Goal: Task Accomplishment & Management: Manage account settings

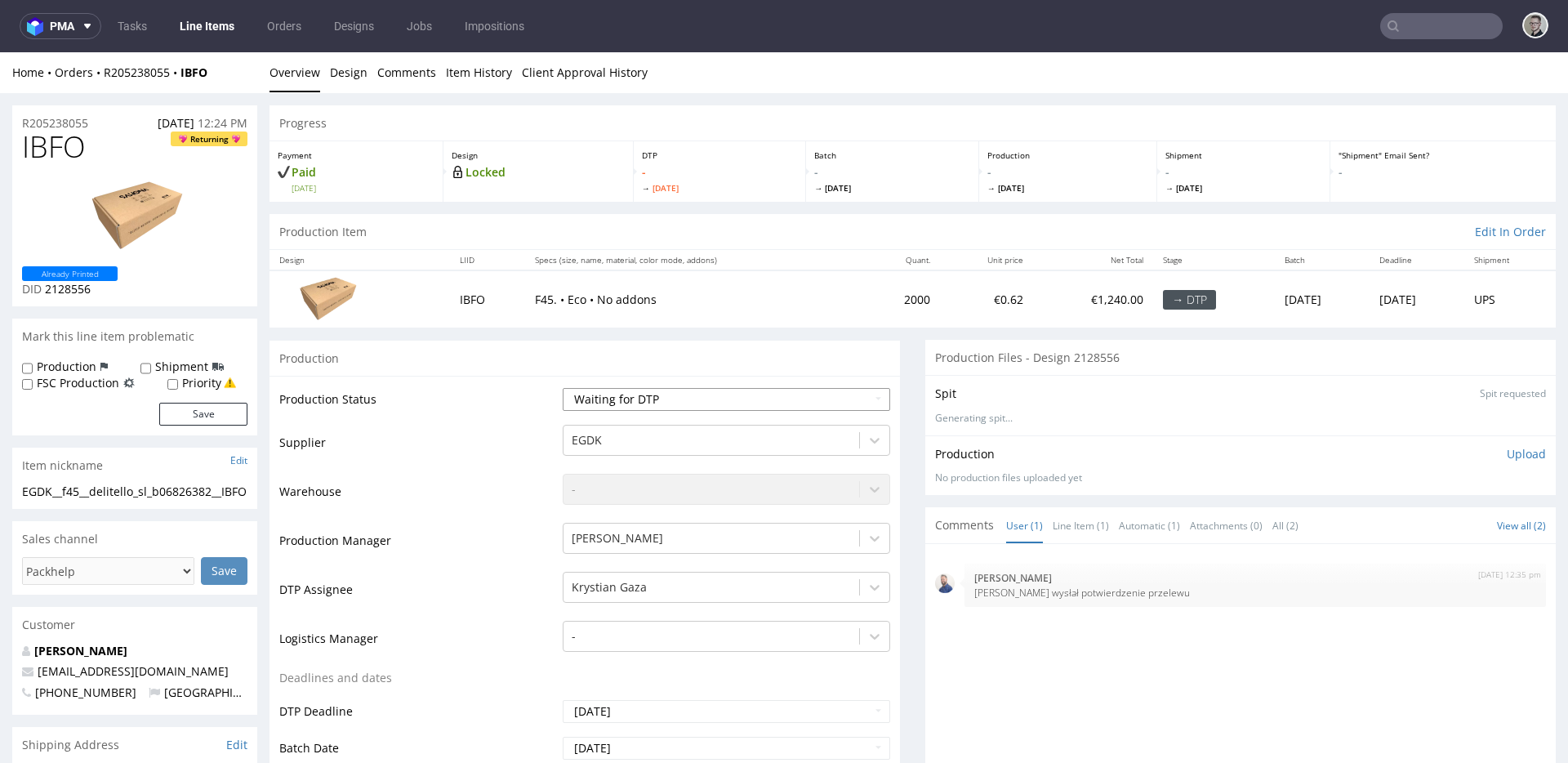
click at [698, 397] on select "Waiting for Artwork Waiting for Diecut Waiting for Mockup Waiting for DTP Waiti…" at bounding box center [727, 399] width 327 height 23
select select "dtp_in_process"
click at [563, 388] on select "Waiting for Artwork Waiting for Diecut Waiting for Mockup Waiting for DTP Waiti…" at bounding box center [727, 399] width 327 height 23
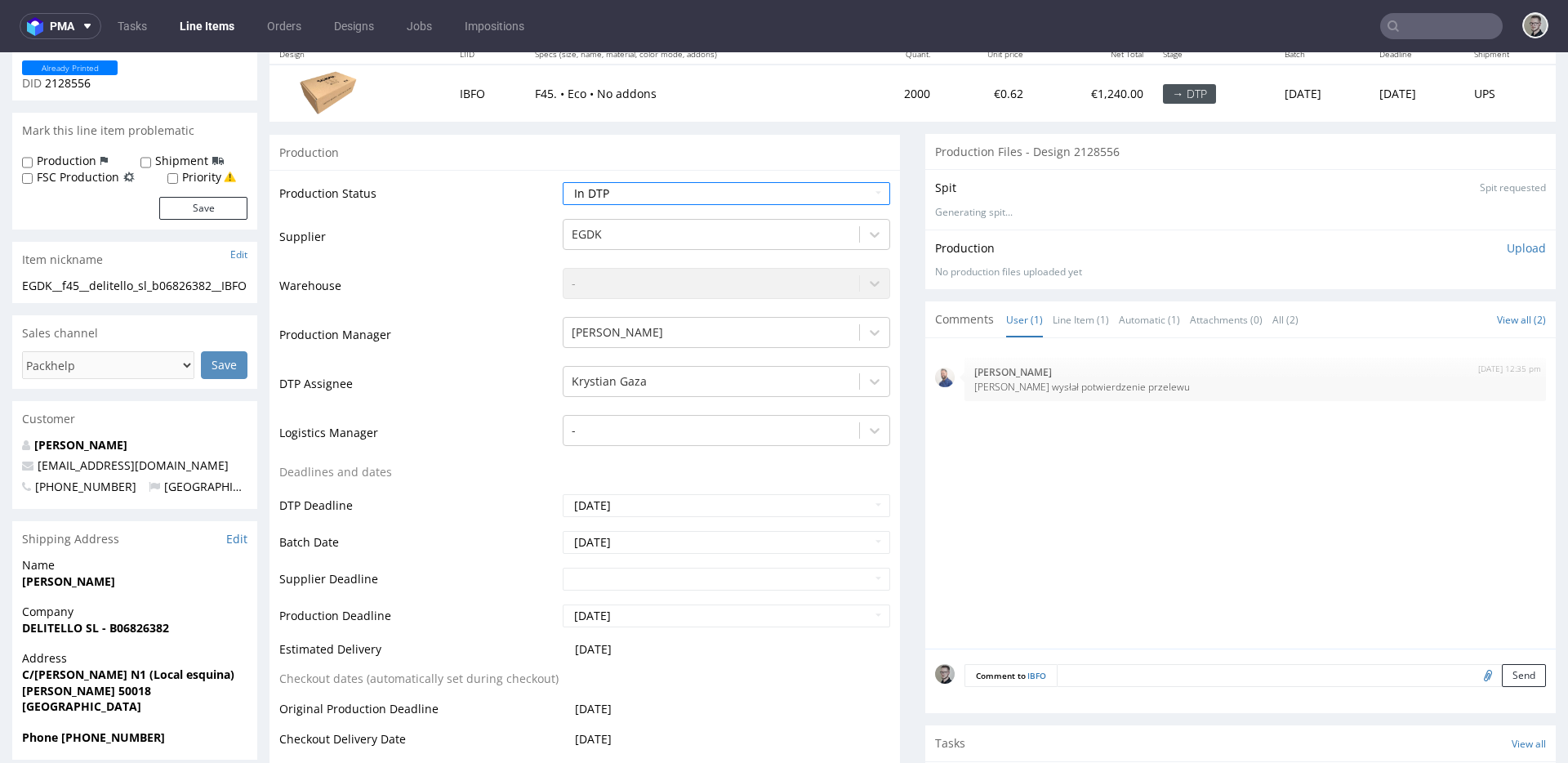
scroll to position [500, 0]
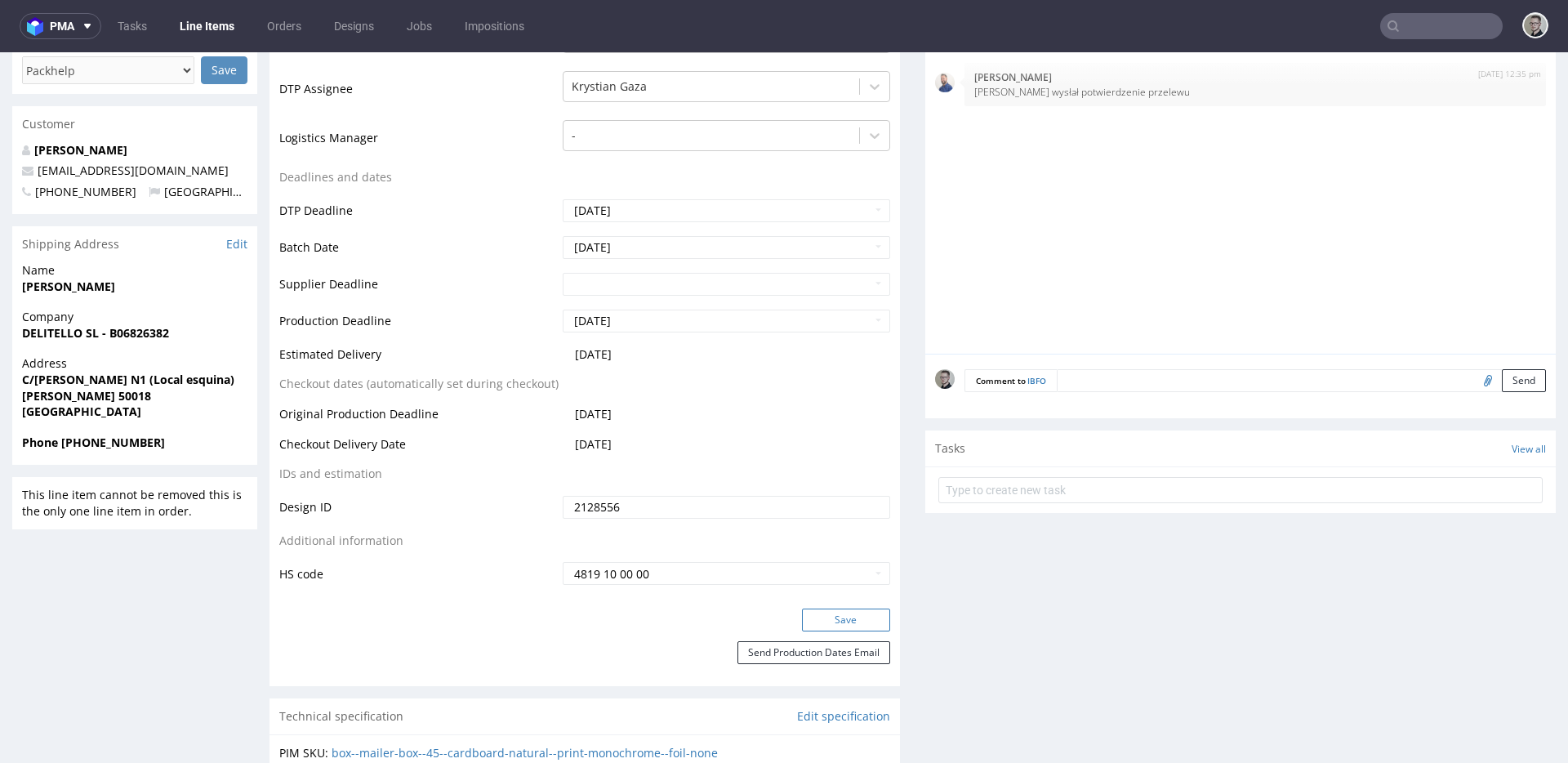
click at [817, 626] on button "Save" at bounding box center [846, 619] width 88 height 23
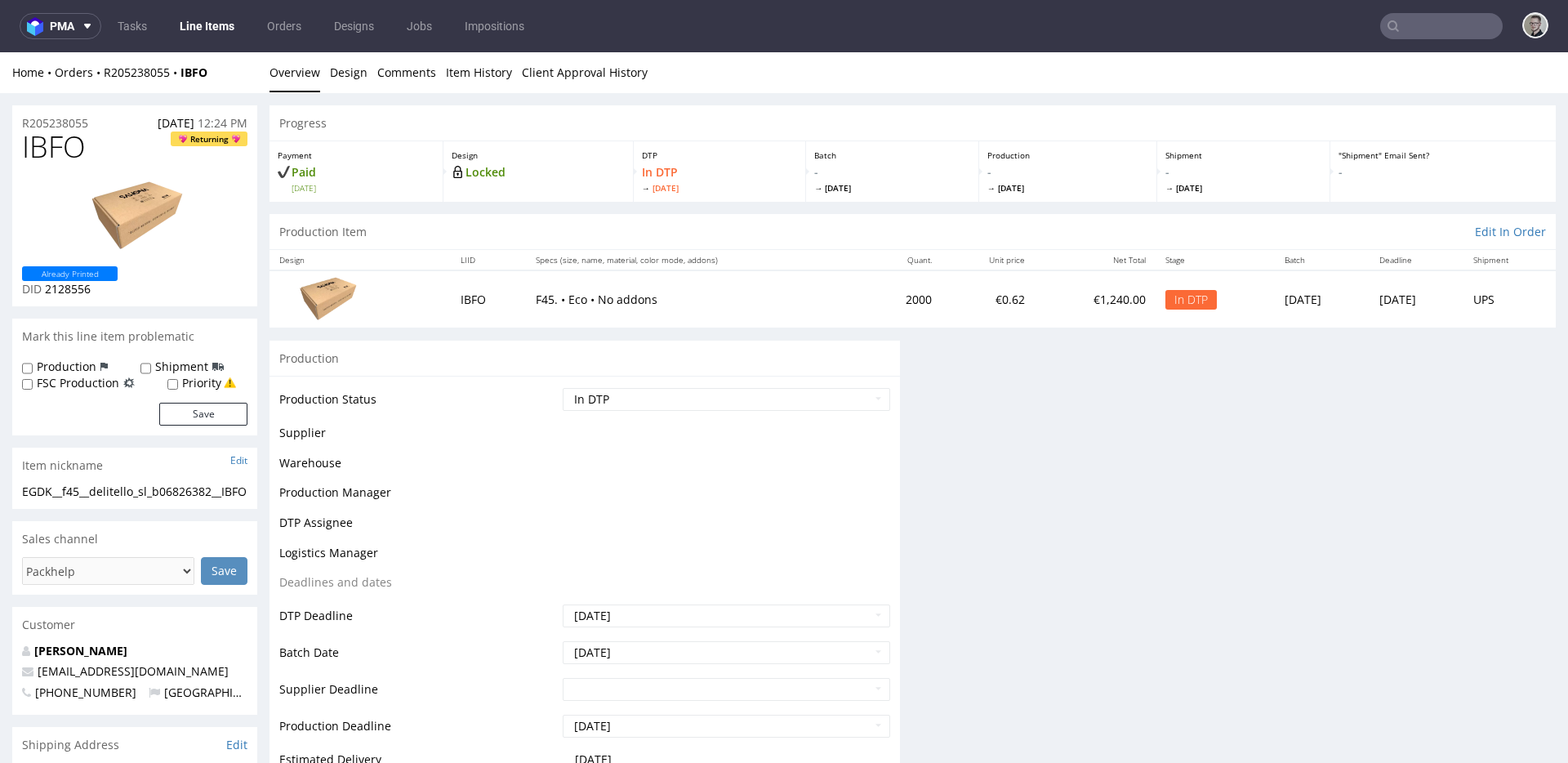
scroll to position [0, 0]
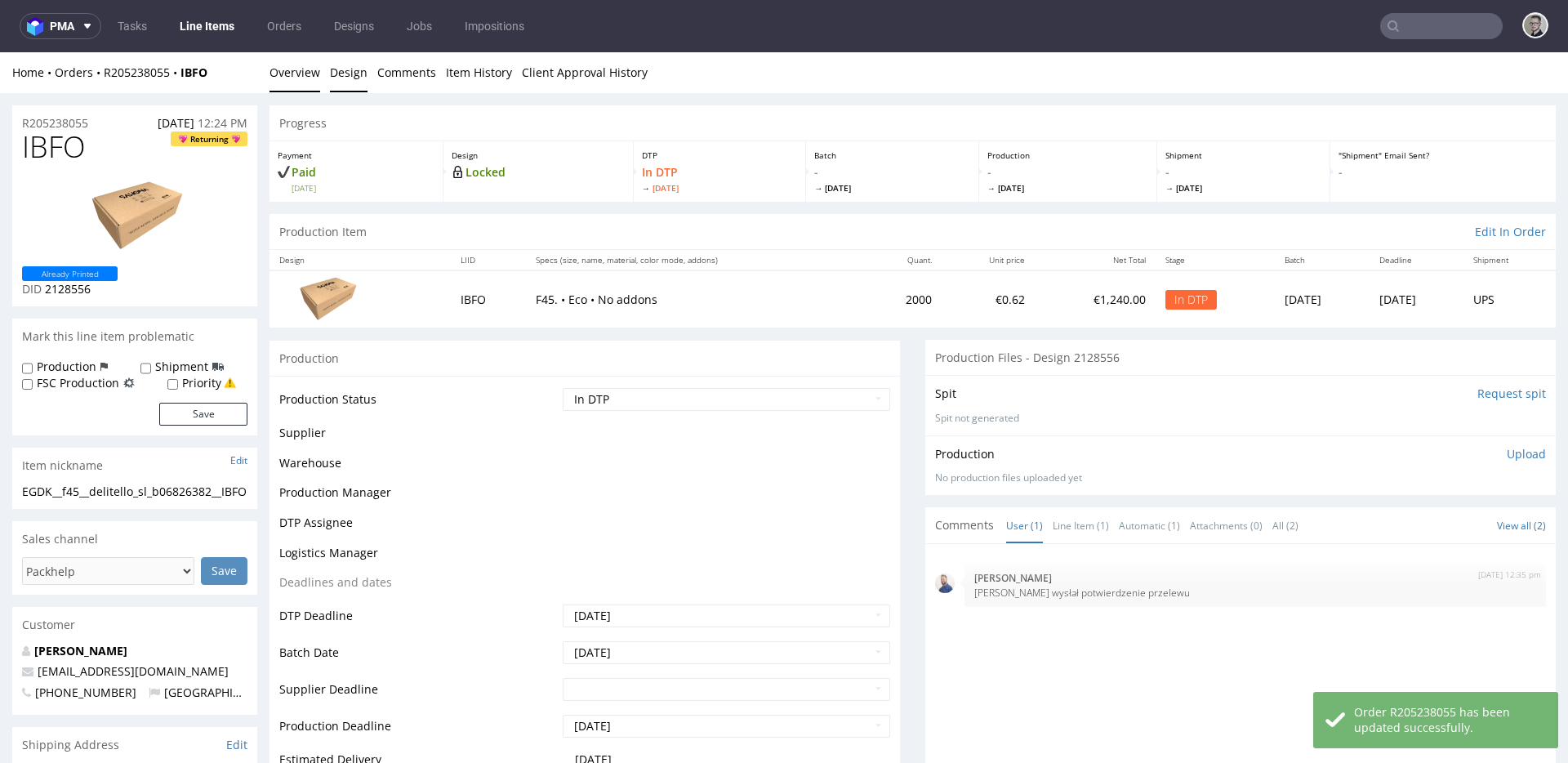
click at [343, 66] on link "Design" at bounding box center [348, 72] width 37 height 40
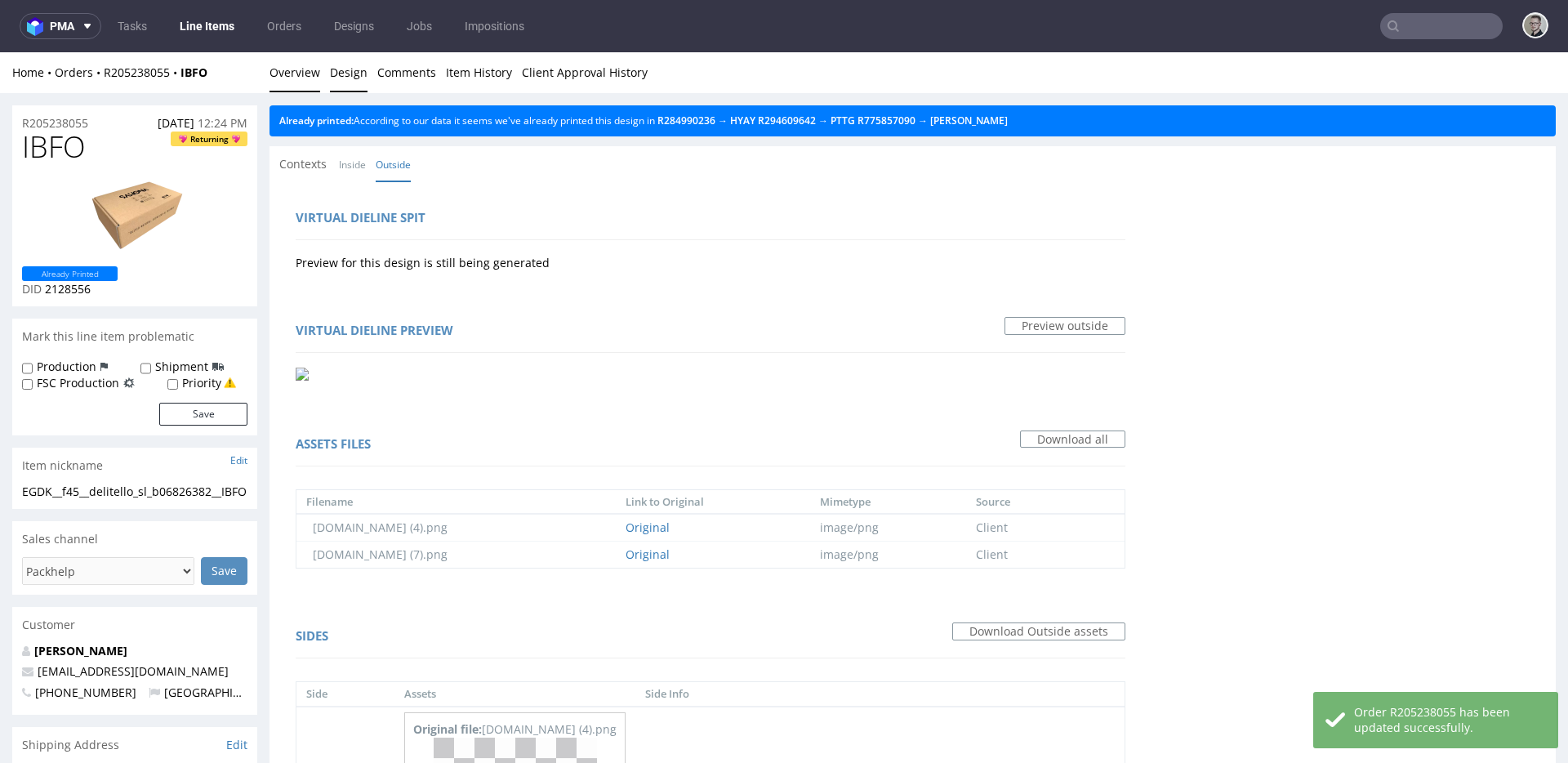
drag, startPoint x: 305, startPoint y: 79, endPoint x: 349, endPoint y: 52, distance: 51.6
click at [305, 79] on link "Overview" at bounding box center [295, 72] width 50 height 40
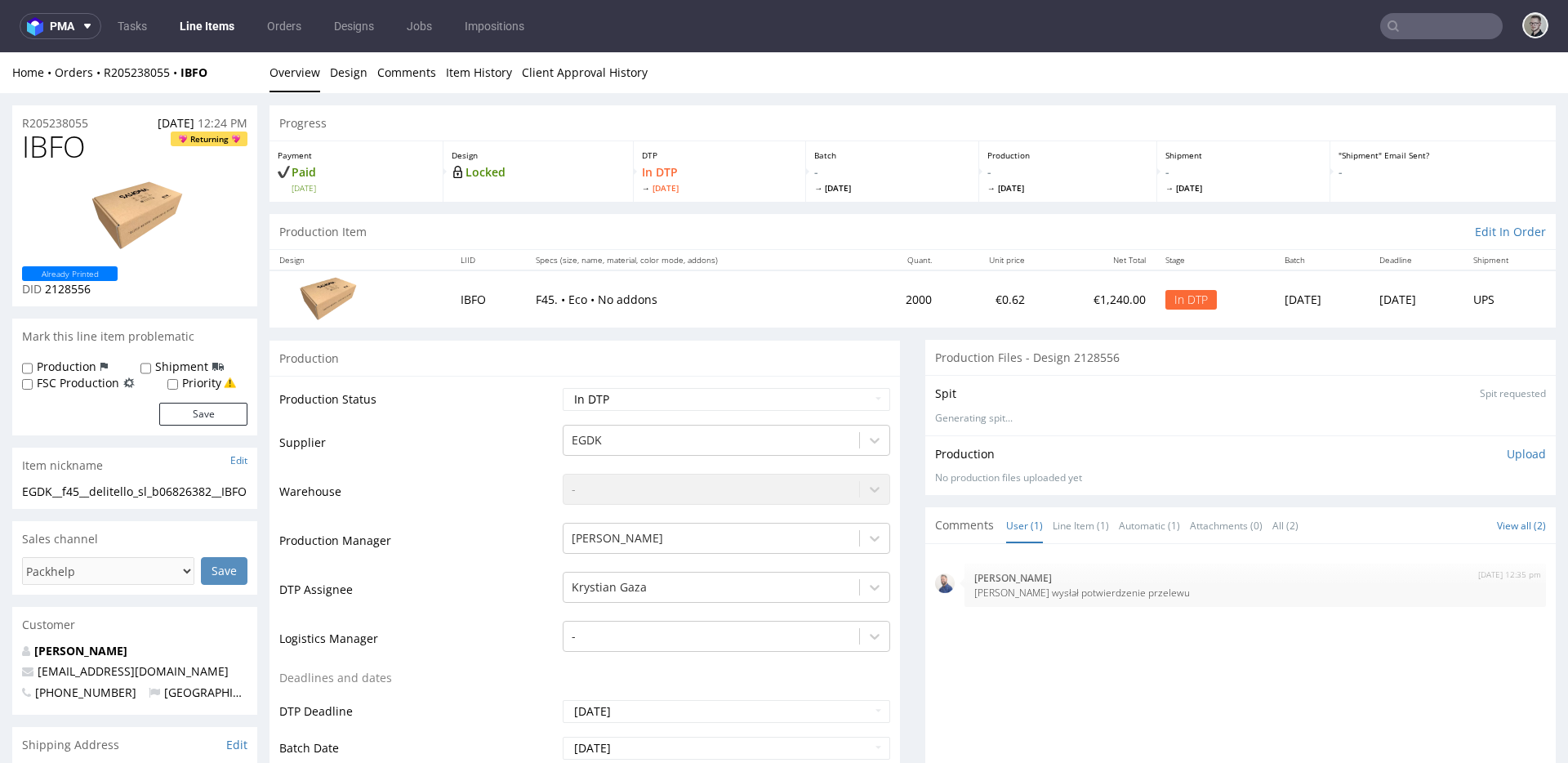
click at [110, 497] on div "EGDK__f45__delitello_sl_b06826382__IBFO" at bounding box center [134, 492] width 225 height 17
copy div "EGDK__f45__delitello_sl_b06826382__IBFO"
drag, startPoint x: 94, startPoint y: 123, endPoint x: 0, endPoint y: 128, distance: 94.1
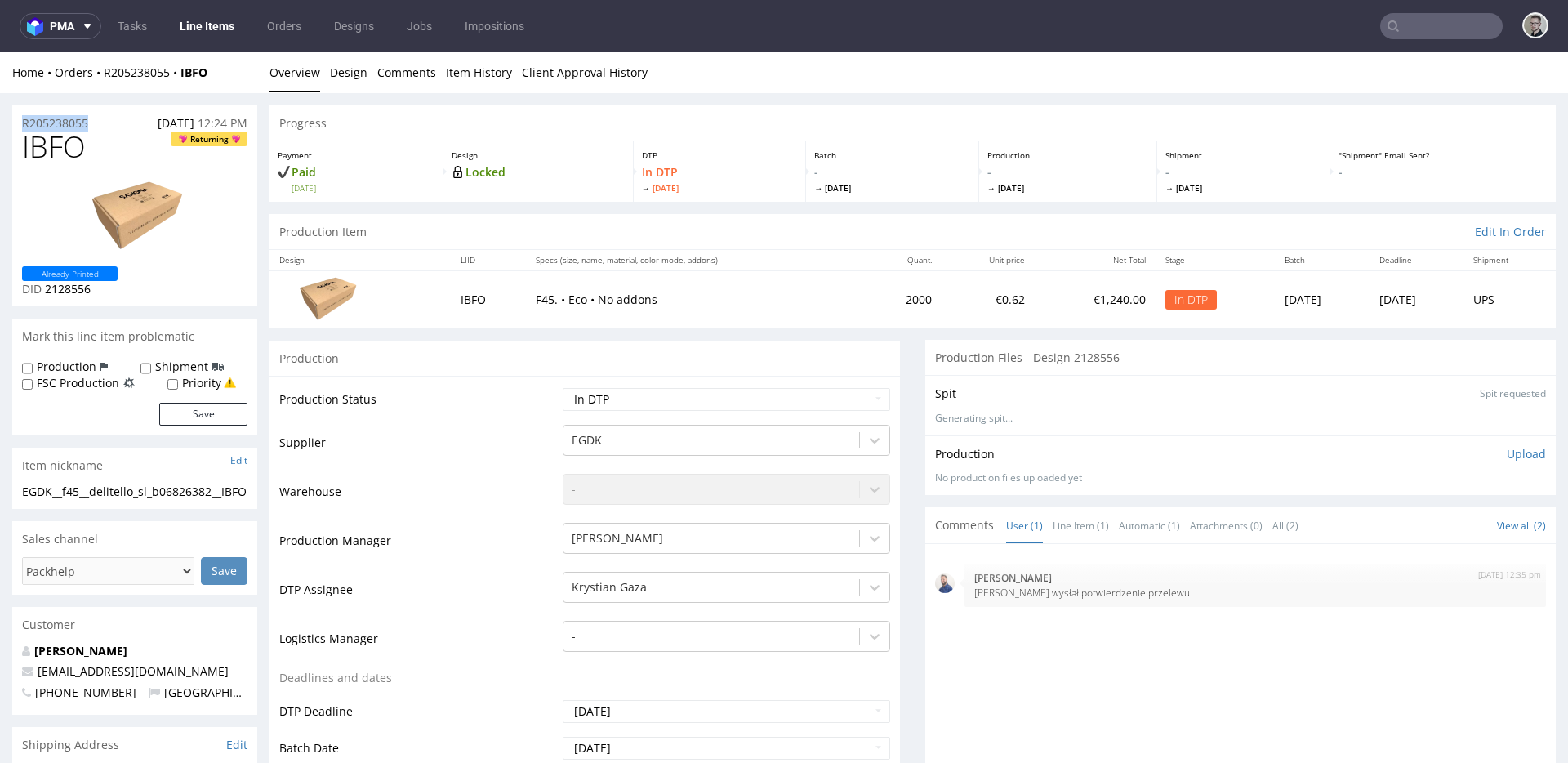
copy p "R205238055"
click at [1507, 449] on p "Upload" at bounding box center [1526, 453] width 39 height 17
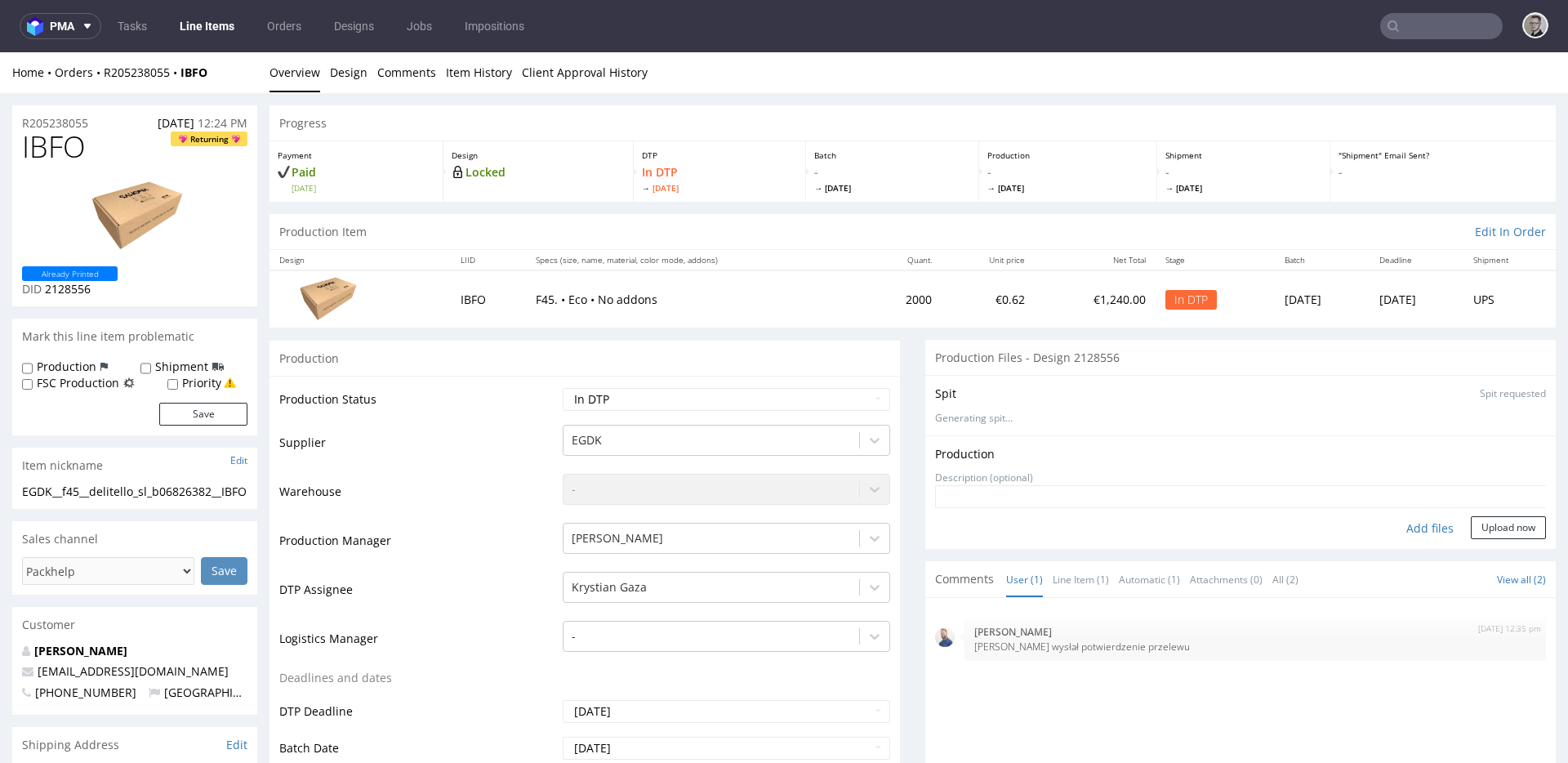
click at [1400, 524] on div "Add files" at bounding box center [1430, 528] width 82 height 24
type input "C:\fakepath\EGDK__f45__delitello_sl_b06826382__IBFO__d2128556__oR205238055__out…"
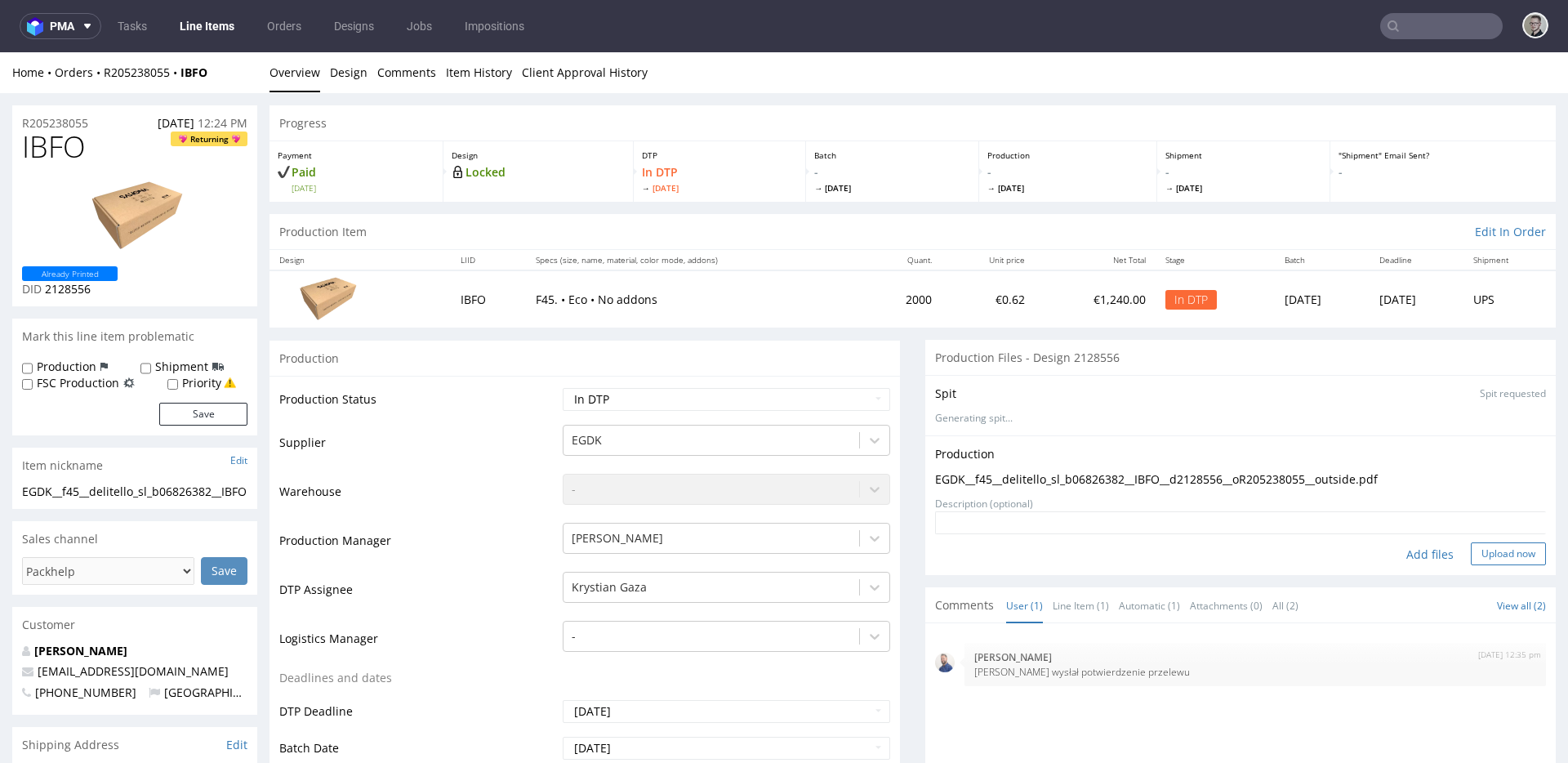
click at [1493, 552] on button "Upload now" at bounding box center [1508, 553] width 75 height 23
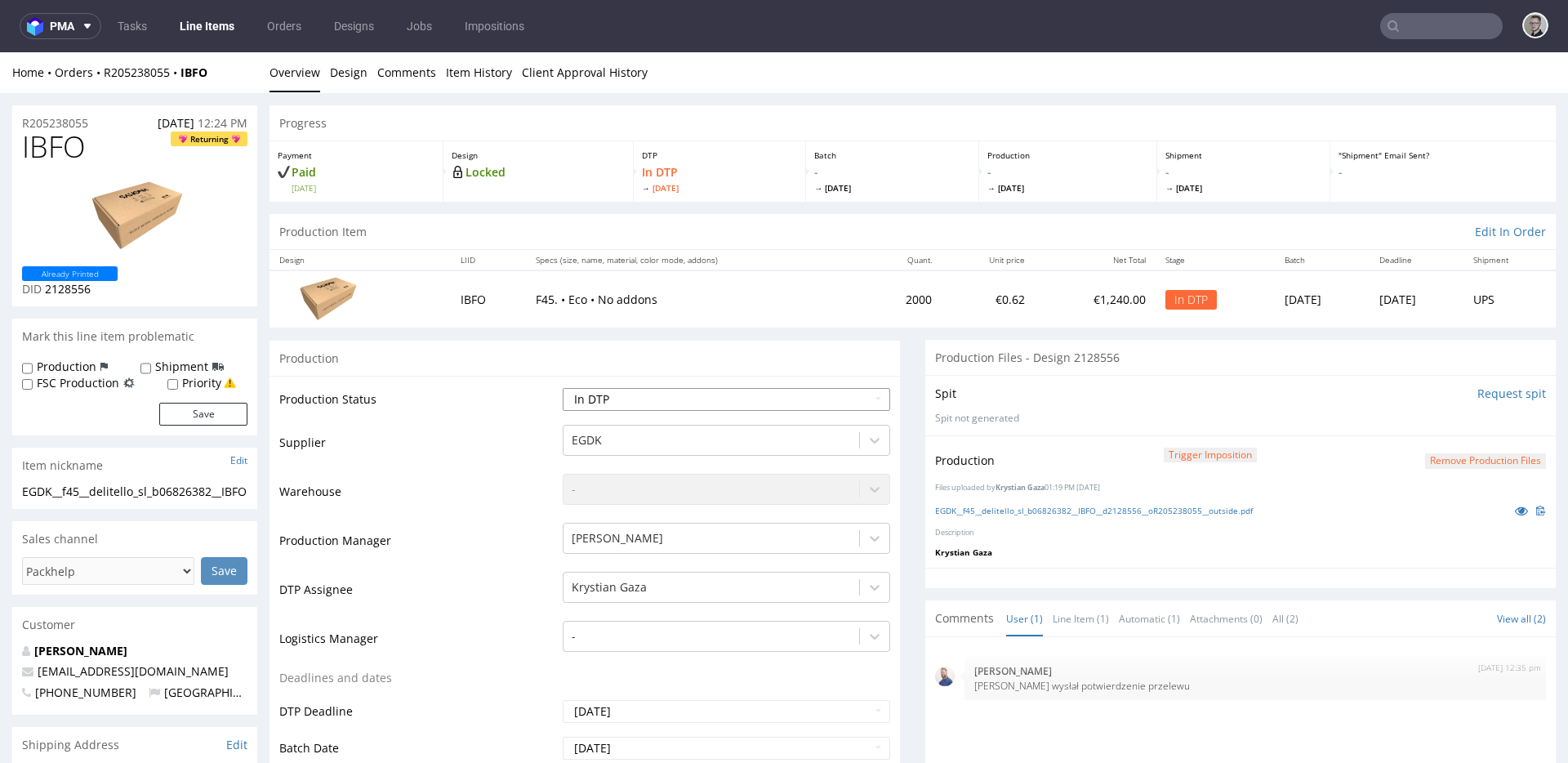
click at [746, 399] on select "Waiting for Artwork Waiting for Diecut Waiting for Mockup Waiting for DTP Waiti…" at bounding box center [727, 399] width 327 height 23
select select "dtp_production_ready"
click at [563, 388] on select "Waiting for Artwork Waiting for Diecut Waiting for Mockup Waiting for DTP Waiti…" at bounding box center [727, 399] width 327 height 23
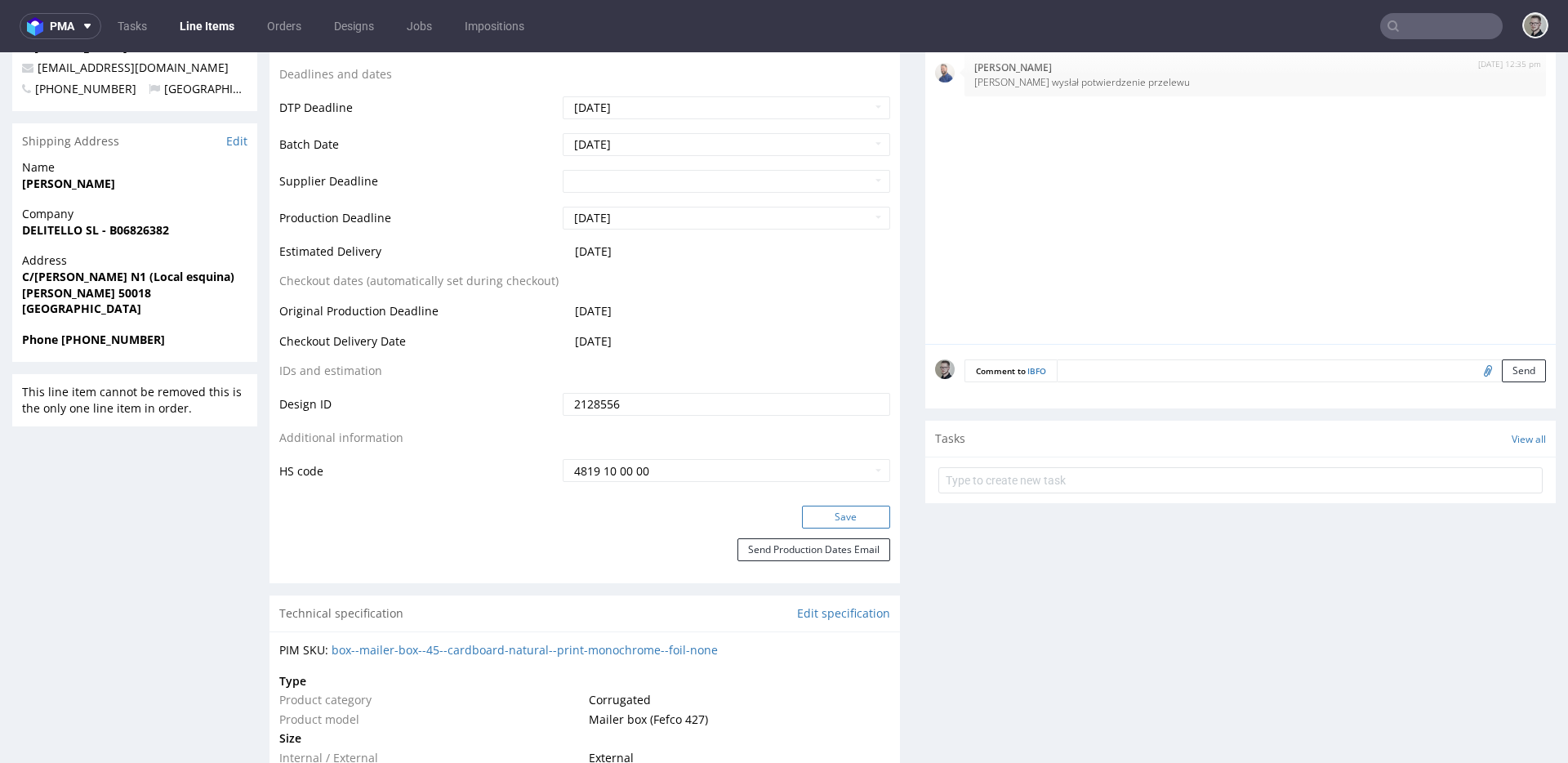
click at [815, 520] on button "Save" at bounding box center [846, 517] width 88 height 23
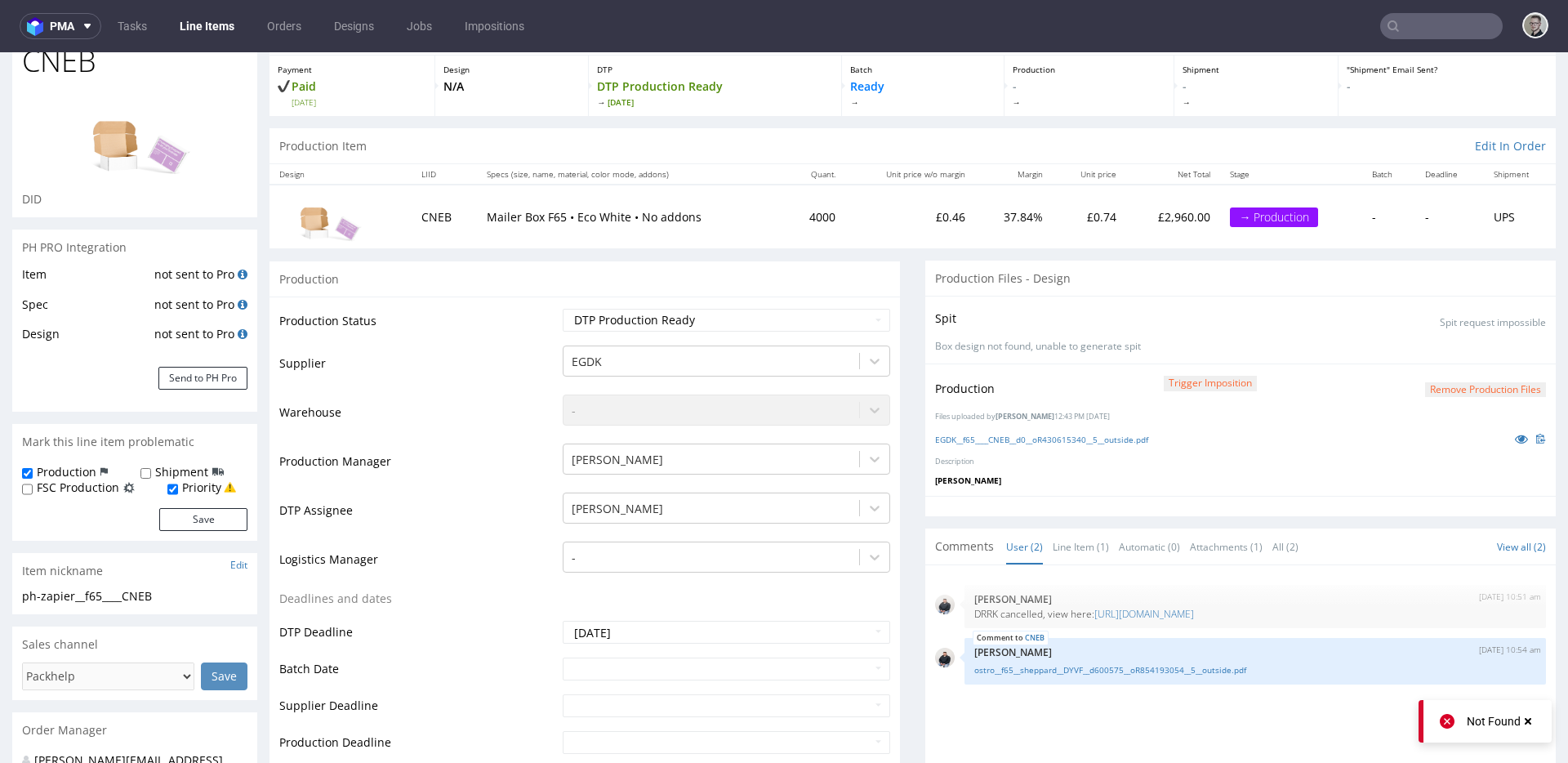
scroll to position [100, 0]
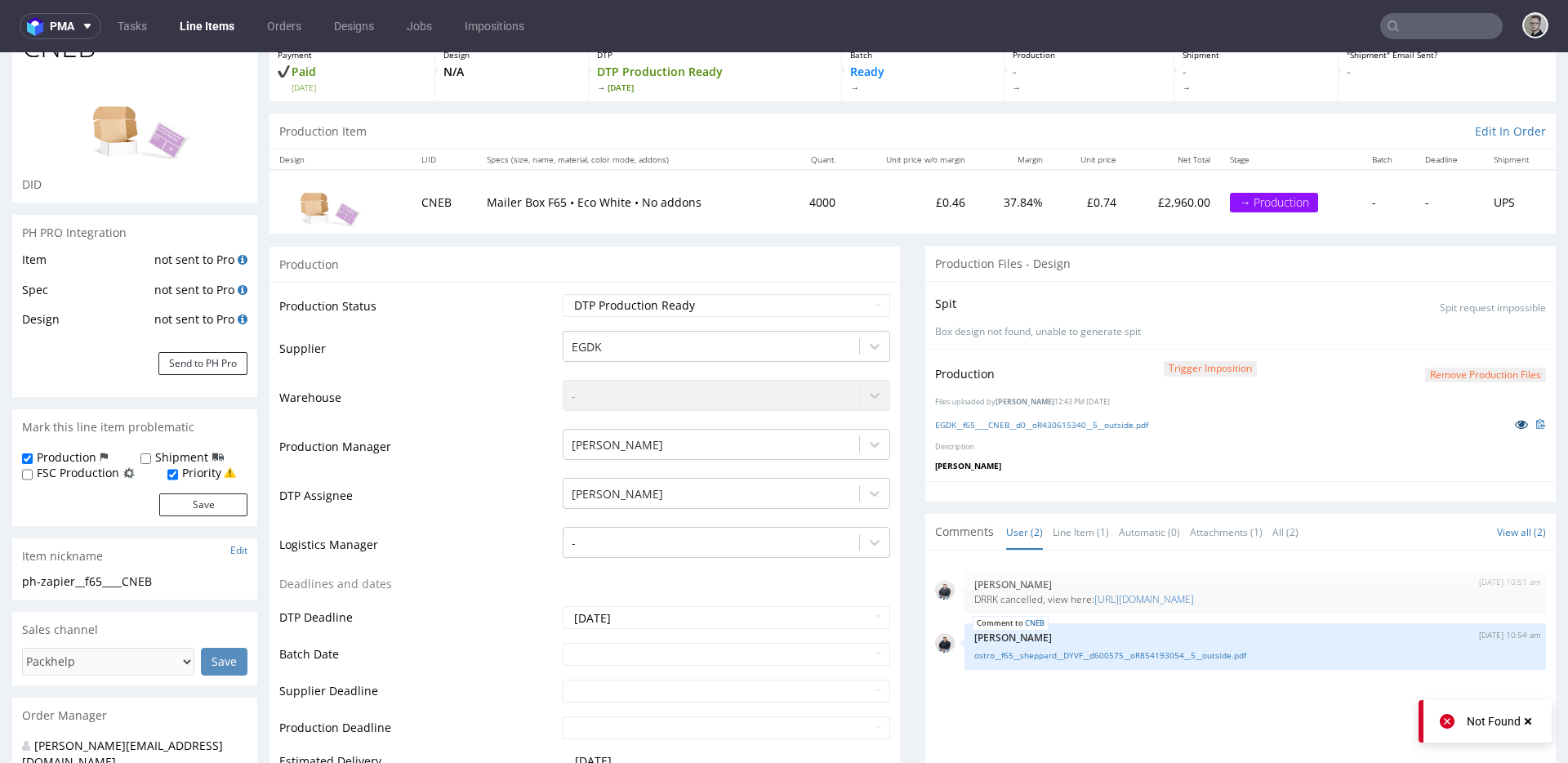
click at [1515, 422] on icon at bounding box center [1521, 424] width 13 height 11
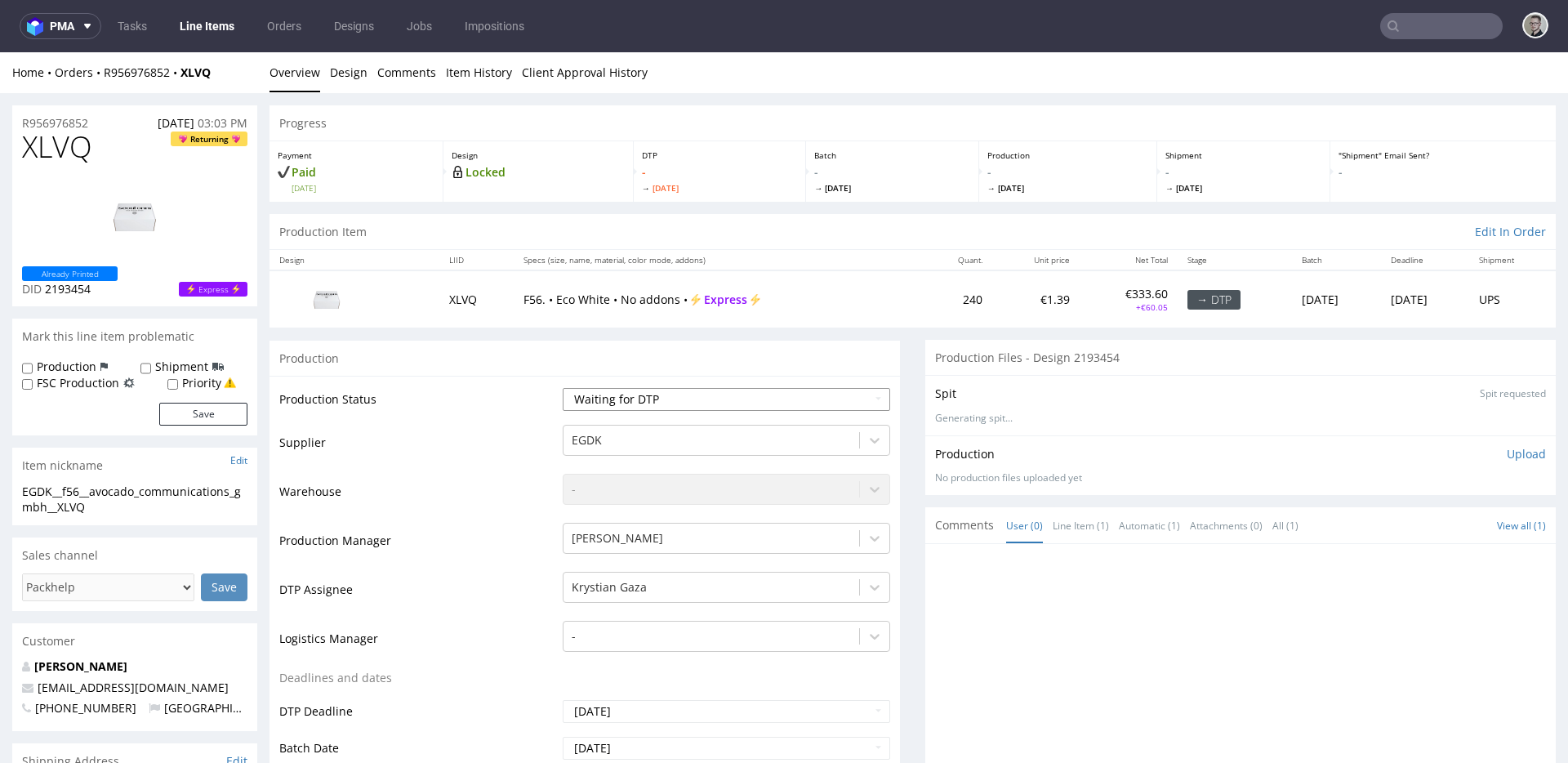
click at [643, 407] on select "Waiting for Artwork Waiting for Diecut Waiting for Mockup Waiting for DTP Waiti…" at bounding box center [727, 399] width 327 height 23
select select "dtp_in_process"
click at [563, 388] on select "Waiting for Artwork Waiting for Diecut Waiting for Mockup Waiting for DTP Waiti…" at bounding box center [727, 399] width 327 height 23
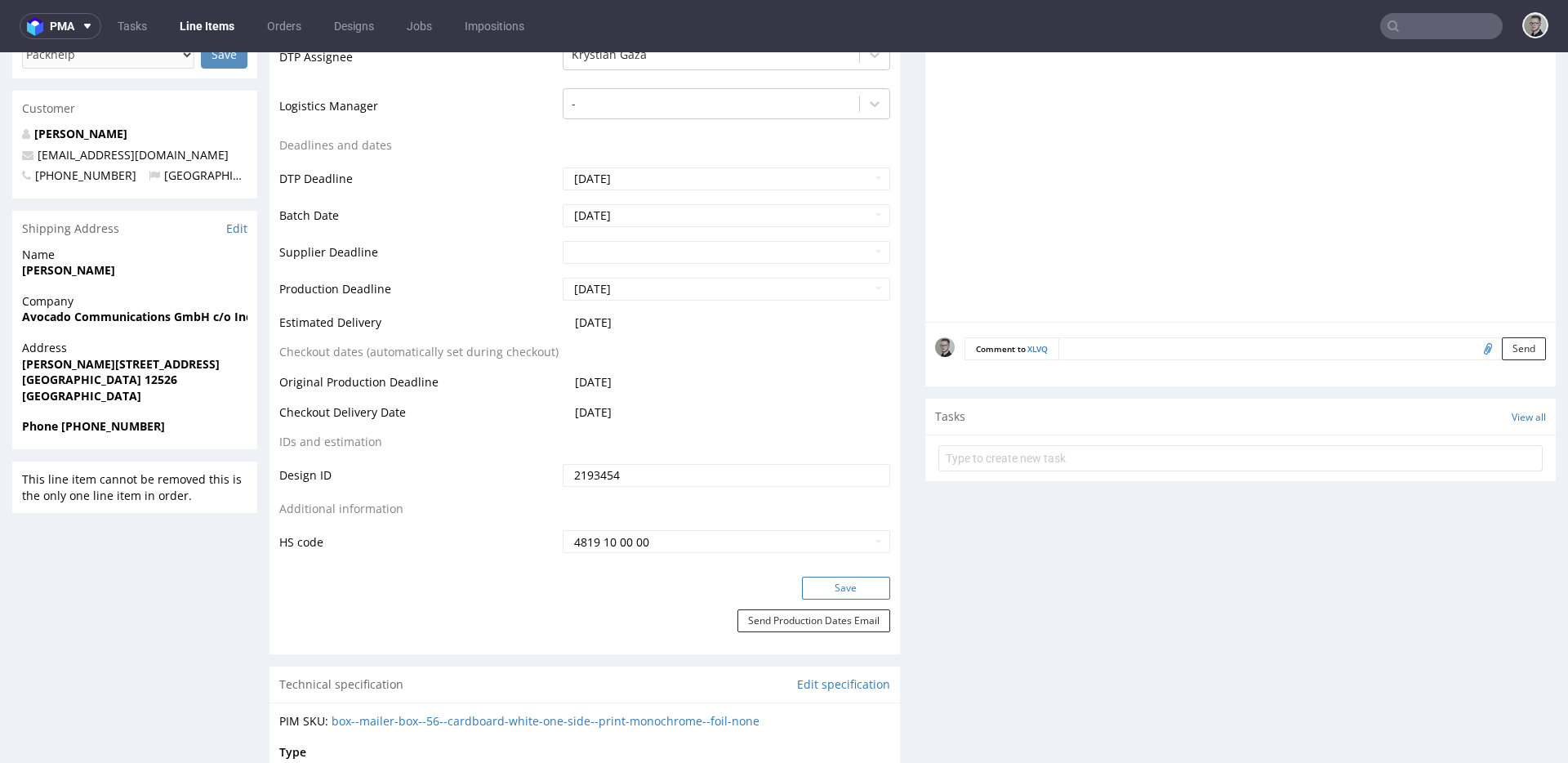
click at [845, 591] on button "Save" at bounding box center [846, 588] width 88 height 23
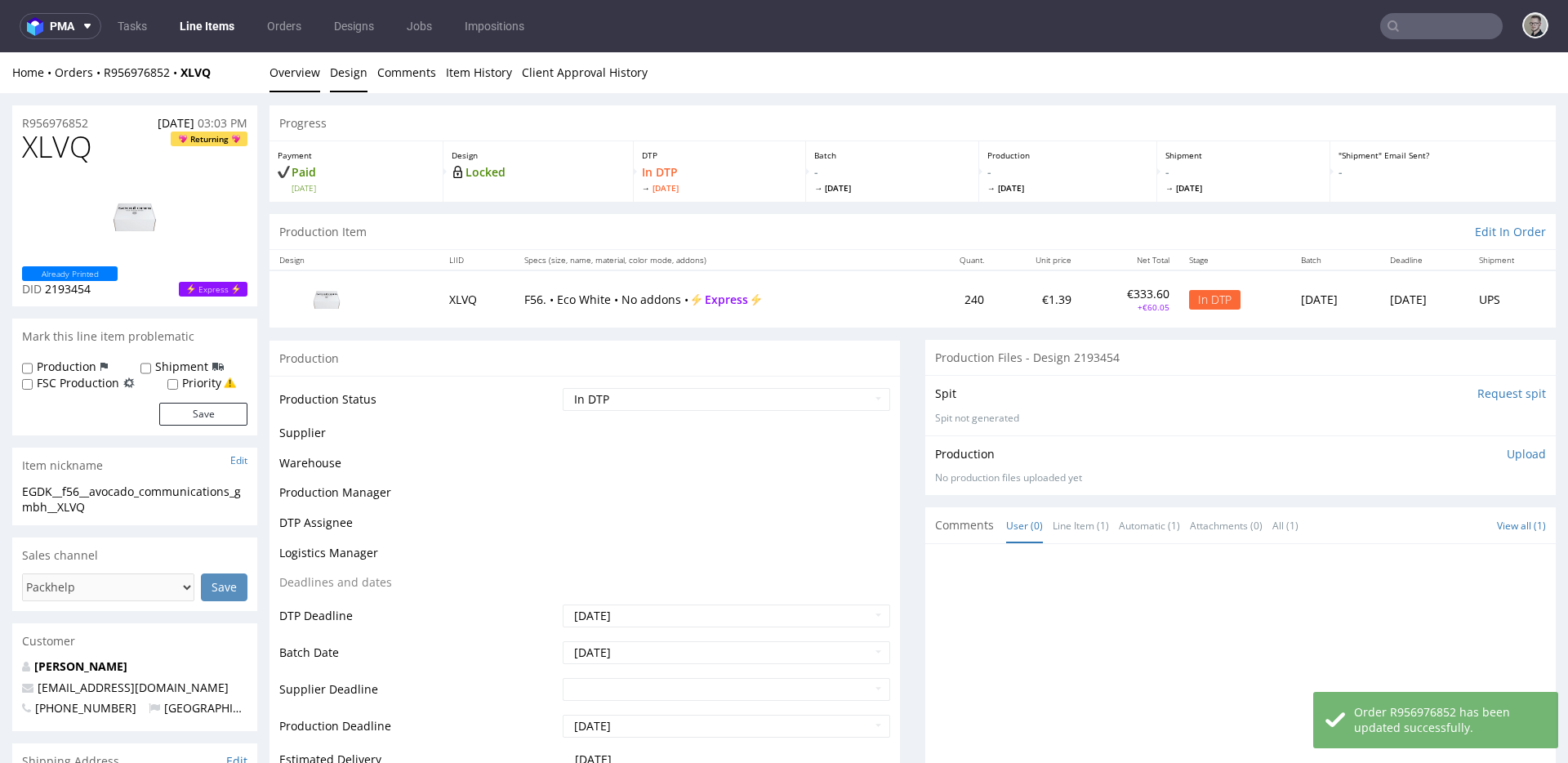
click at [347, 70] on link "Design" at bounding box center [348, 72] width 37 height 40
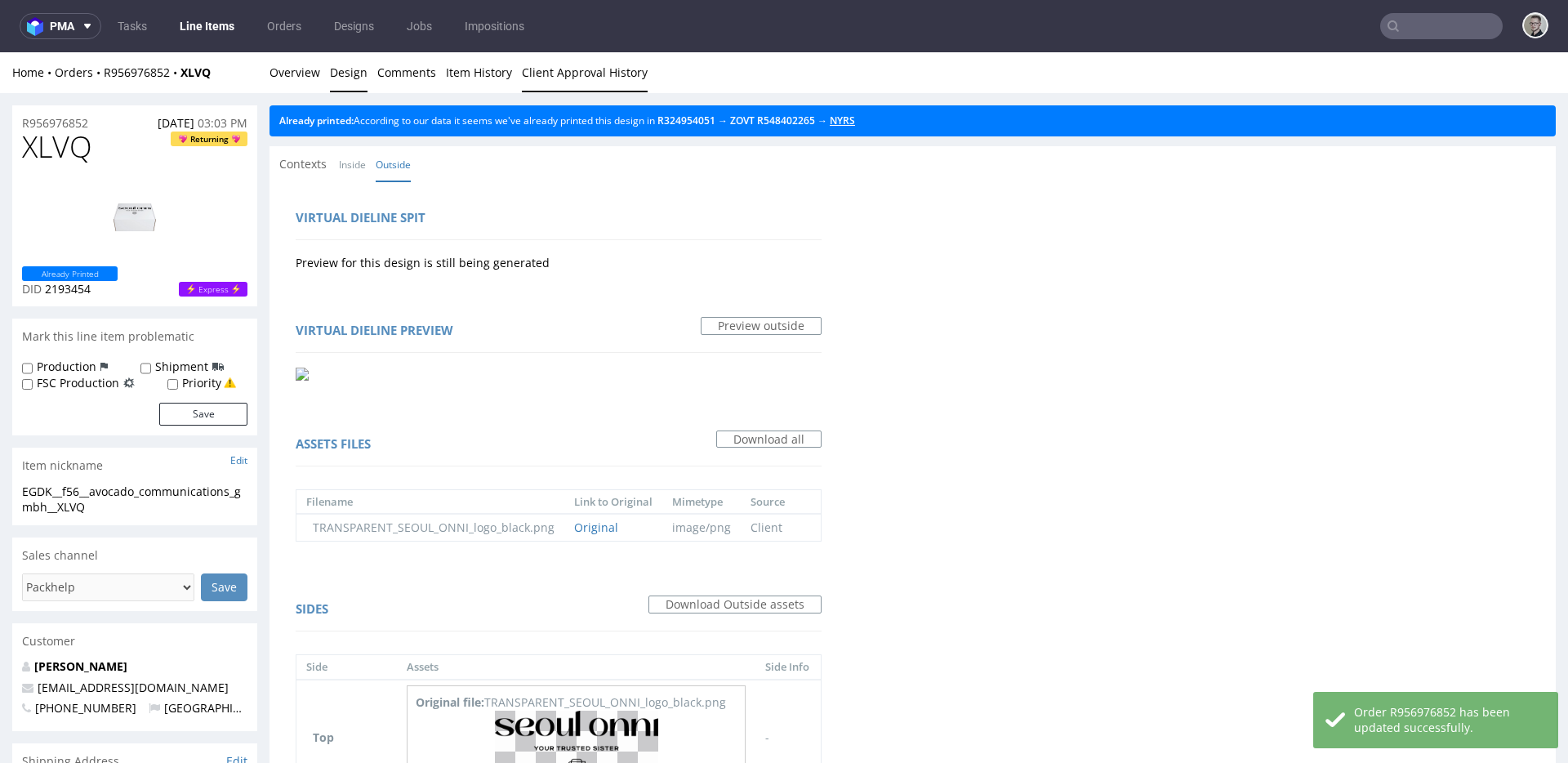
drag, startPoint x: 861, startPoint y: 119, endPoint x: 563, endPoint y: 76, distance: 301.1
drag, startPoint x: 293, startPoint y: 77, endPoint x: 296, endPoint y: 64, distance: 13.3
click at [293, 77] on link "Overview" at bounding box center [295, 72] width 50 height 40
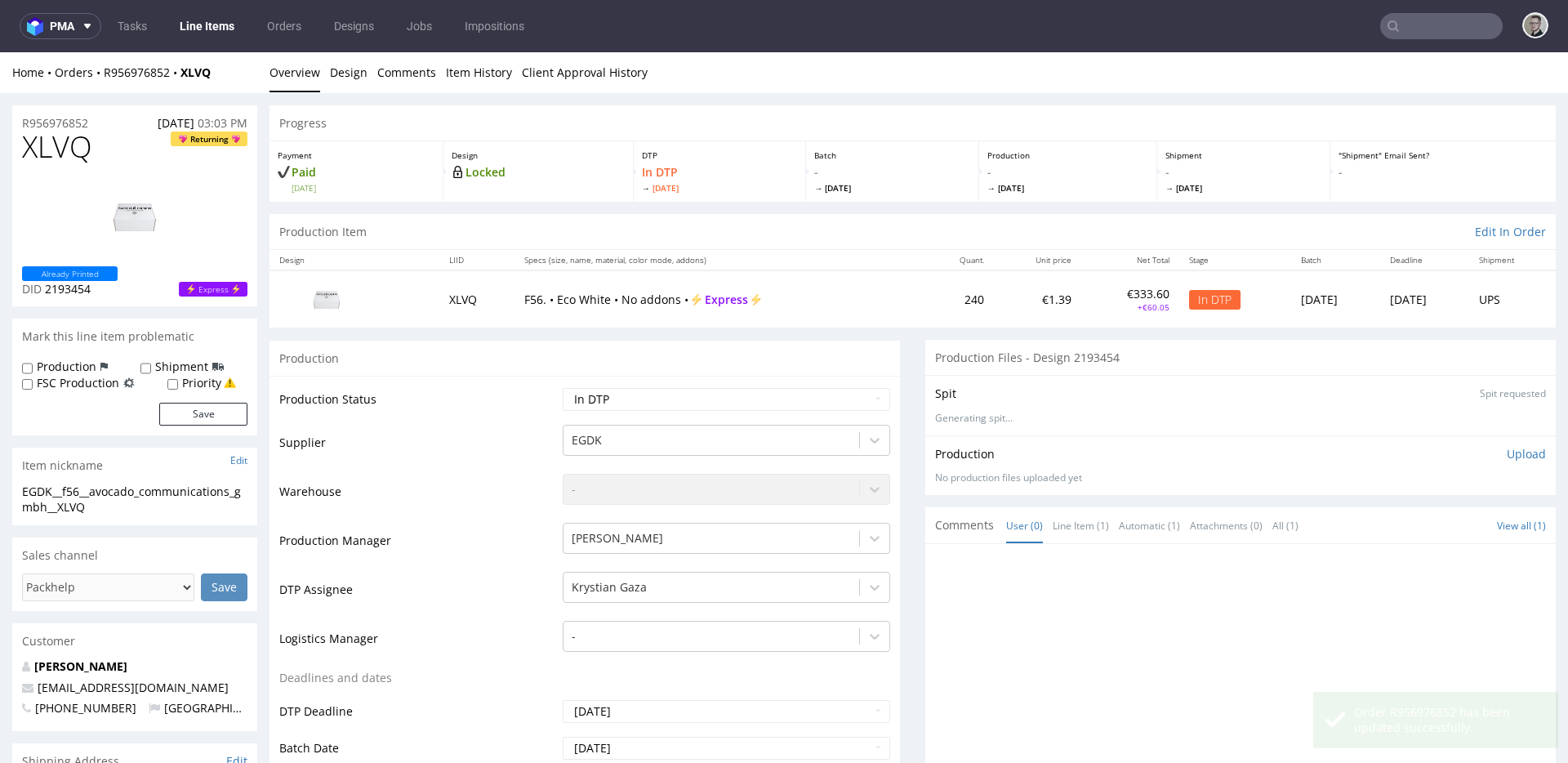
click at [78, 501] on div "EGDK__f56__avocado_communications_gmbh__XLVQ" at bounding box center [134, 499] width 225 height 32
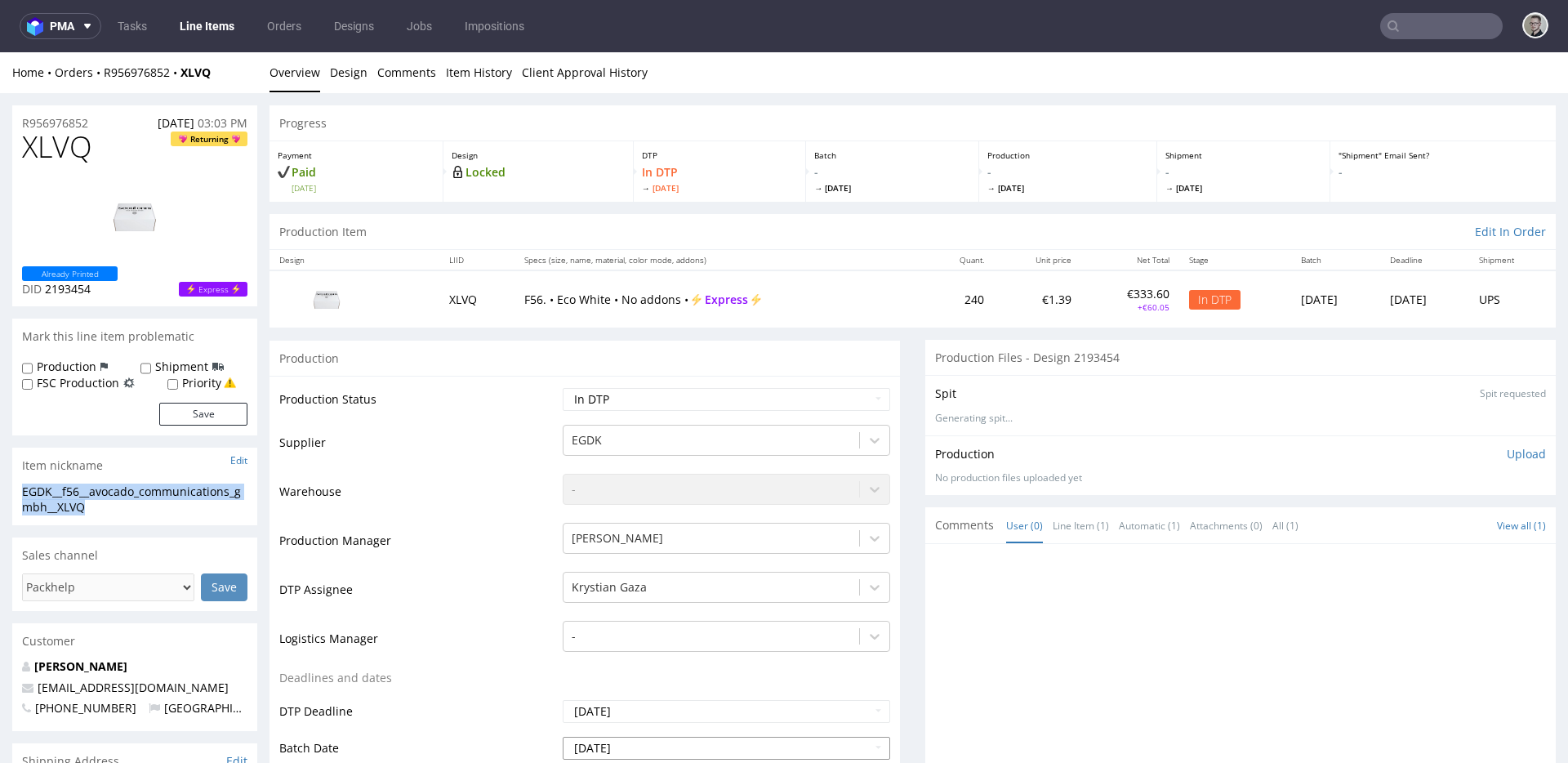
copy div "EGDK__f56__avocado_communications_gmbh__XLVQ"
drag, startPoint x: 105, startPoint y: 121, endPoint x: 0, endPoint y: 99, distance: 107.3
copy p "R956976852"
click at [58, 141] on span "XLVQ" at bounding box center [57, 147] width 70 height 33
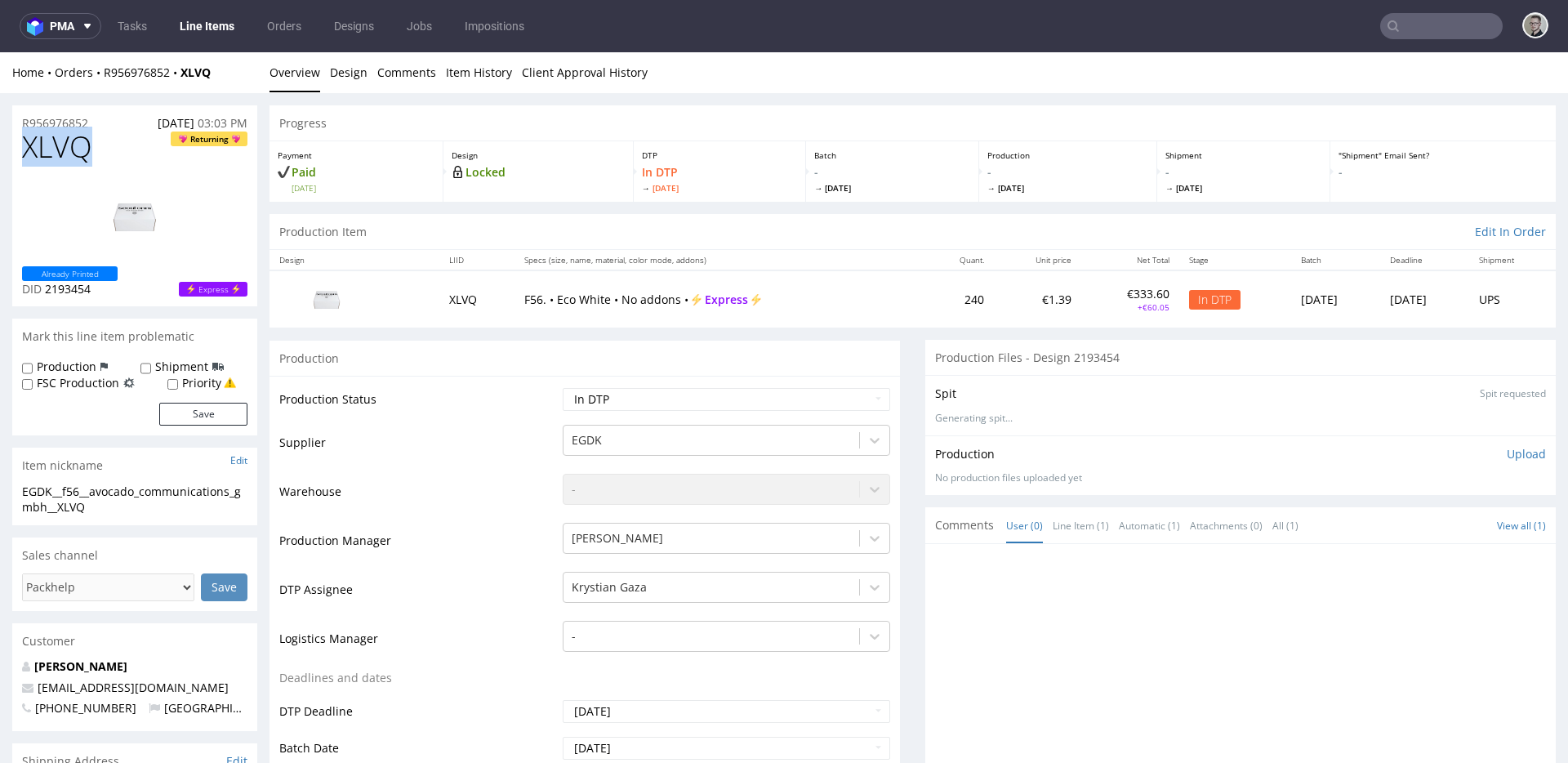
click at [58, 141] on span "XLVQ" at bounding box center [57, 147] width 70 height 33
copy span "XLVQ"
click at [1507, 452] on p "Upload" at bounding box center [1526, 453] width 39 height 17
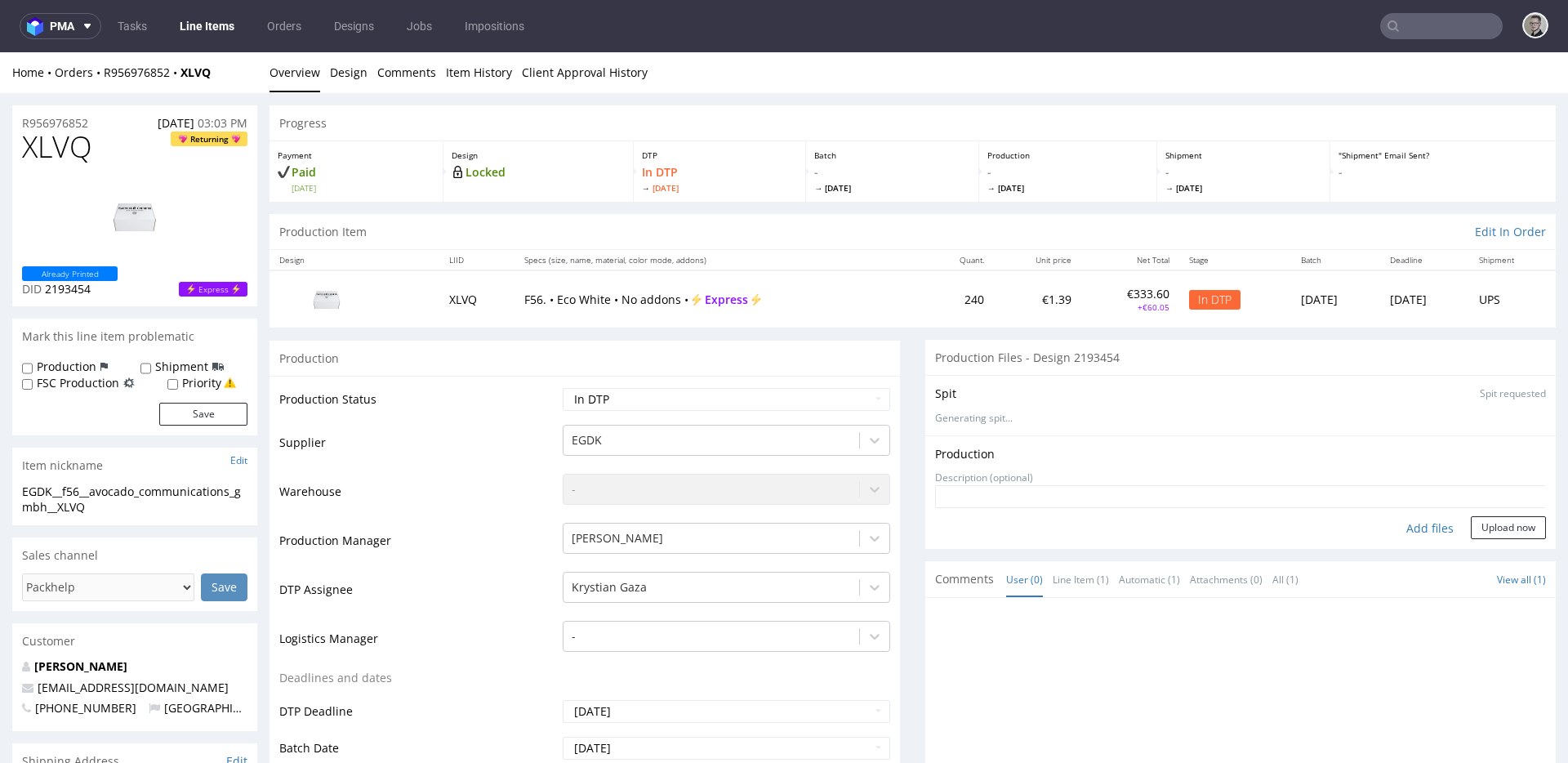
click at [1423, 531] on div "Add files" at bounding box center [1430, 528] width 82 height 24
type input "C:\fakepath\EGDK__f56__avocado_communications_gmbh__XLVQ__d2193454__oR956976852…"
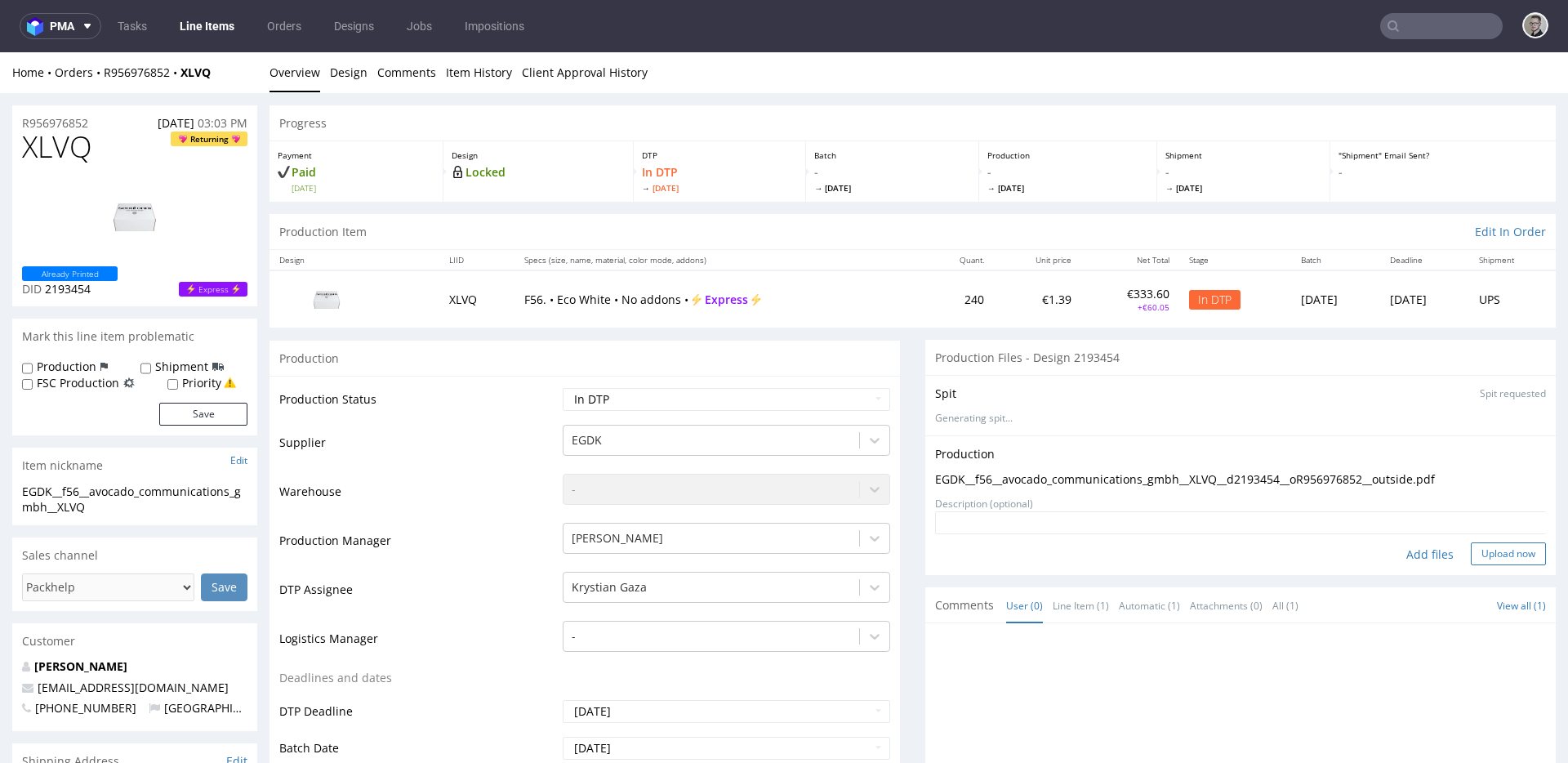
click at [1471, 557] on button "Upload now" at bounding box center [1508, 553] width 75 height 23
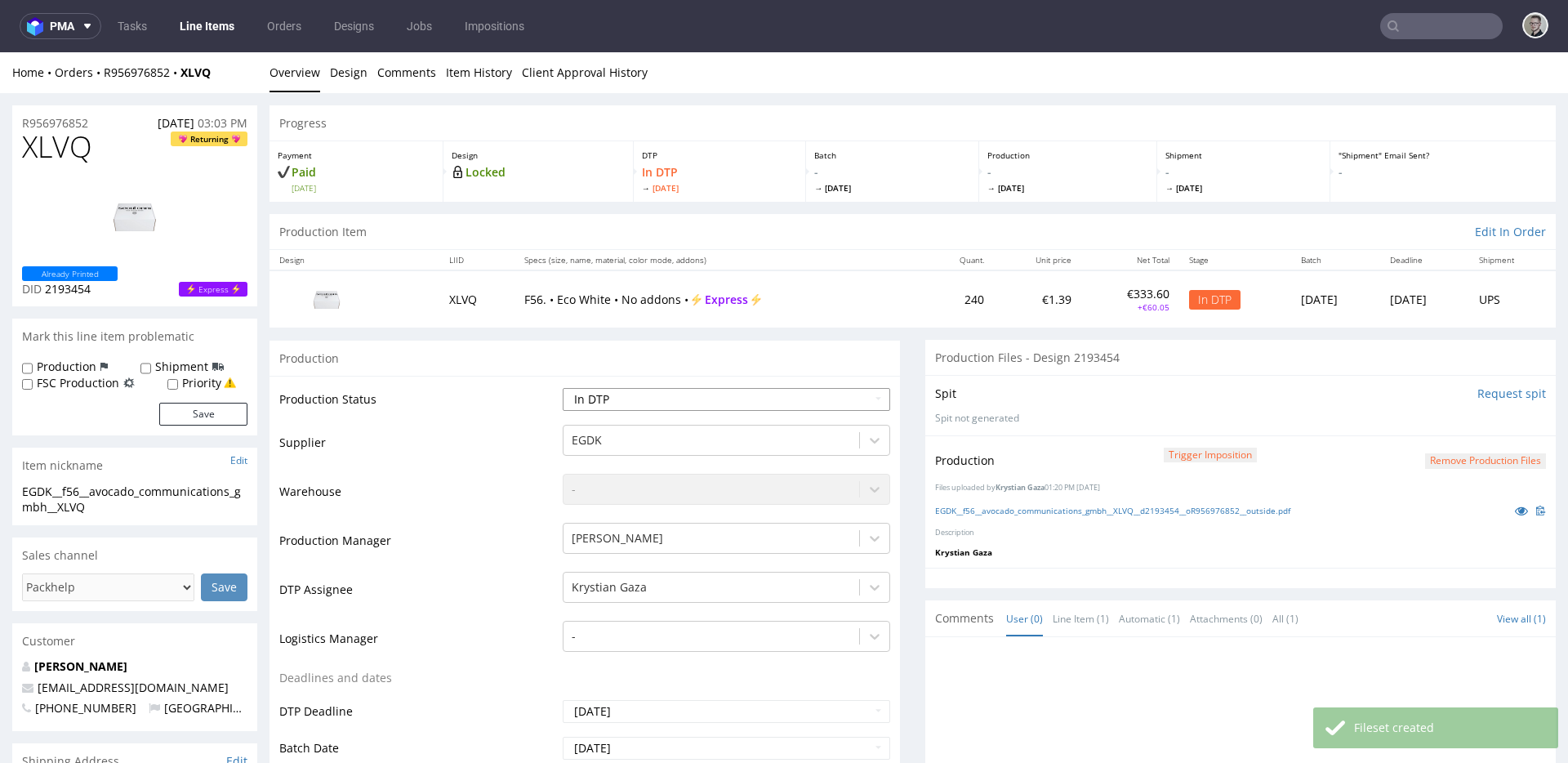
click at [684, 392] on select "Waiting for Artwork Waiting for Diecut Waiting for Mockup Waiting for DTP Waiti…" at bounding box center [727, 399] width 327 height 23
select select "dtp_production_ready"
click at [563, 388] on select "Waiting for Artwork Waiting for Diecut Waiting for Mockup Waiting for DTP Waiti…" at bounding box center [727, 399] width 327 height 23
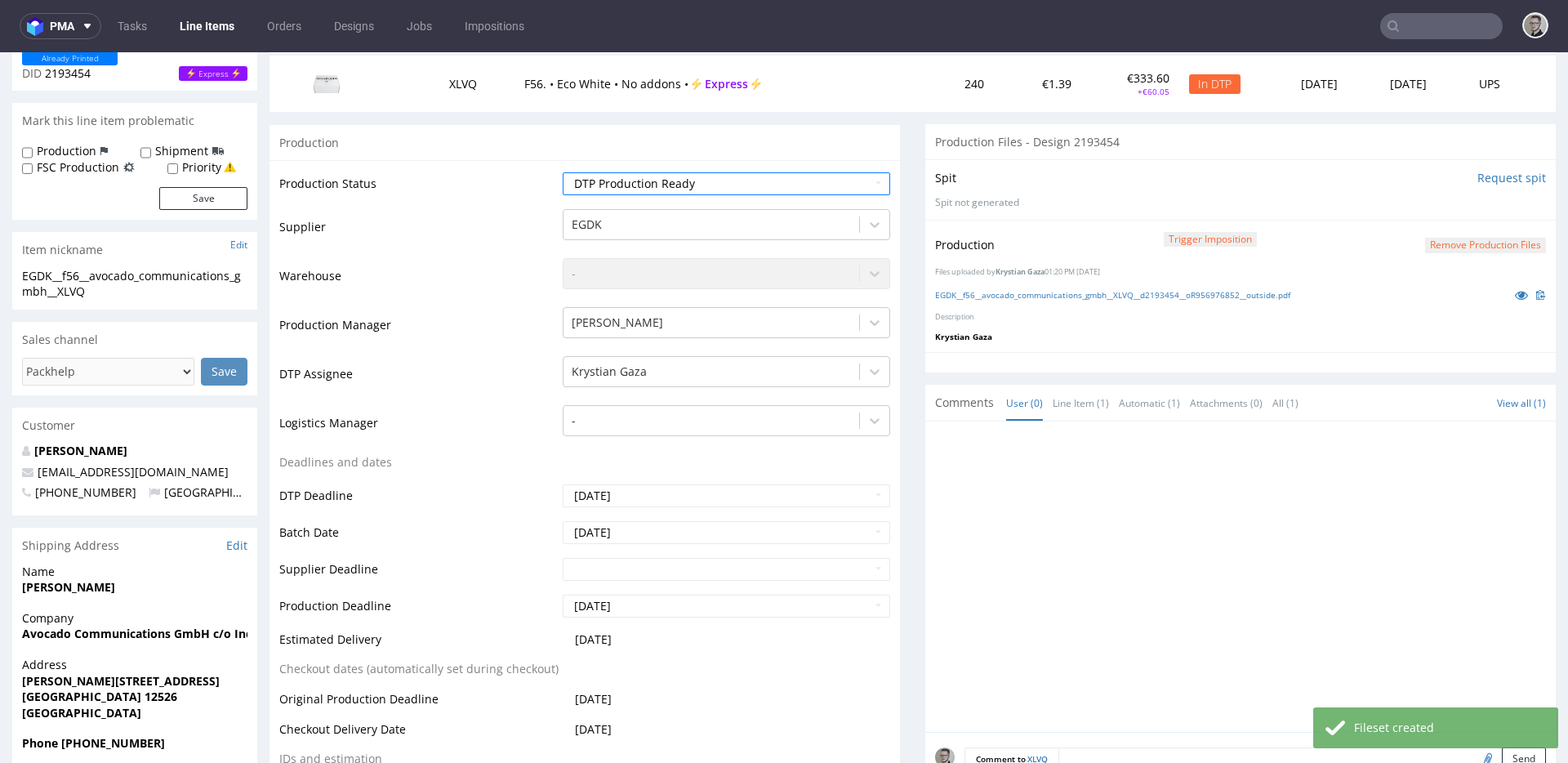
scroll to position [437, 0]
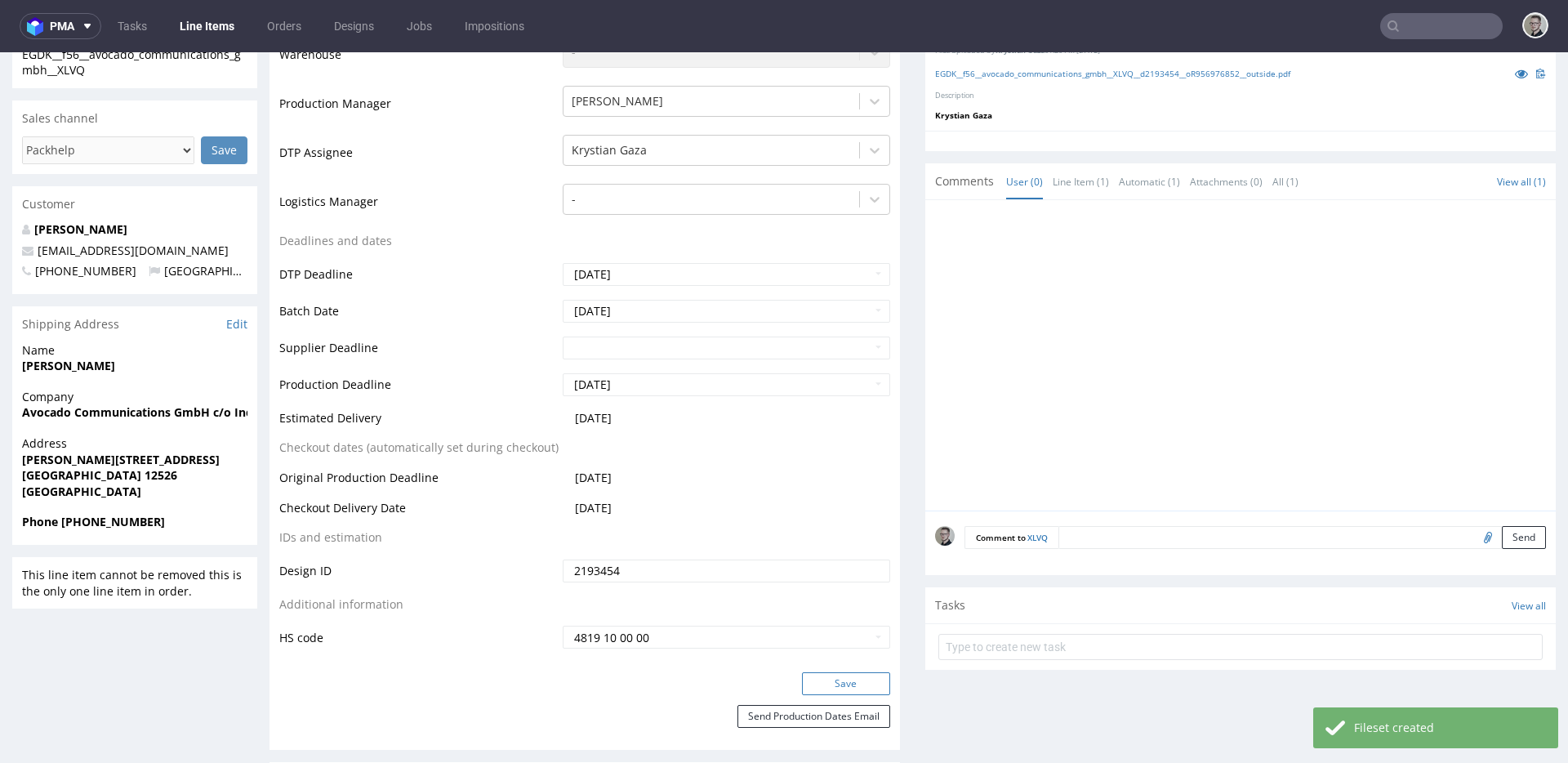
click at [848, 687] on button "Save" at bounding box center [846, 683] width 88 height 23
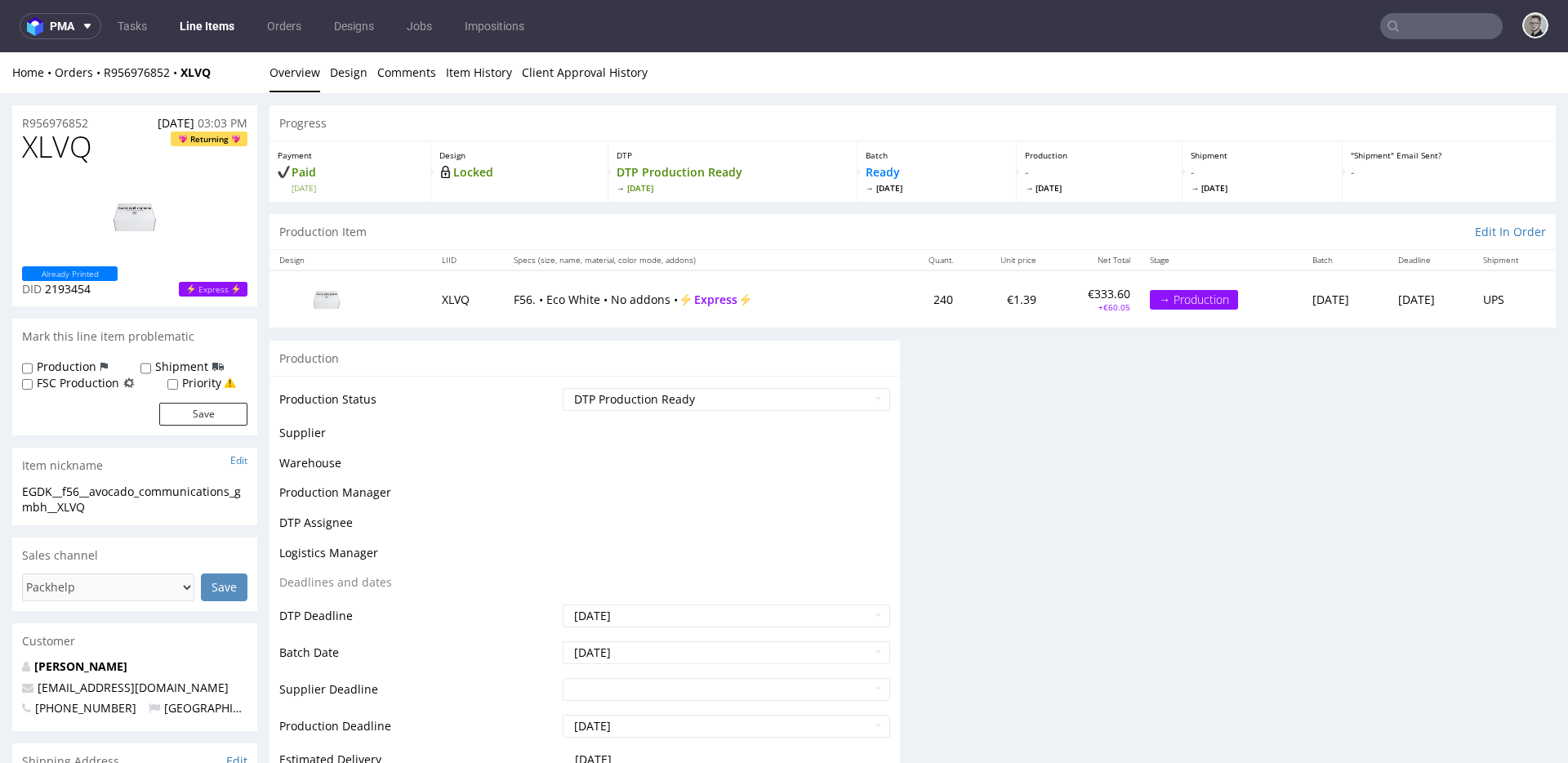
scroll to position [0, 0]
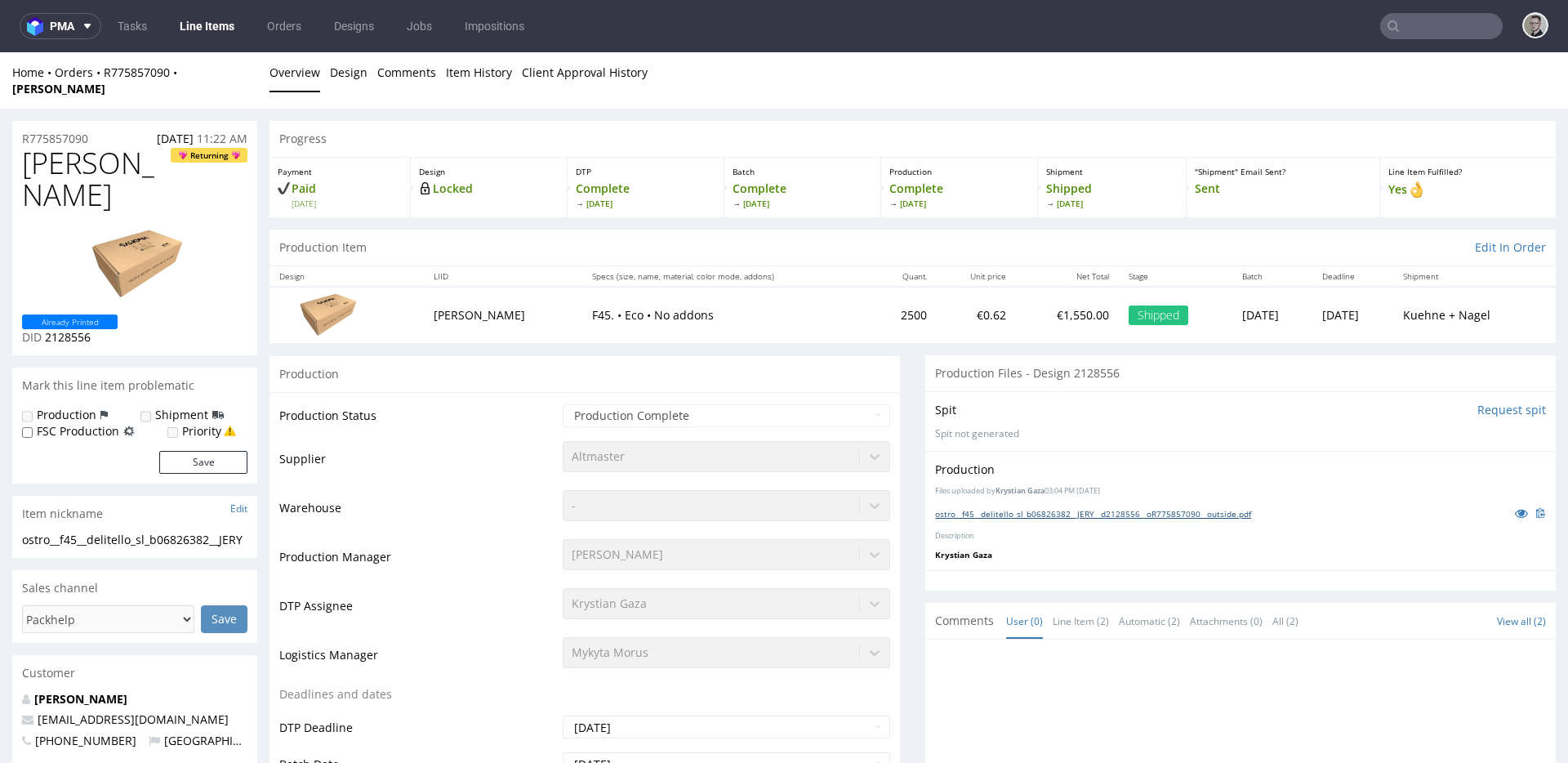
click at [1097, 508] on link "ostro__f45__delitello_sl_b06826382__JERY__d2128556__oR775857090__outside.pdf" at bounding box center [1093, 513] width 316 height 11
click at [352, 73] on link "Design" at bounding box center [348, 72] width 37 height 40
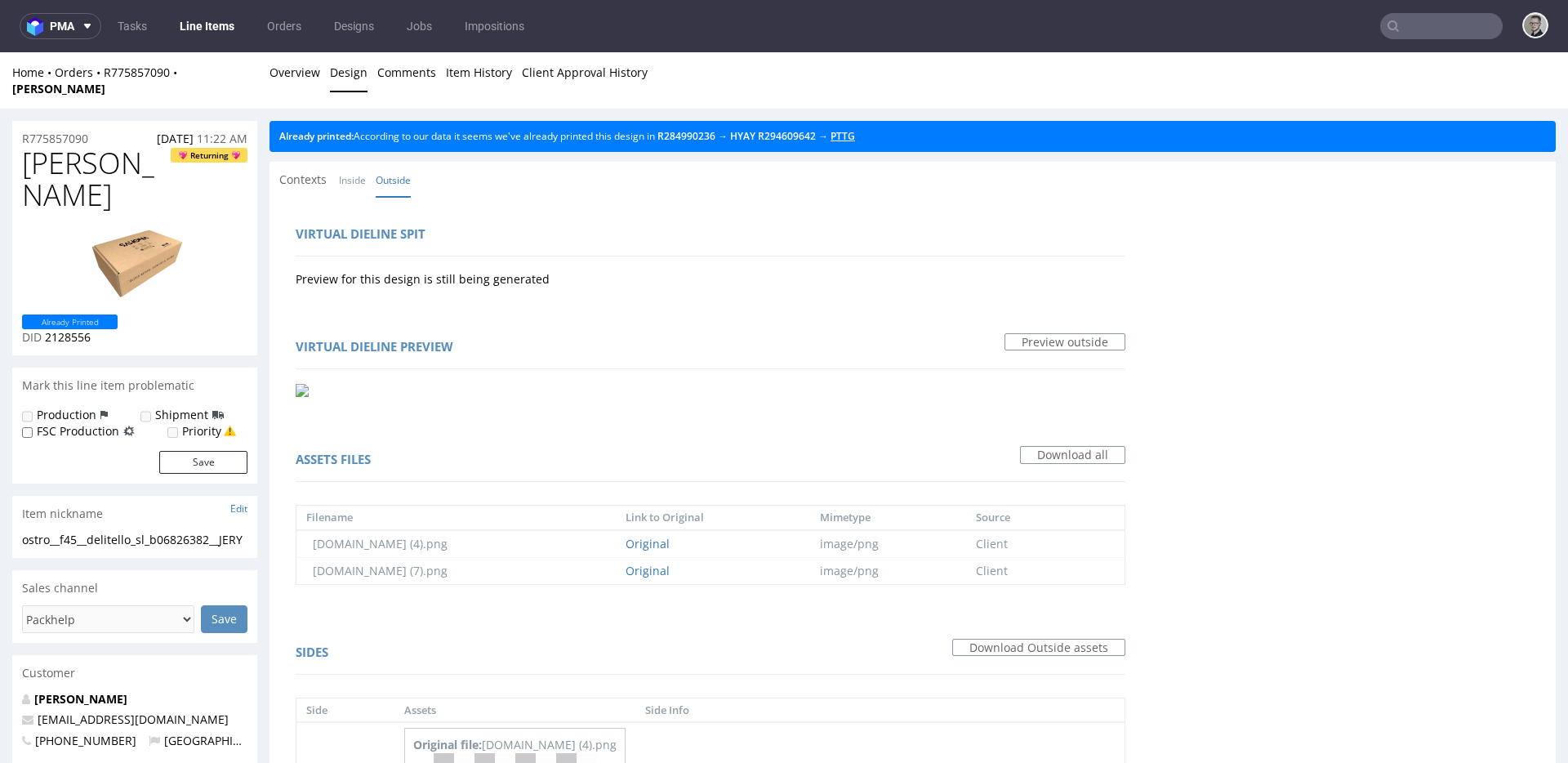
click at [855, 129] on link "PTTG" at bounding box center [842, 136] width 24 height 14
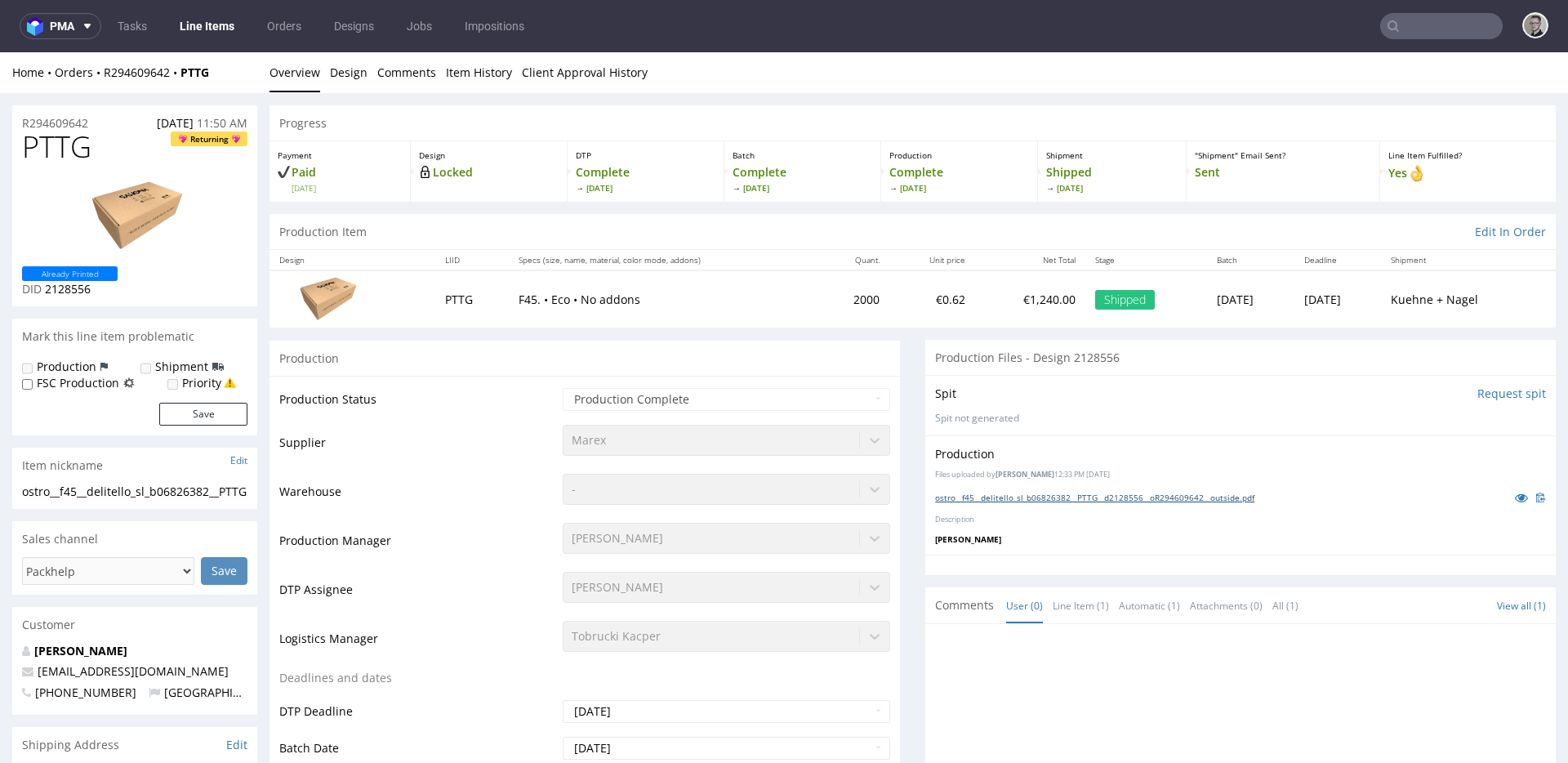
click at [1078, 492] on link "ostro__f45__delitello_sl_b06826382__PTTG__d2128556__oR294609642__outside.pdf" at bounding box center [1095, 497] width 319 height 11
click at [342, 61] on link "Design" at bounding box center [348, 72] width 37 height 40
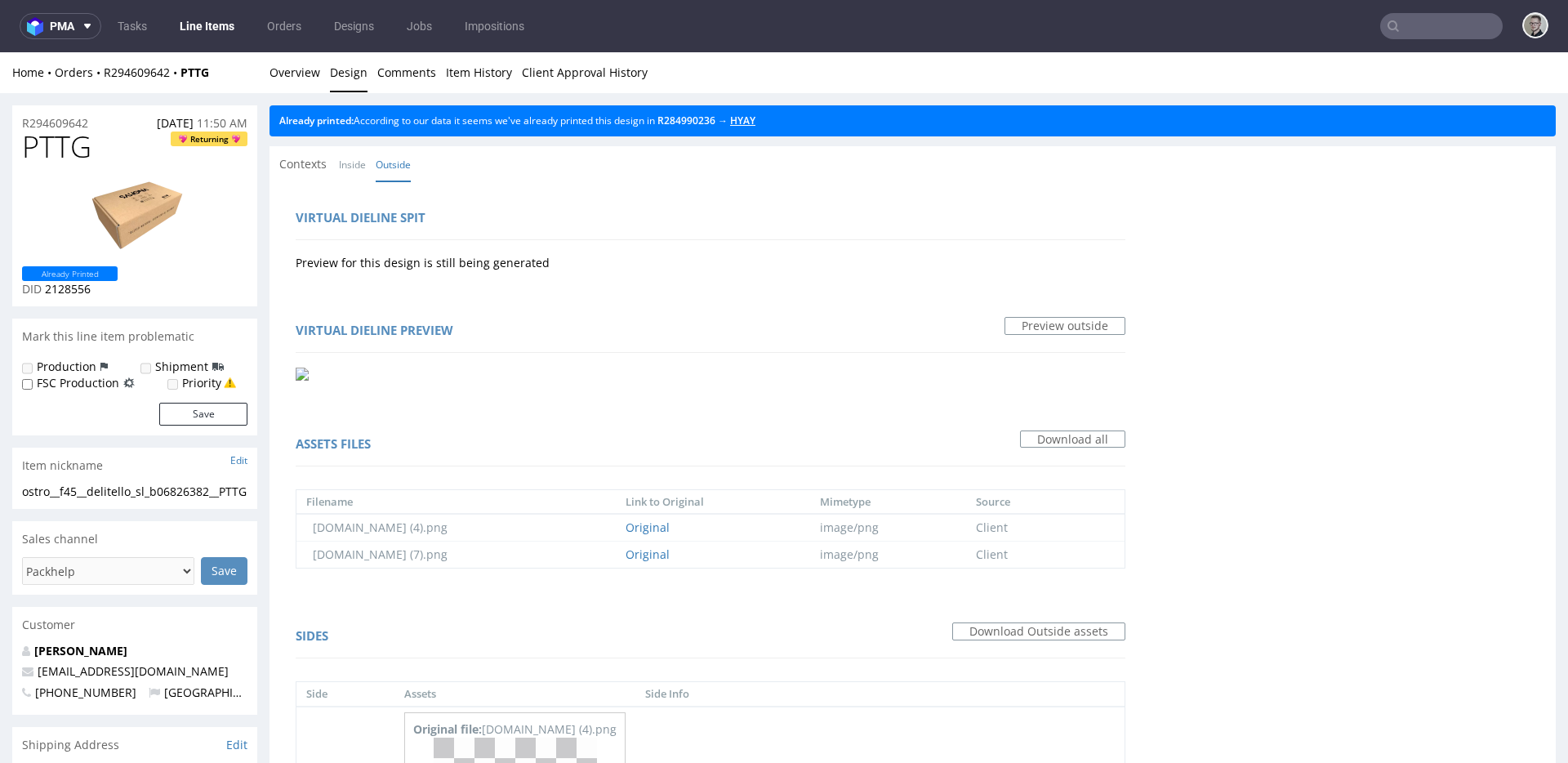
click at [755, 124] on link "HYAY" at bounding box center [742, 120] width 25 height 14
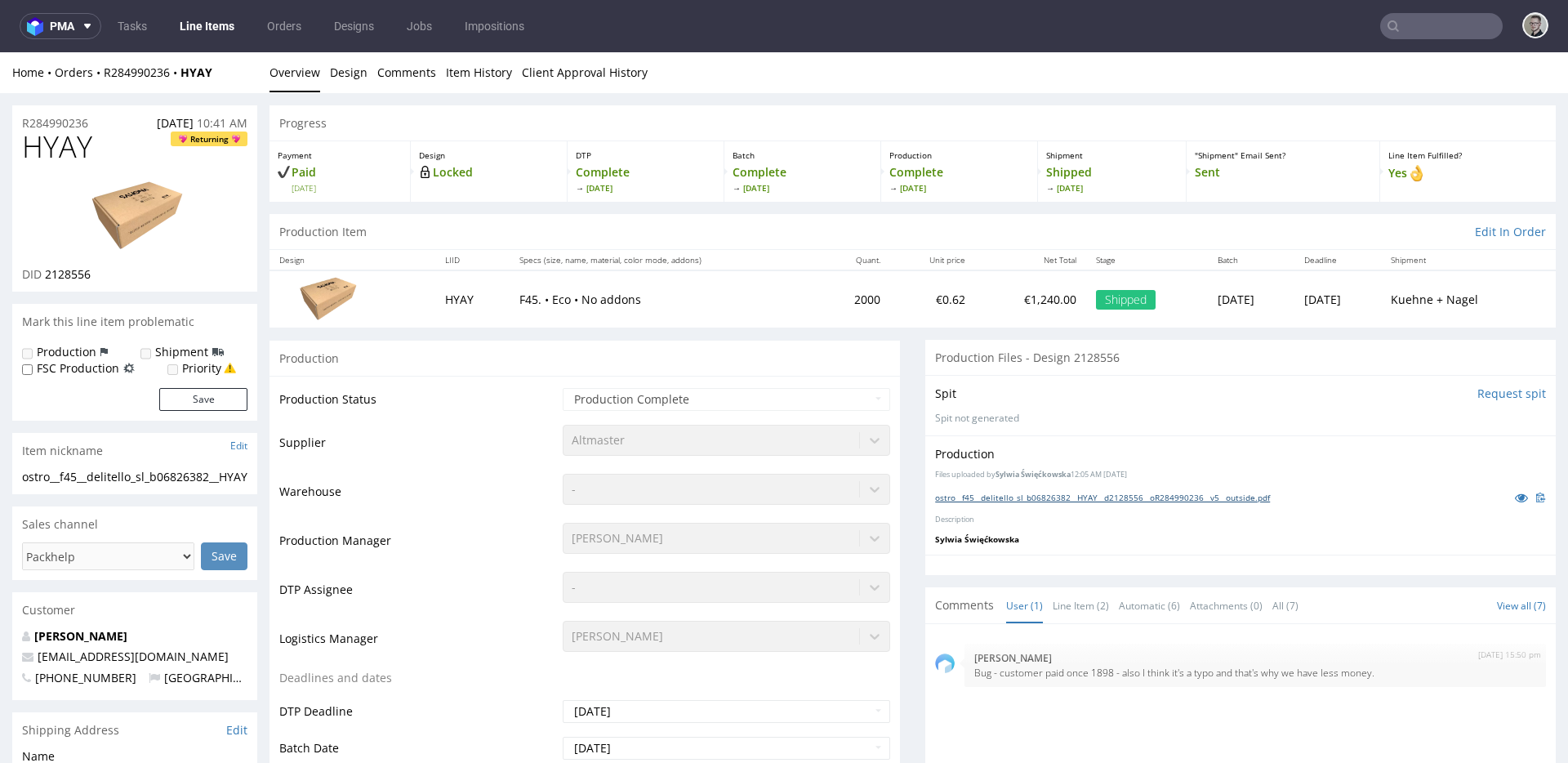
click at [1145, 492] on link "ostro__f45__delitello_sl_b06826382__HYAY__d2128556__oR284990236__v5__outside.pdf" at bounding box center [1102, 497] width 335 height 11
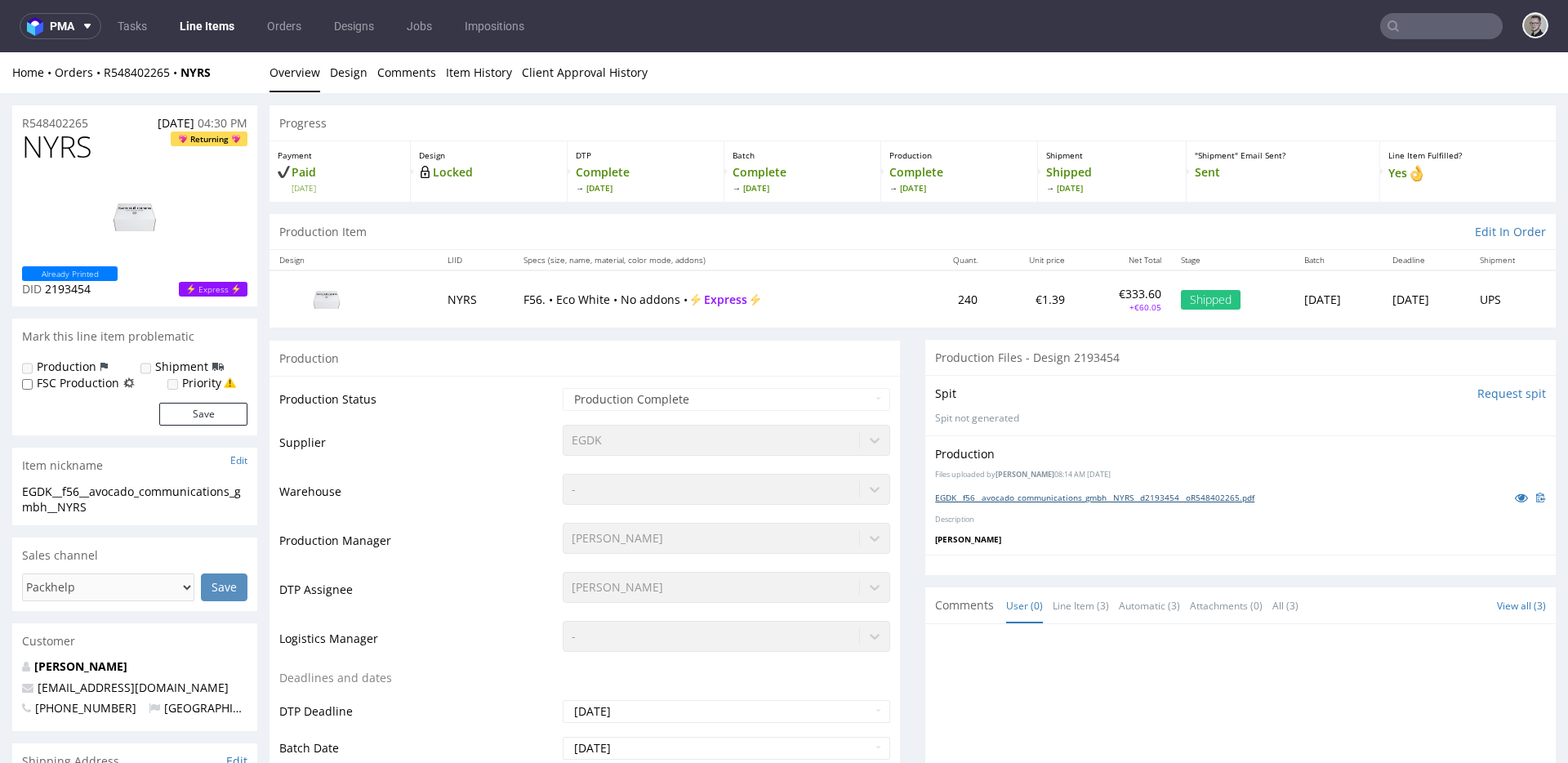
click at [1107, 503] on div "EGDK__f56__avocado_communications_gmbh__NYRS__d2193454__oR548402265.pdf" at bounding box center [1241, 497] width 611 height 18
click at [1111, 495] on link "EGDK__f56__avocado_communications_gmbh__NYRS__d2193454__oR548402265.pdf" at bounding box center [1095, 497] width 319 height 11
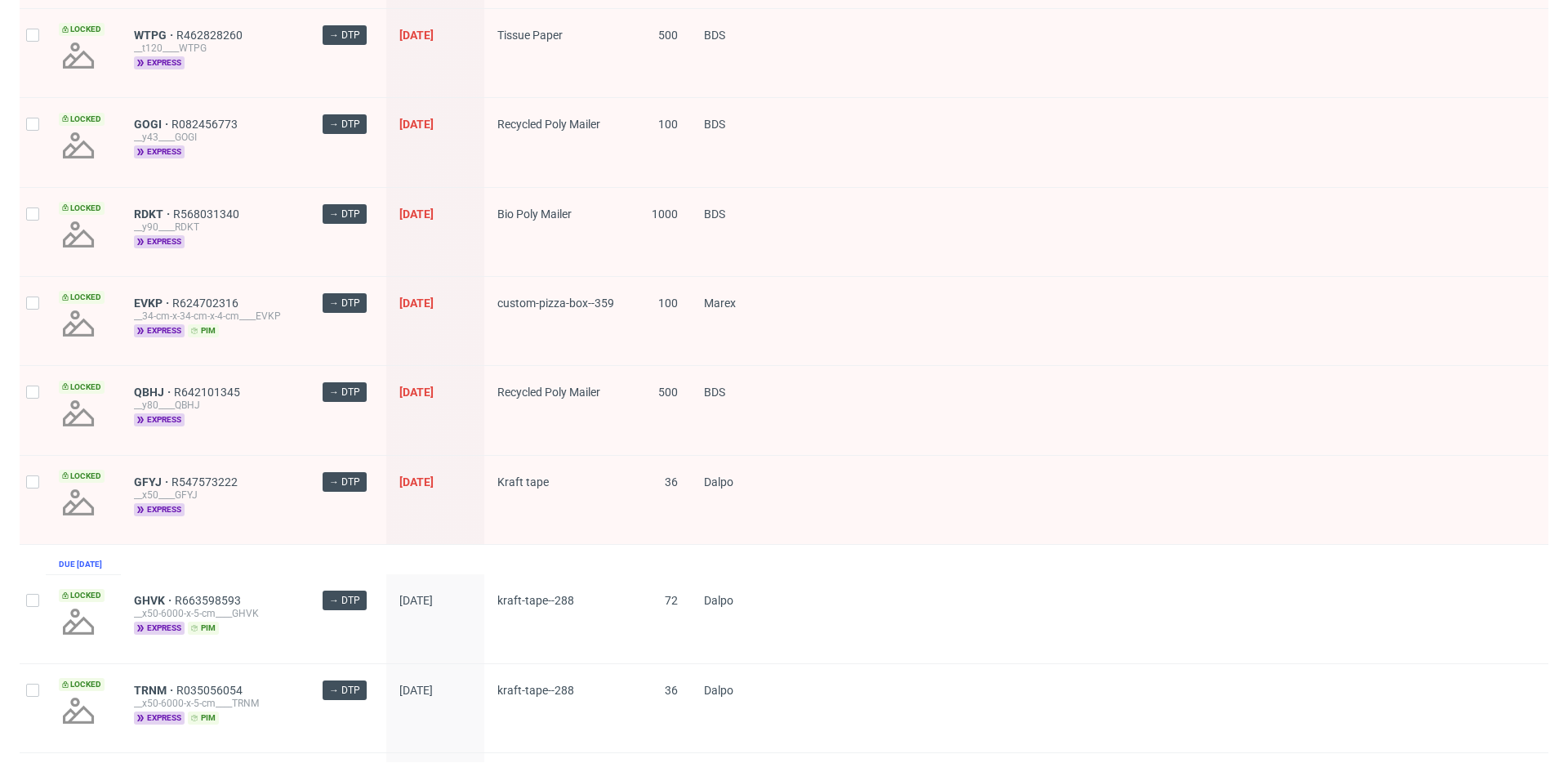
scroll to position [711, 0]
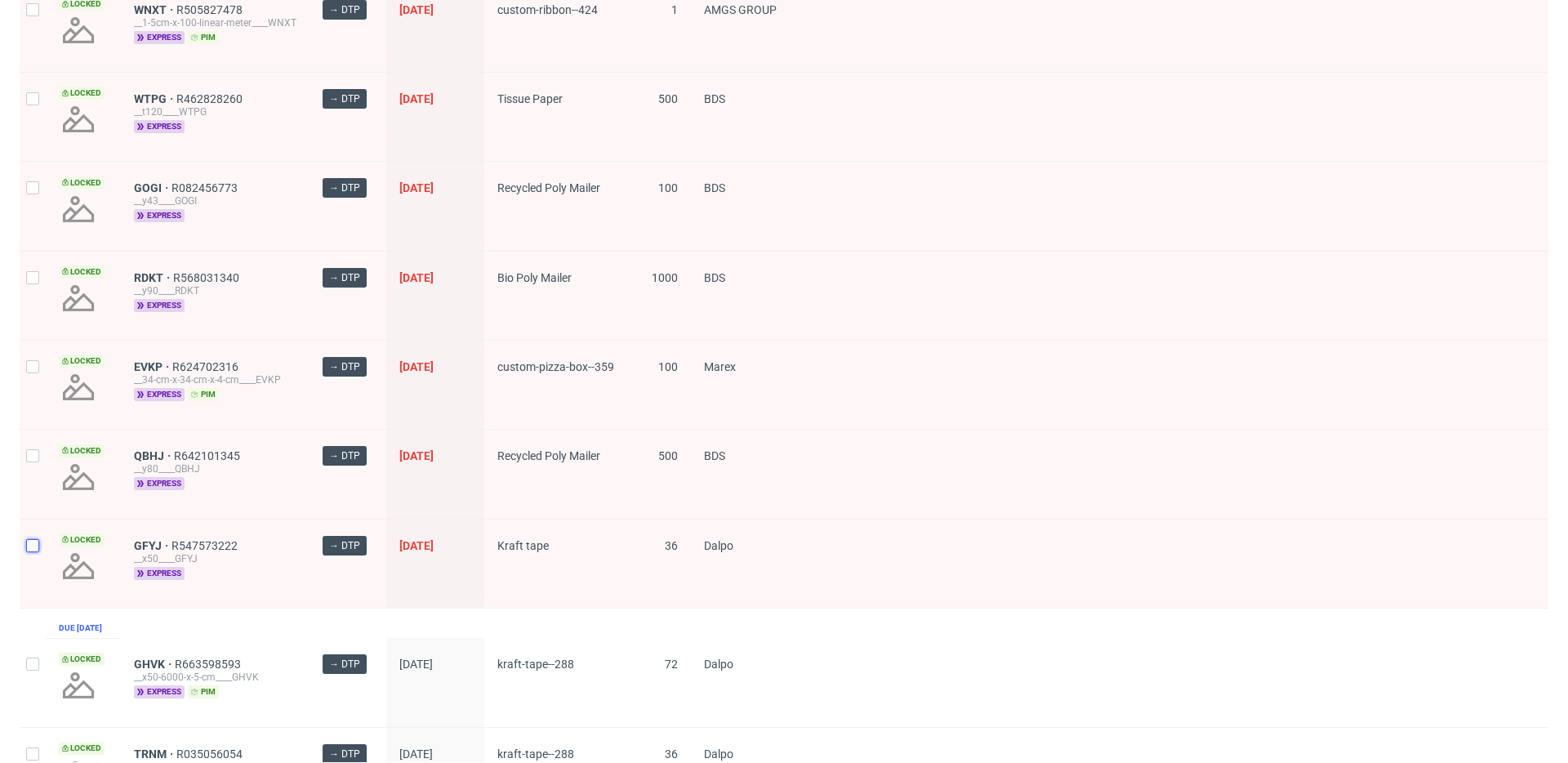
click at [36, 545] on input "checkbox" at bounding box center [32, 545] width 13 height 13
checkbox input "true"
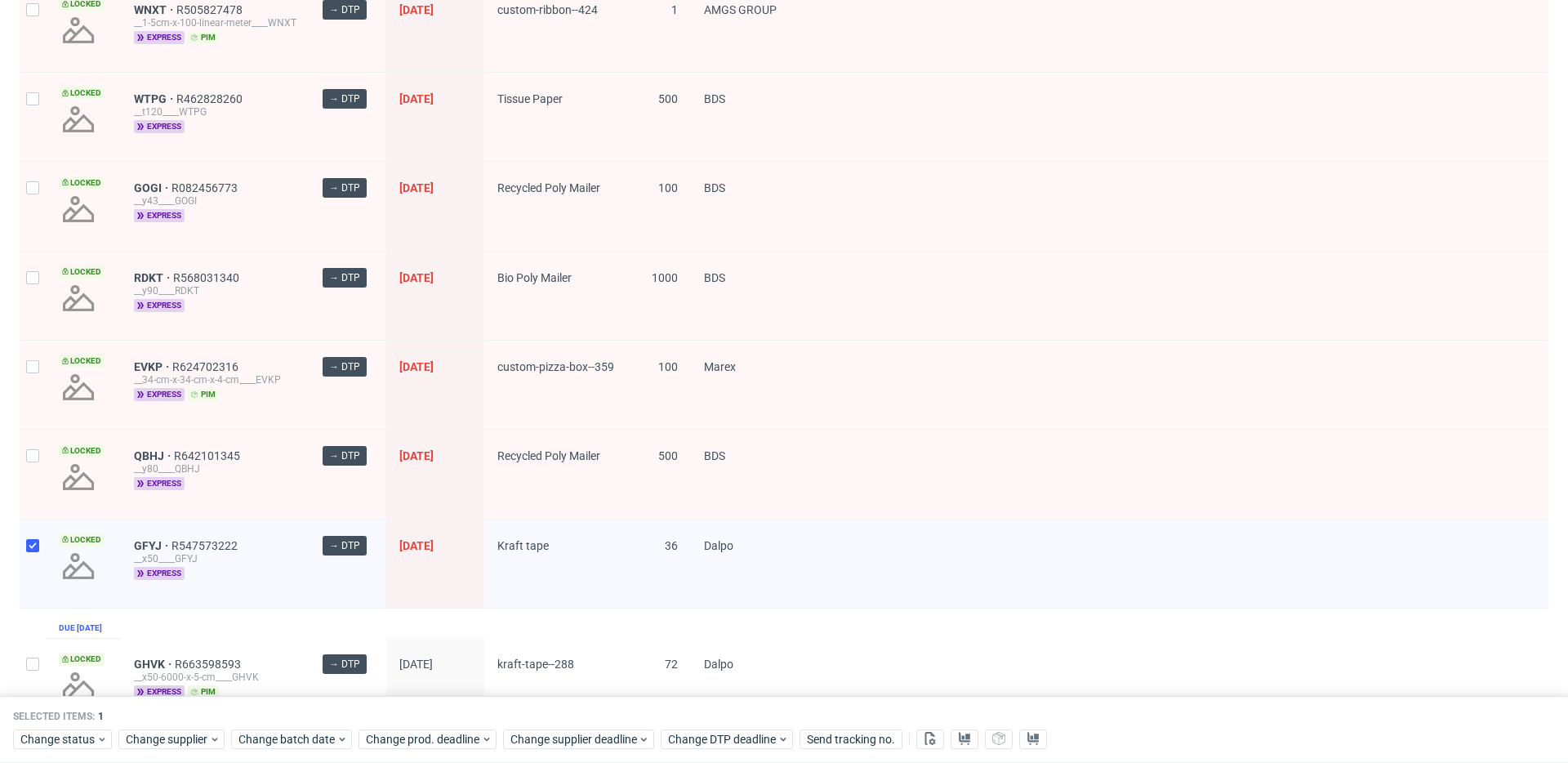
click at [36, 464] on div at bounding box center [33, 473] width 26 height 88
checkbox input "true"
click at [38, 367] on input "checkbox" at bounding box center [32, 366] width 13 height 13
checkbox input "true"
click at [32, 283] on input "checkbox" at bounding box center [32, 278] width 13 height 13
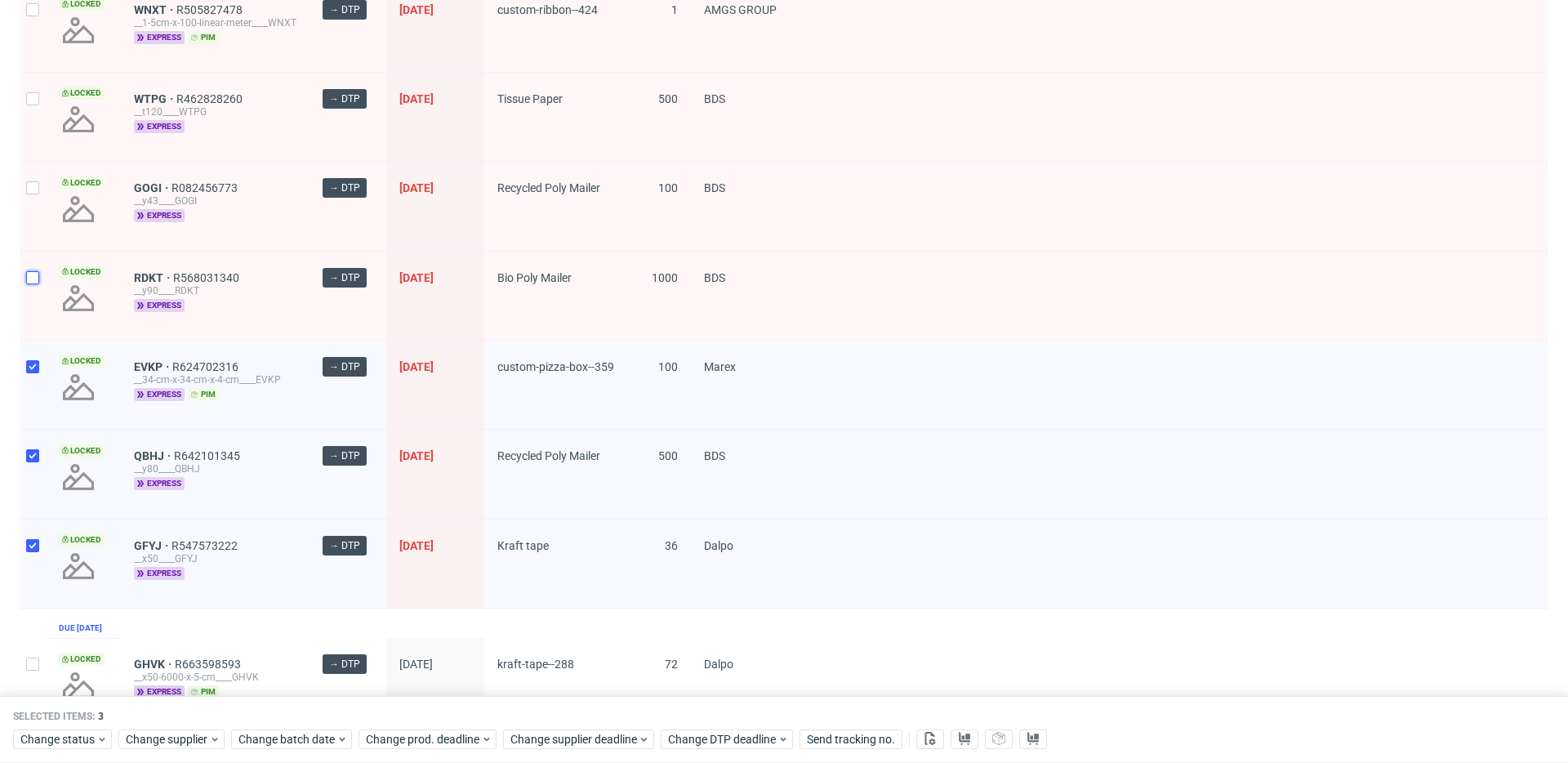
checkbox input "true"
click at [34, 191] on input "checkbox" at bounding box center [32, 187] width 13 height 13
checkbox input "true"
click at [34, 129] on div at bounding box center [33, 117] width 26 height 88
checkbox input "true"
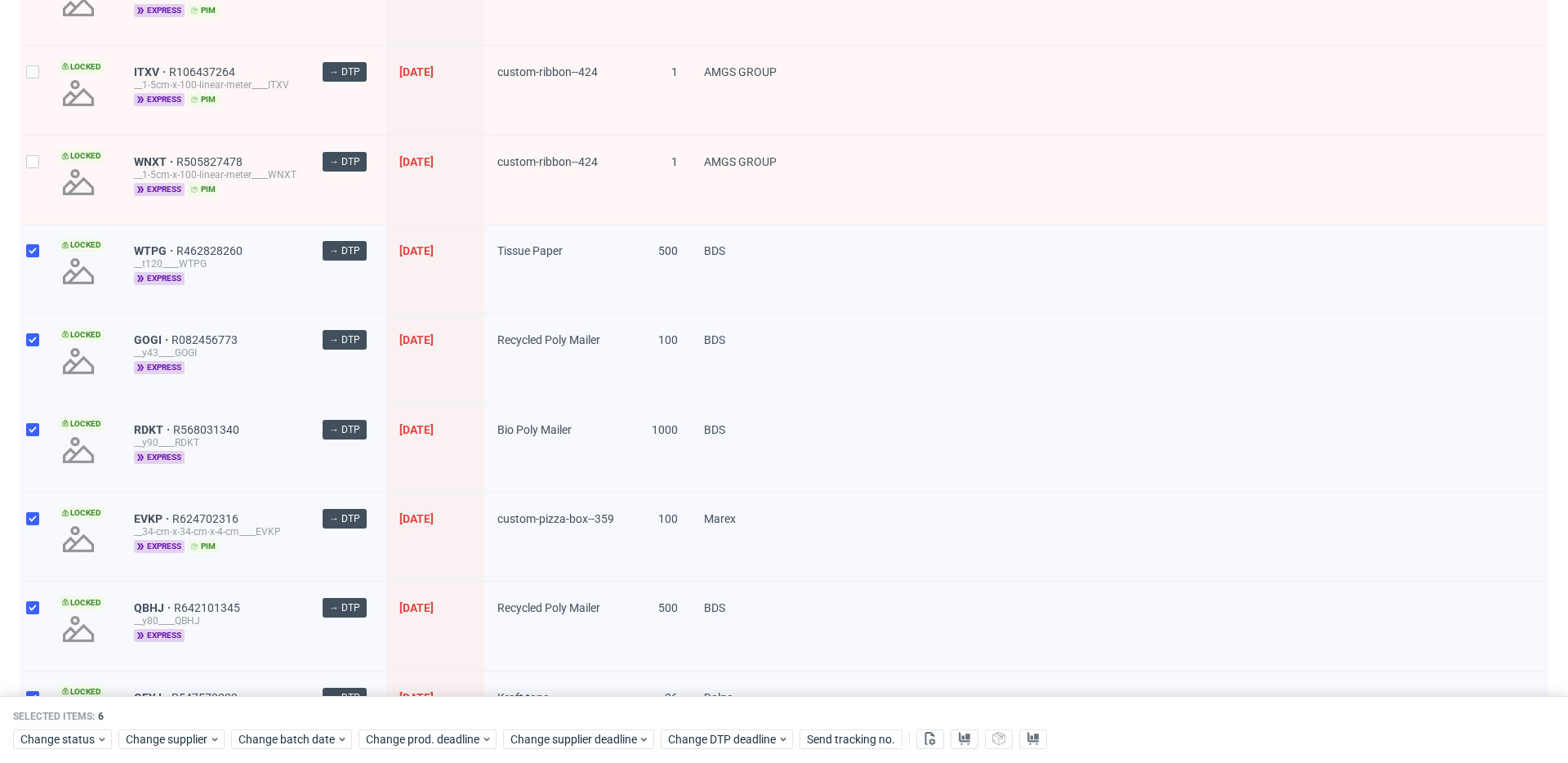
scroll to position [539, 0]
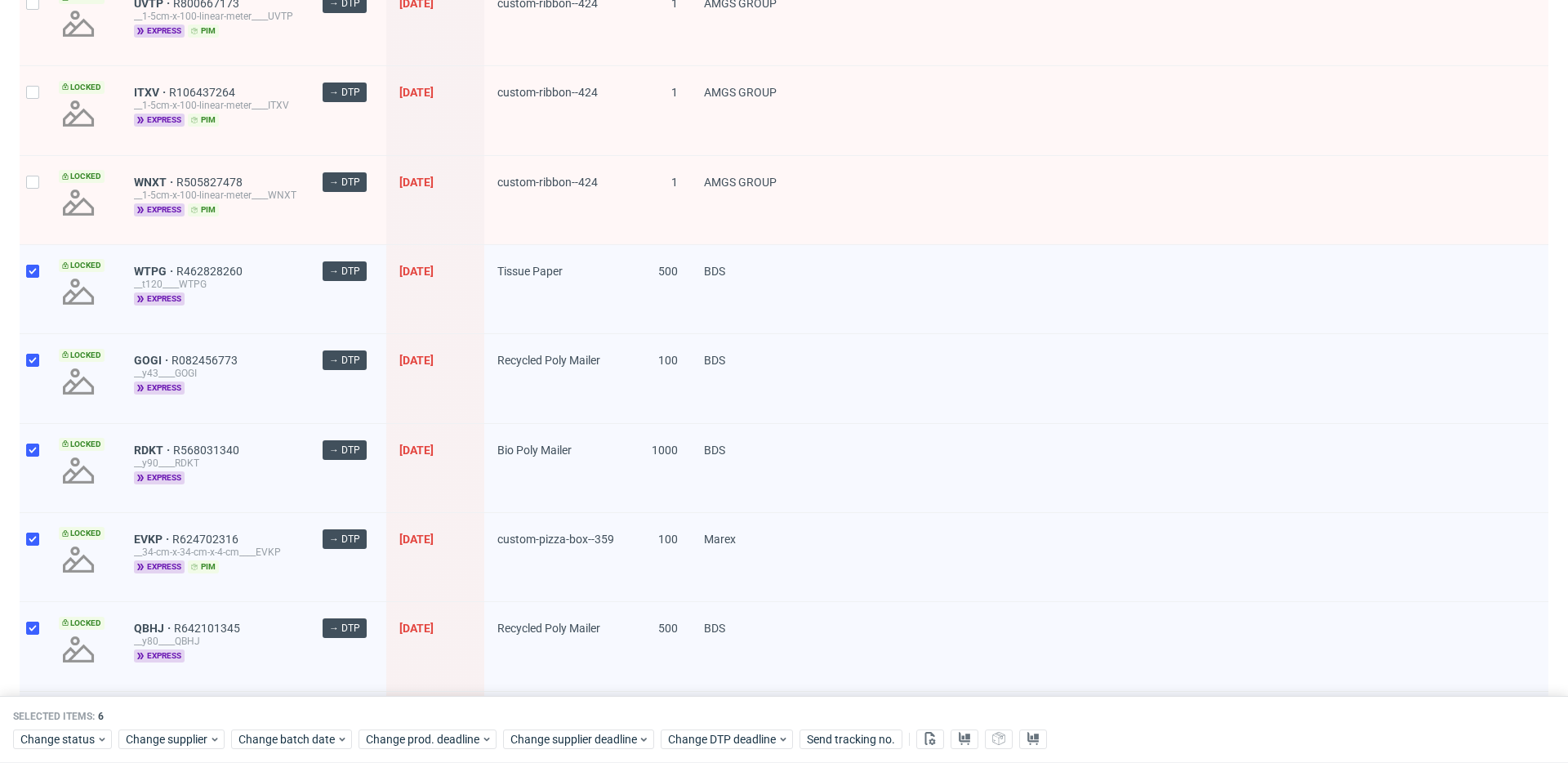
click at [39, 179] on div at bounding box center [33, 199] width 26 height 88
checkbox input "true"
click at [40, 110] on div at bounding box center [33, 110] width 26 height 88
checkbox input "true"
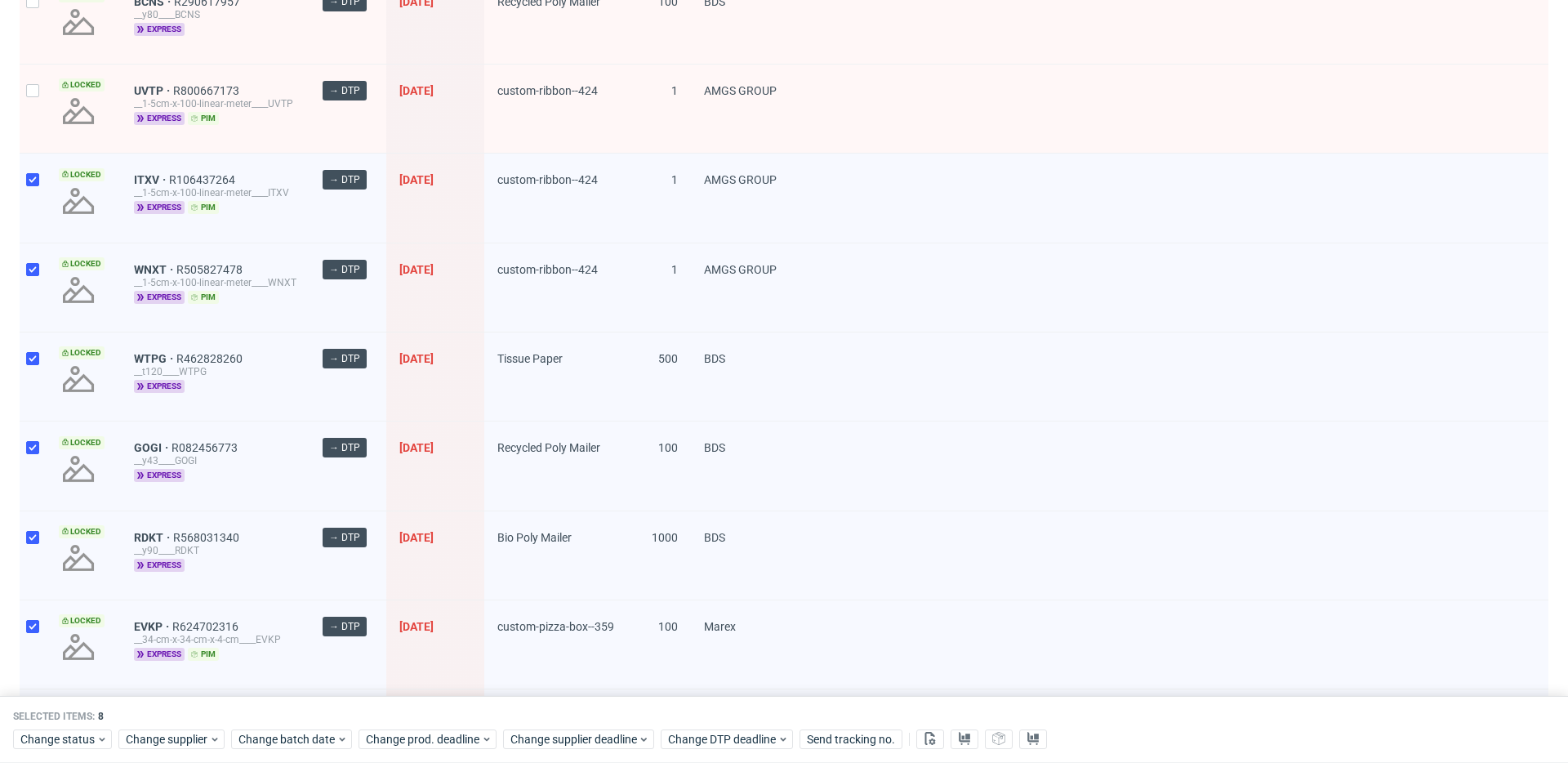
scroll to position [258, 0]
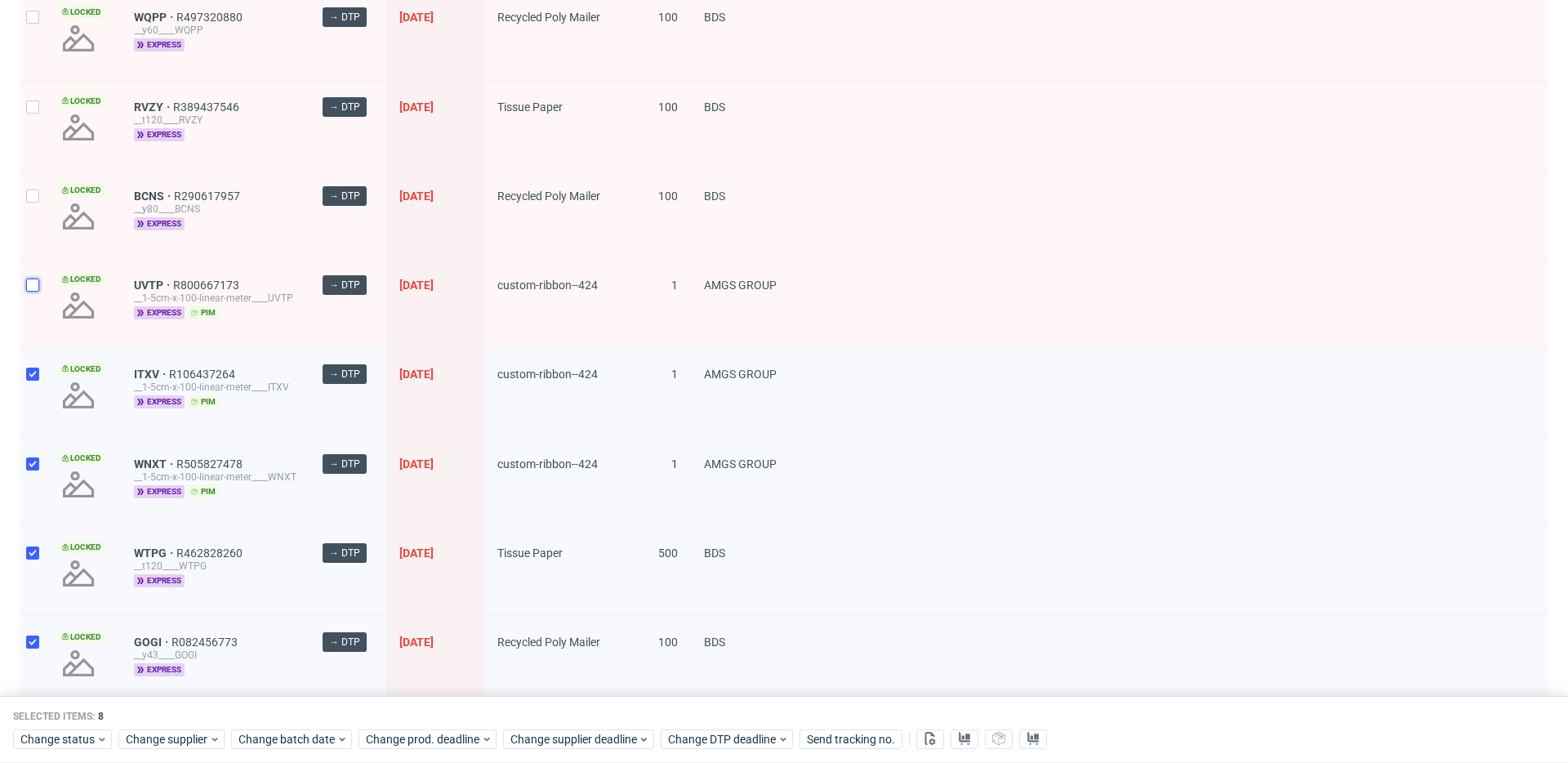
drag, startPoint x: 29, startPoint y: 285, endPoint x: 45, endPoint y: 214, distance: 72.8
click at [30, 286] on input "checkbox" at bounding box center [32, 284] width 13 height 13
checkbox input "true"
click at [47, 189] on div "Locked" at bounding box center [84, 213] width 75 height 88
click at [42, 183] on div at bounding box center [33, 213] width 26 height 88
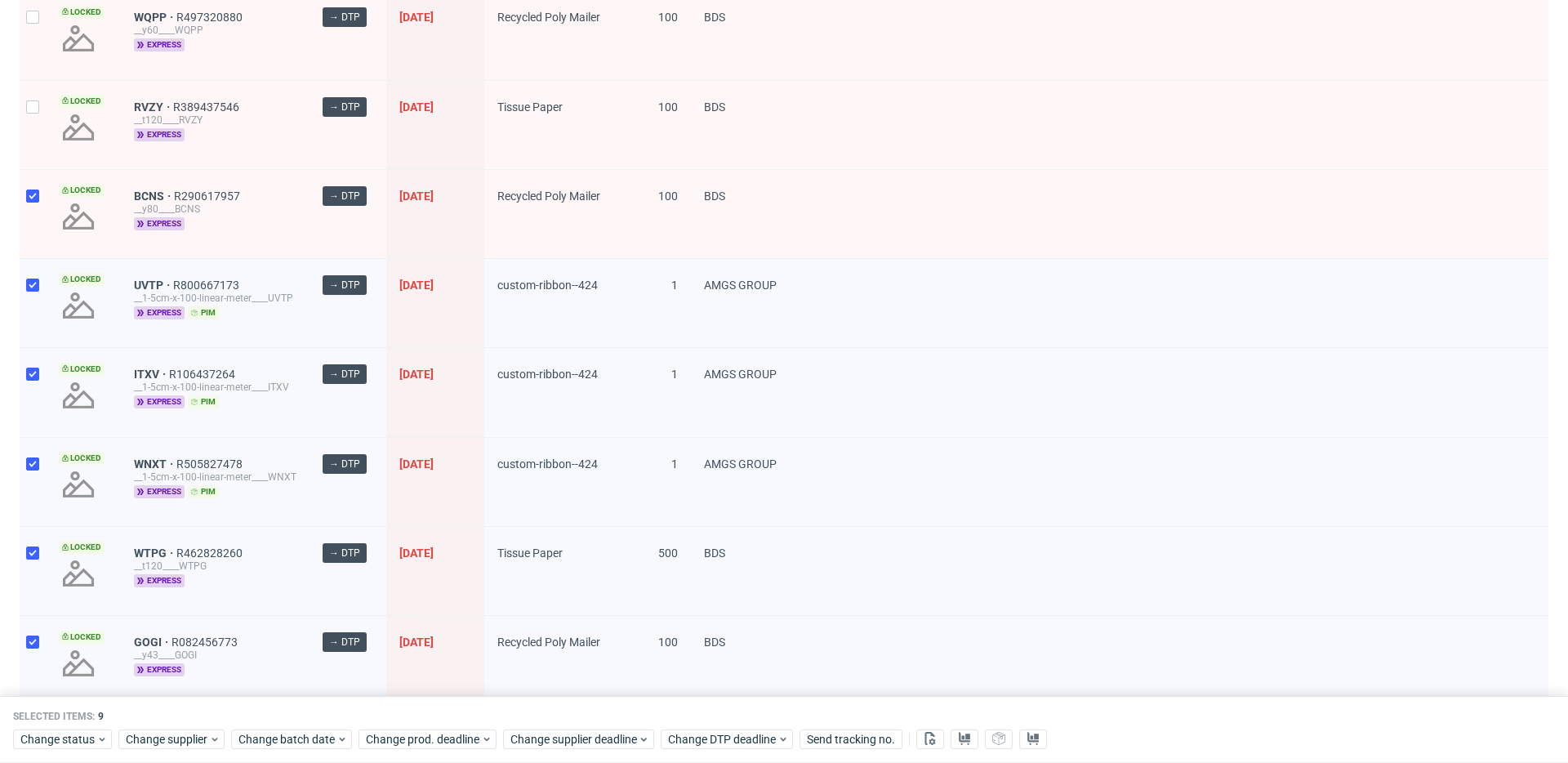
checkbox input "true"
click at [35, 113] on div at bounding box center [33, 124] width 26 height 88
checkbox input "true"
click at [42, 33] on div at bounding box center [33, 35] width 26 height 88
checkbox input "true"
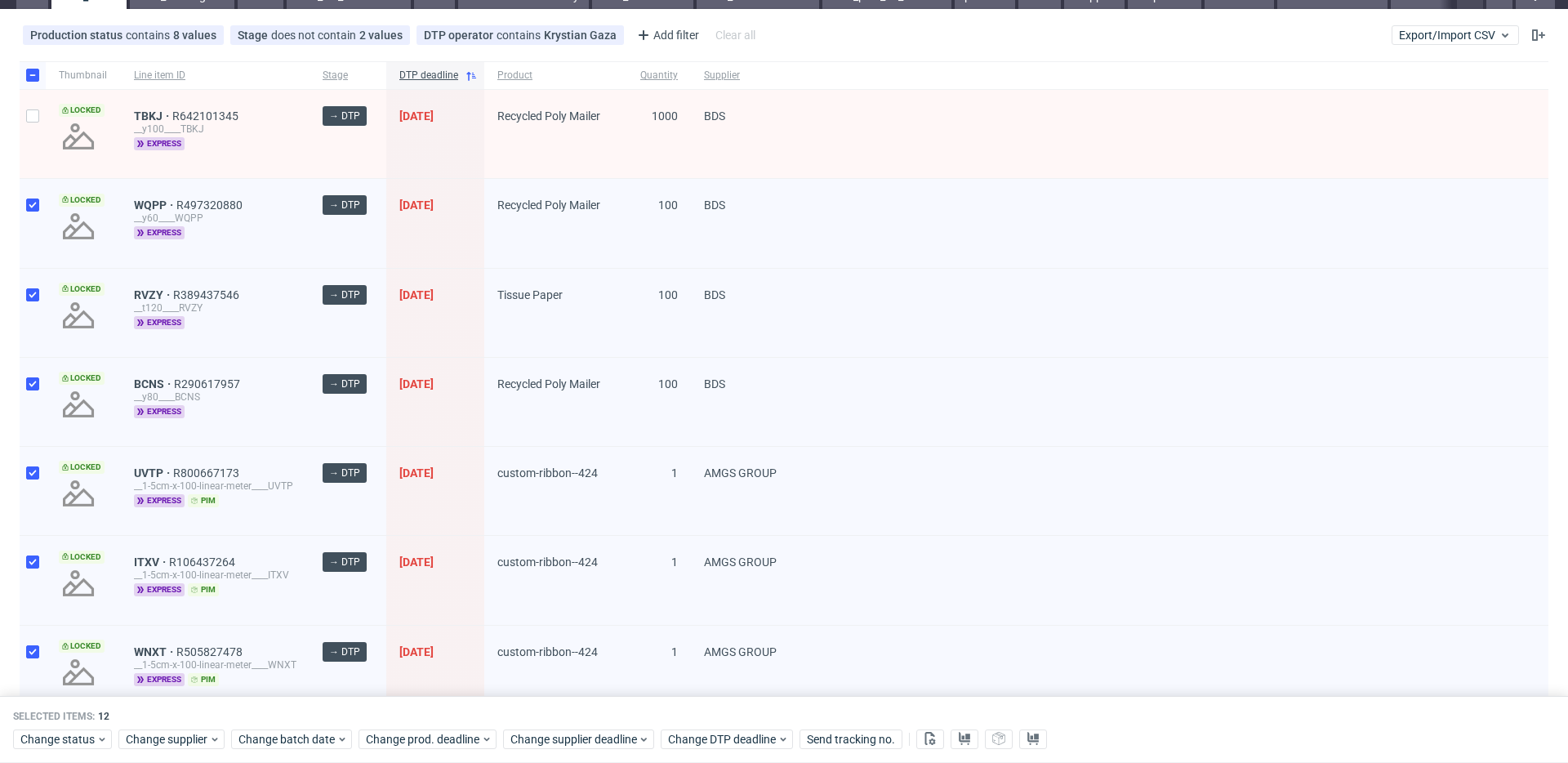
scroll to position [0, 0]
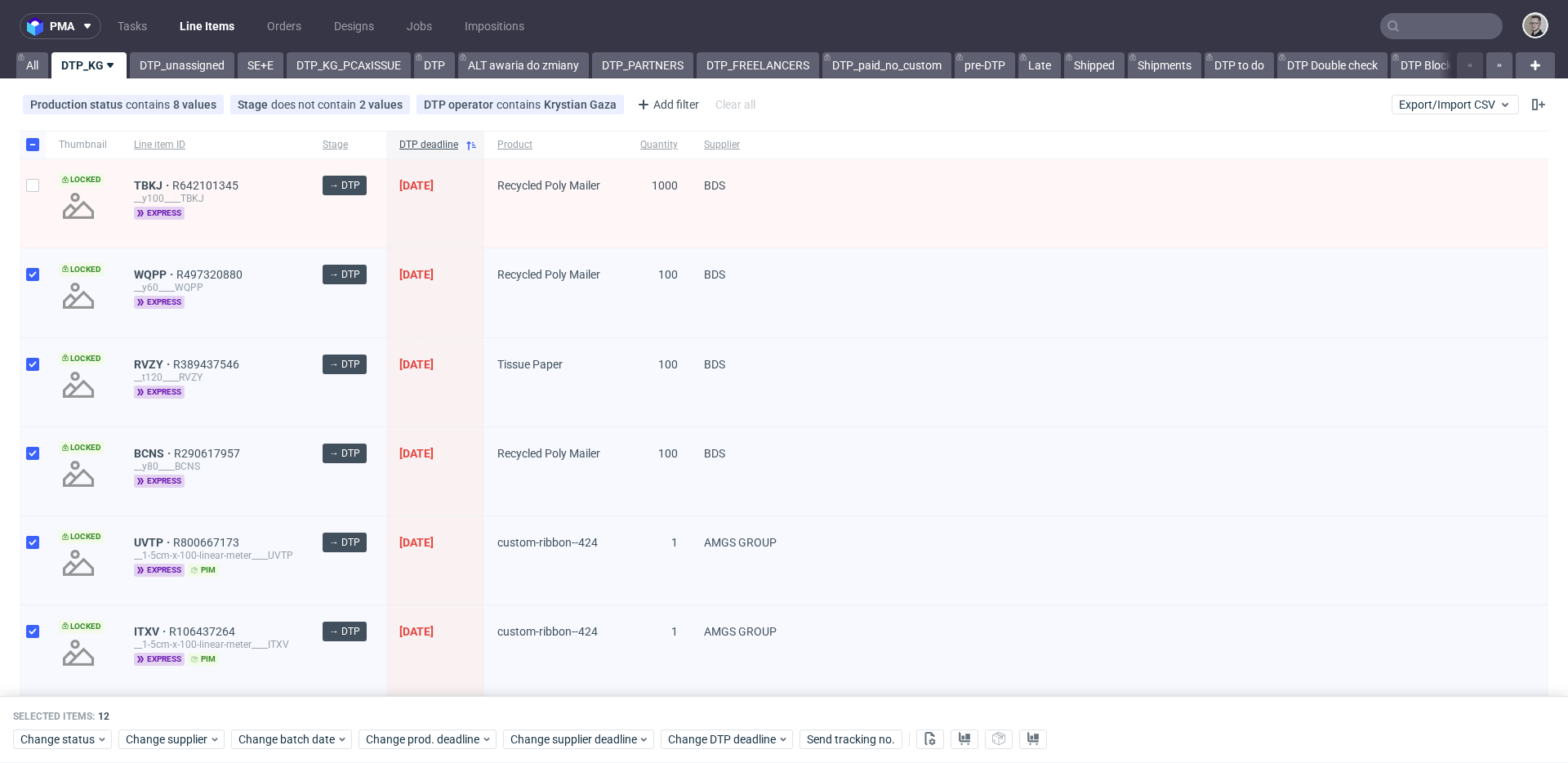
click at [39, 215] on div at bounding box center [33, 203] width 26 height 88
checkbox input "true"
click at [81, 739] on span "Change status" at bounding box center [57, 739] width 76 height 17
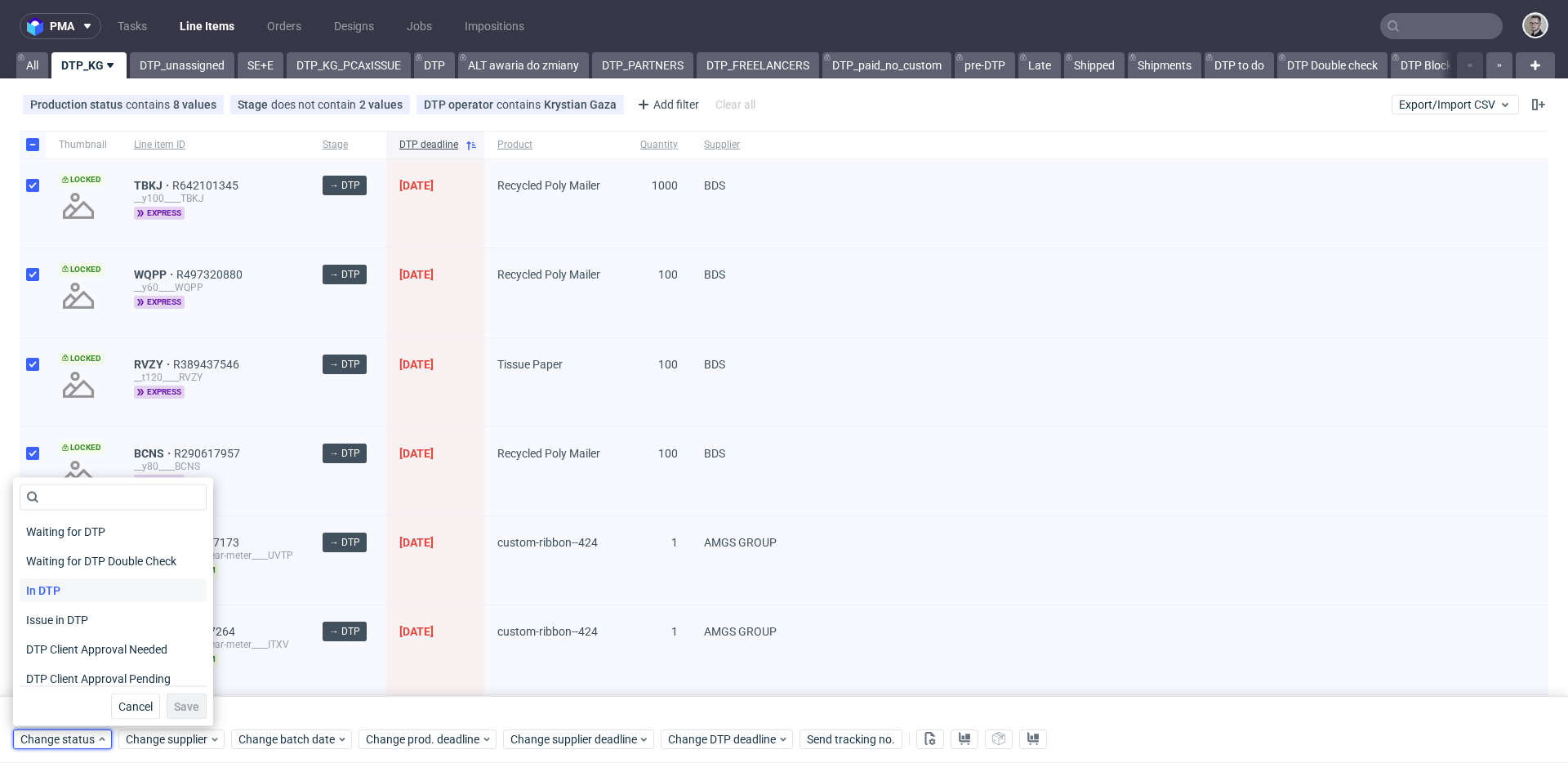
click at [113, 586] on div "In DTP" at bounding box center [113, 590] width 187 height 23
click at [187, 708] on span "Save" at bounding box center [186, 706] width 25 height 11
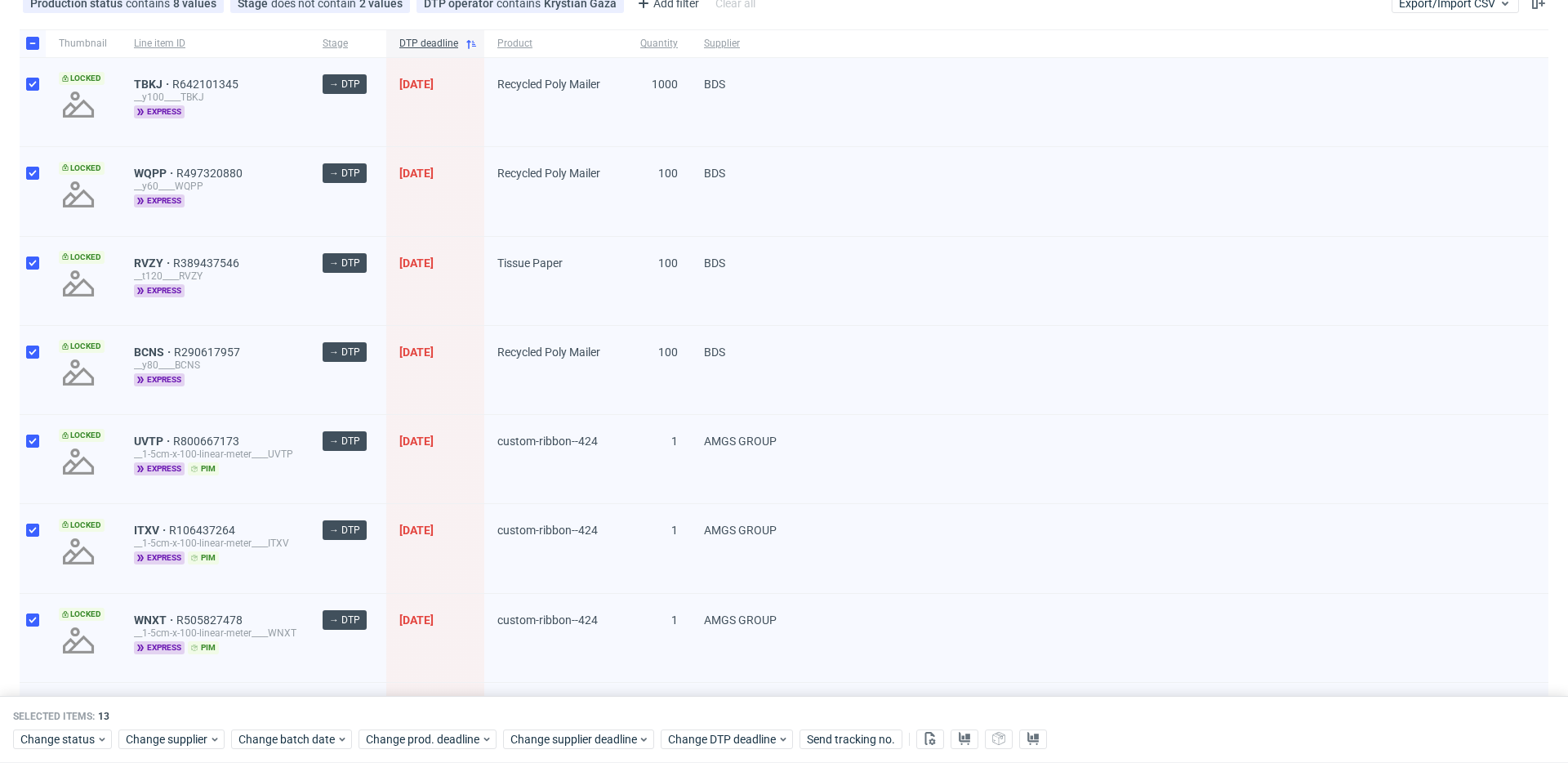
scroll to position [100, 0]
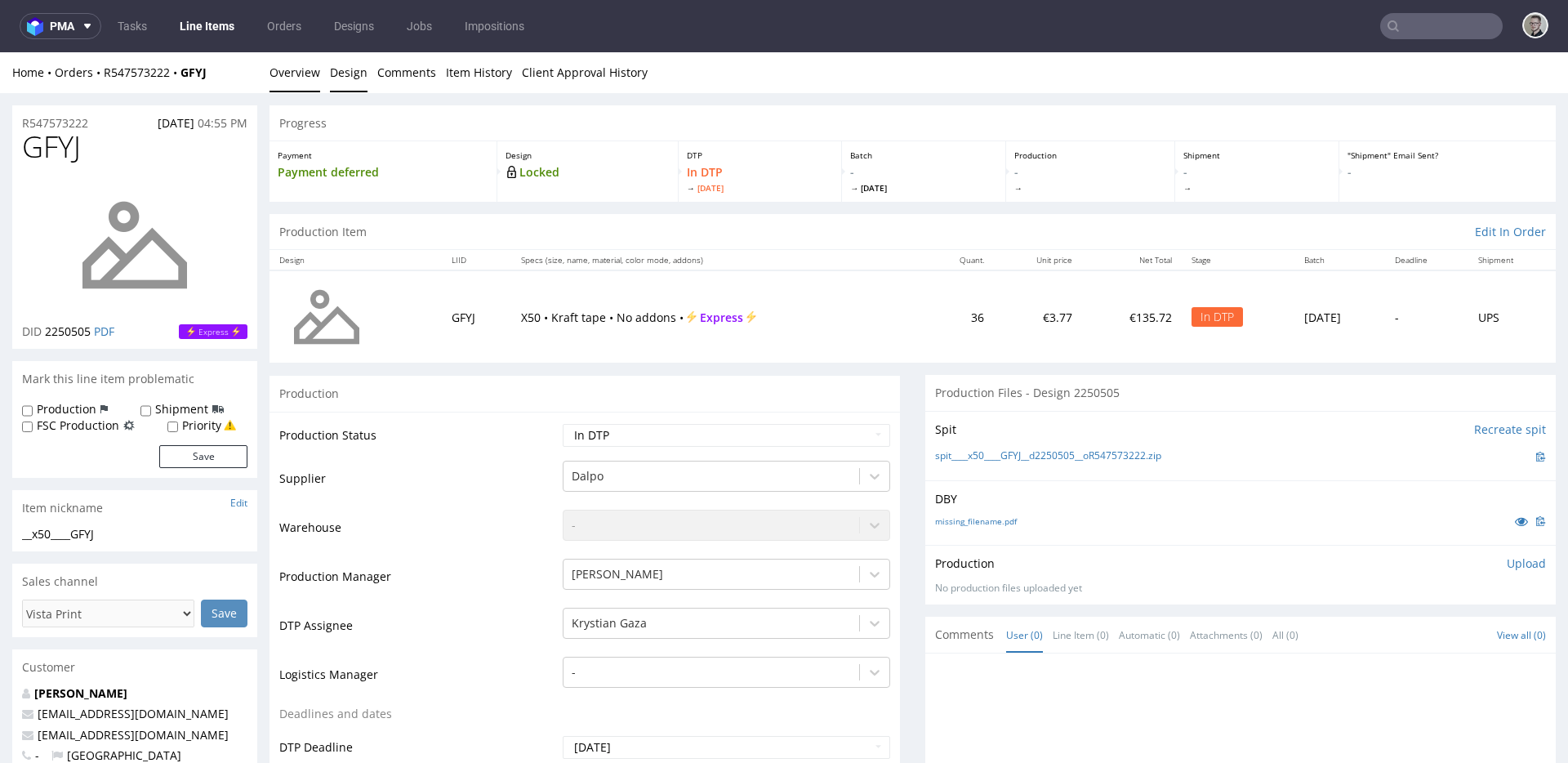
click at [347, 77] on link "Design" at bounding box center [348, 72] width 37 height 40
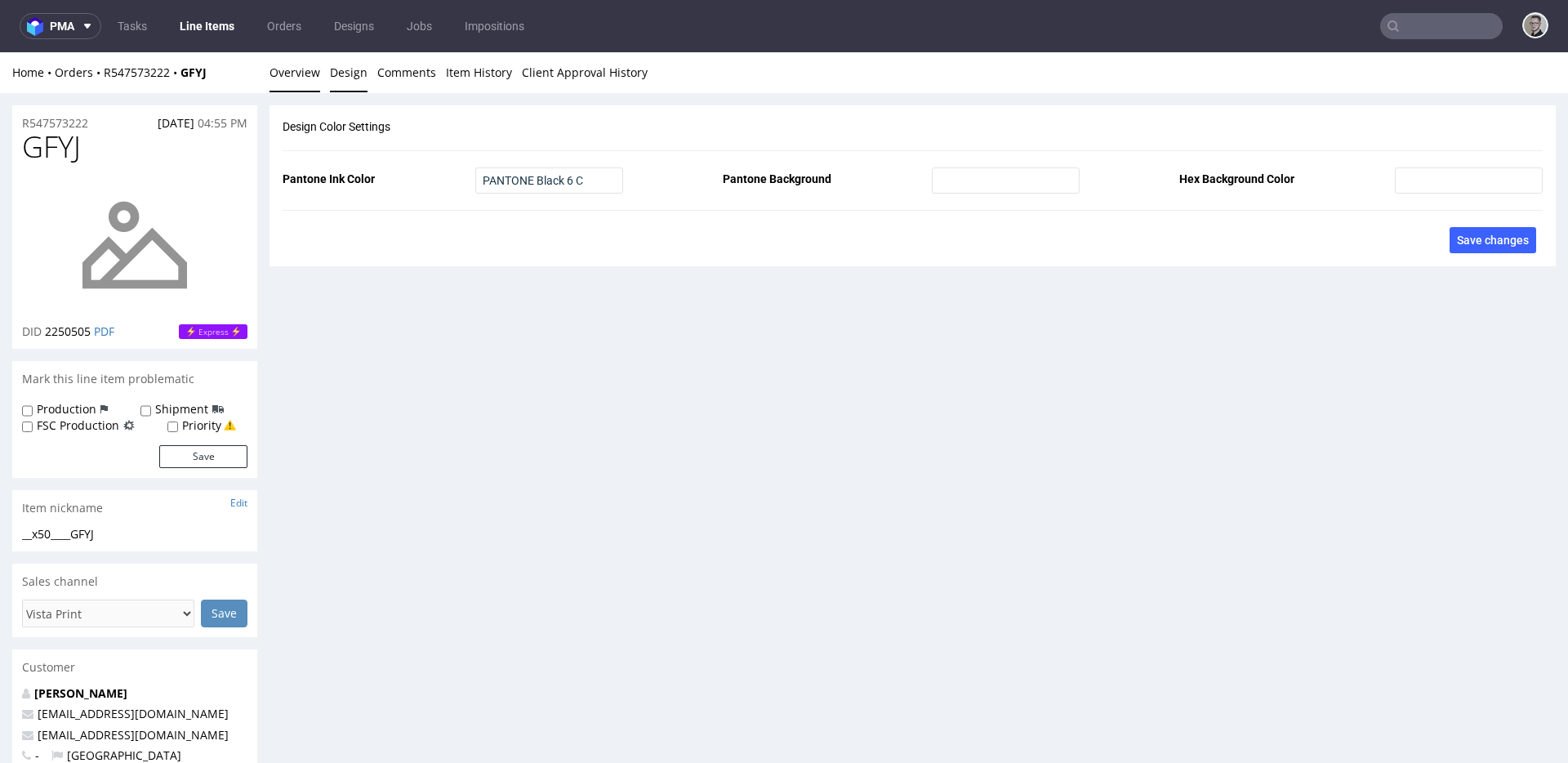
click at [283, 78] on link "Overview" at bounding box center [295, 72] width 50 height 40
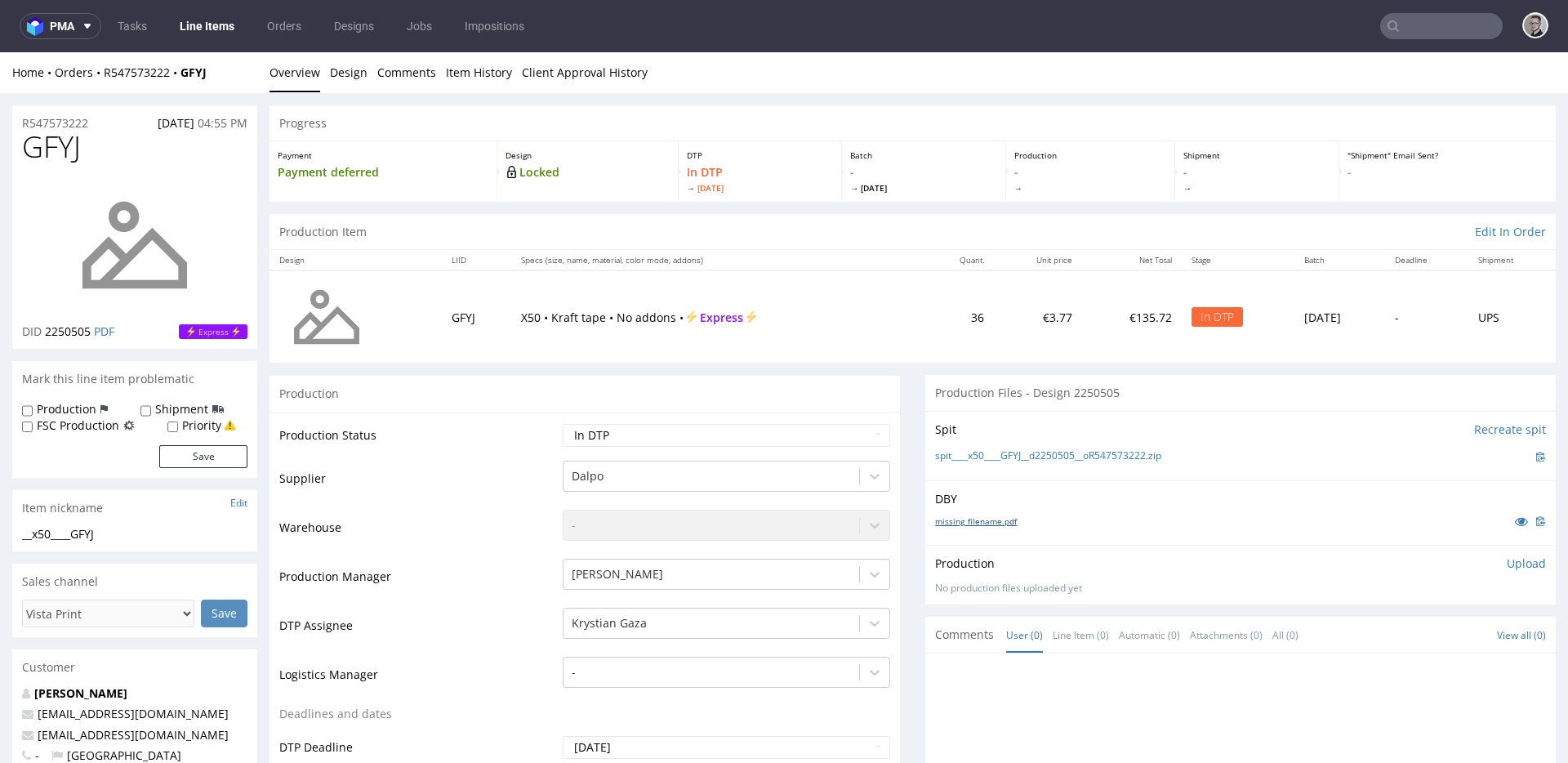
click at [968, 519] on link "missing_filename.pdf" at bounding box center [976, 520] width 82 height 11
click at [1005, 456] on link "spit____x50____GFYJ__d2250505__oR547573222.zip" at bounding box center [1049, 456] width 226 height 14
click at [1510, 561] on p "Upload" at bounding box center [1526, 563] width 39 height 17
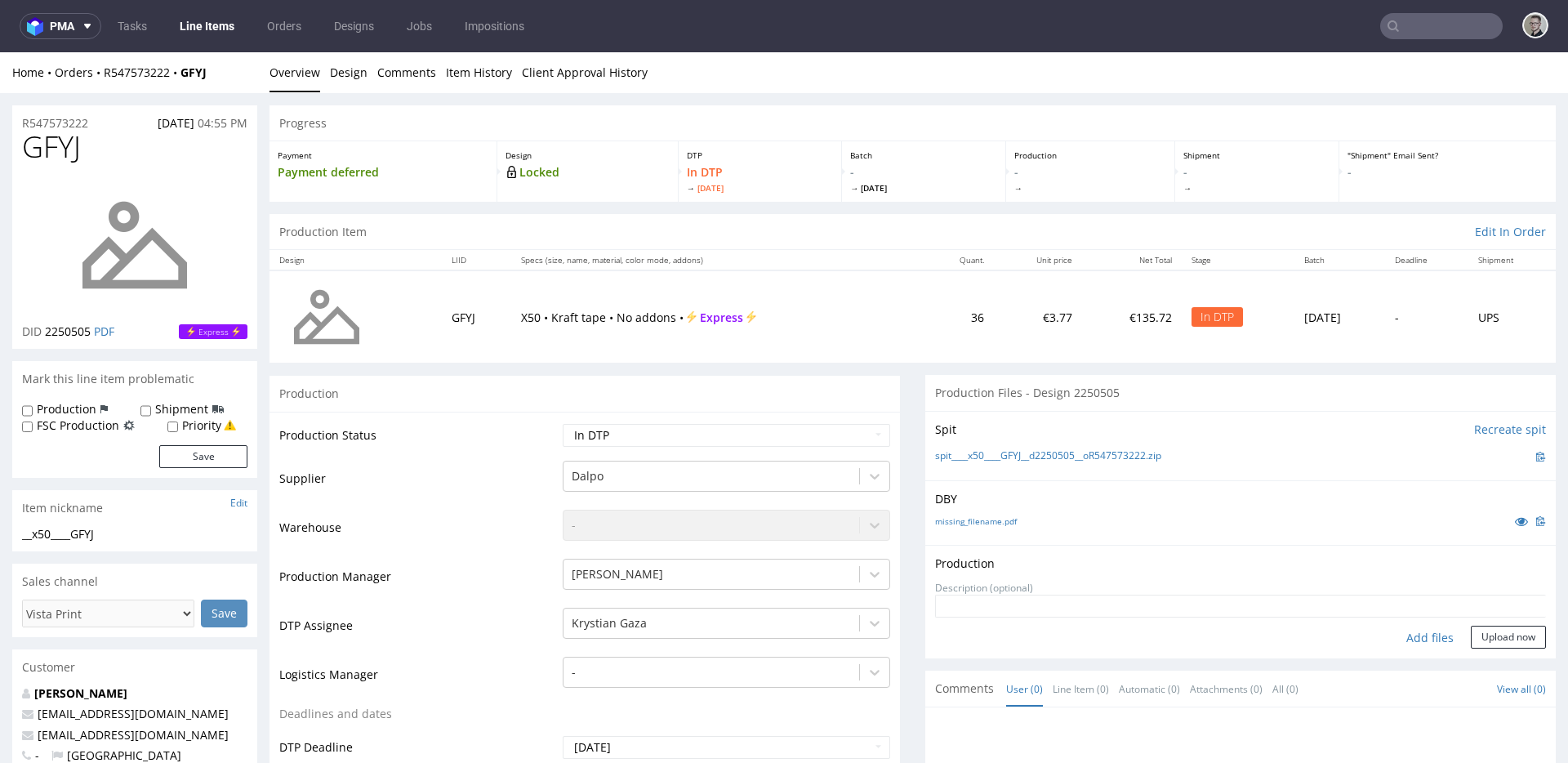
click at [1403, 634] on div "Add files" at bounding box center [1430, 638] width 82 height 24
type input "C:\fakepath\__x50____GFYJ__d2250505__oR547573222__latest__outside.pdf"
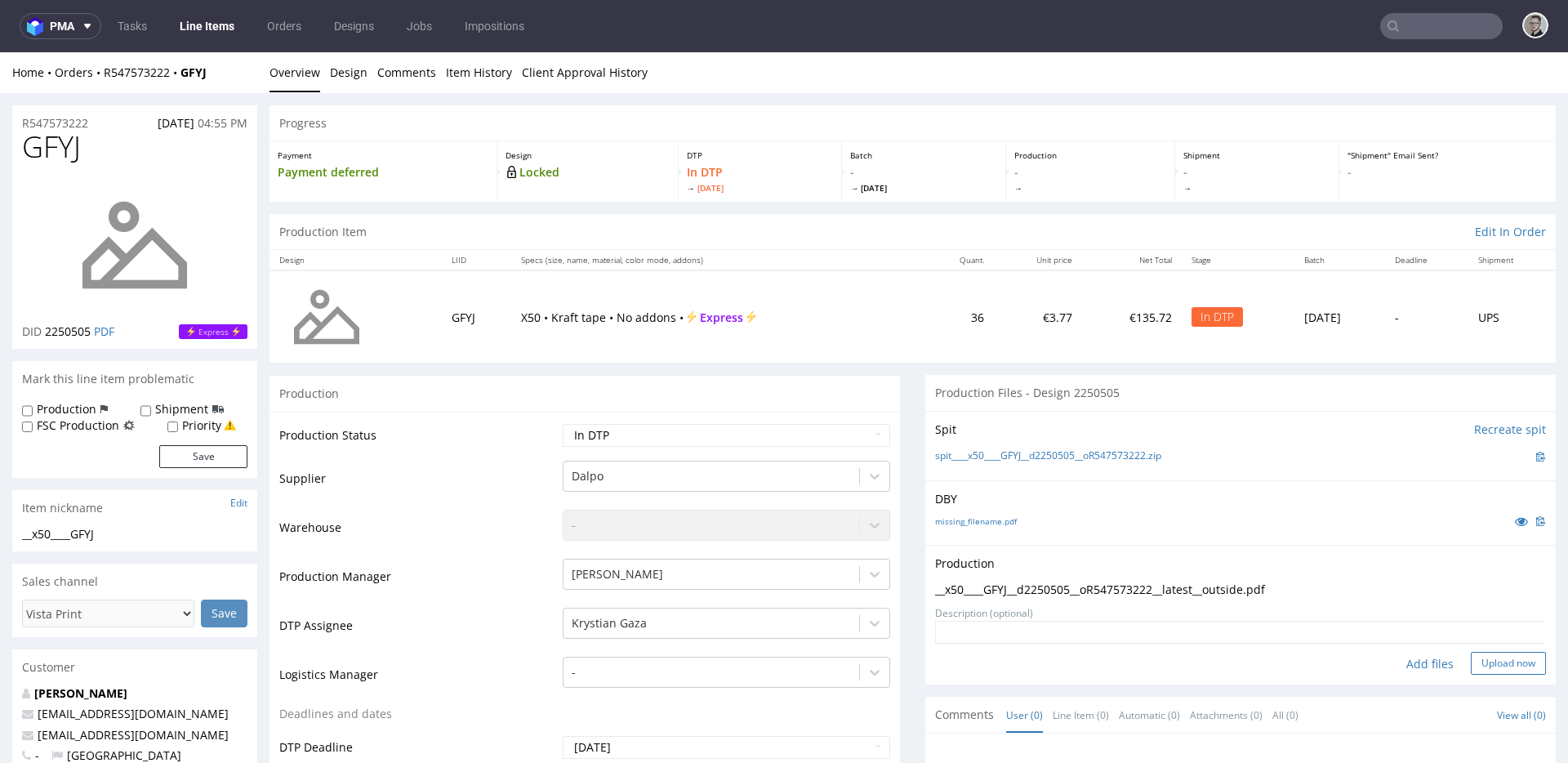
click at [1506, 659] on button "Upload now" at bounding box center [1508, 663] width 75 height 23
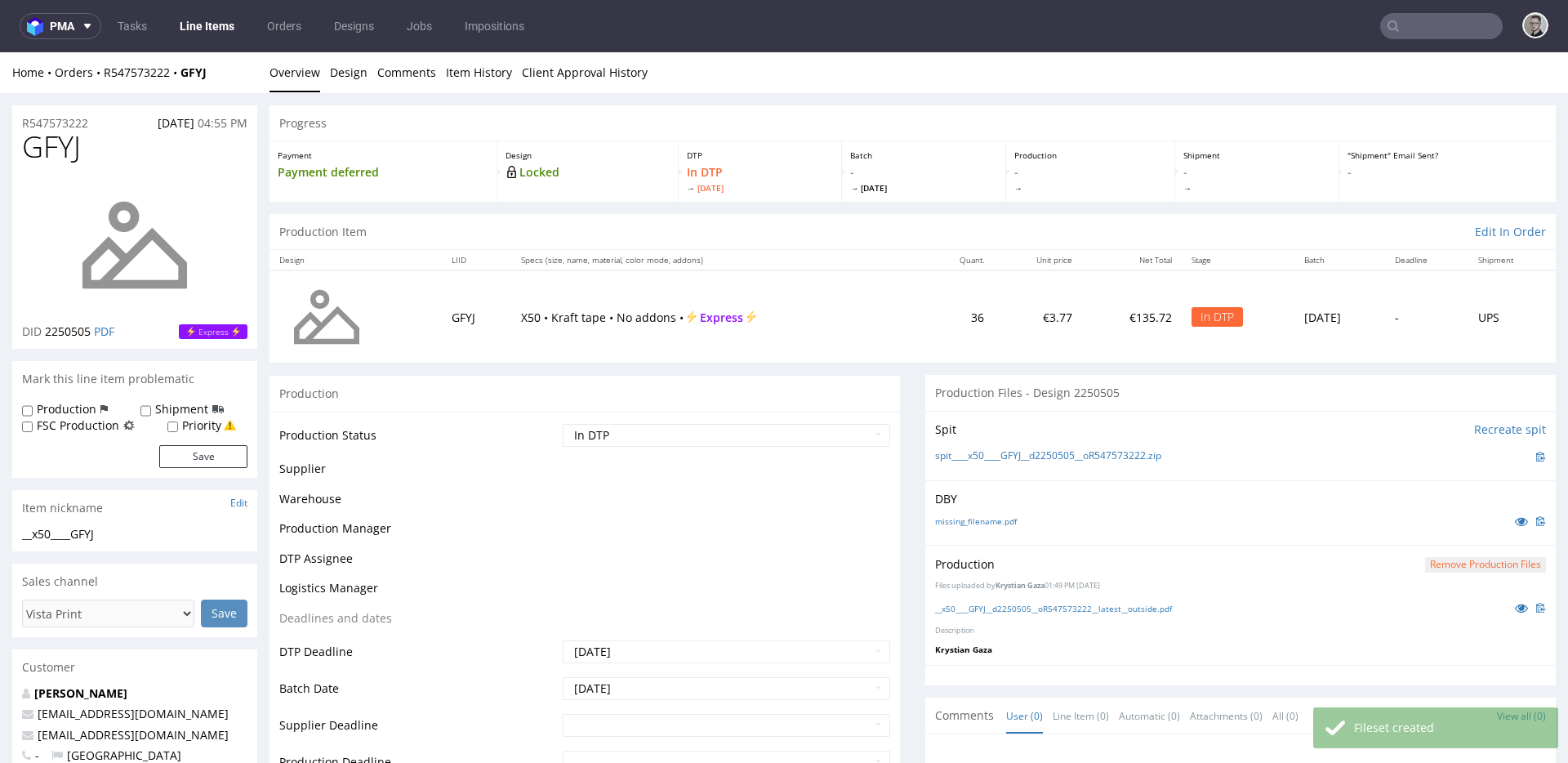
click at [660, 441] on select "Waiting for Artwork Waiting for Diecut Waiting for Mockup Waiting for DTP Waiti…" at bounding box center [727, 435] width 327 height 23
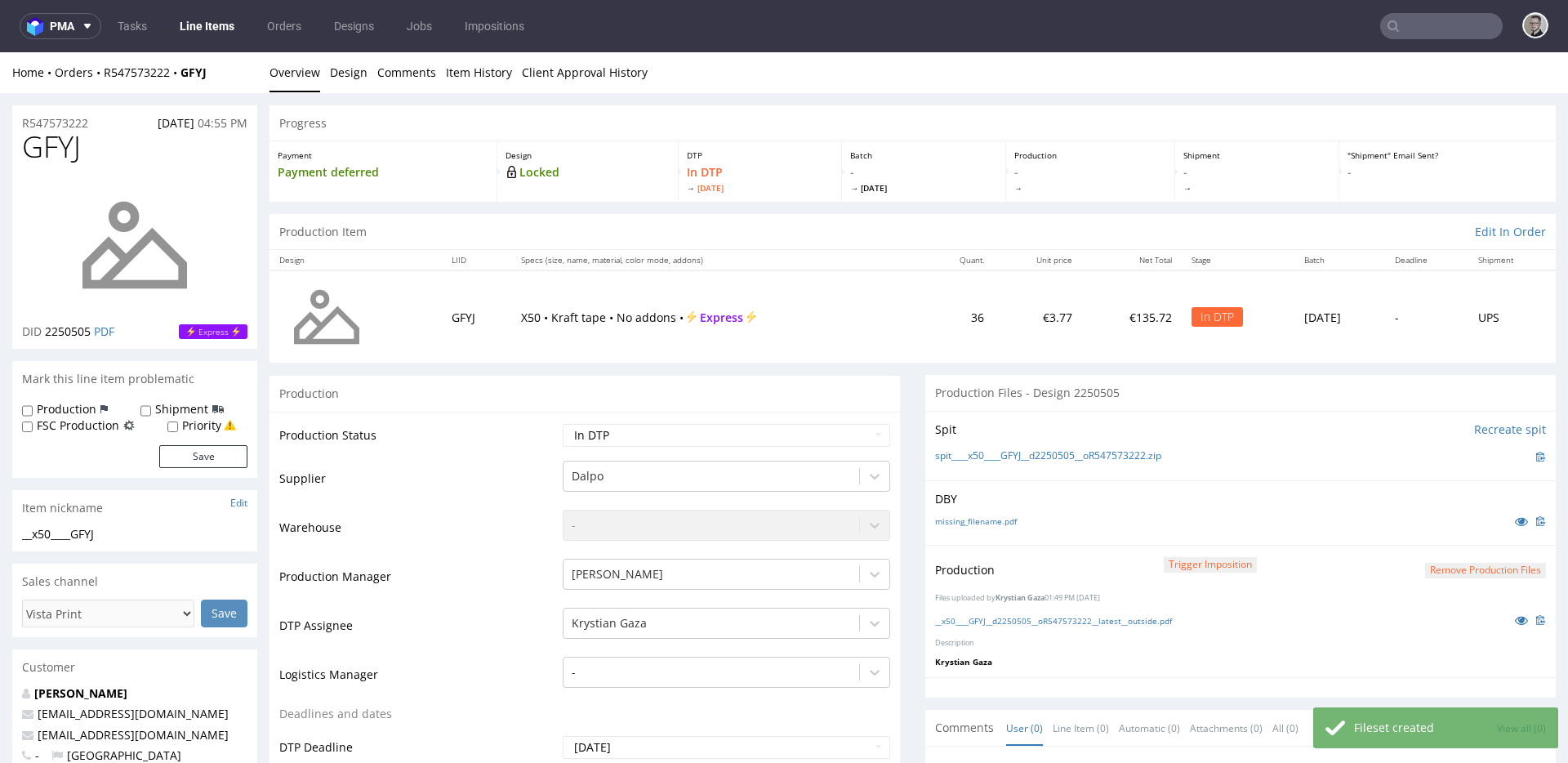
select select "dtp_production_ready"
click at [563, 424] on select "Waiting for Artwork Waiting for Diecut Waiting for Mockup Waiting for DTP Waiti…" at bounding box center [727, 435] width 327 height 23
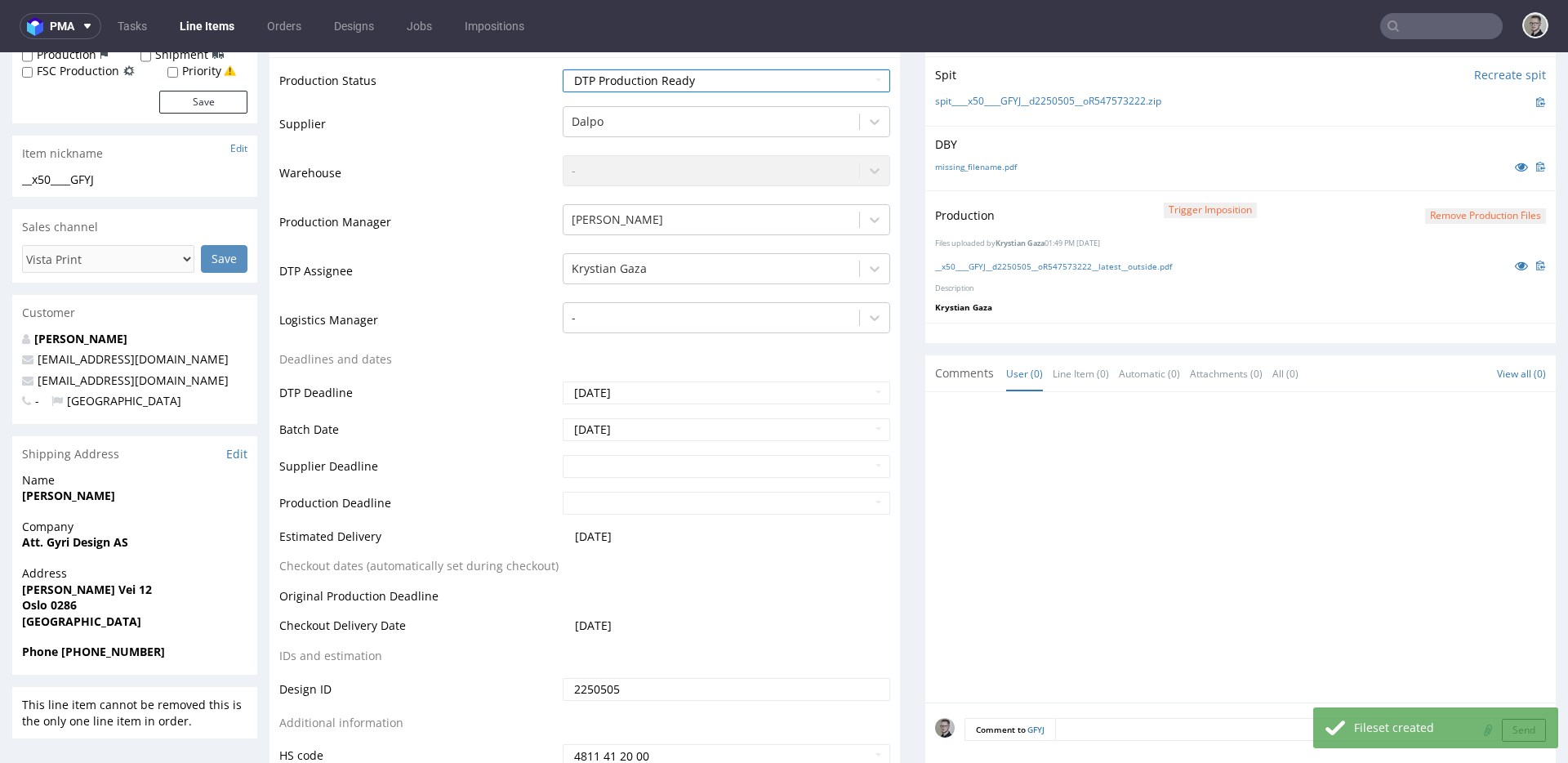
scroll to position [411, 0]
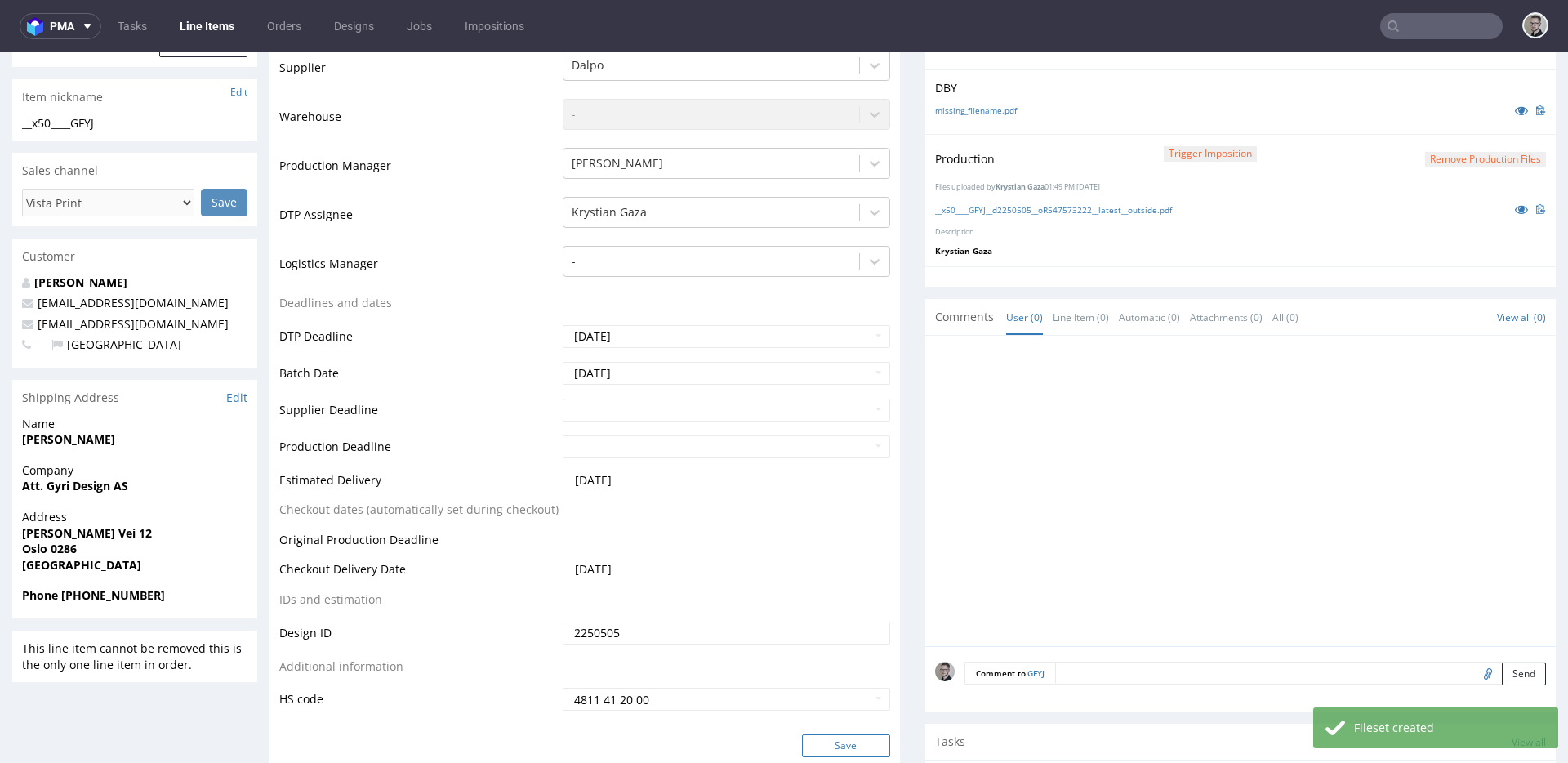
click at [870, 752] on button "Save" at bounding box center [846, 746] width 88 height 23
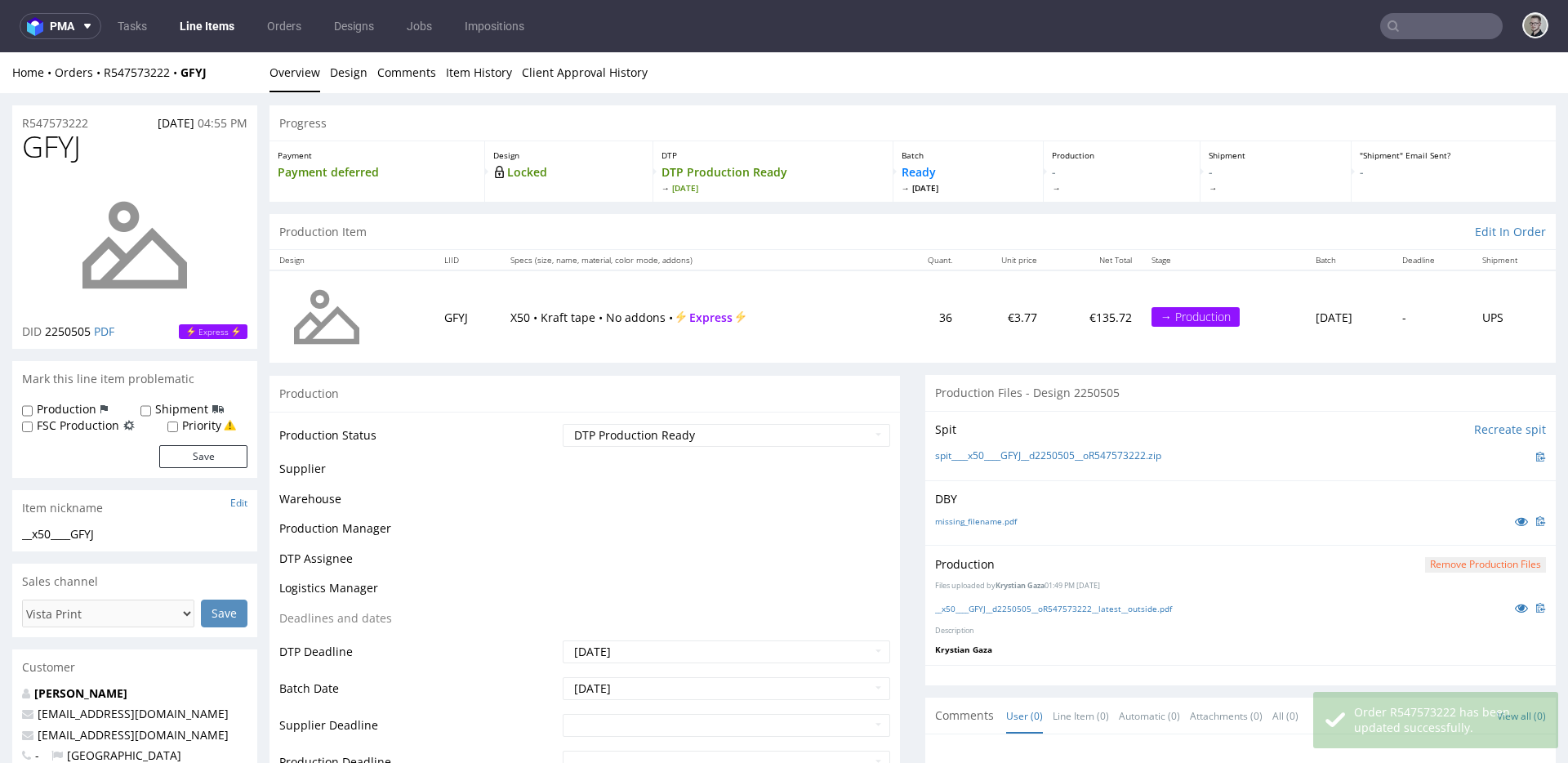
scroll to position [0, 0]
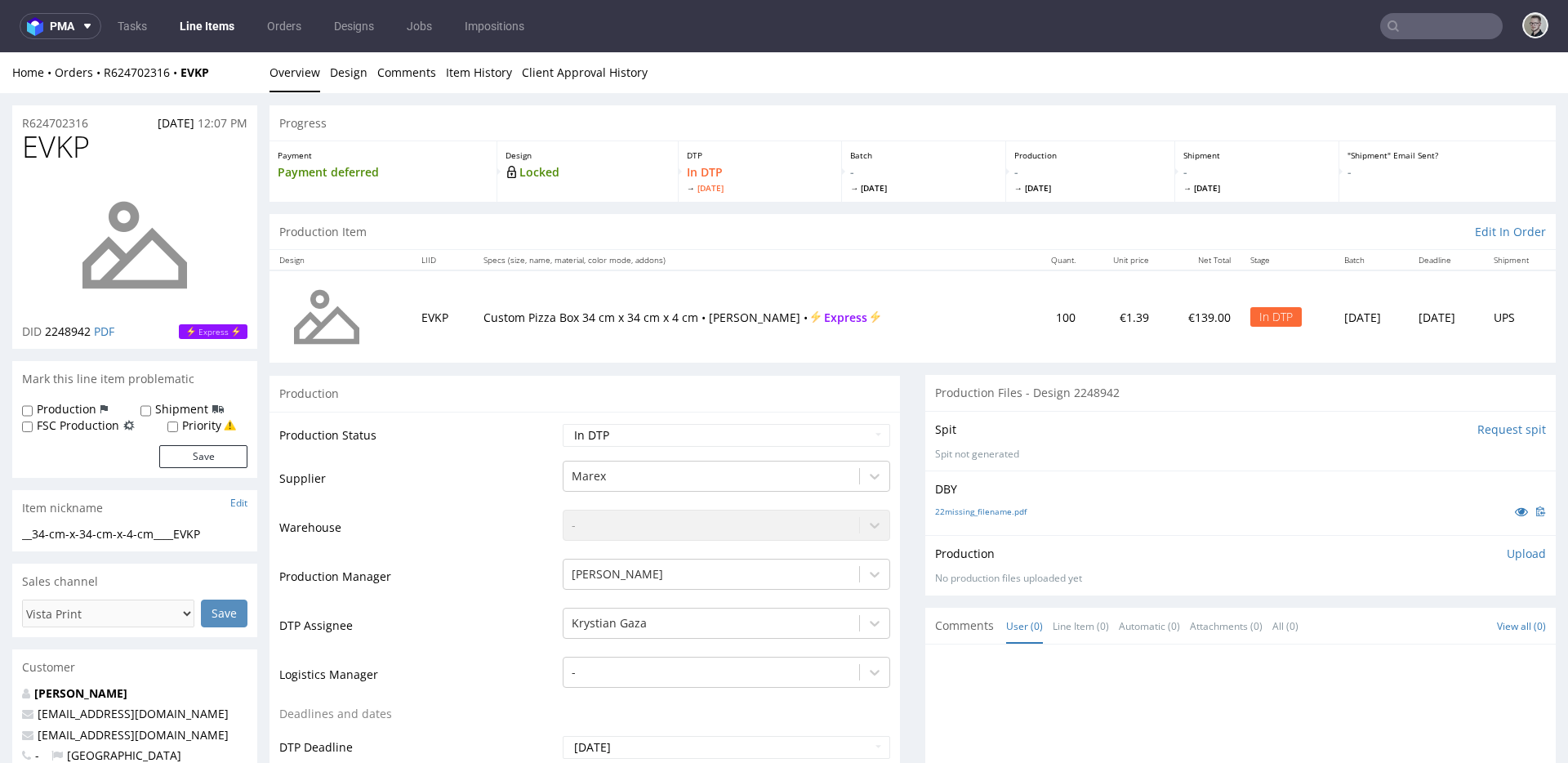
click at [1478, 427] on input "Request spit" at bounding box center [1511, 429] width 69 height 17
drag, startPoint x: 1412, startPoint y: 418, endPoint x: 1420, endPoint y: 430, distance: 14.4
click at [1412, 418] on div "Spit 👉 Spit created, reload 👈 Generating spit..." at bounding box center [1240, 440] width 631 height 60
click at [1420, 430] on p "👉 Spit created, reload 👈" at bounding box center [1474, 429] width 142 height 17
click at [967, 519] on link "22missing_filename.pdf" at bounding box center [981, 520] width 91 height 11
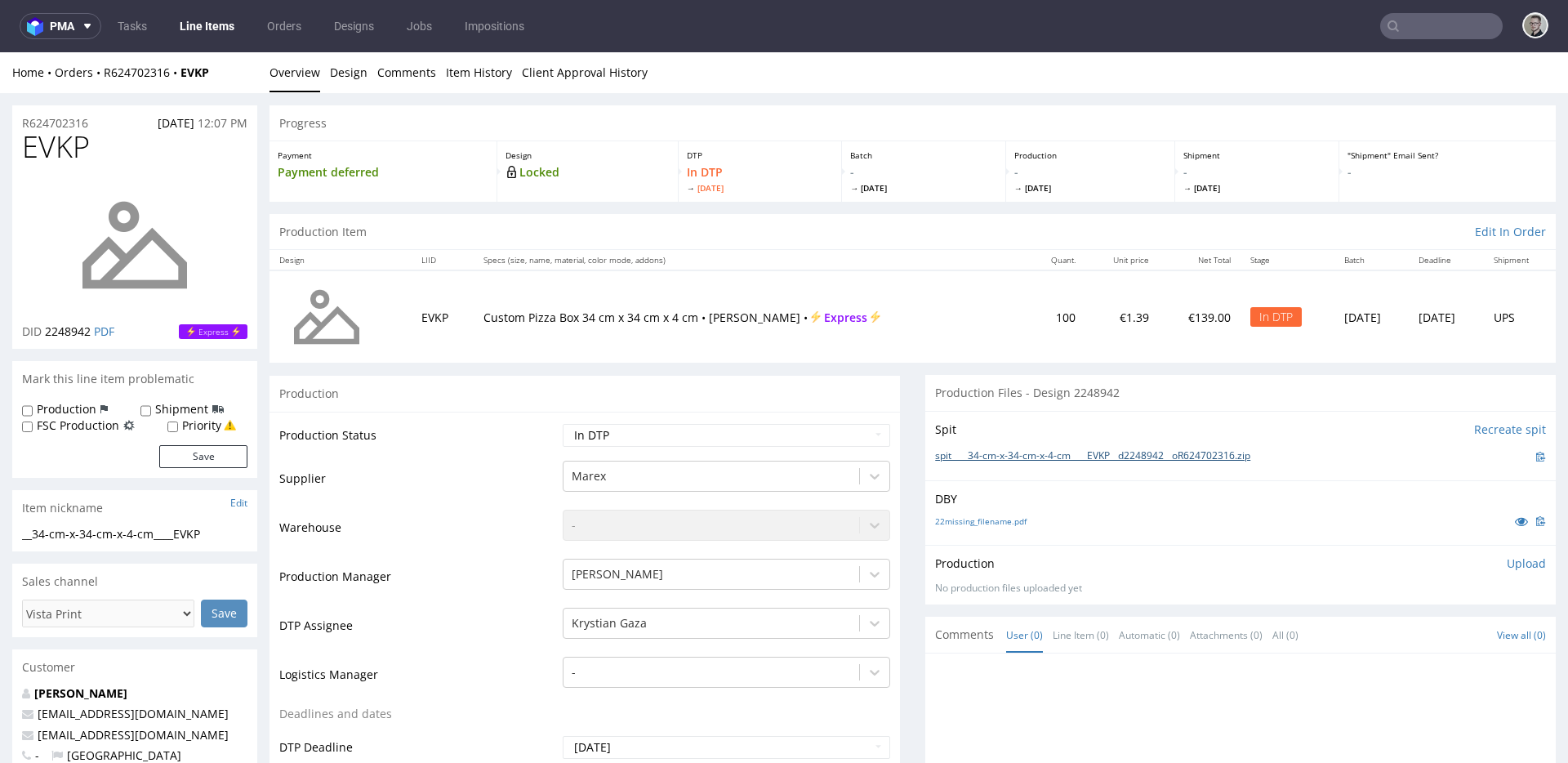
click at [1053, 458] on link "spit____34-cm-x-34-cm-x-4-cm____EVKP__d2248942__oR624702316.zip" at bounding box center [1093, 456] width 315 height 14
click at [366, 80] on div "Home Orders R624702316 EVKP Overview Design Comments Item History Client Approv…" at bounding box center [784, 72] width 1568 height 41
click at [355, 73] on link "Design" at bounding box center [348, 72] width 37 height 40
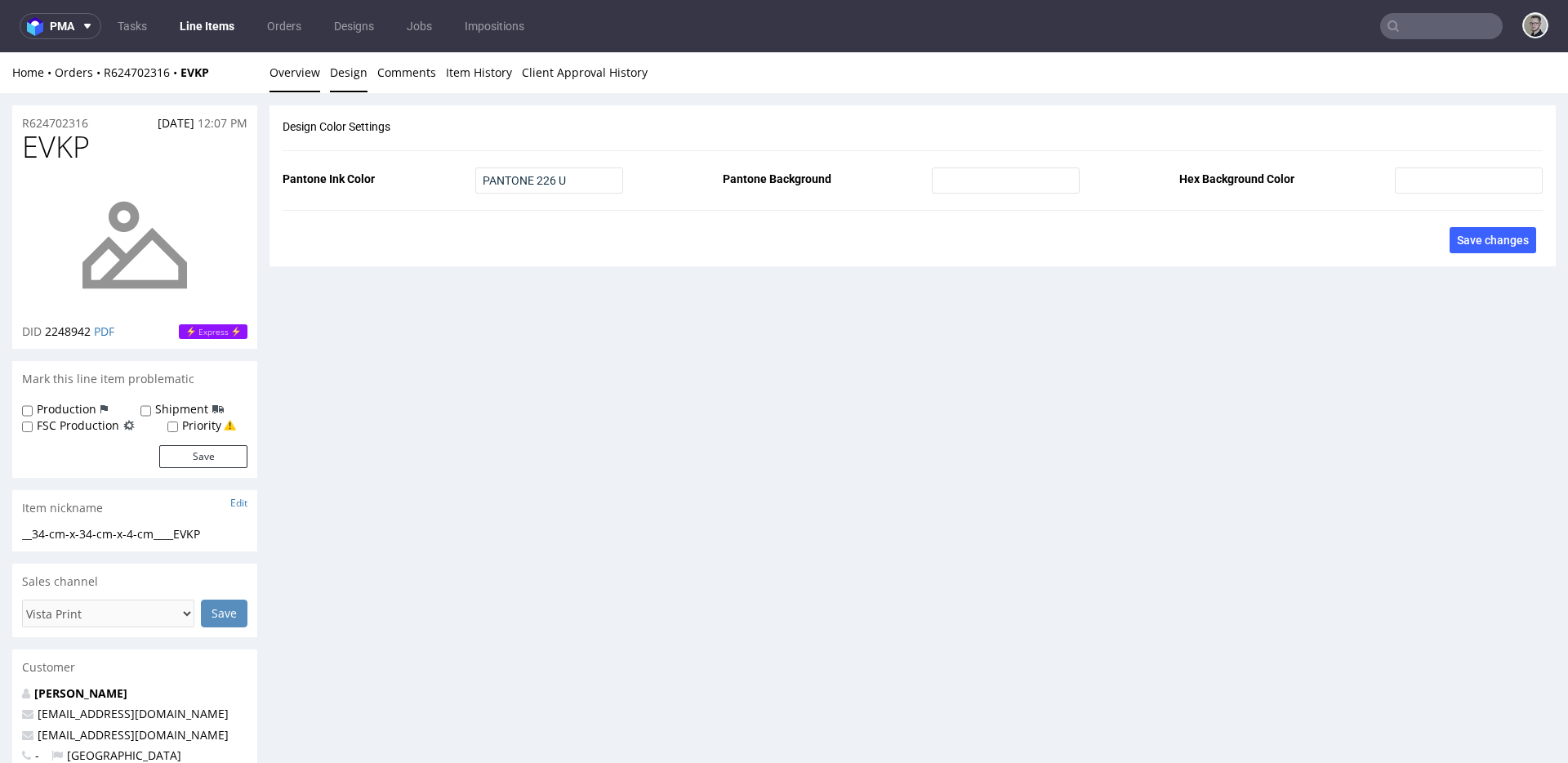
click at [306, 74] on link "Overview" at bounding box center [295, 72] width 50 height 40
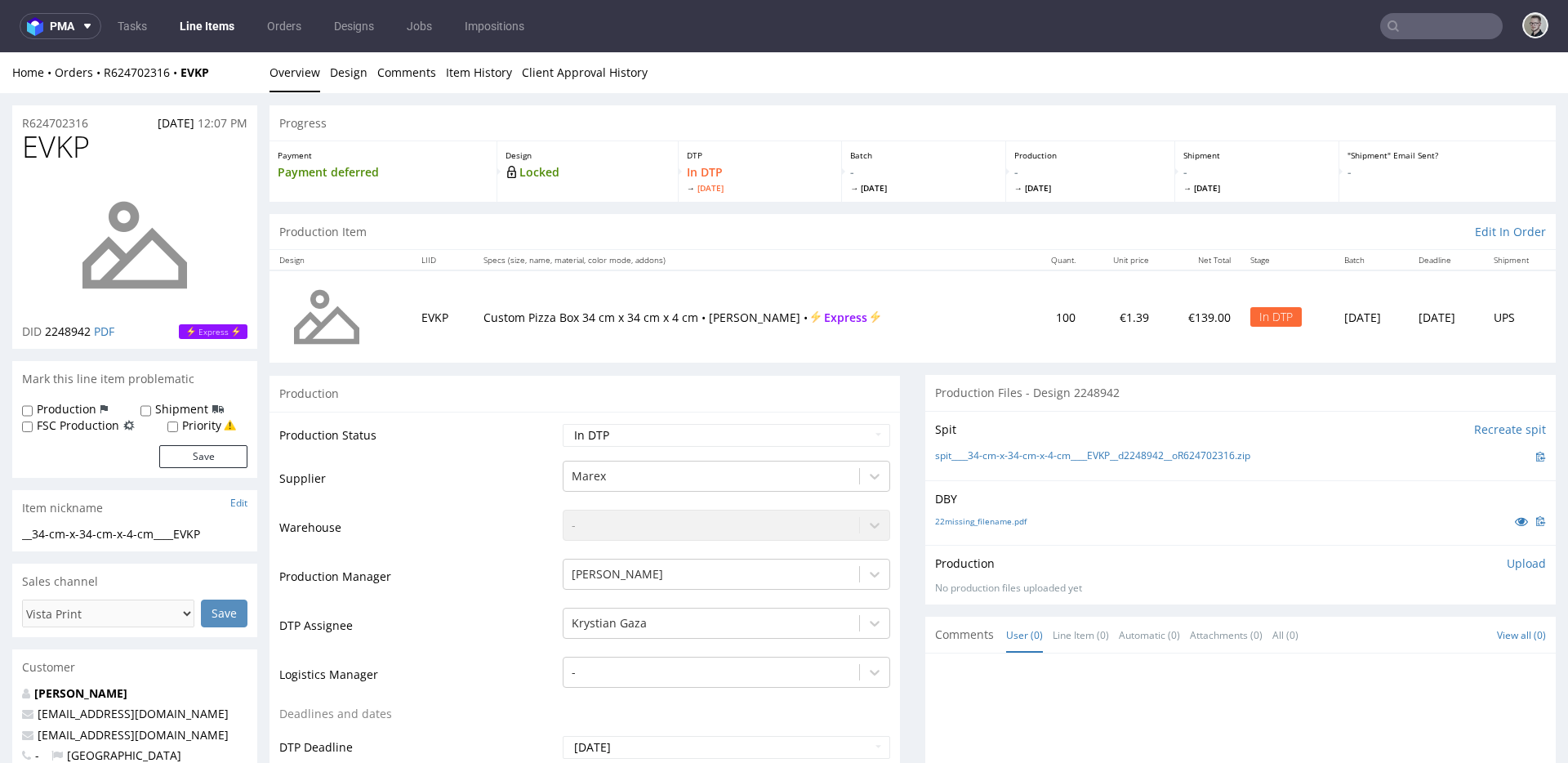
drag, startPoint x: 1516, startPoint y: 565, endPoint x: 1502, endPoint y: 571, distance: 15.2
click at [1515, 565] on p "Upload" at bounding box center [1526, 563] width 39 height 17
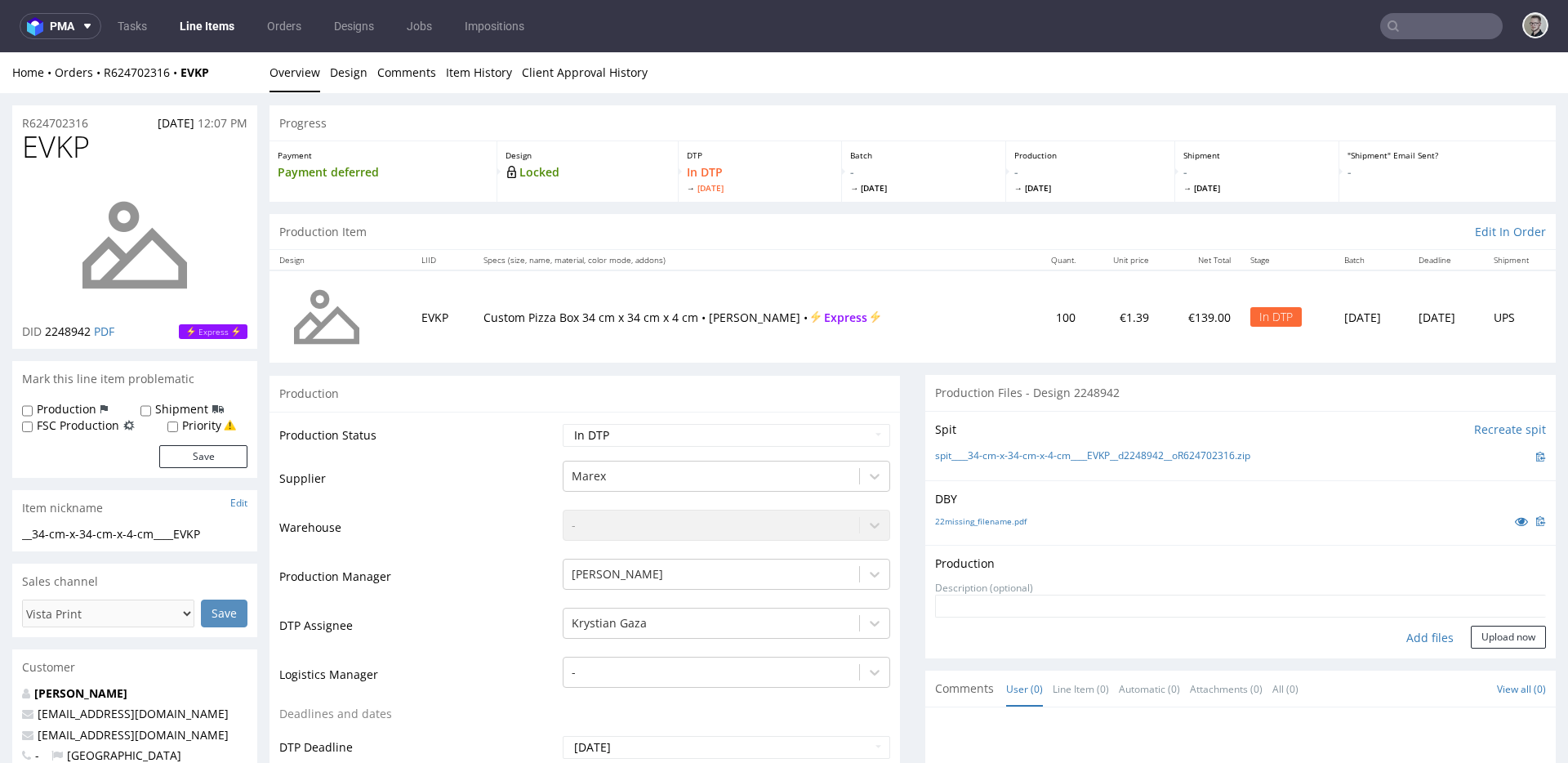
click at [1398, 644] on div "Add files" at bounding box center [1430, 638] width 82 height 24
type input "C:\fakepath\__34-cm-x-34-cm-x-4-cm____EVKP__d2248942__oR624702316__latest__outs…"
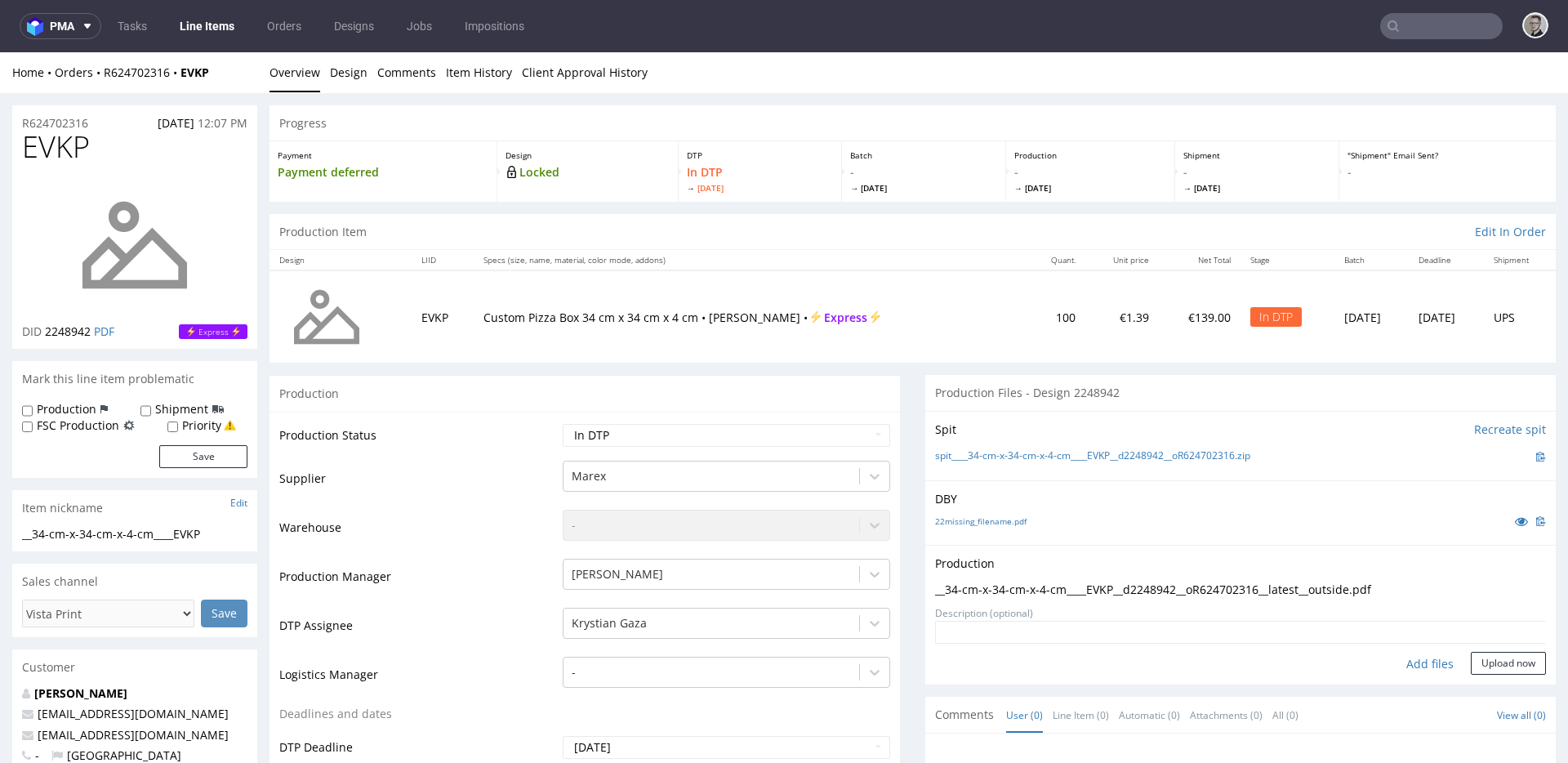
click at [1480, 651] on form "Add files Upload now" at bounding box center [1241, 647] width 611 height 54
click at [1486, 665] on button "Upload now" at bounding box center [1508, 663] width 75 height 23
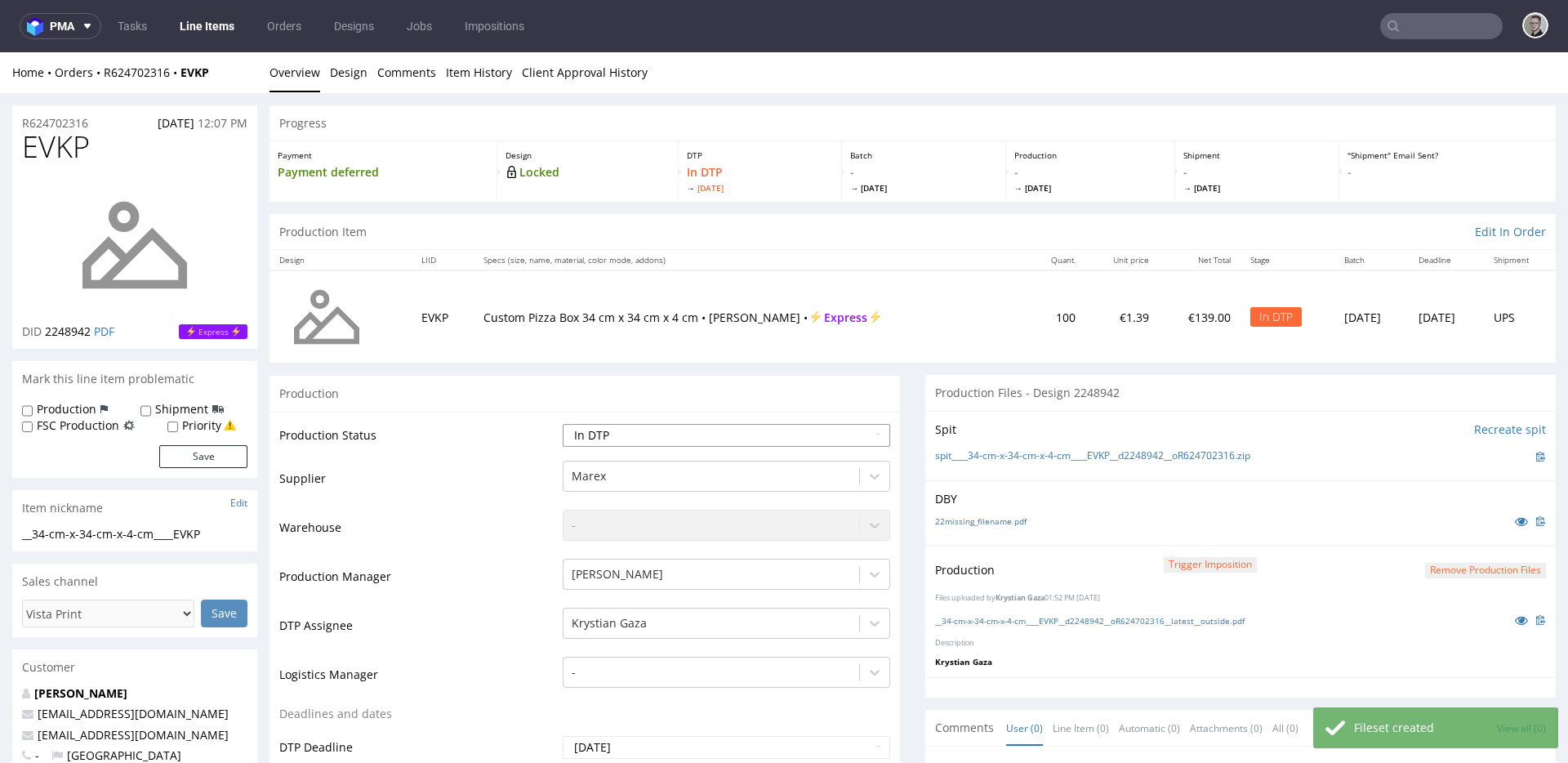
select select "dtp_production_ready"
click at [563, 424] on select "Waiting for Artwork Waiting for Diecut Waiting for Mockup Waiting for DTP Waiti…" at bounding box center [727, 435] width 327 height 23
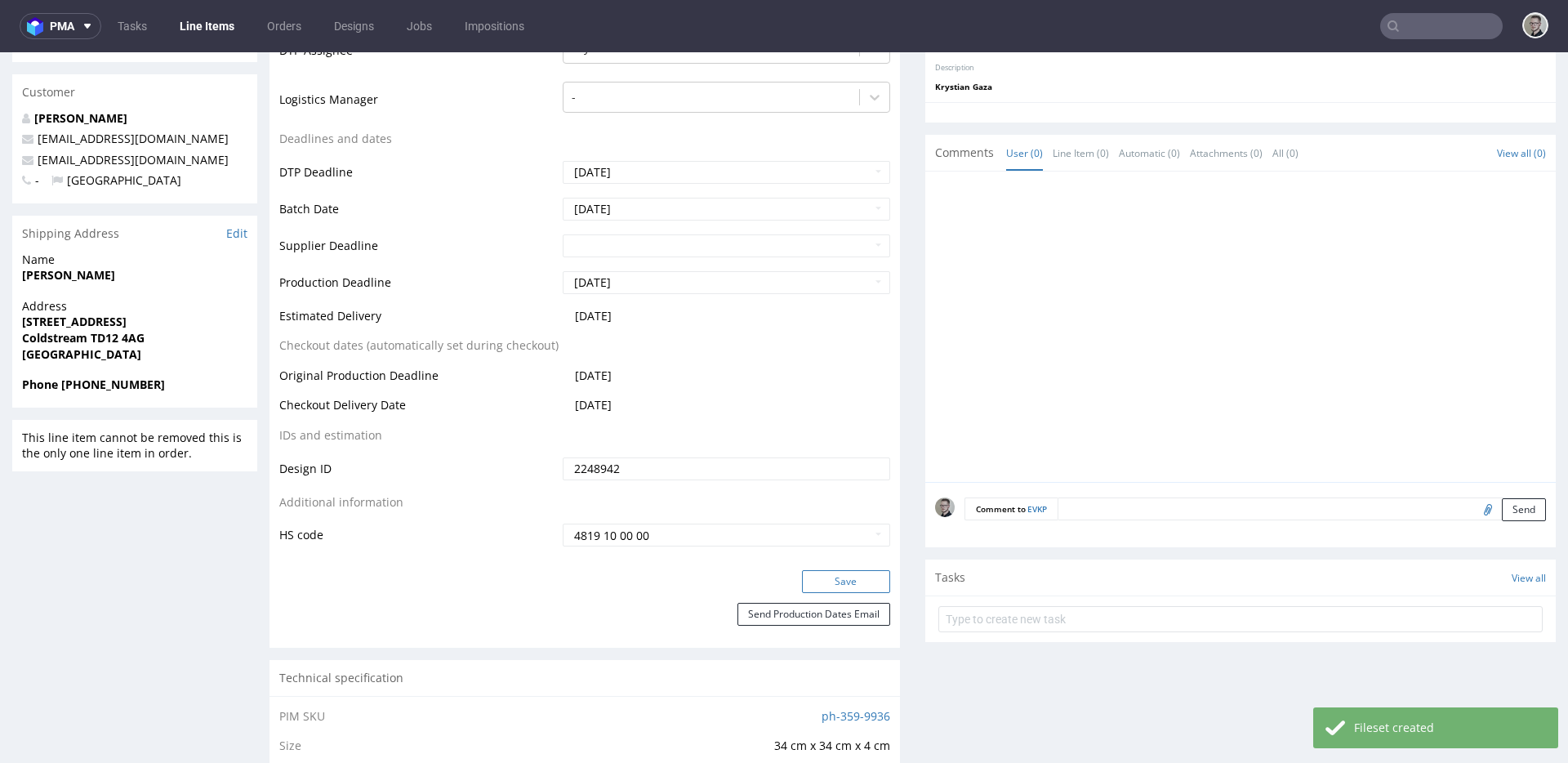
click at [854, 587] on button "Save" at bounding box center [846, 581] width 88 height 23
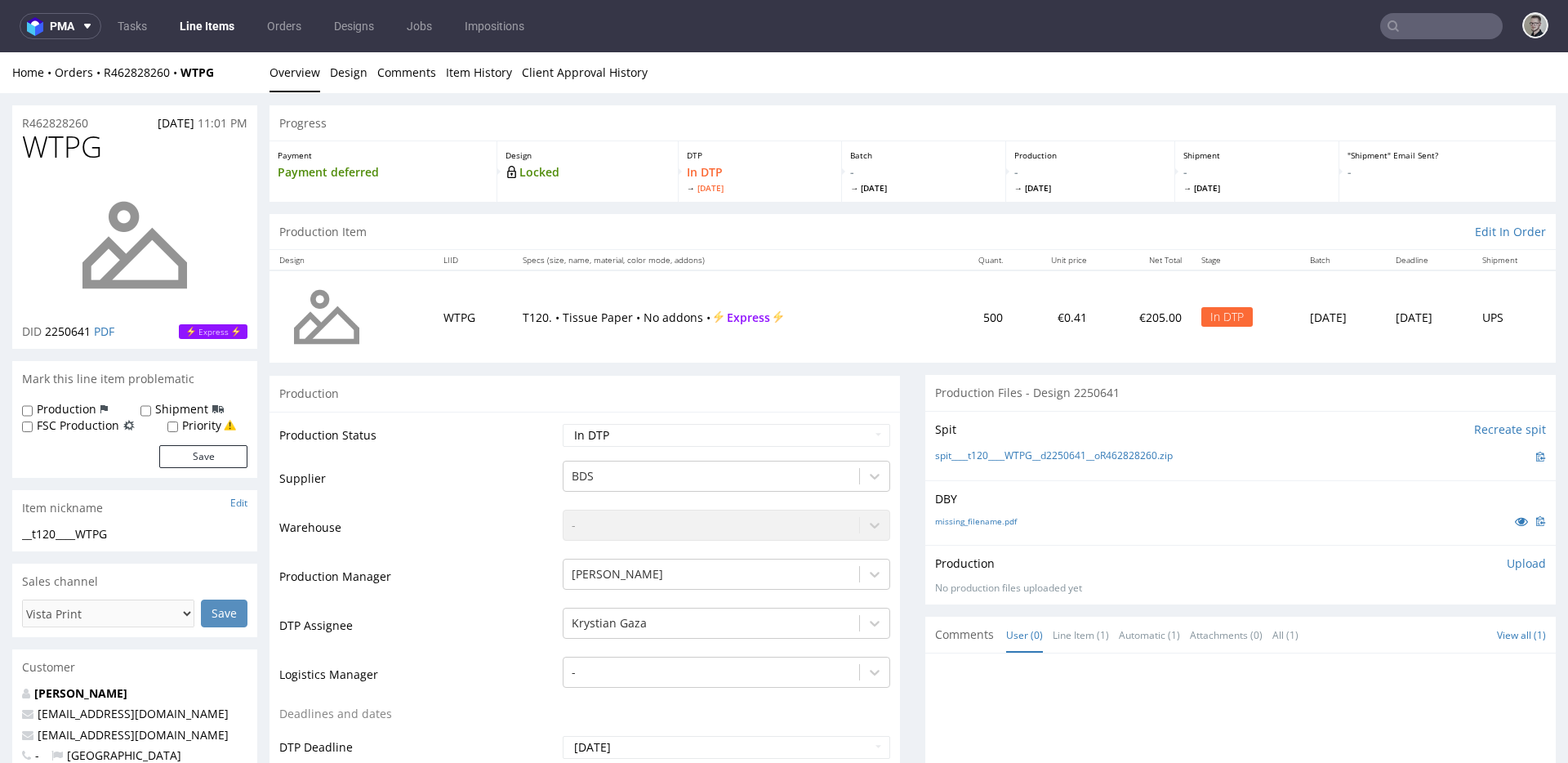
click at [1329, 508] on div "DBY missing_filename.pdf" at bounding box center [1240, 512] width 631 height 64
click at [1323, 456] on div "spit____t120____WTPG__d2250641__oR462828260.zip" at bounding box center [1241, 456] width 611 height 18
click at [1297, 391] on div "Production Files - Design 2250641" at bounding box center [1240, 392] width 631 height 36
click at [1312, 444] on div "Spit Recreate spit spit____t120____WTPG__d2250641__oR462828260.zip" at bounding box center [1240, 445] width 631 height 70
click at [1133, 415] on div "Spit Recreate spit spit____t120____WTPG__d2250641__oR462828260.zip" at bounding box center [1240, 445] width 631 height 70
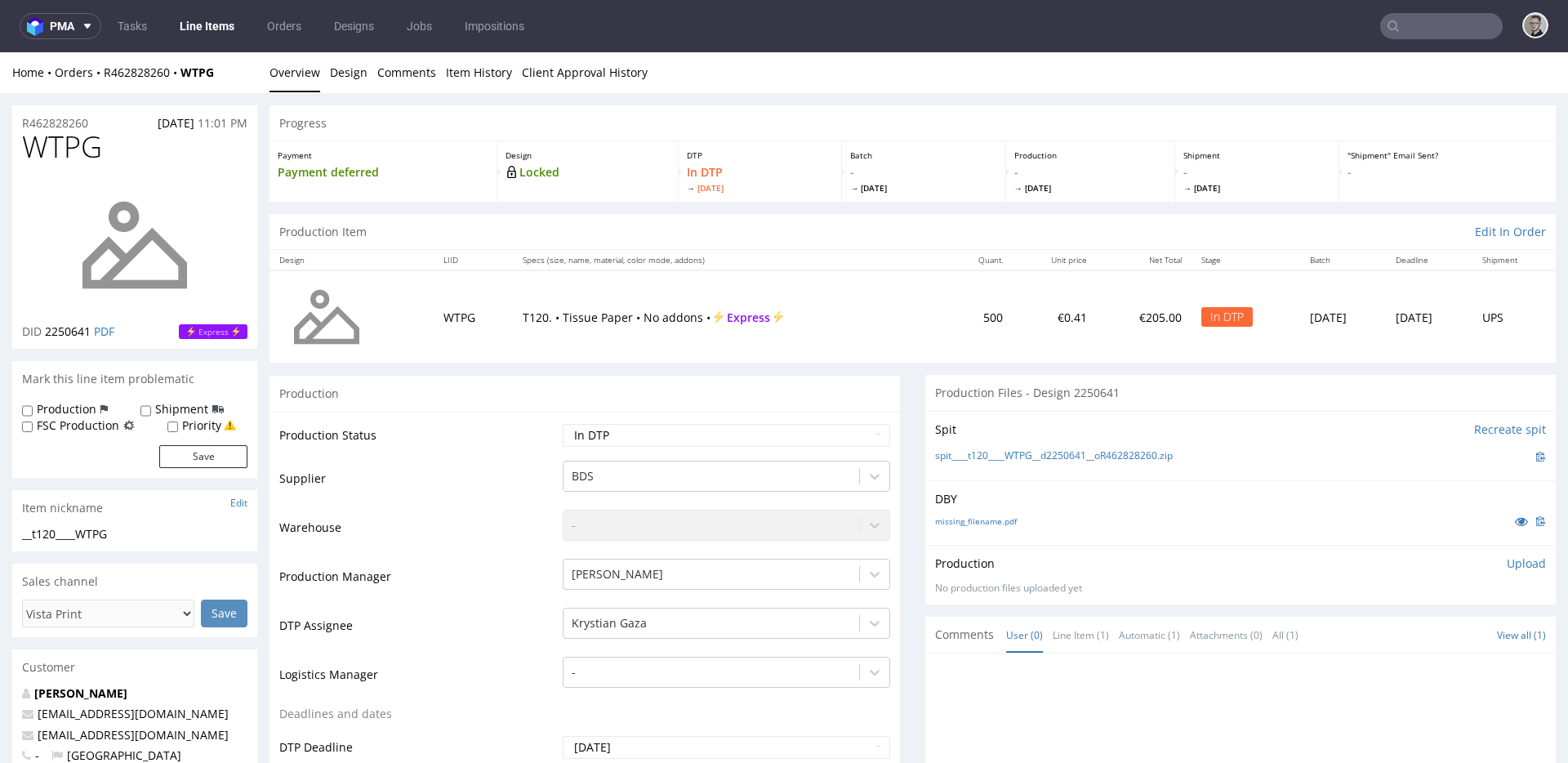
click at [1154, 394] on div "Production Files - Design 2250641" at bounding box center [1240, 392] width 631 height 36
click at [956, 525] on link "missing_filename.pdf" at bounding box center [976, 520] width 82 height 11
click at [970, 447] on div "spit____t120____WTPG__d2250641__oR462828260.zip" at bounding box center [1241, 456] width 611 height 18
click at [982, 454] on link "spit____t120____WTPG__d2250641__oR462828260.zip" at bounding box center [1054, 456] width 238 height 14
click at [349, 78] on link "Design" at bounding box center [348, 72] width 37 height 40
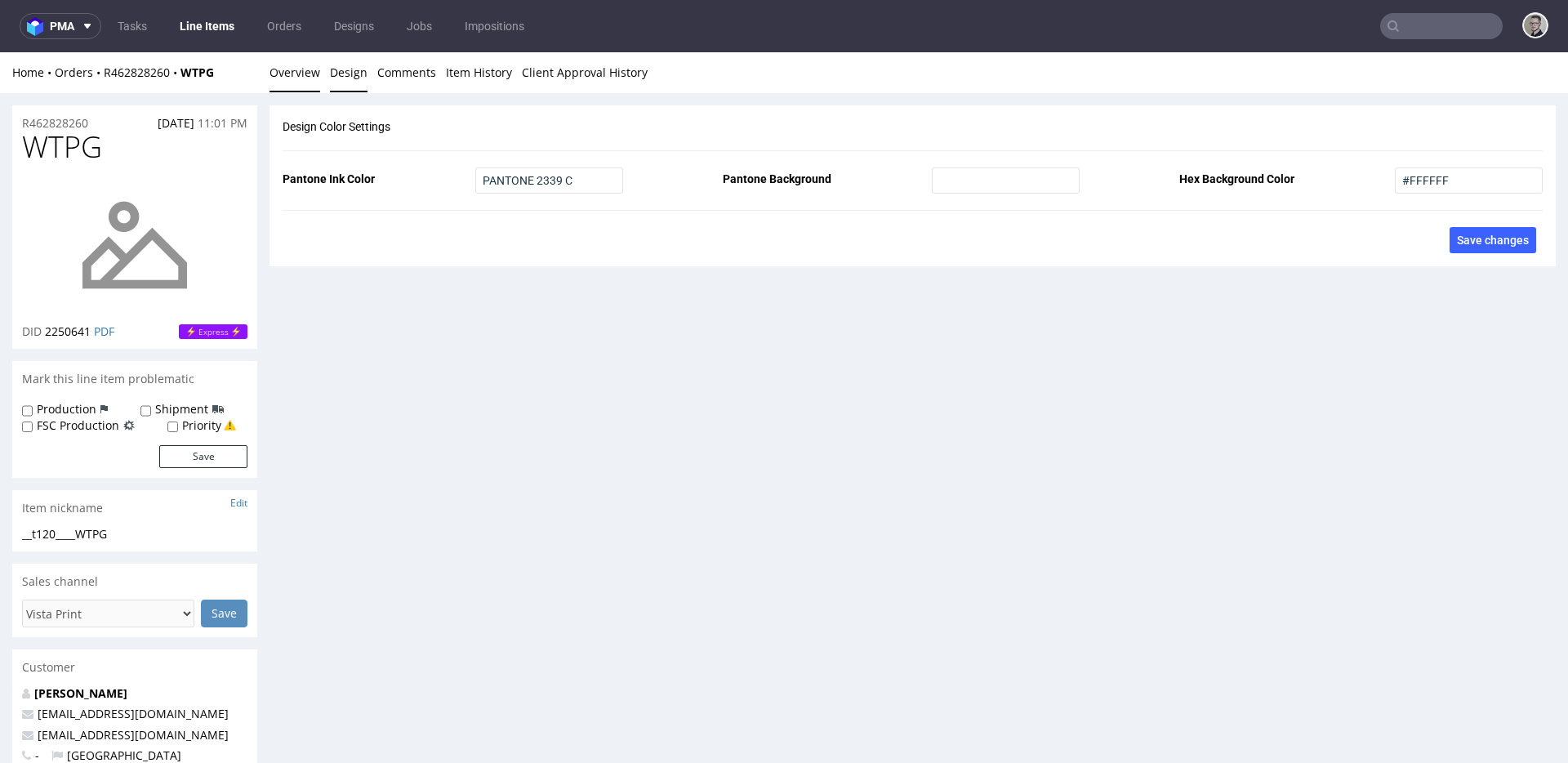
click at [312, 76] on link "Overview" at bounding box center [295, 72] width 50 height 40
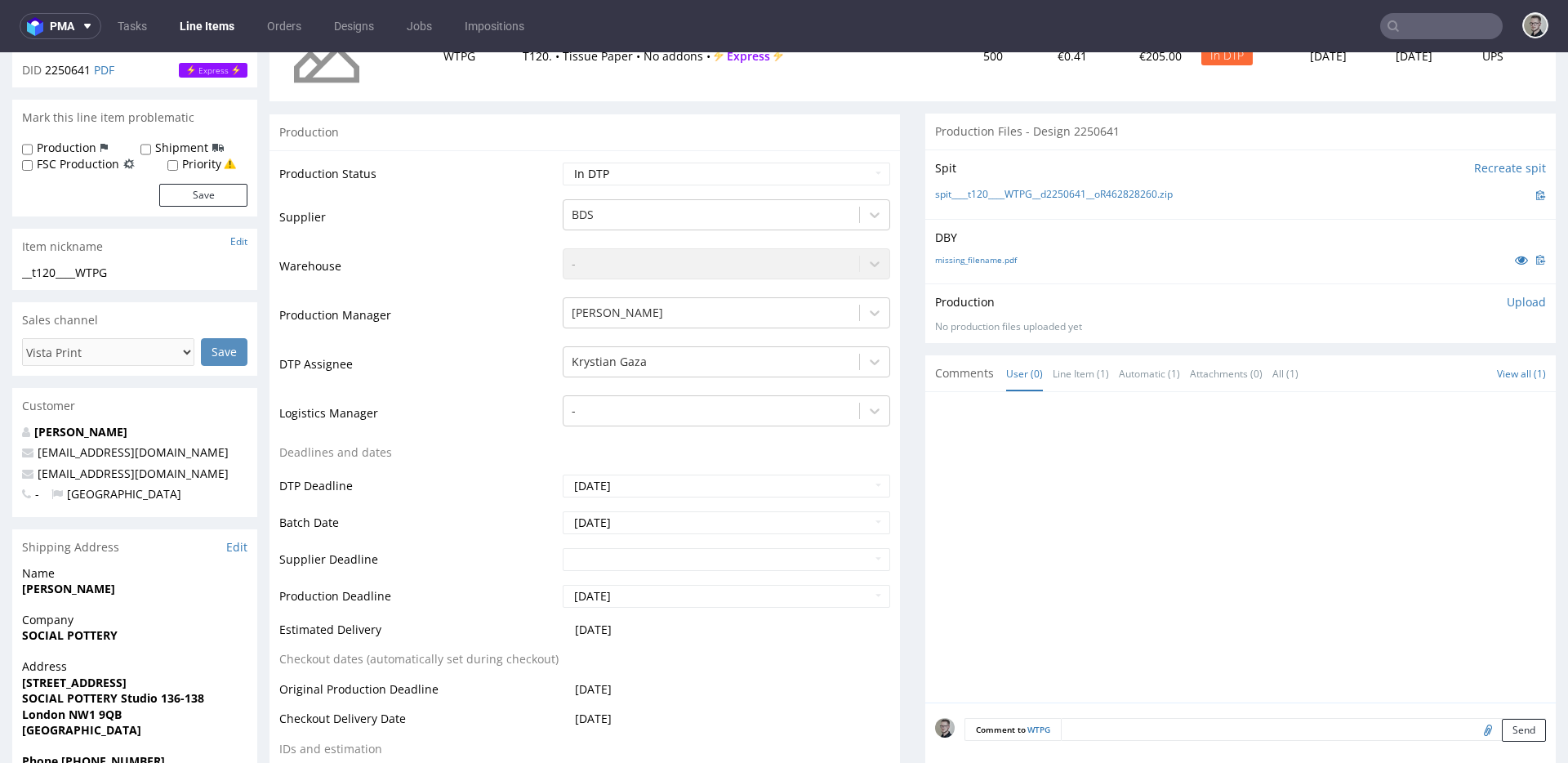
scroll to position [317, 0]
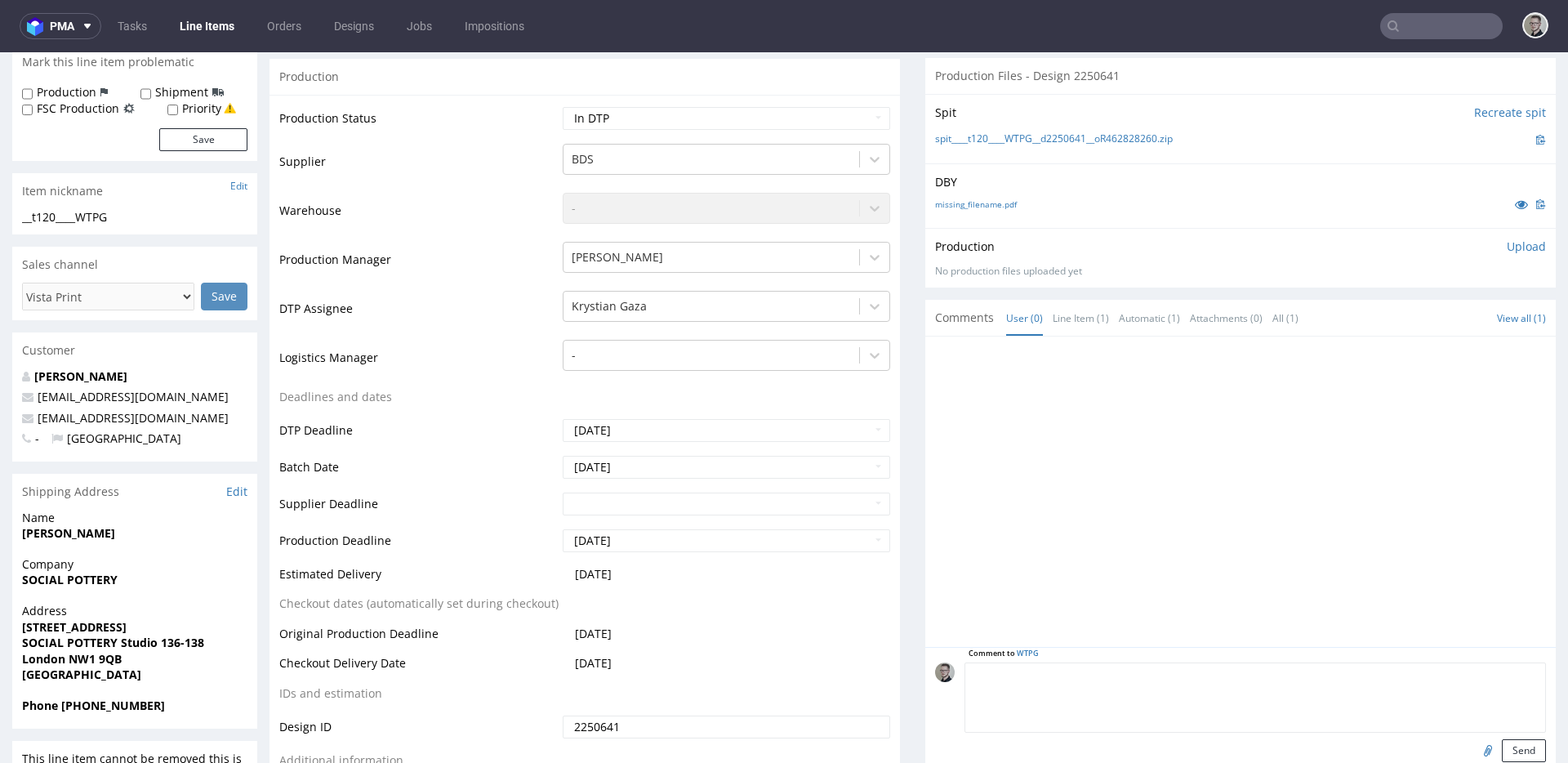
click at [1352, 675] on textarea at bounding box center [1255, 697] width 581 height 70
paste textarea "ISSUE: Texts in the design are smaller than minimal 2mm height and some white l…"
type textarea "ISSUE: Texts in the design are smaller than minimal 2mm height and some white l…"
click at [1504, 745] on button "Send" at bounding box center [1524, 750] width 44 height 23
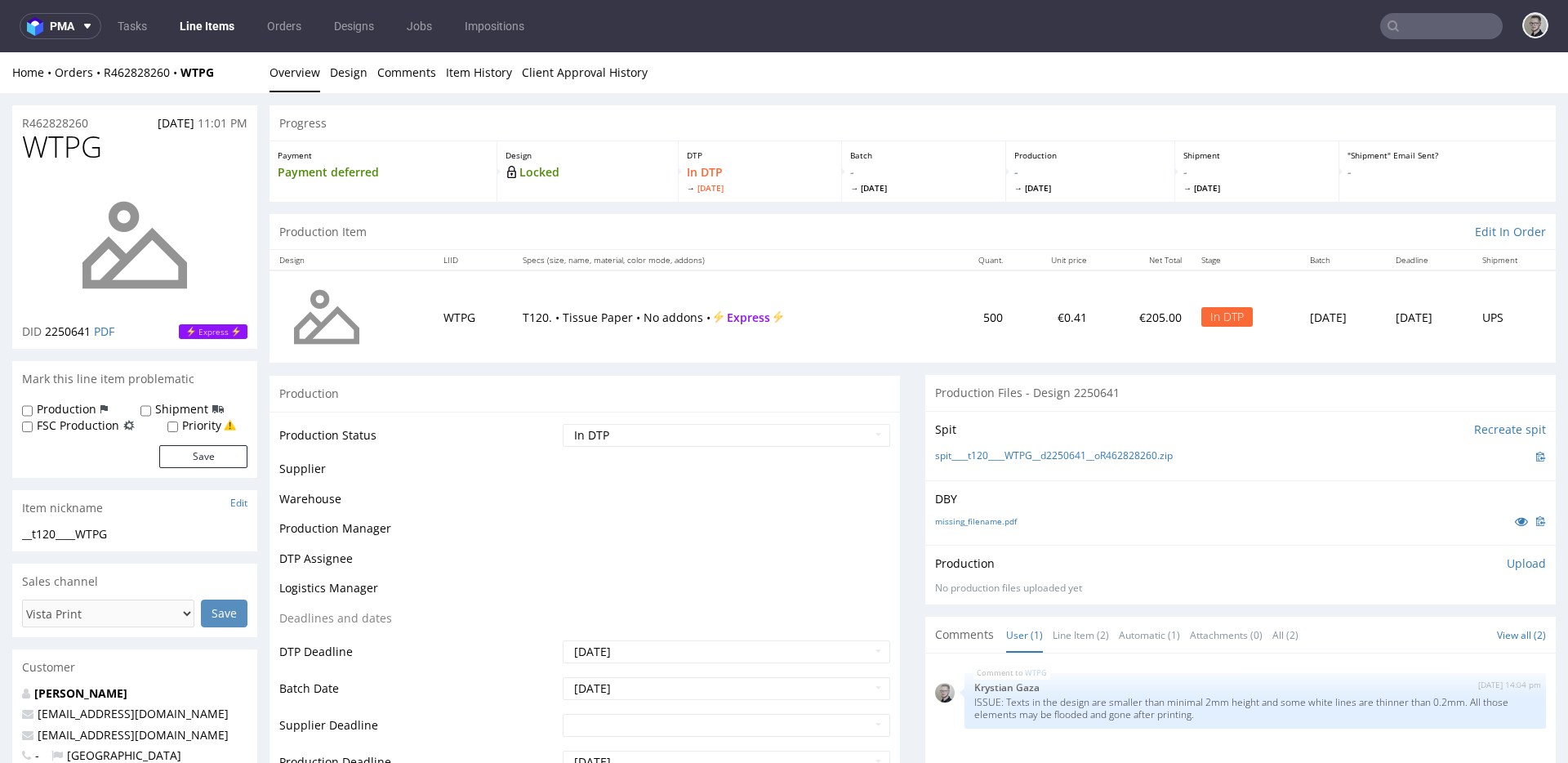
scroll to position [0, 0]
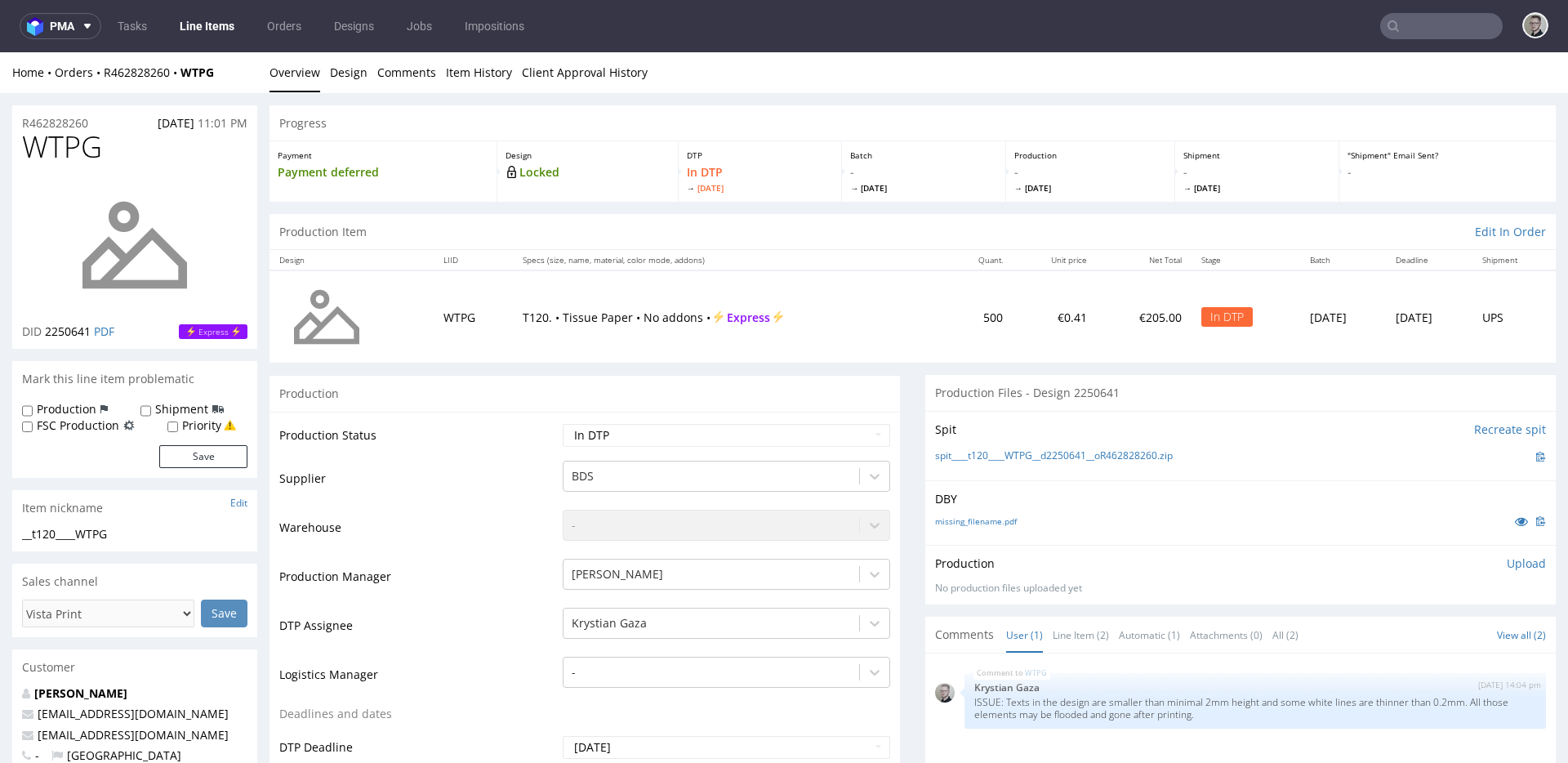
click at [1507, 562] on p "Upload" at bounding box center [1526, 563] width 39 height 17
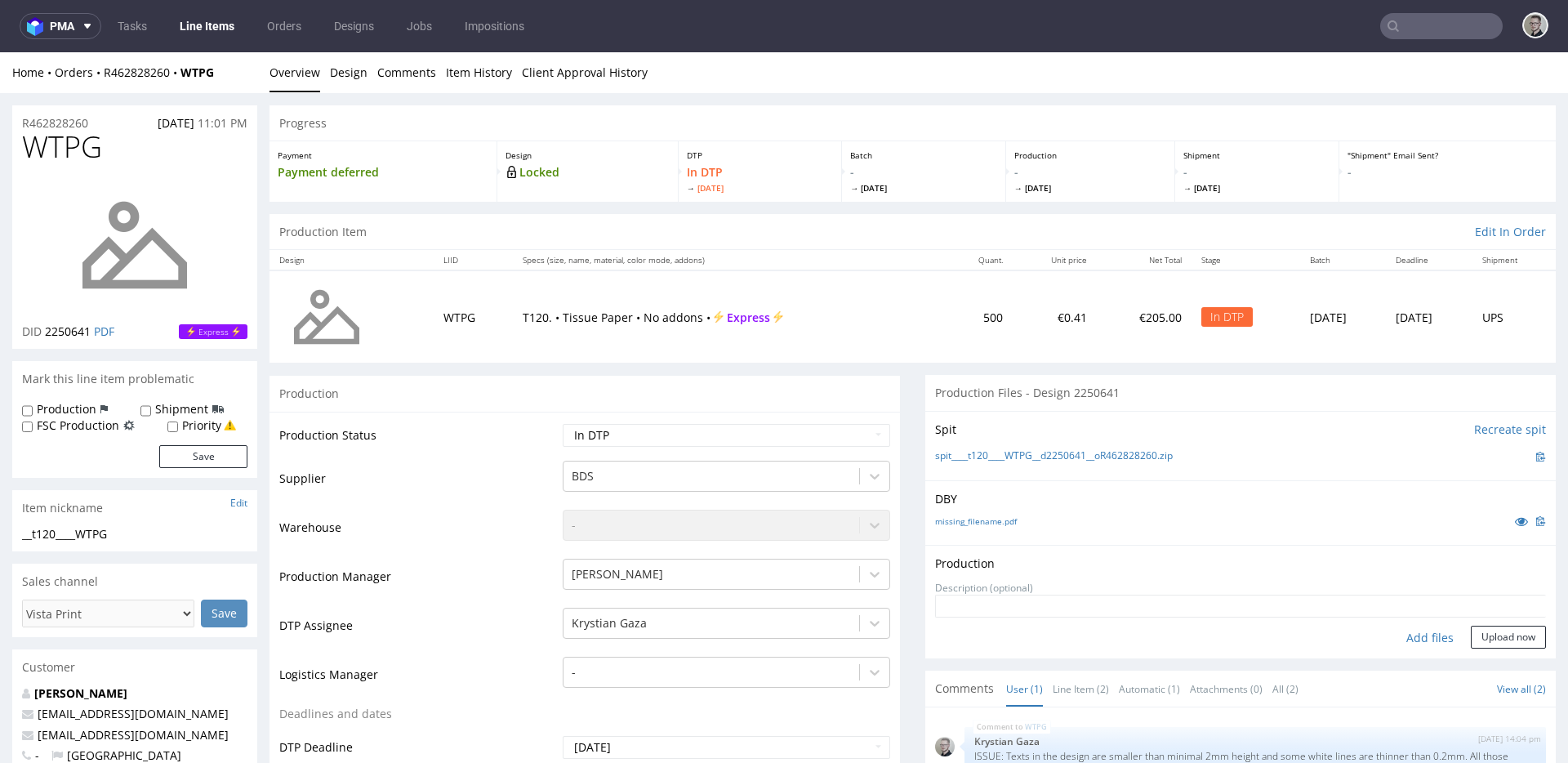
click at [1409, 632] on div "Add files" at bounding box center [1430, 638] width 82 height 24
type input "C:\fakepath\__t120____WTPG__d2250641__oR462828260__latest__outside.pdf"
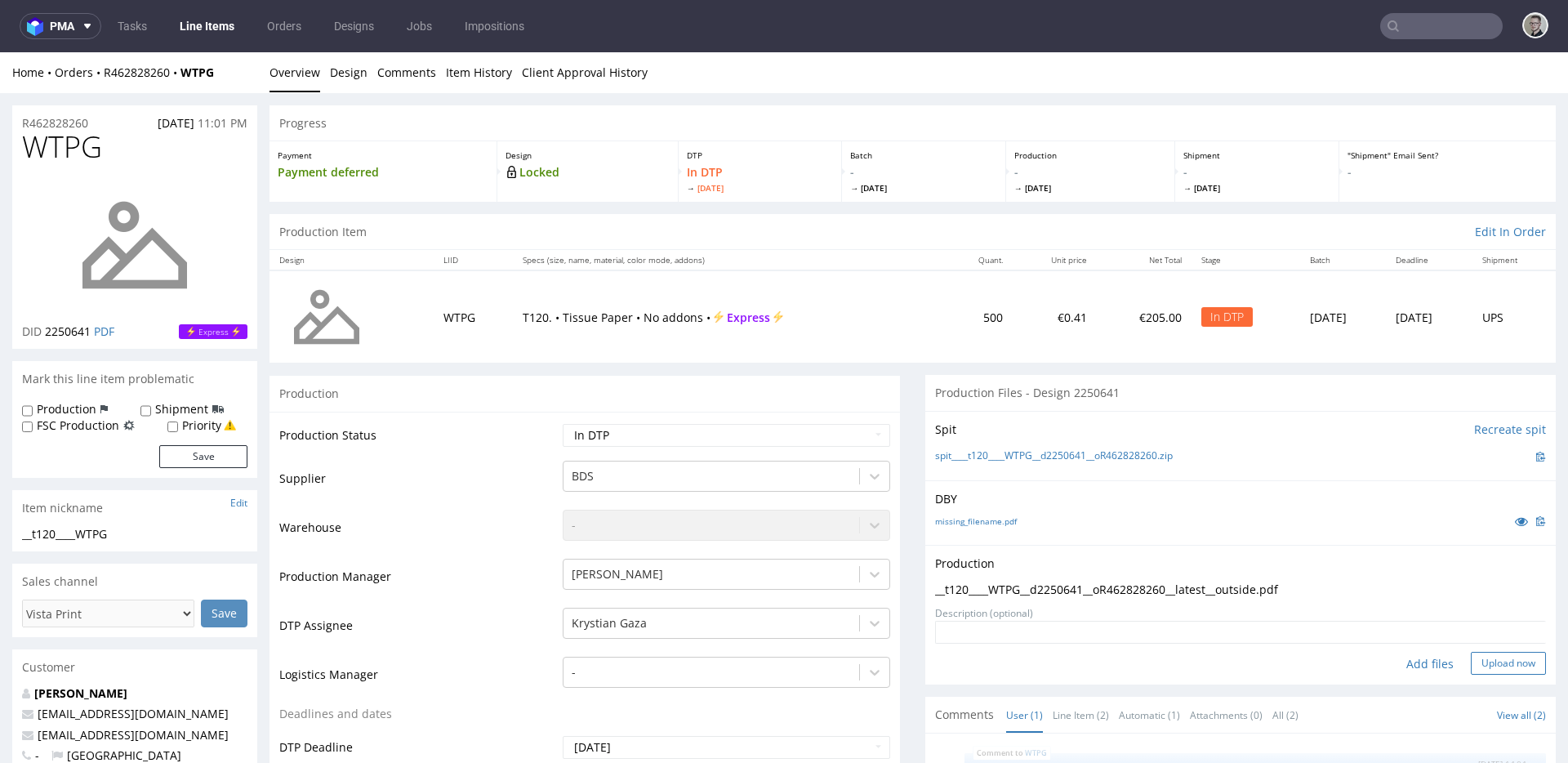
click at [1474, 673] on button "Upload now" at bounding box center [1508, 663] width 75 height 23
click at [689, 433] on select "Waiting for Artwork Waiting for Diecut Waiting for Mockup Waiting for DTP Waiti…" at bounding box center [727, 435] width 327 height 23
select select "dtp_production_ready"
click at [563, 424] on select "Waiting for Artwork Waiting for Diecut Waiting for Mockup Waiting for DTP Waiti…" at bounding box center [727, 435] width 327 height 23
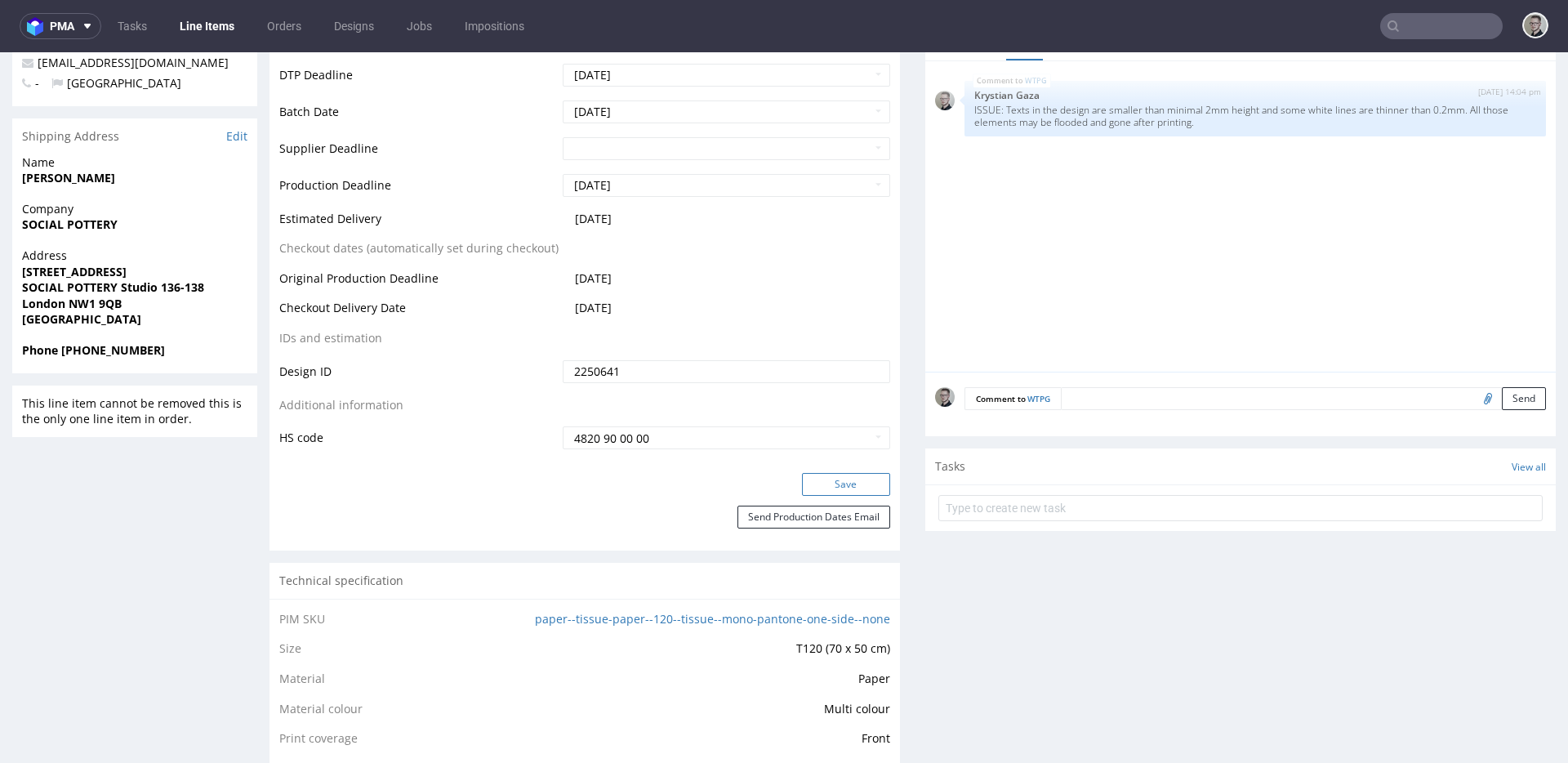
click at [841, 491] on button "Save" at bounding box center [846, 484] width 88 height 23
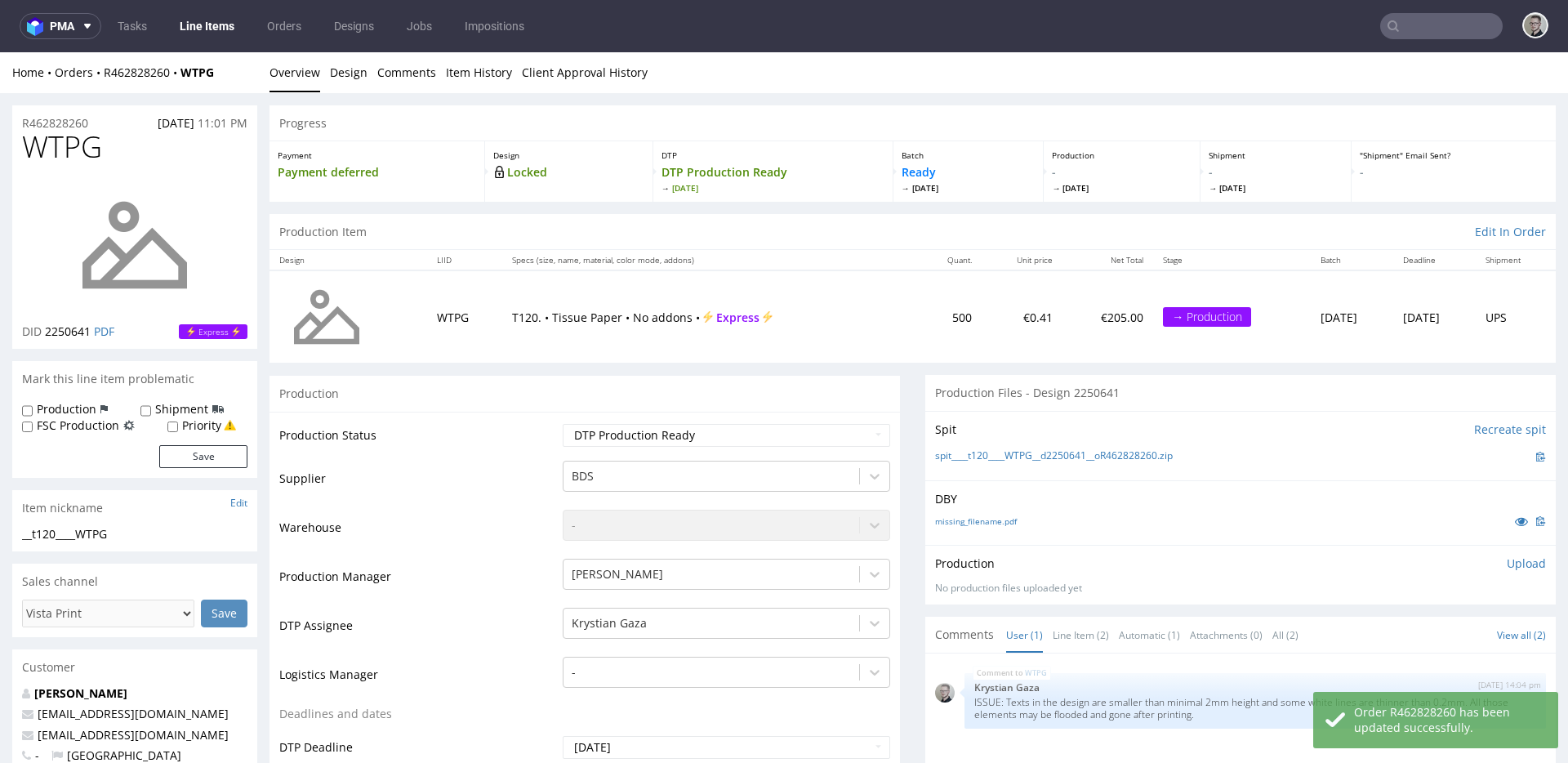
drag, startPoint x: 1500, startPoint y: 562, endPoint x: 1442, endPoint y: 593, distance: 65.8
click at [1507, 562] on p "Upload" at bounding box center [1526, 563] width 39 height 17
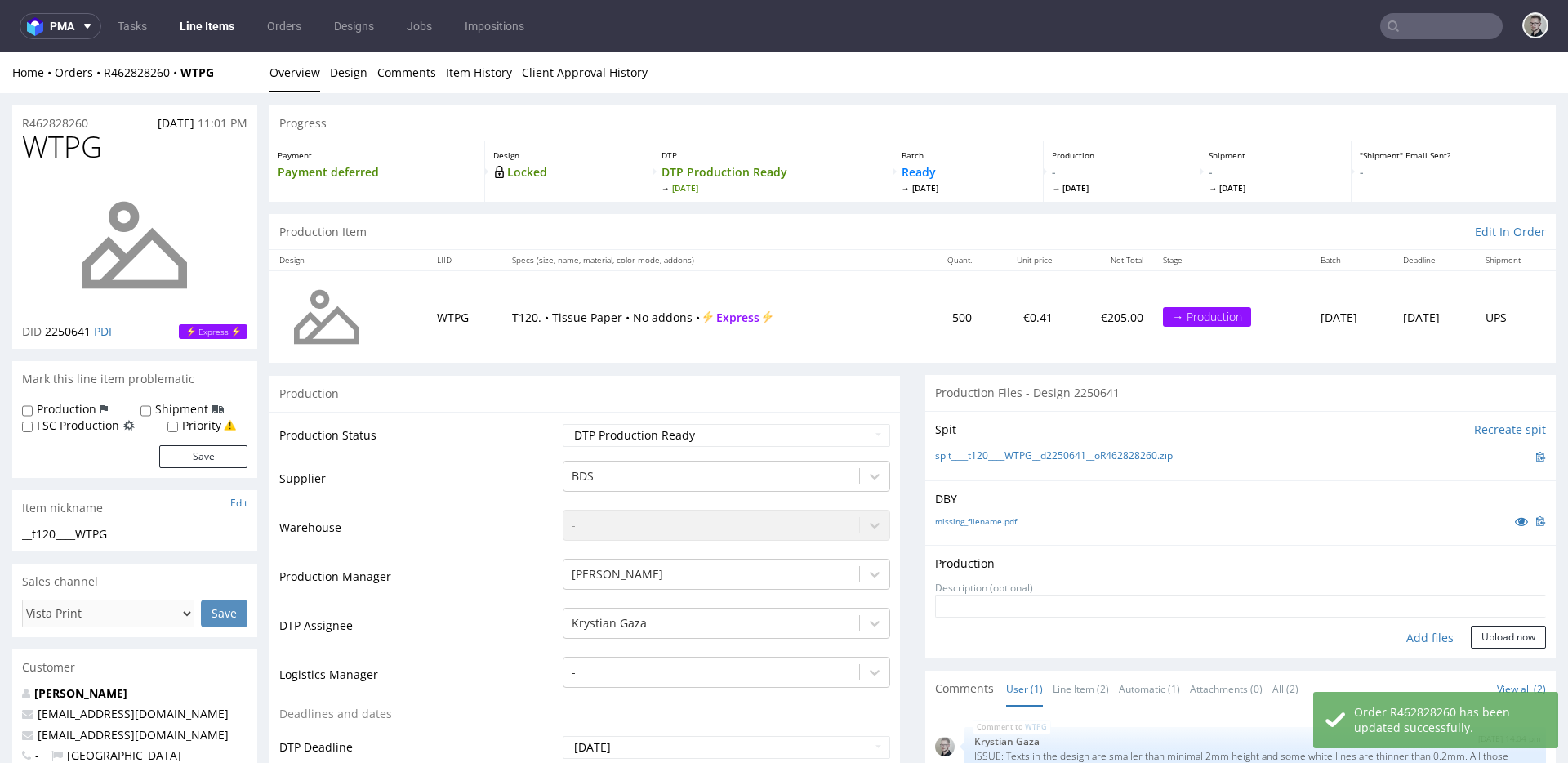
click at [1395, 632] on div "Add files" at bounding box center [1430, 638] width 82 height 24
type input "C:\fakepath\__t120____WTPG__d2250641__oR462828260__latest__outside.pdf"
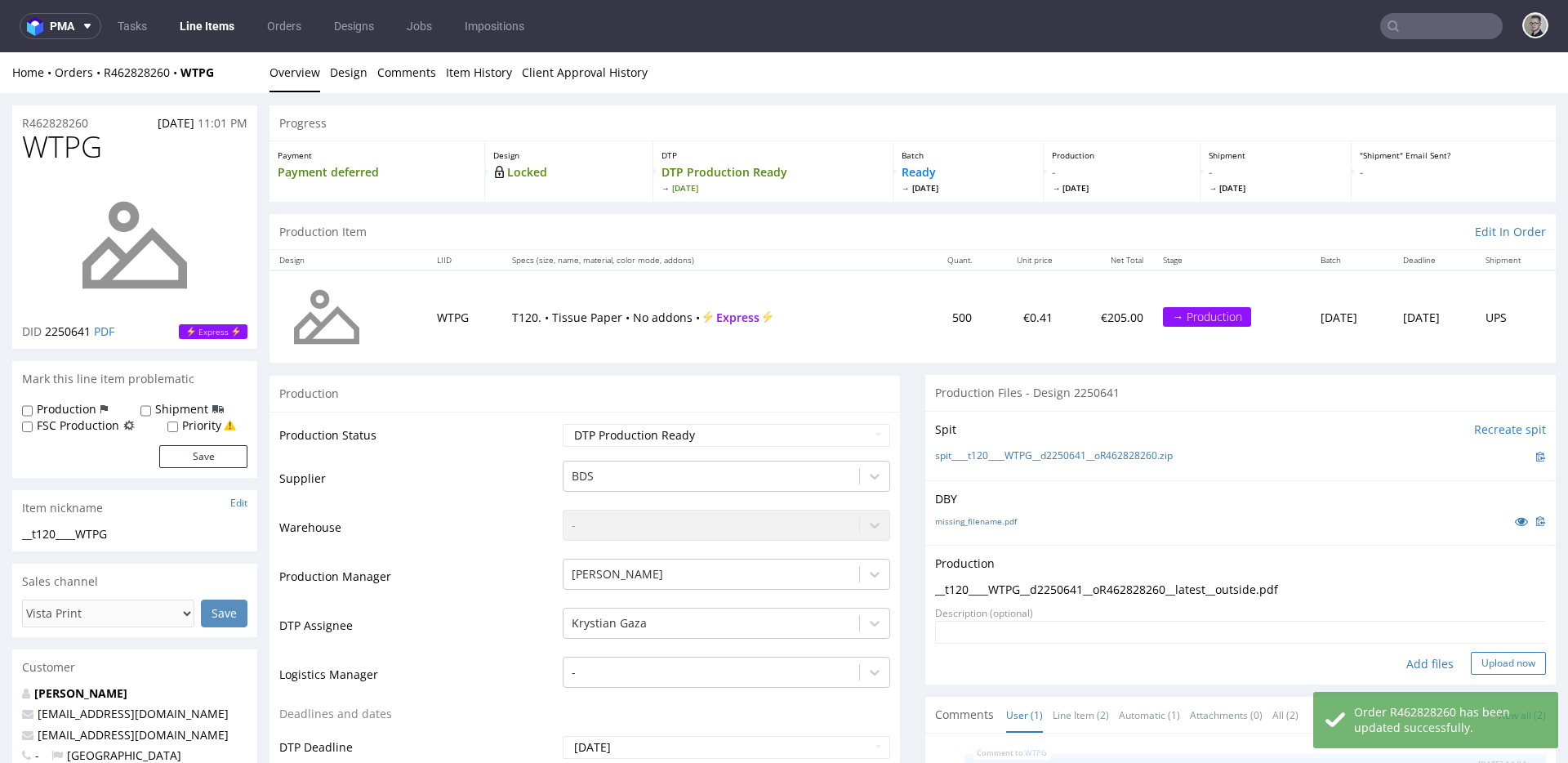
click at [1476, 659] on button "Upload now" at bounding box center [1508, 663] width 75 height 23
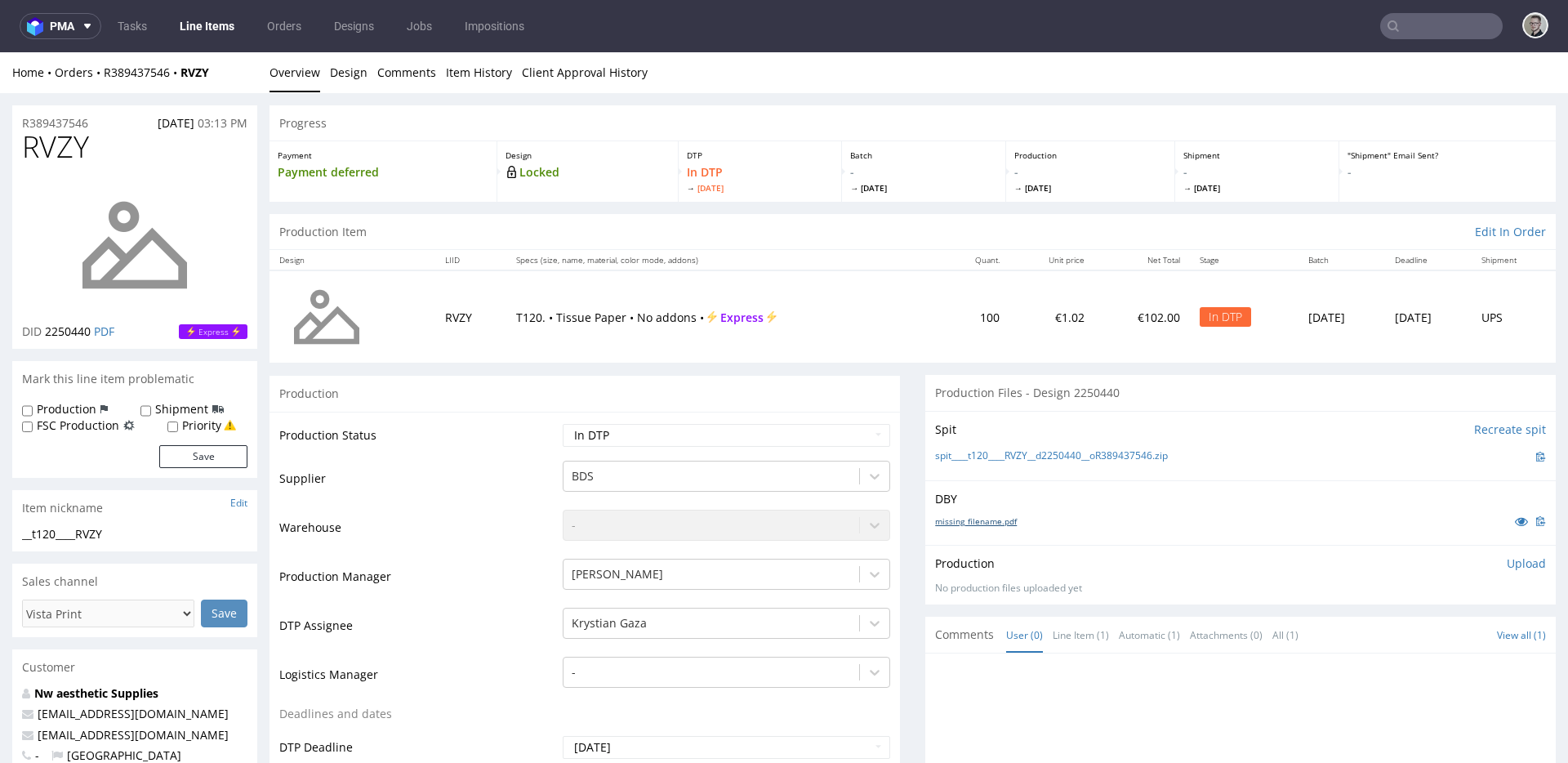
click at [988, 518] on link "missing_filename.pdf" at bounding box center [976, 520] width 82 height 11
click at [1029, 453] on link "spit____t120____RVZY__d2250440__oR389437546.zip" at bounding box center [1051, 456] width 232 height 14
click at [1510, 566] on p "Upload" at bounding box center [1526, 563] width 39 height 17
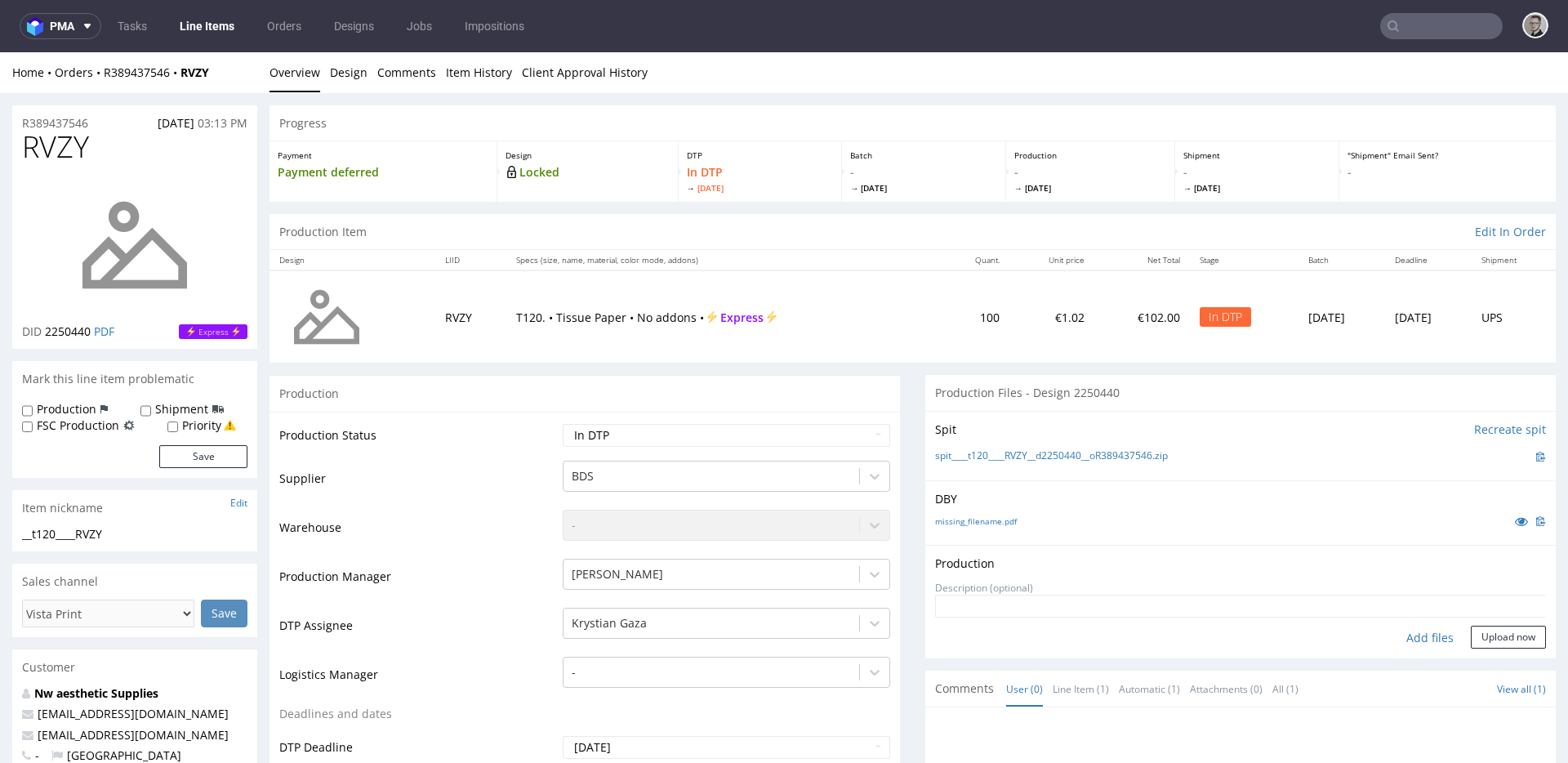
click at [1402, 640] on div "Add files" at bounding box center [1430, 638] width 82 height 24
type input "C:\fakepath\__t120____RVZY__d2250440__oR389437546__latest__outside.pdf"
click at [1496, 663] on button "Upload now" at bounding box center [1508, 663] width 75 height 23
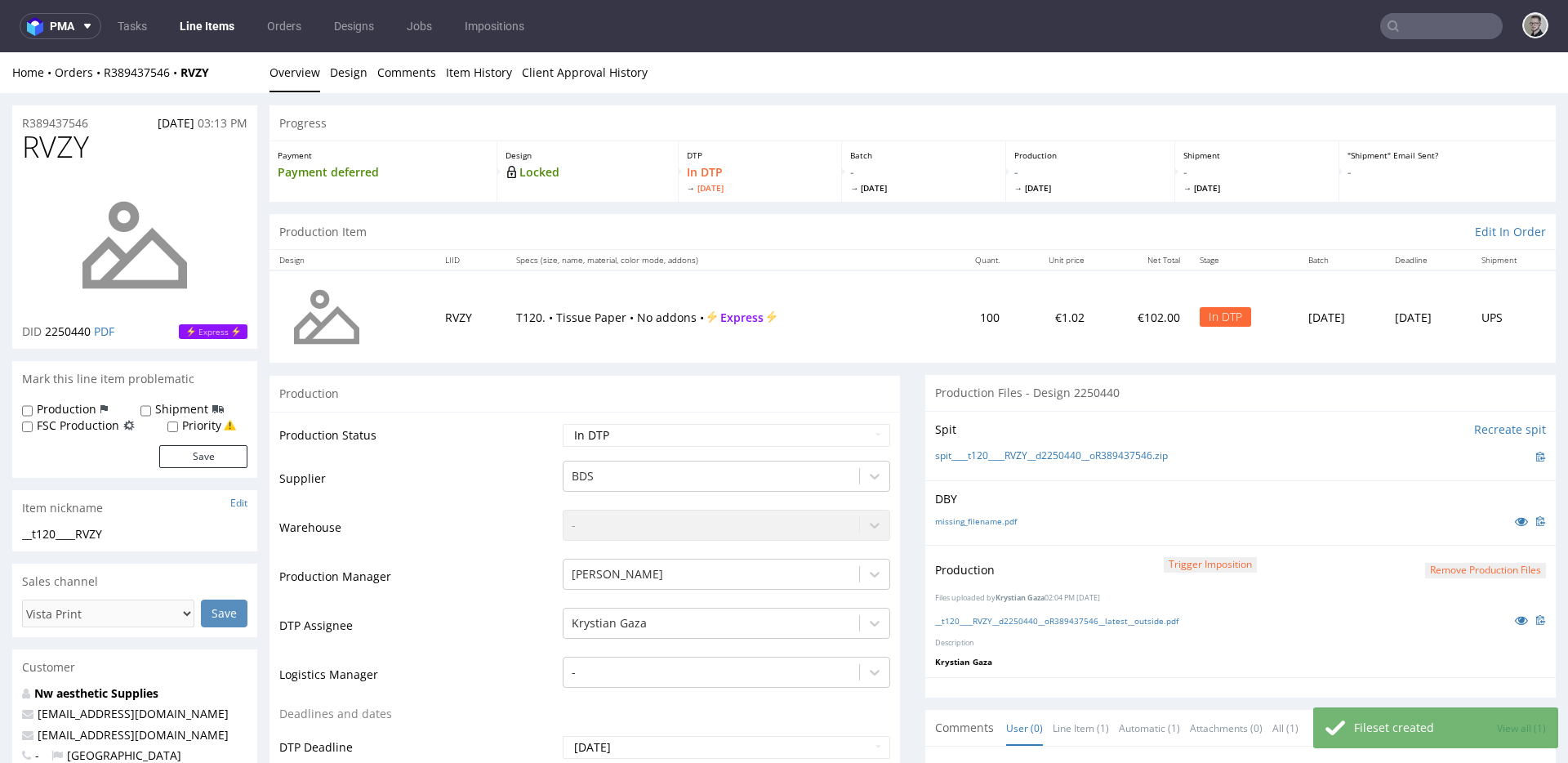
click at [736, 448] on td "Waiting for Artwork Waiting for Diecut Waiting for Mockup Waiting for DTP Waiti…" at bounding box center [724, 440] width 332 height 37
click at [733, 444] on select "Waiting for Artwork Waiting for Diecut Waiting for Mockup Waiting for DTP Waiti…" at bounding box center [727, 435] width 327 height 23
select select "dtp_production_ready"
click at [563, 424] on select "Waiting for Artwork Waiting for Diecut Waiting for Mockup Waiting for DTP Waiti…" at bounding box center [727, 435] width 327 height 23
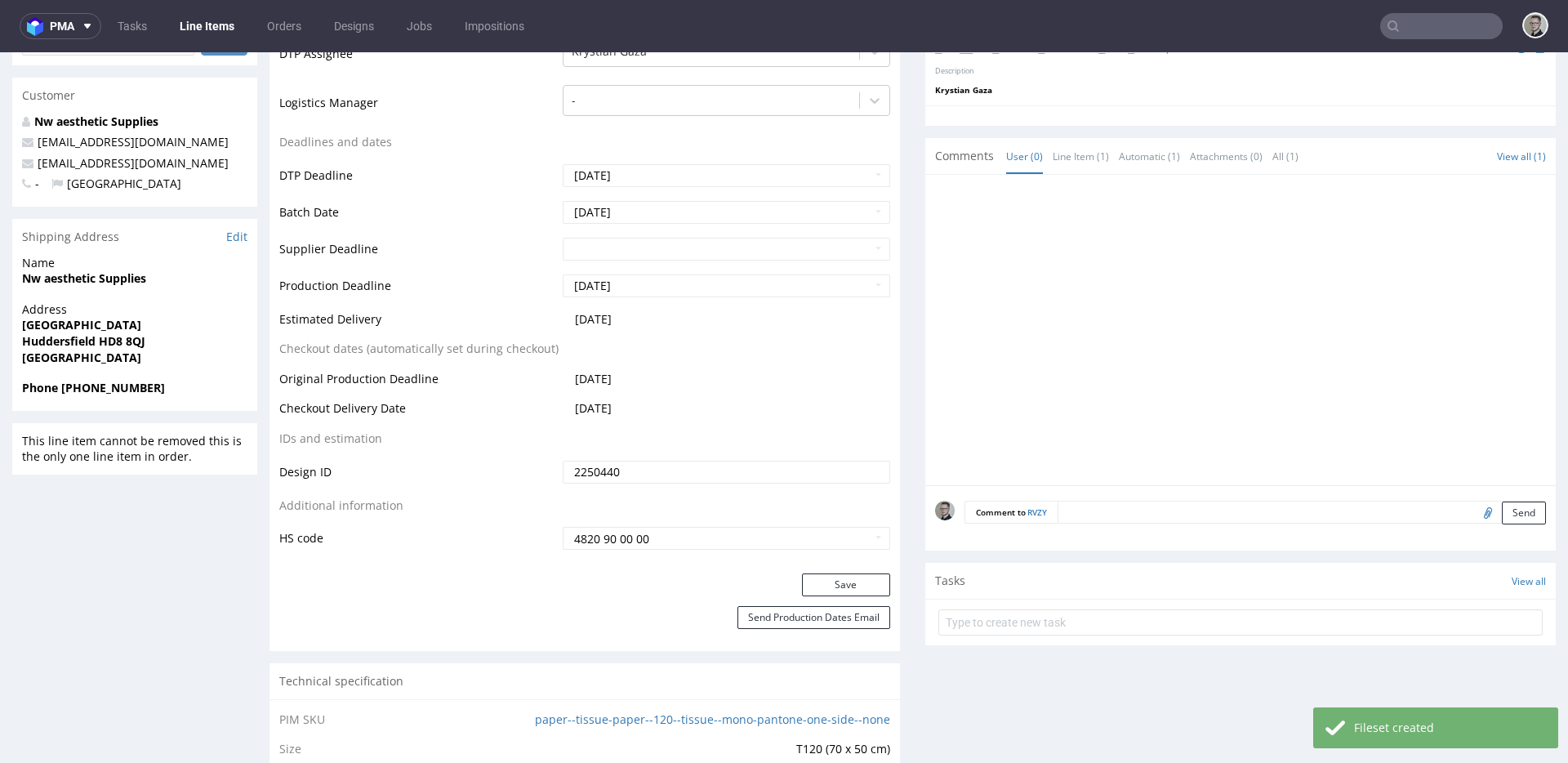
scroll to position [630, 0]
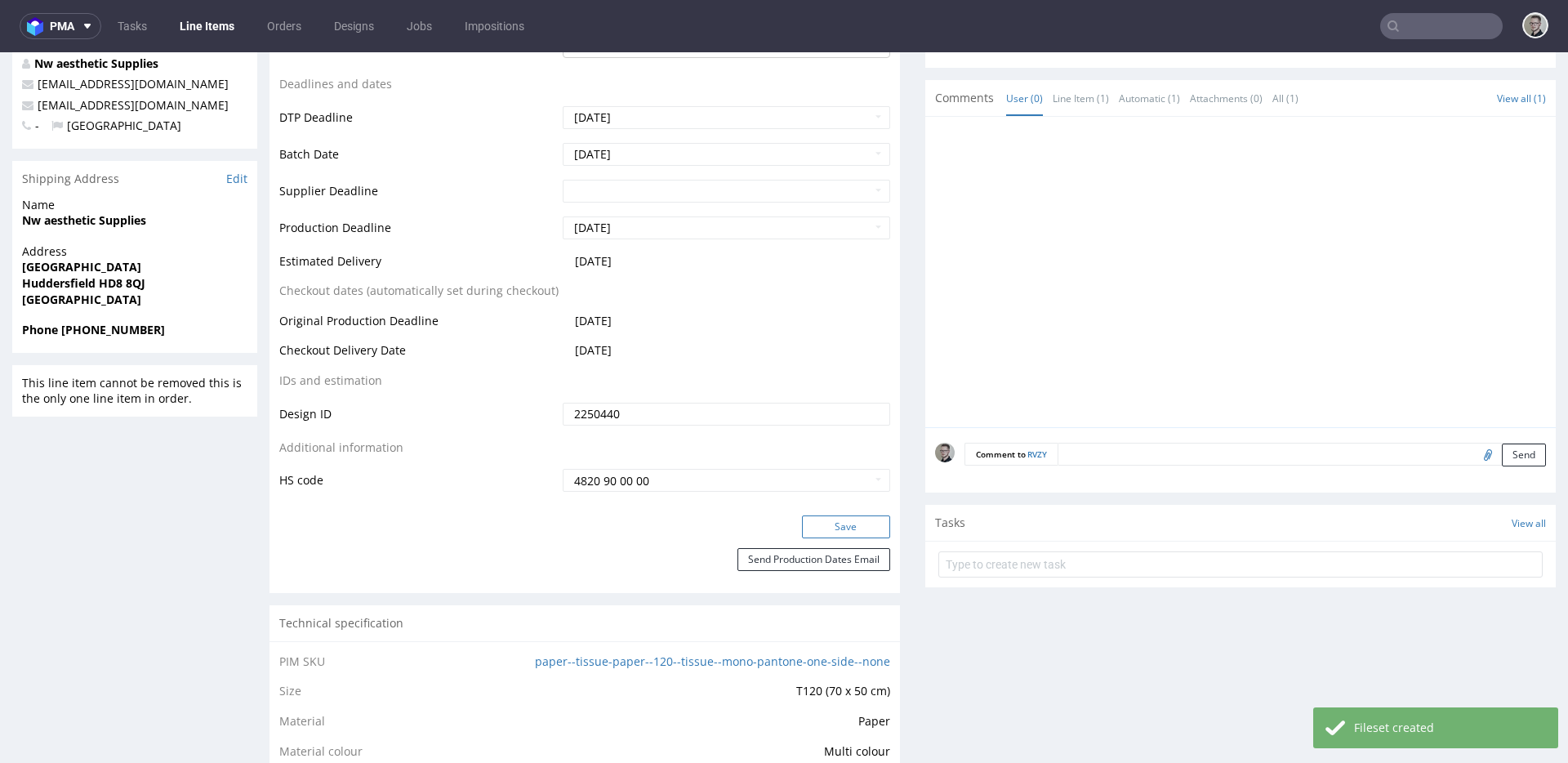
click at [828, 523] on button "Save" at bounding box center [846, 526] width 88 height 23
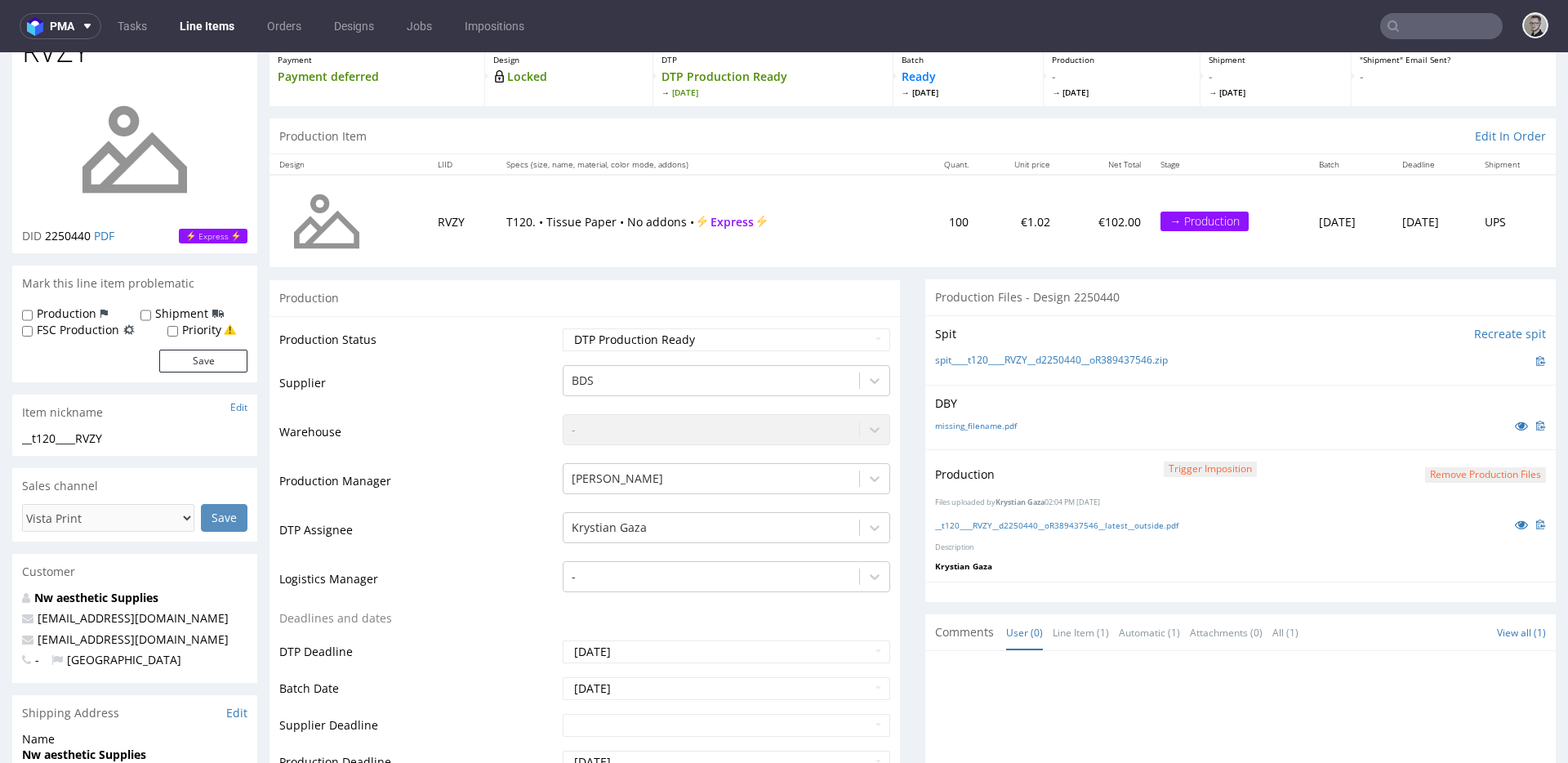
scroll to position [0, 0]
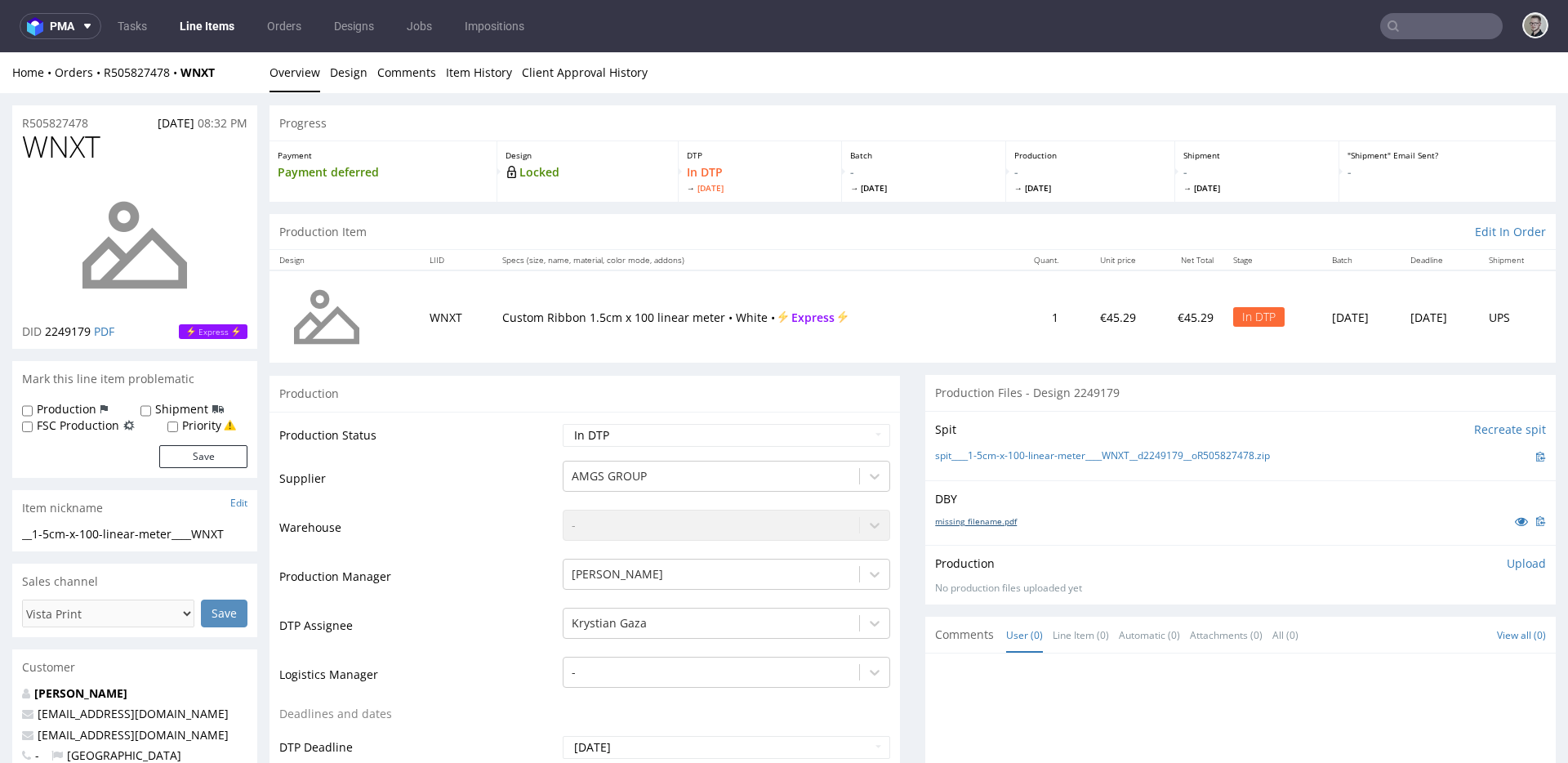
click at [981, 524] on link "missing_filename.pdf" at bounding box center [976, 520] width 82 height 11
click at [1042, 453] on link "spit____1-5cm-x-100-linear-meter____WNXT__d2249179__oR505827478.zip" at bounding box center [1102, 456] width 335 height 14
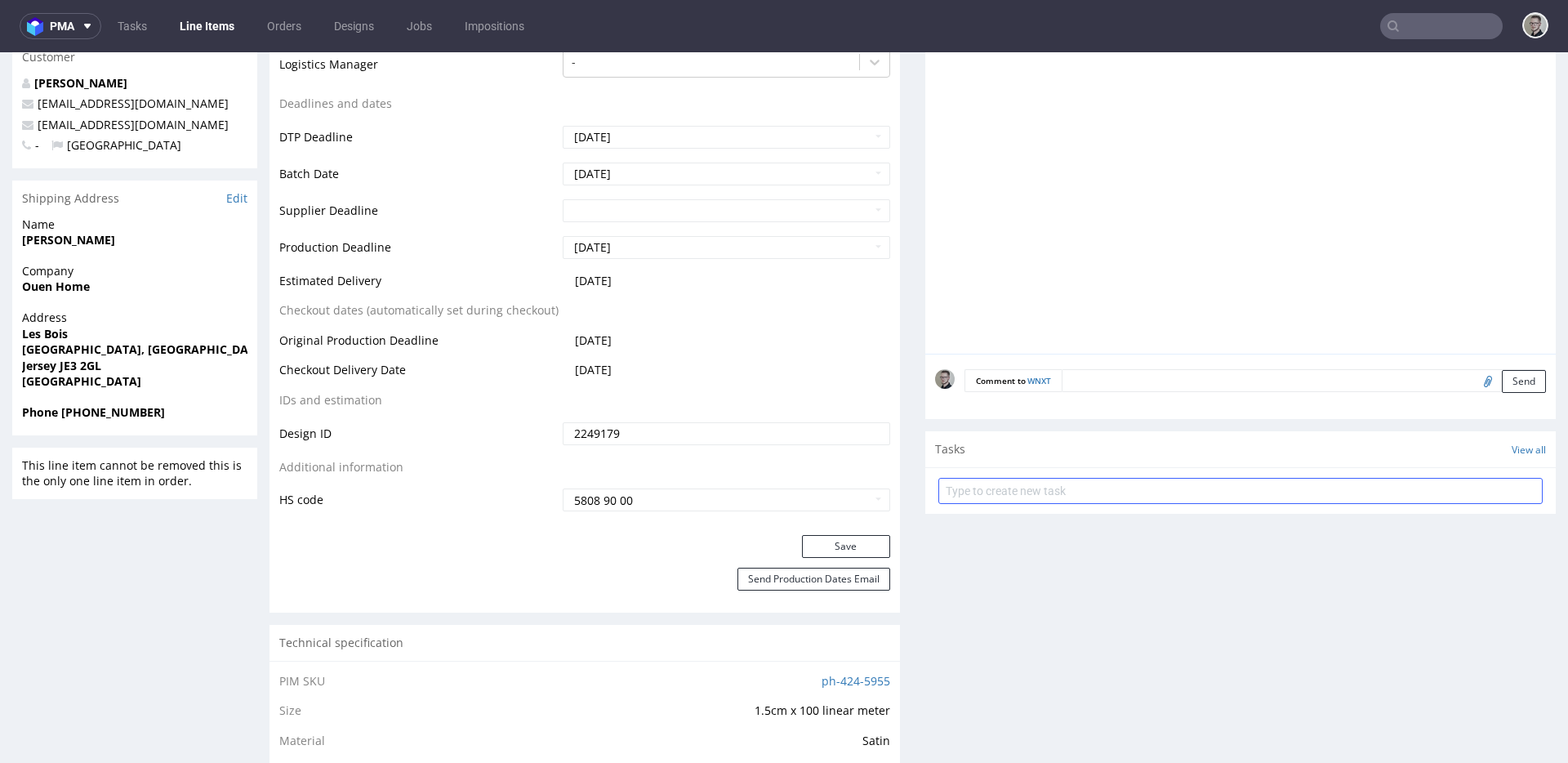
scroll to position [789, 0]
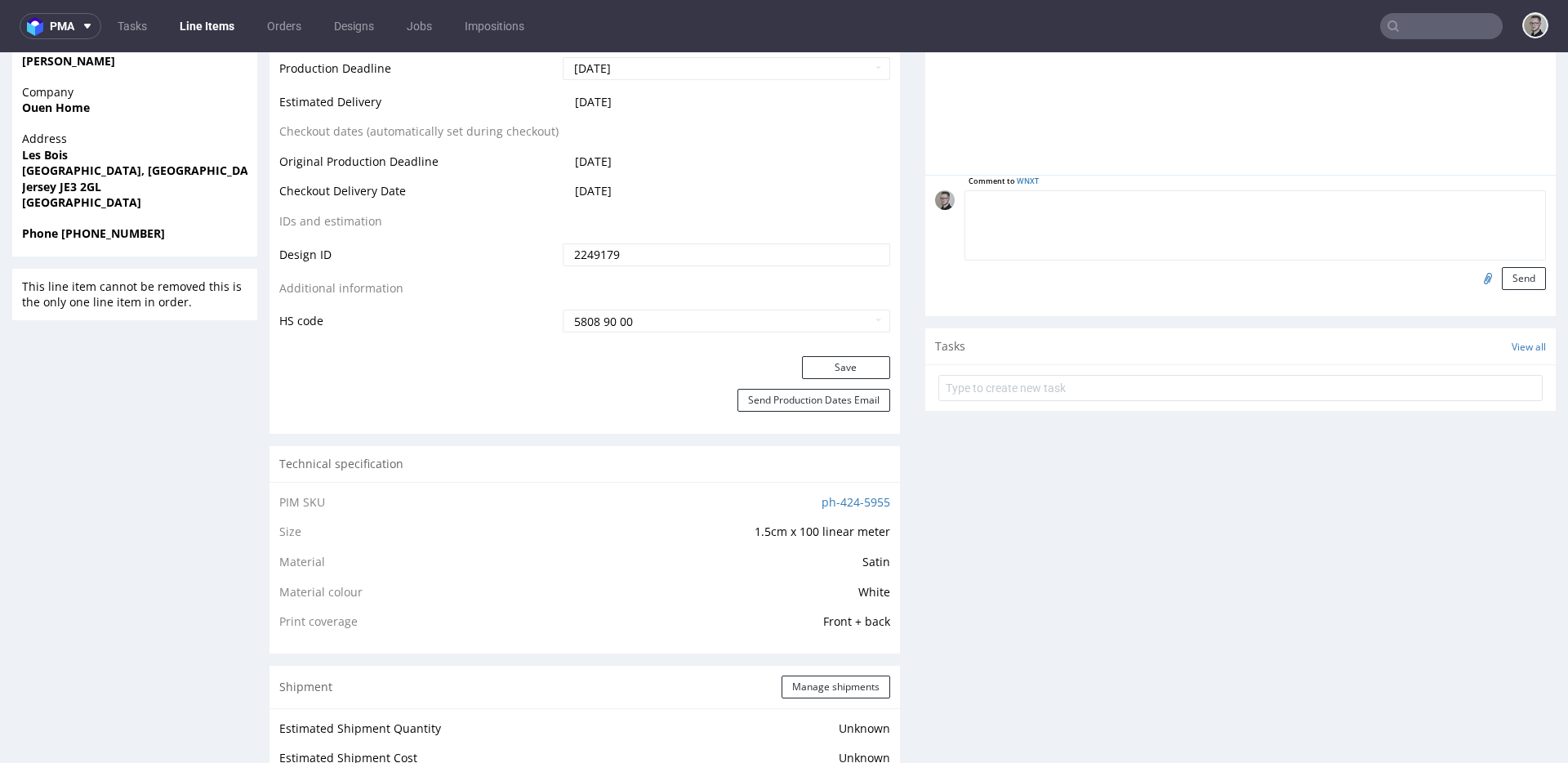
click at [1373, 204] on textarea at bounding box center [1255, 225] width 581 height 70
paste textarea "ISSUE: Texts in the design are smaller than minimal 2mm height and some white l…"
type textarea "ISSUE: Texts in the design are smaller than minimal 2mm height and some white l…"
click at [1502, 276] on button "Send" at bounding box center [1524, 278] width 44 height 23
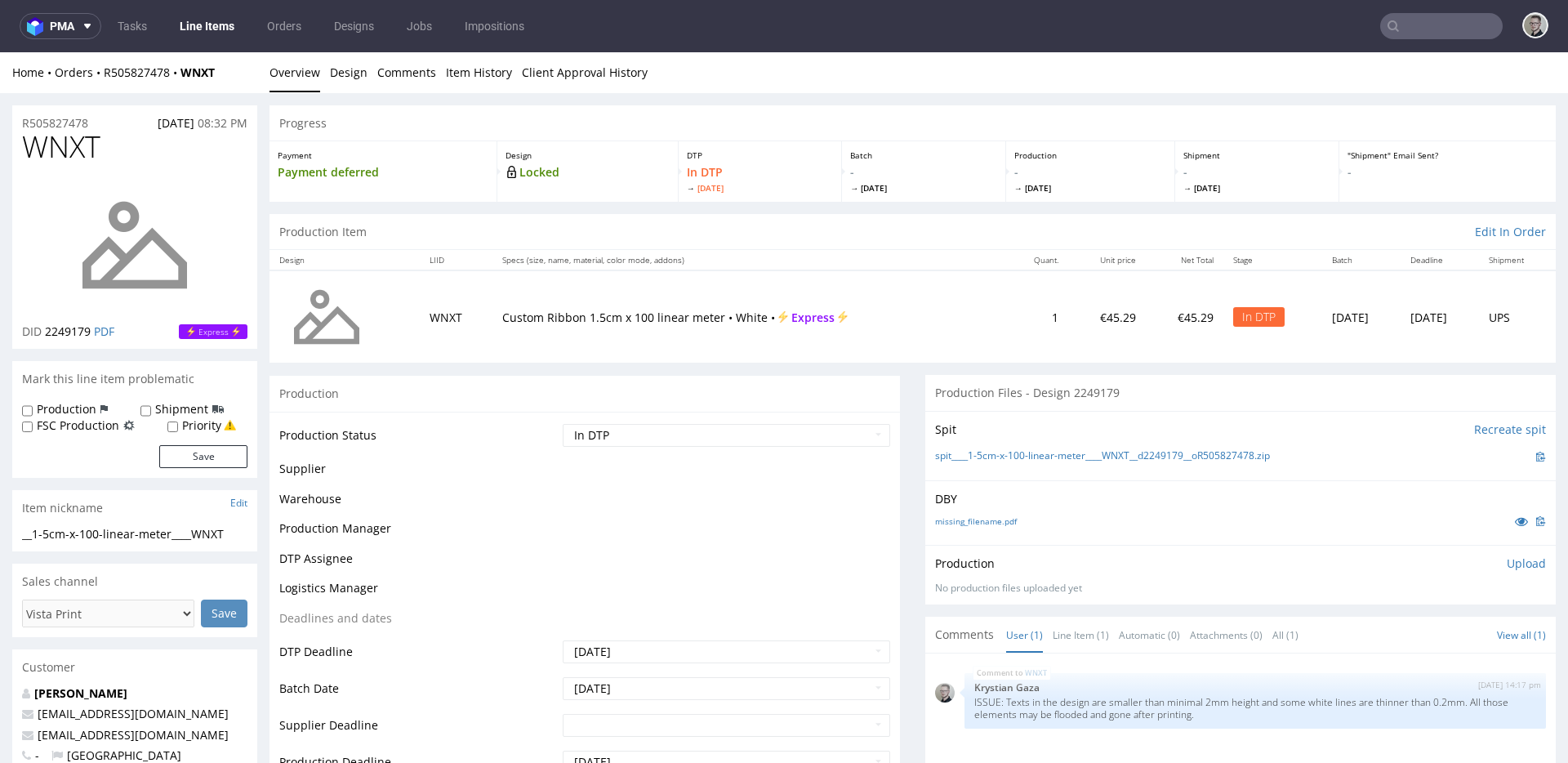
scroll to position [3, 0]
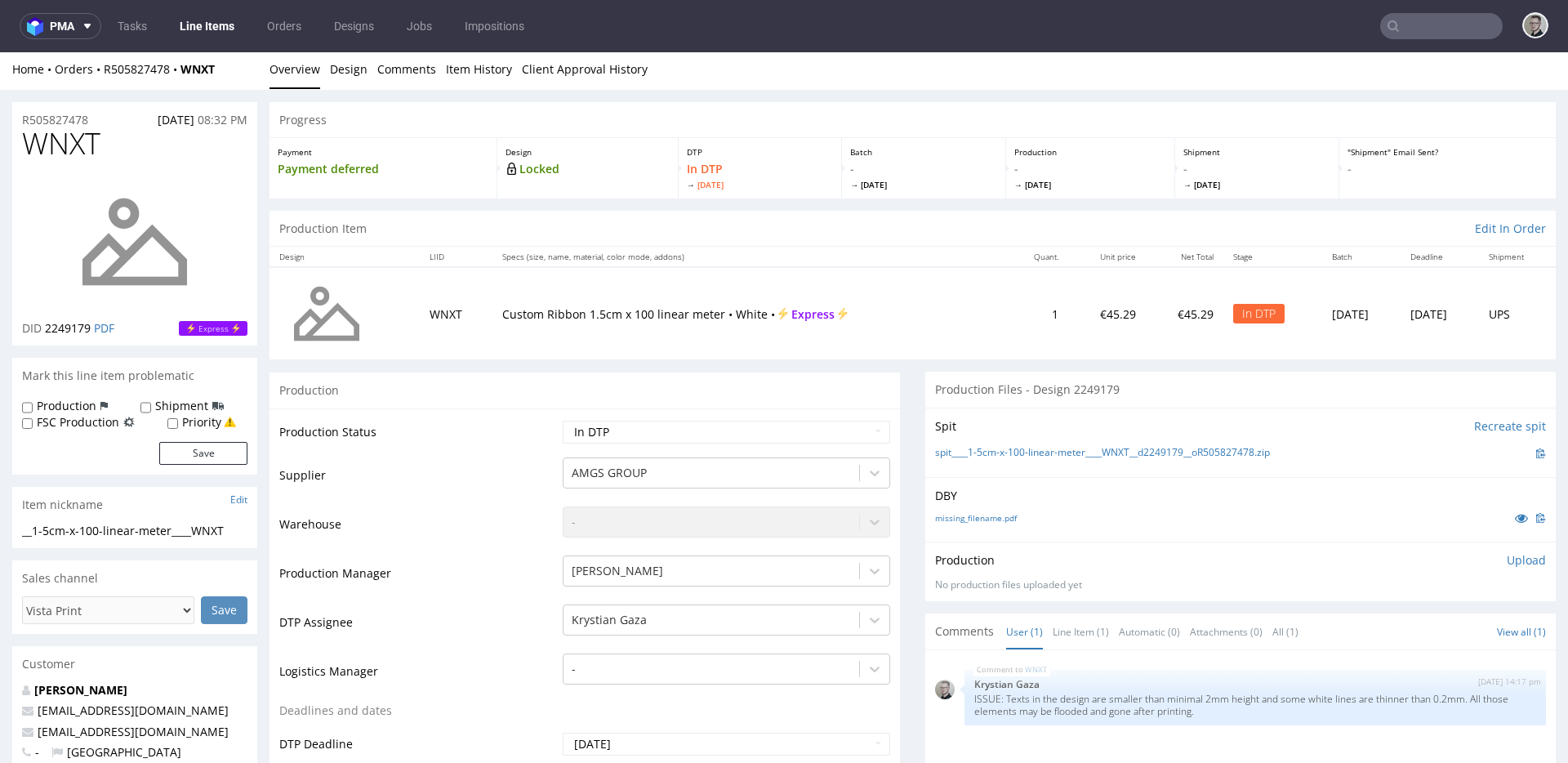
drag, startPoint x: 1516, startPoint y: 560, endPoint x: 1502, endPoint y: 572, distance: 18.4
click at [1516, 560] on p "Upload" at bounding box center [1526, 559] width 39 height 17
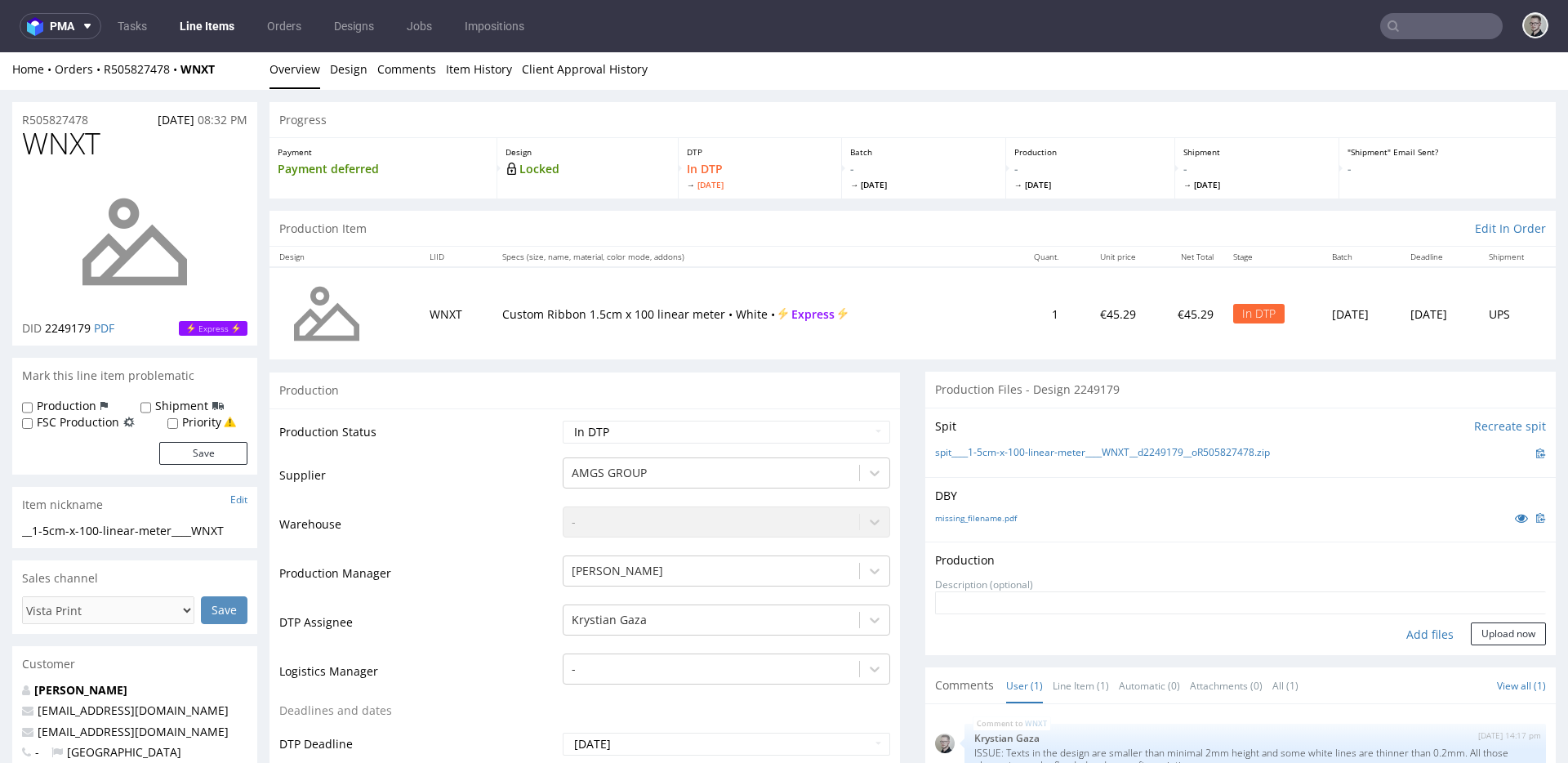
click at [1408, 633] on div "Add files" at bounding box center [1430, 634] width 82 height 24
type input "C:\fakepath\__1-5cm-x-100-linear-meter____WNXT__d2249179__oR505827478__latest__…"
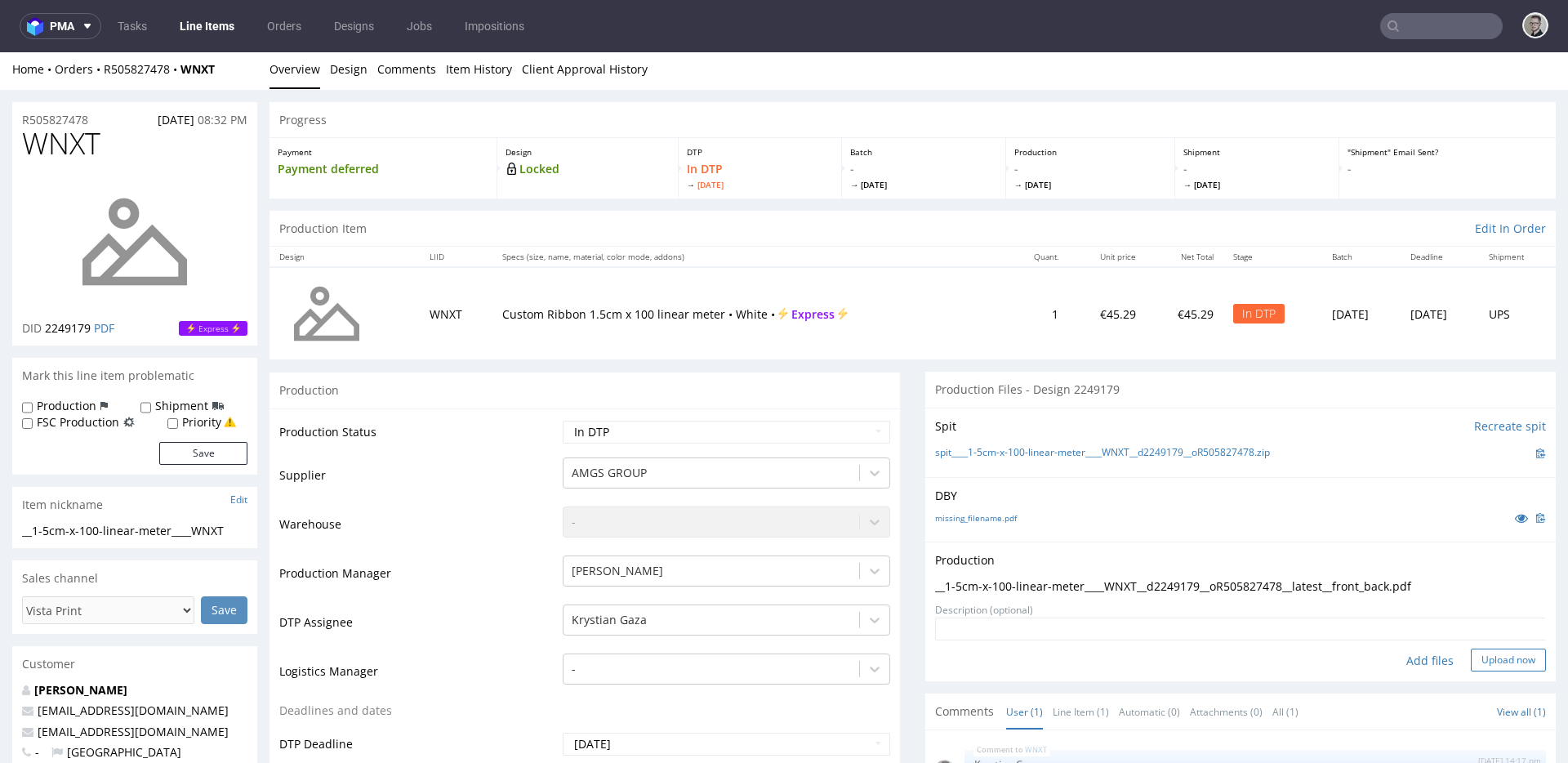
click at [1503, 649] on button "Upload now" at bounding box center [1508, 659] width 75 height 23
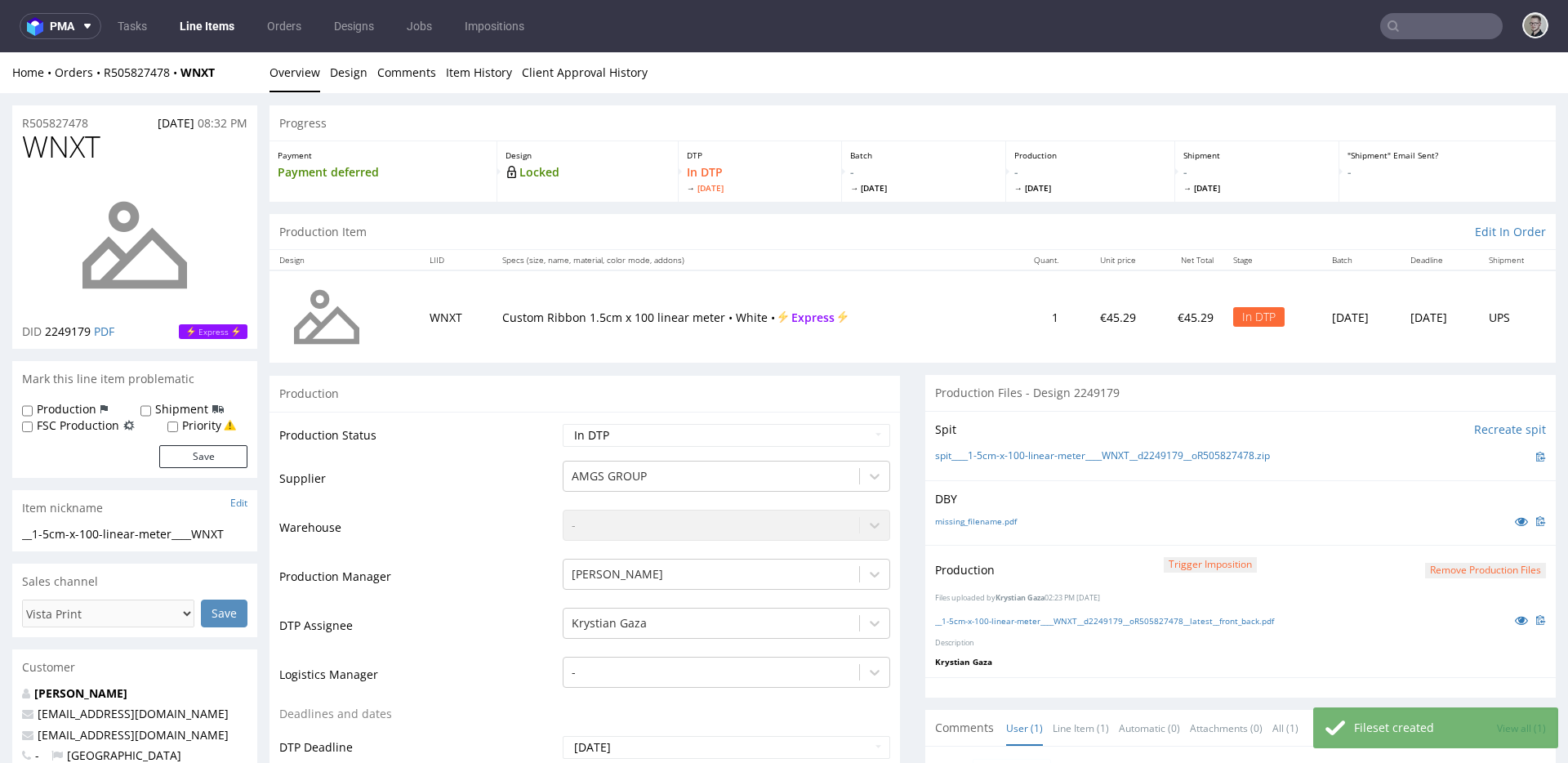
scroll to position [0, 0]
click at [694, 428] on select "Waiting for Artwork Waiting for Diecut Waiting for Mockup Waiting for DTP Waiti…" at bounding box center [727, 435] width 327 height 23
select select "dtp_production_ready"
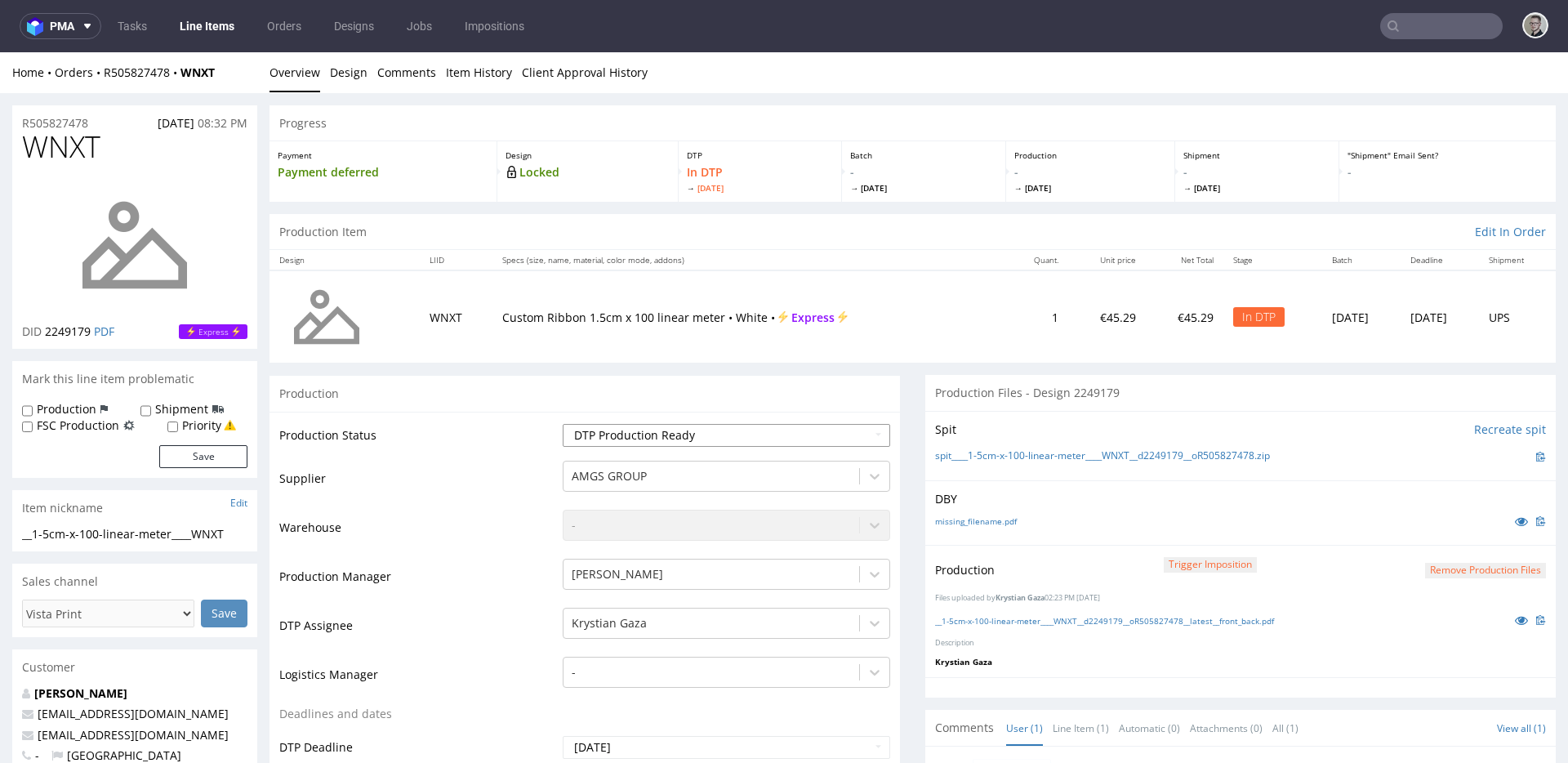
click at [563, 424] on select "Waiting for Artwork Waiting for Diecut Waiting for Mockup Waiting for DTP Waiti…" at bounding box center [727, 435] width 327 height 23
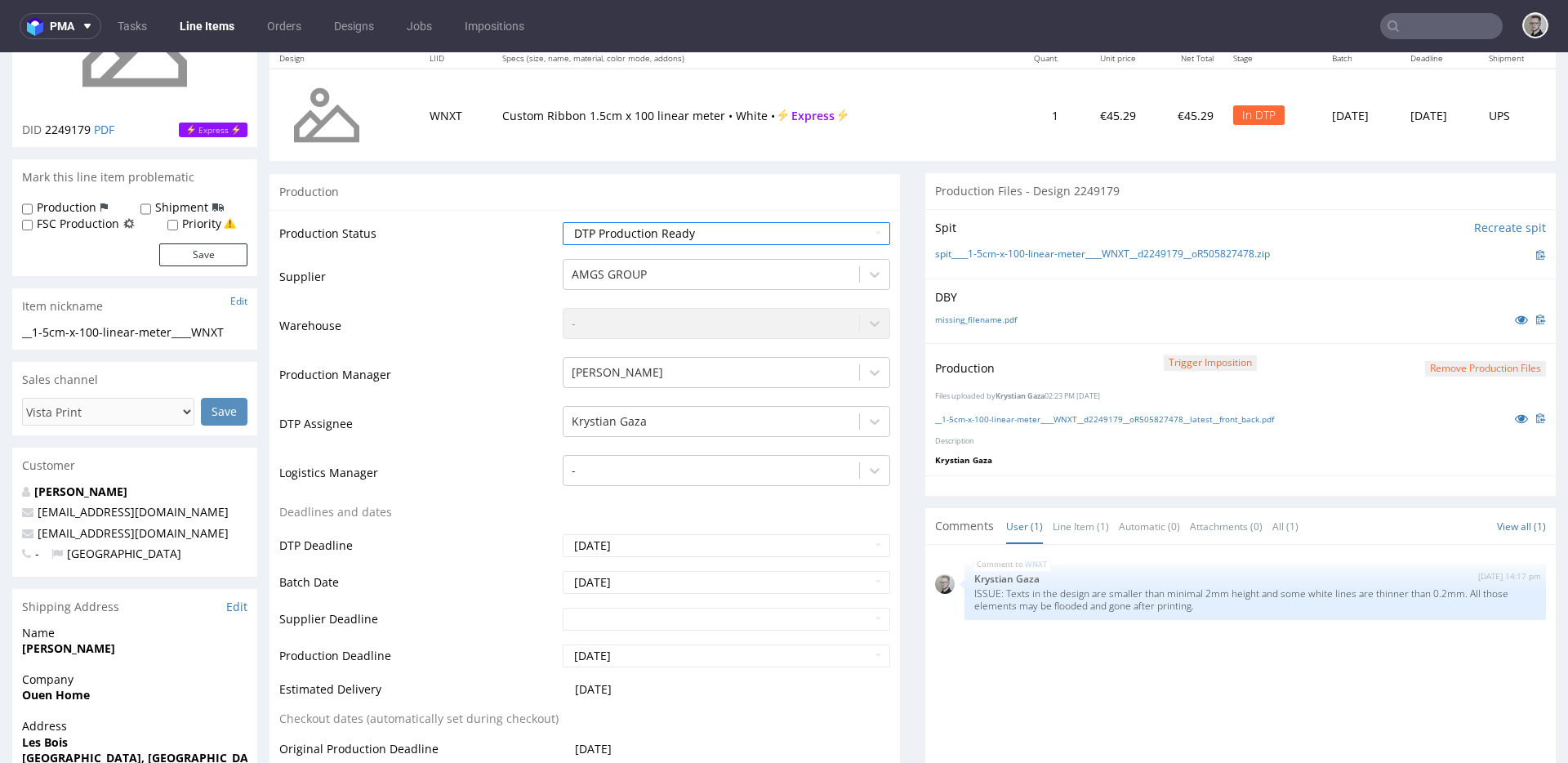
scroll to position [998, 0]
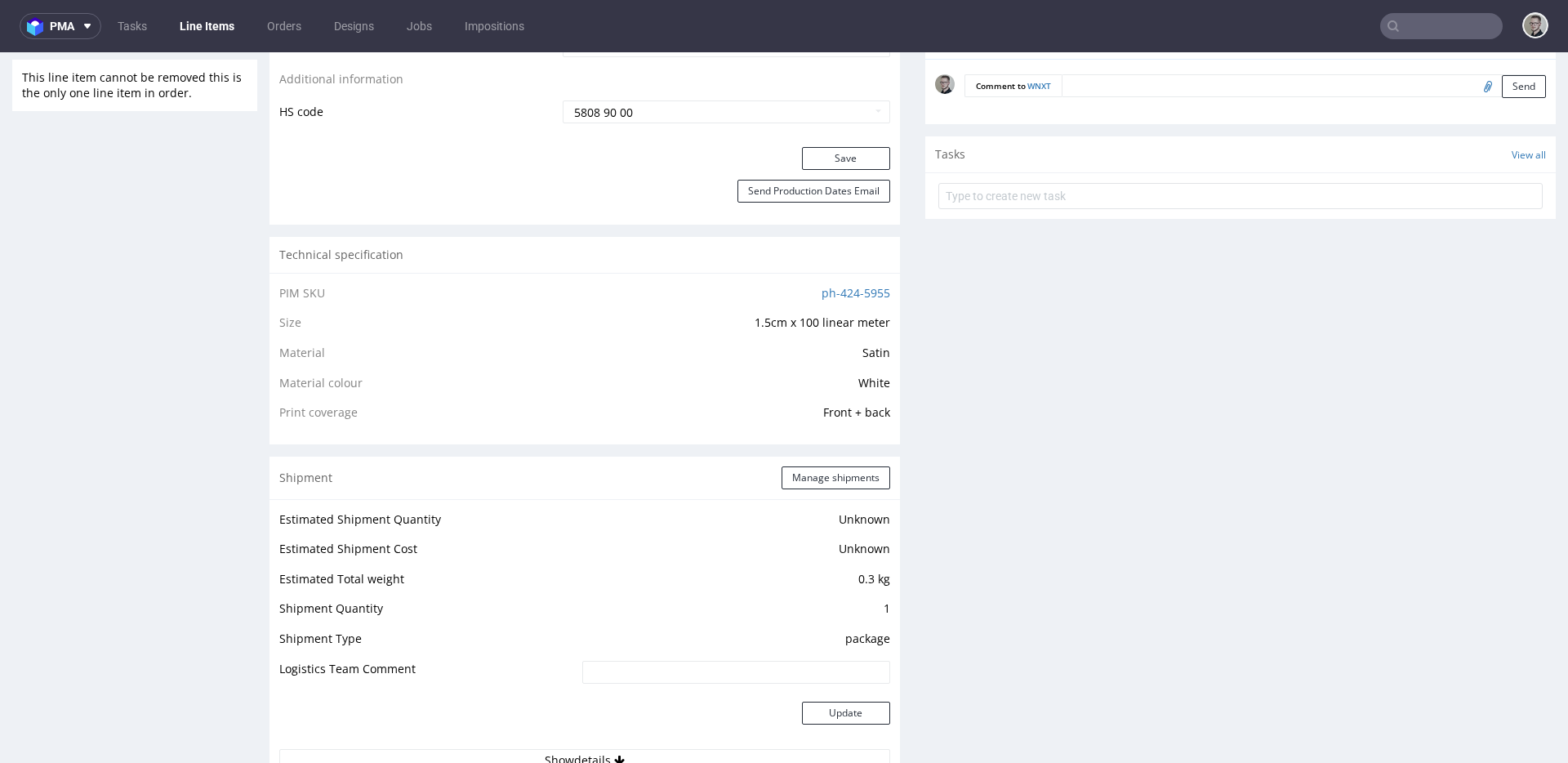
click at [839, 148] on button "Save" at bounding box center [846, 158] width 88 height 23
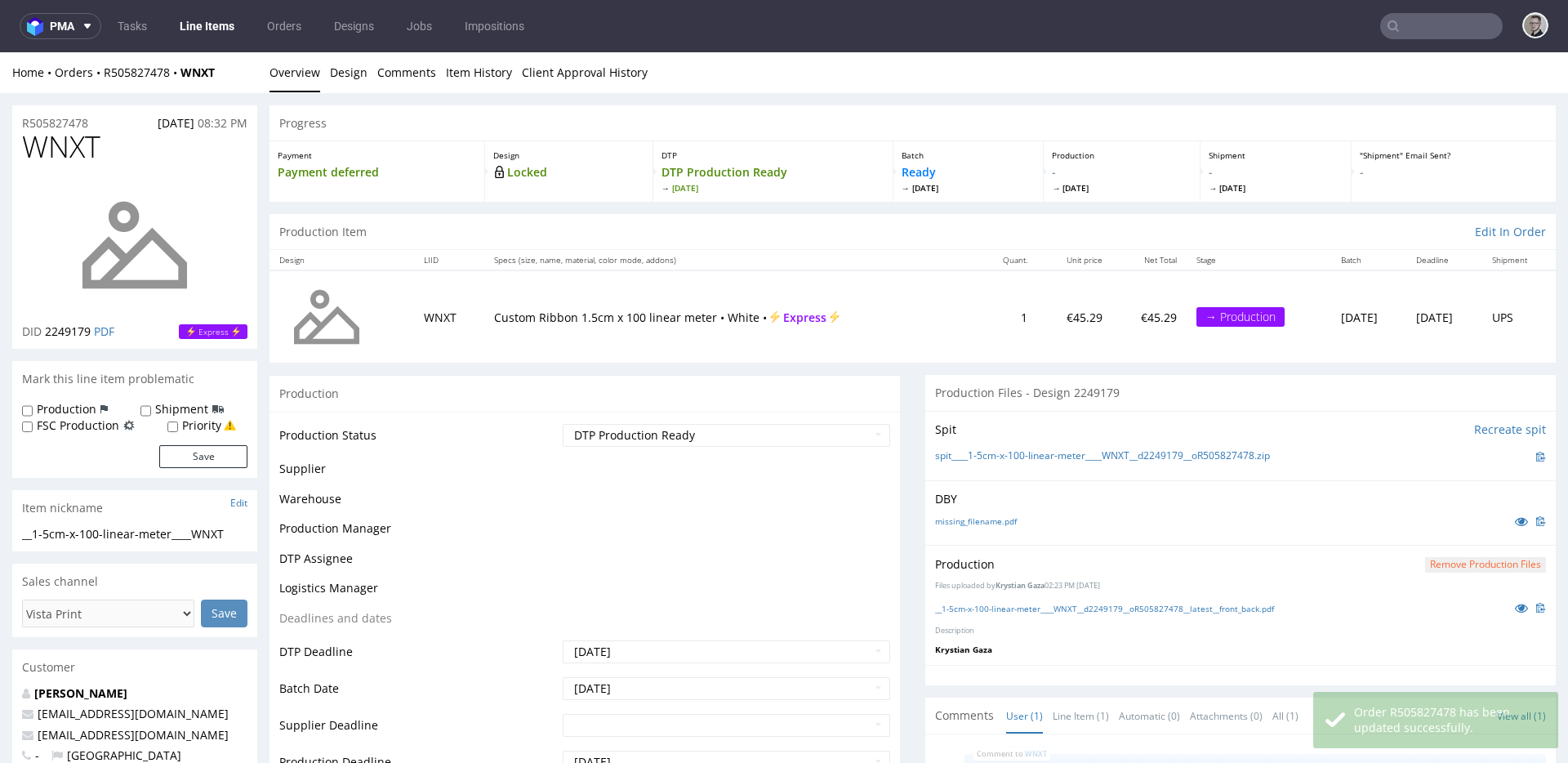
scroll to position [0, 0]
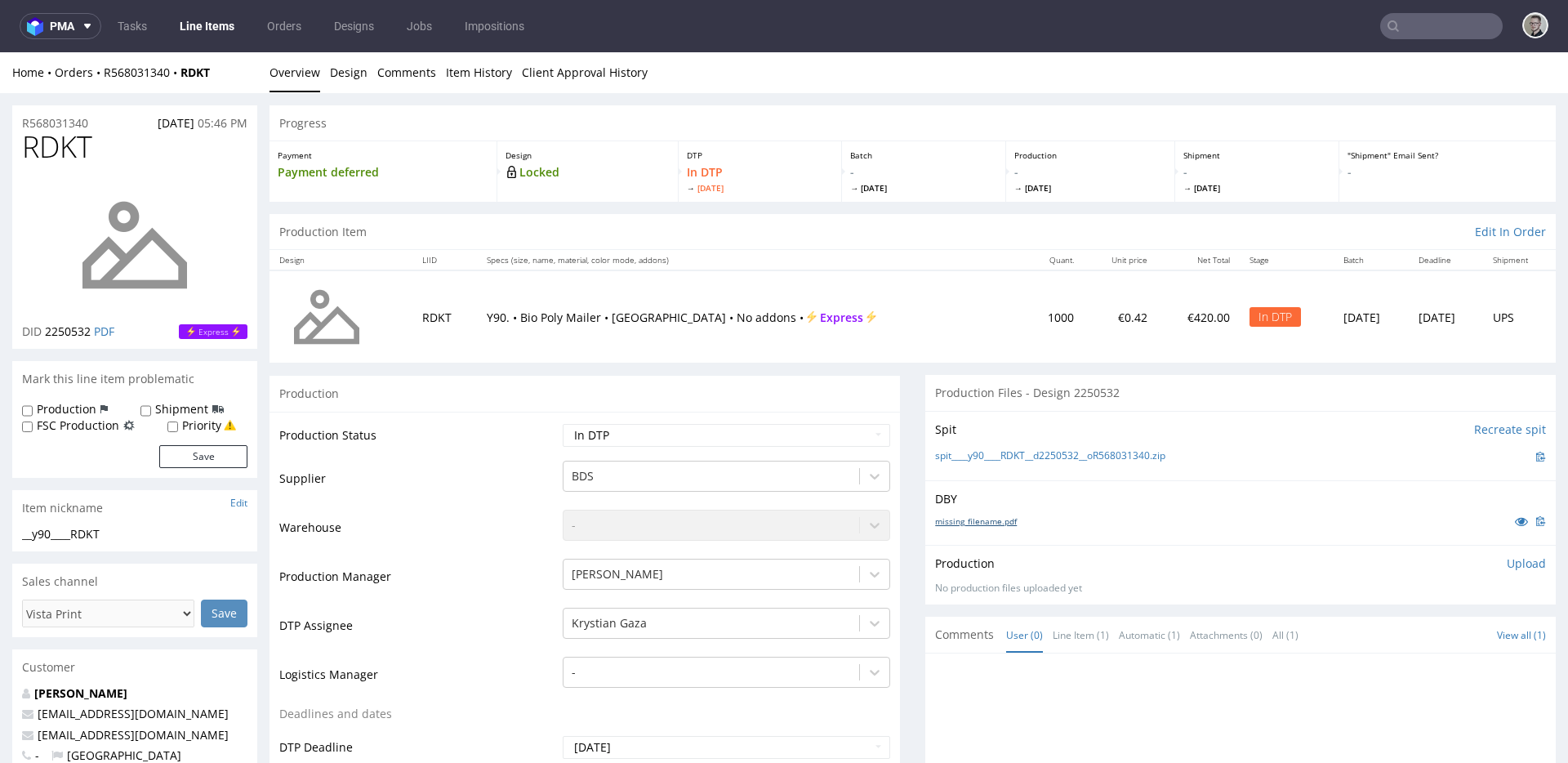
click at [996, 520] on link "missing_filename.pdf" at bounding box center [976, 520] width 82 height 11
click at [1022, 452] on link "spit____y90____RDKT__d2250532__oR568031340.zip" at bounding box center [1050, 456] width 231 height 14
click at [1507, 565] on p "Upload" at bounding box center [1526, 563] width 39 height 17
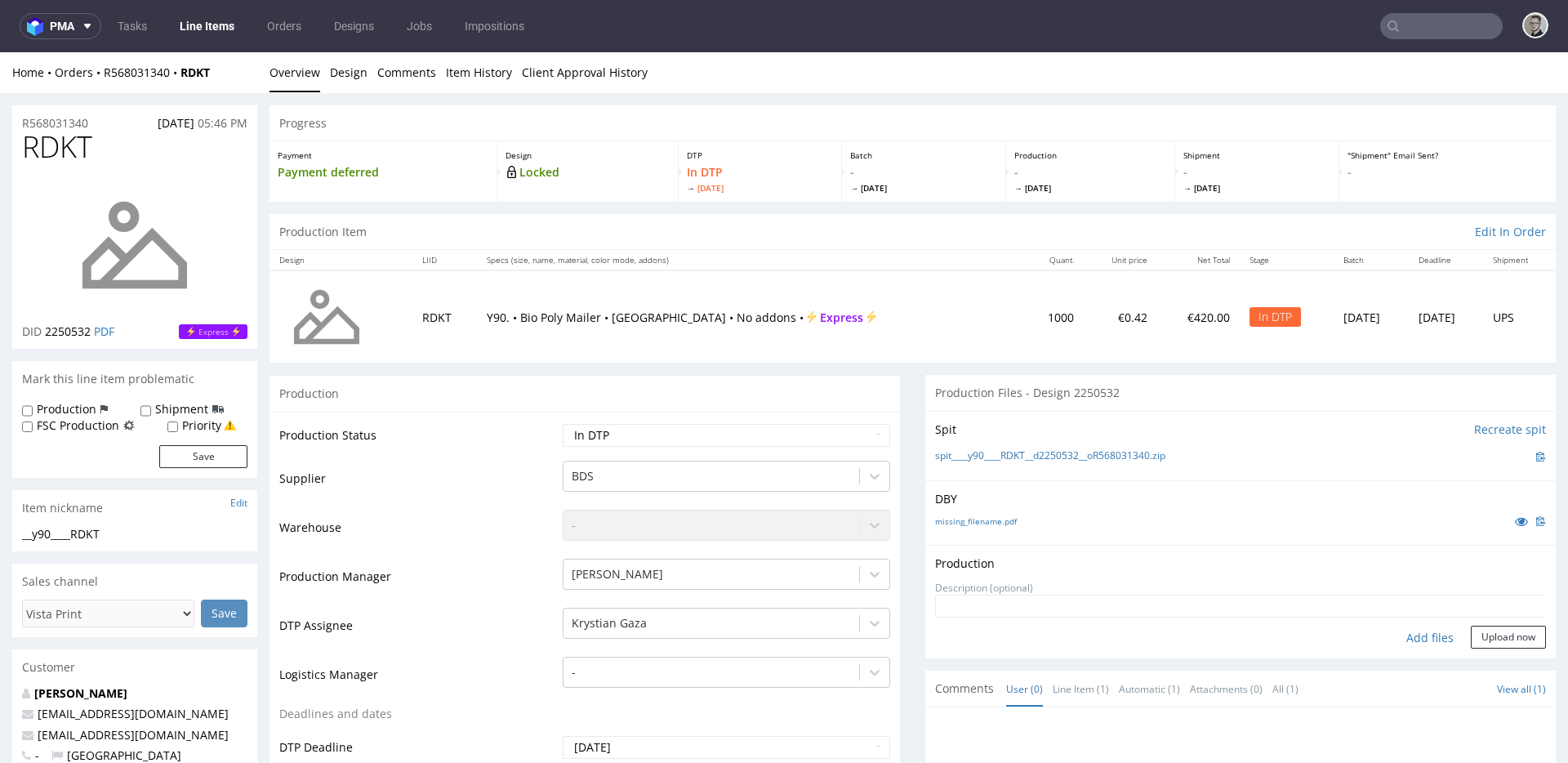
click at [1402, 632] on div "Add files" at bounding box center [1430, 638] width 82 height 24
type input "C:\fakepath\__y90____RDKT__d2250532__oR568031340__latest__outside.pdf"
click at [1499, 662] on button "Upload now" at bounding box center [1508, 663] width 75 height 23
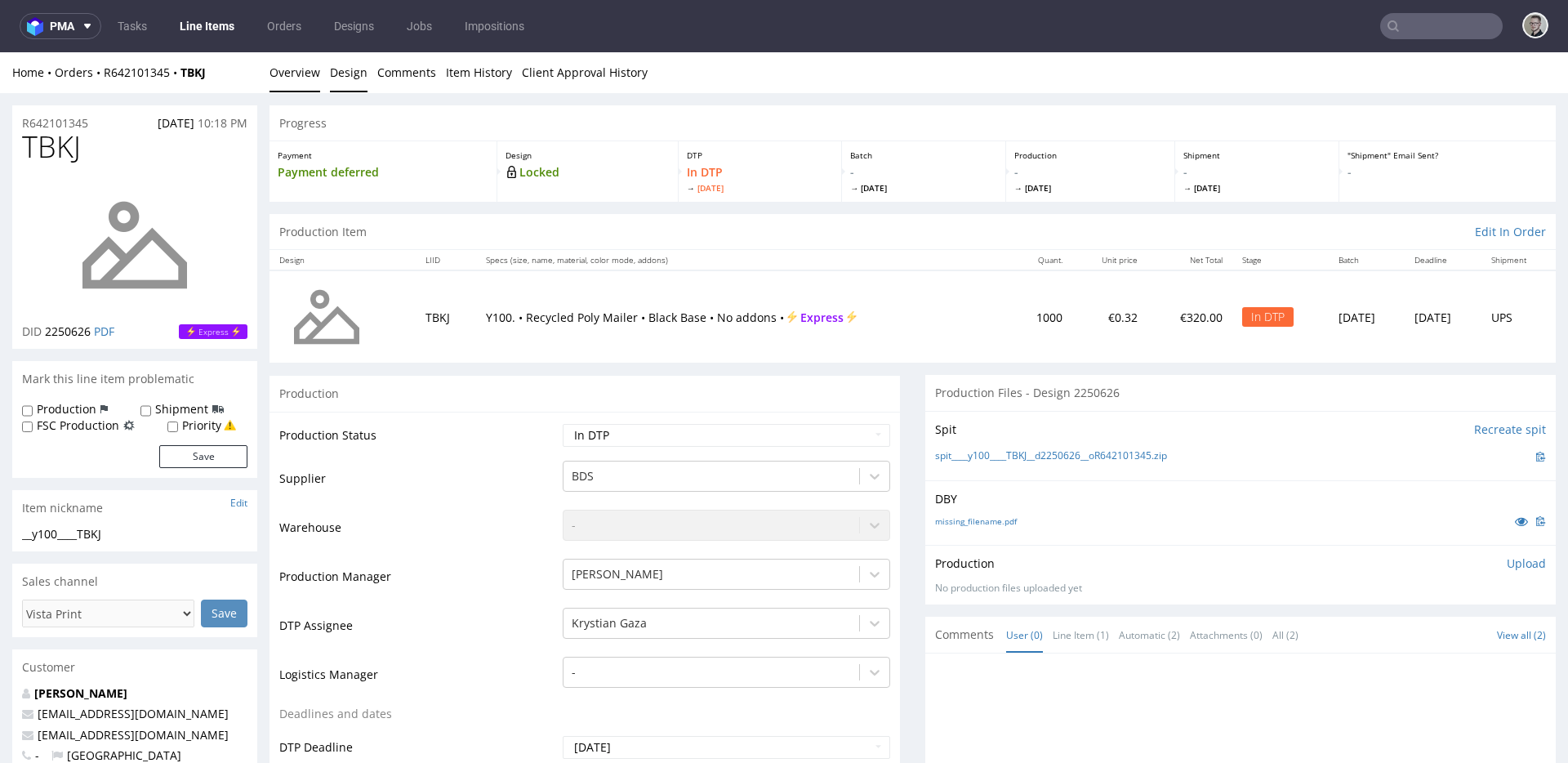
click at [333, 63] on link "Design" at bounding box center [348, 72] width 37 height 40
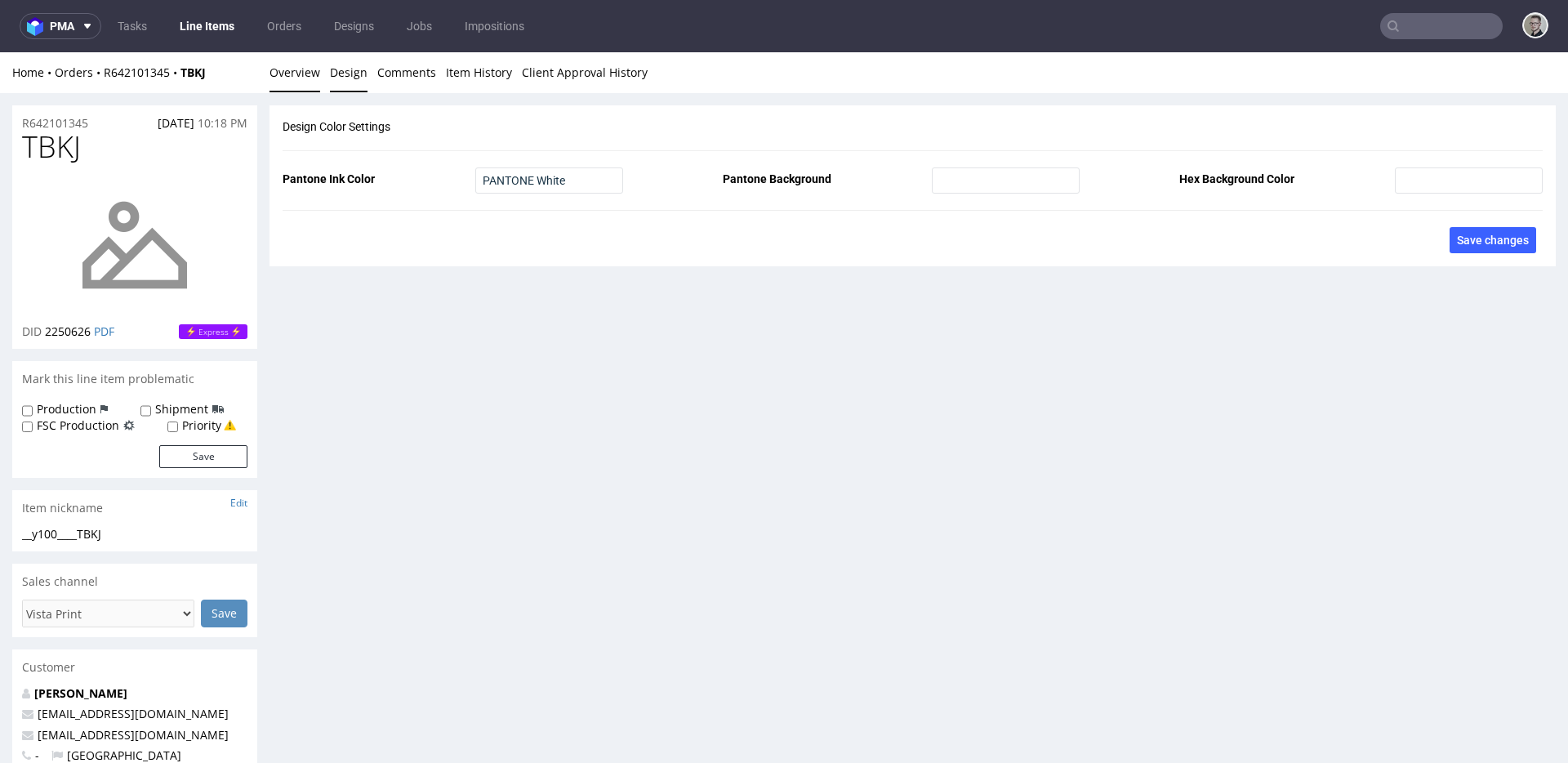
click at [305, 76] on link "Overview" at bounding box center [295, 72] width 50 height 40
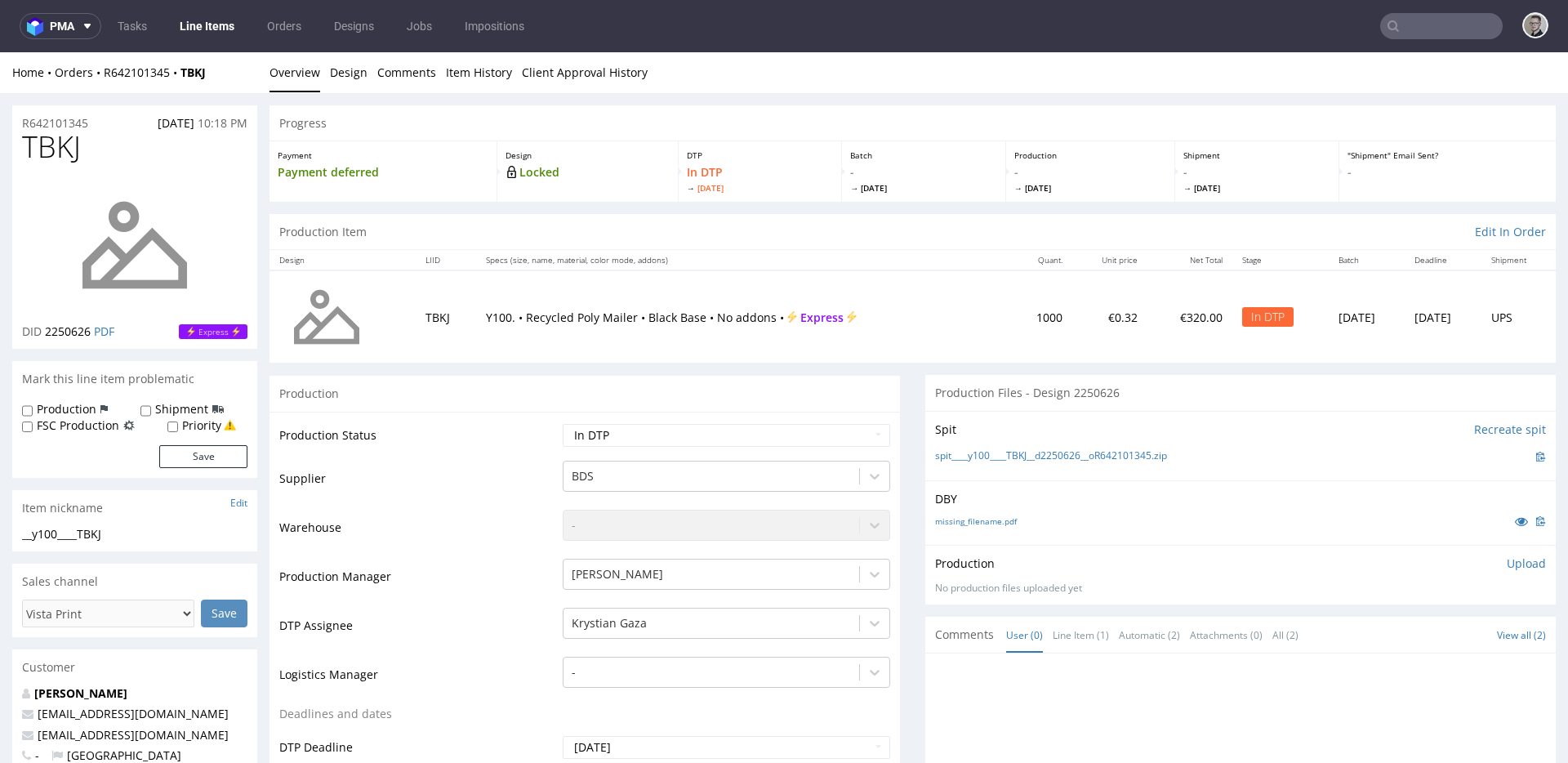
click at [66, 410] on label "Production" at bounding box center [66, 409] width 60 height 17
click at [33, 410] on input "Production" at bounding box center [27, 411] width 10 height 13
checkbox input "true"
click at [199, 455] on button "Save" at bounding box center [203, 457] width 88 height 23
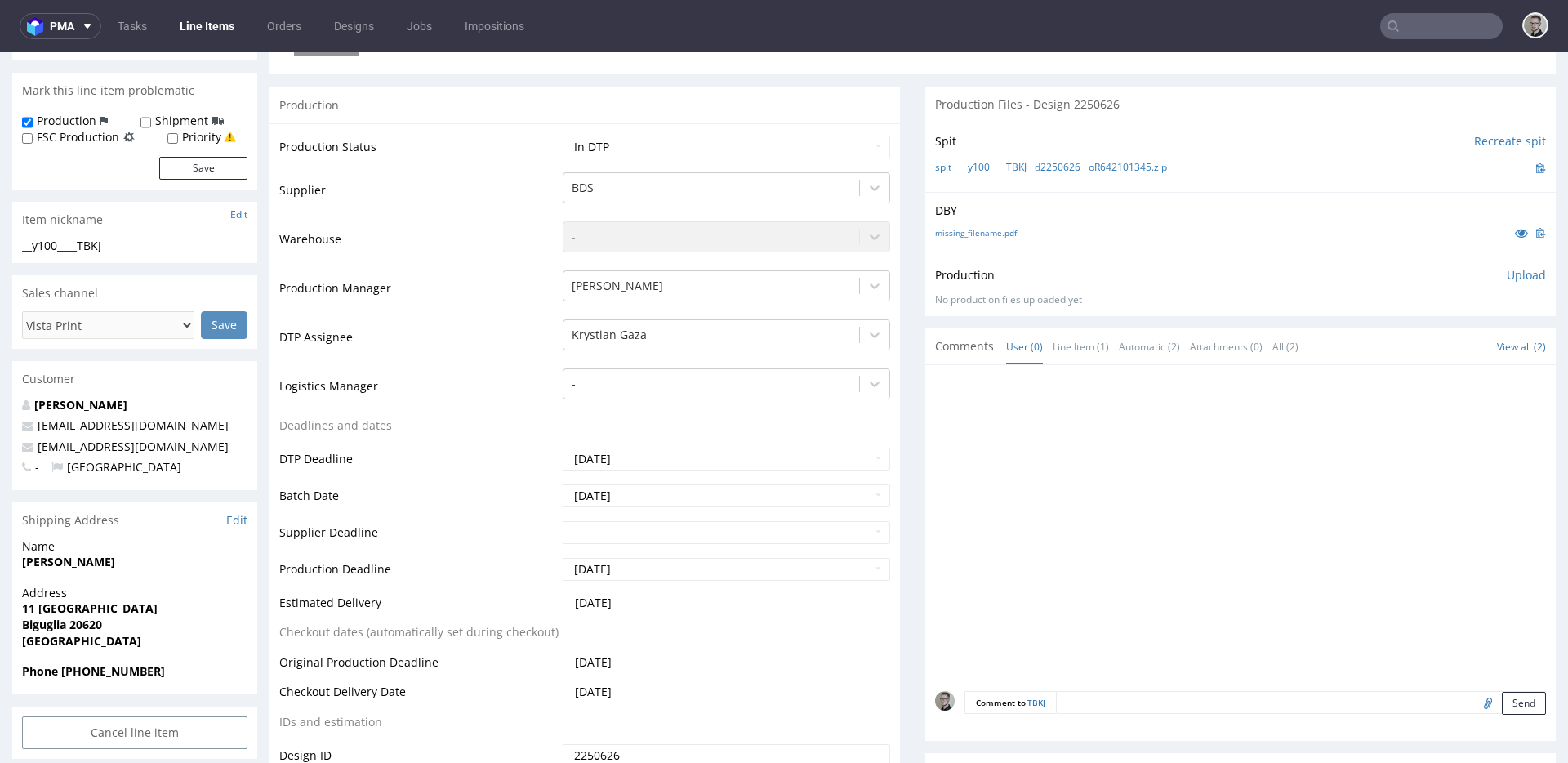
scroll to position [541, 0]
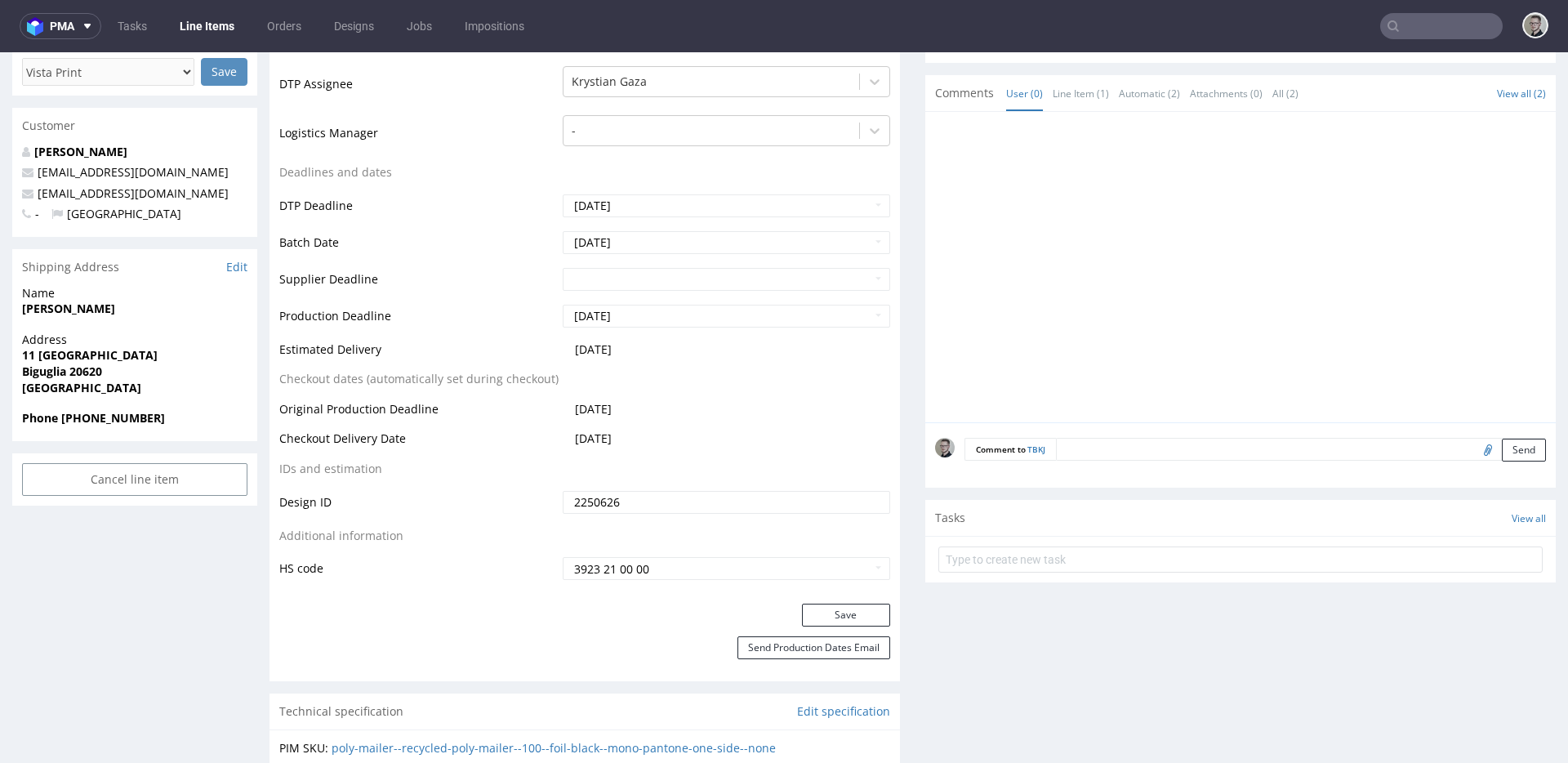
click at [1250, 449] on textarea at bounding box center [1301, 449] width 490 height 23
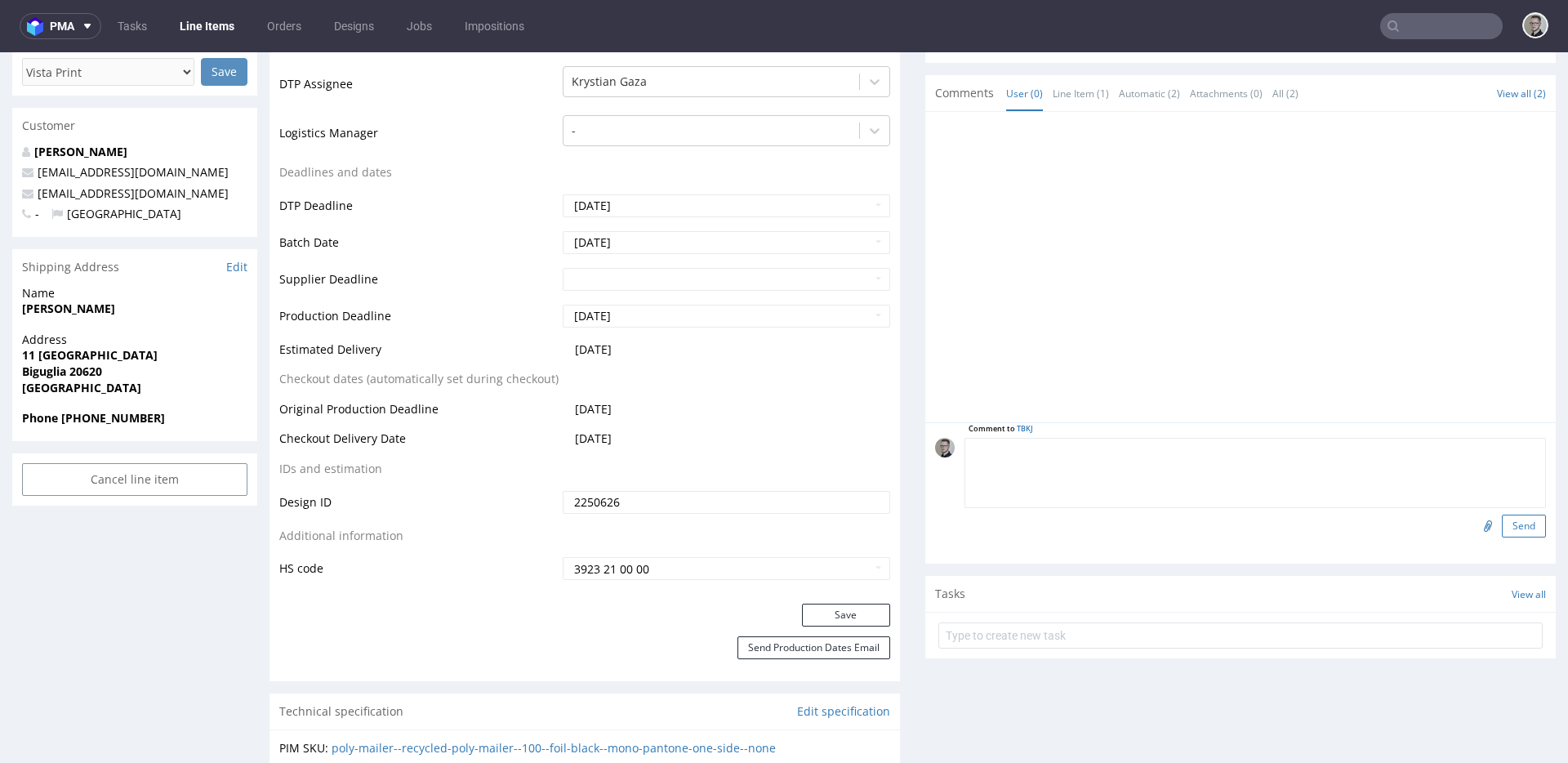
type textarea "v"
paste textarea "Print Color - Pantone White (set as 100% Magenta named Pantone White for design…"
type textarea "Print Color - Pantone White (set as 100% Magenta named Pantone White for design…"
click at [1506, 532] on button "Send" at bounding box center [1524, 525] width 44 height 23
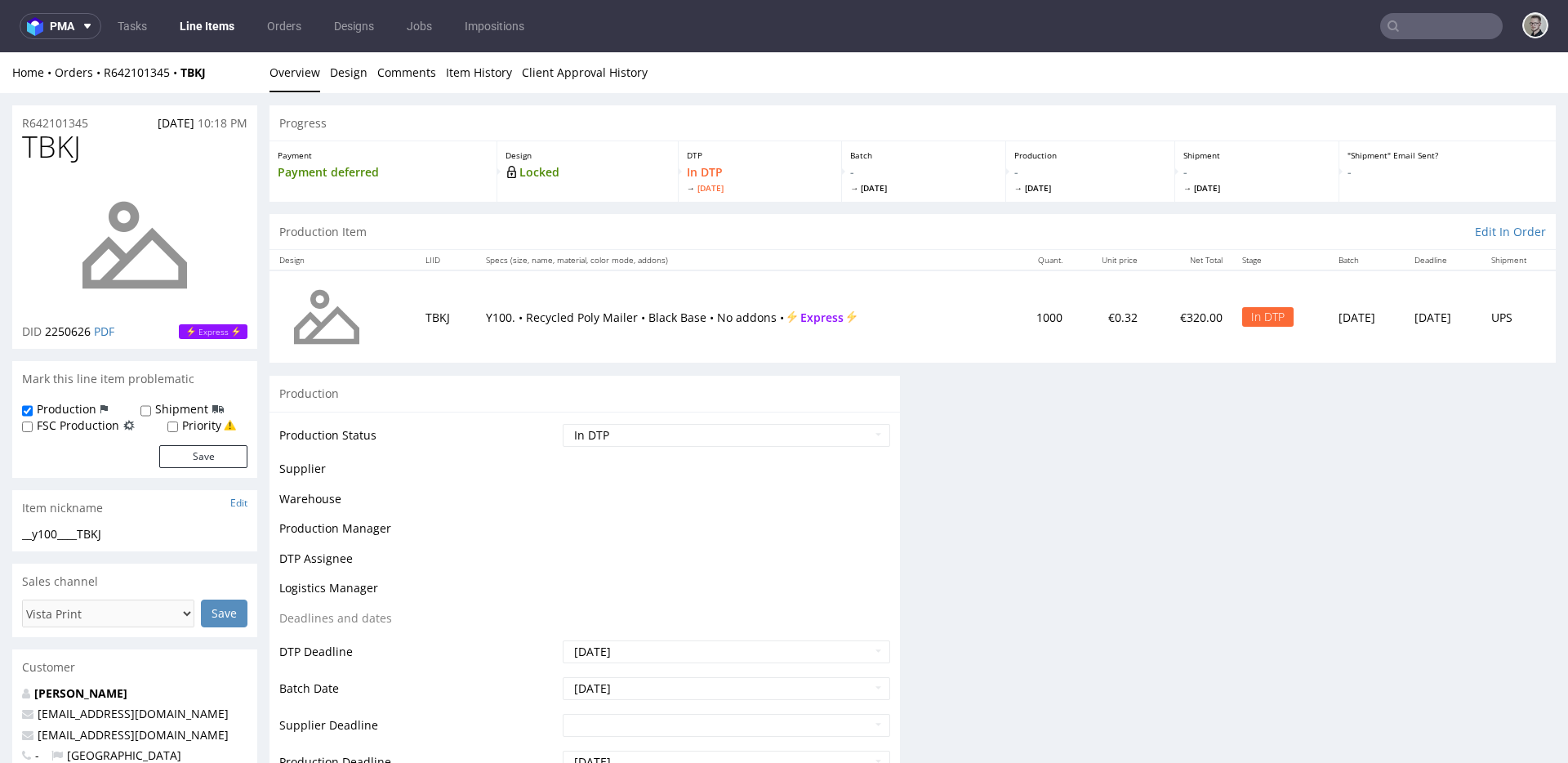
scroll to position [0, 0]
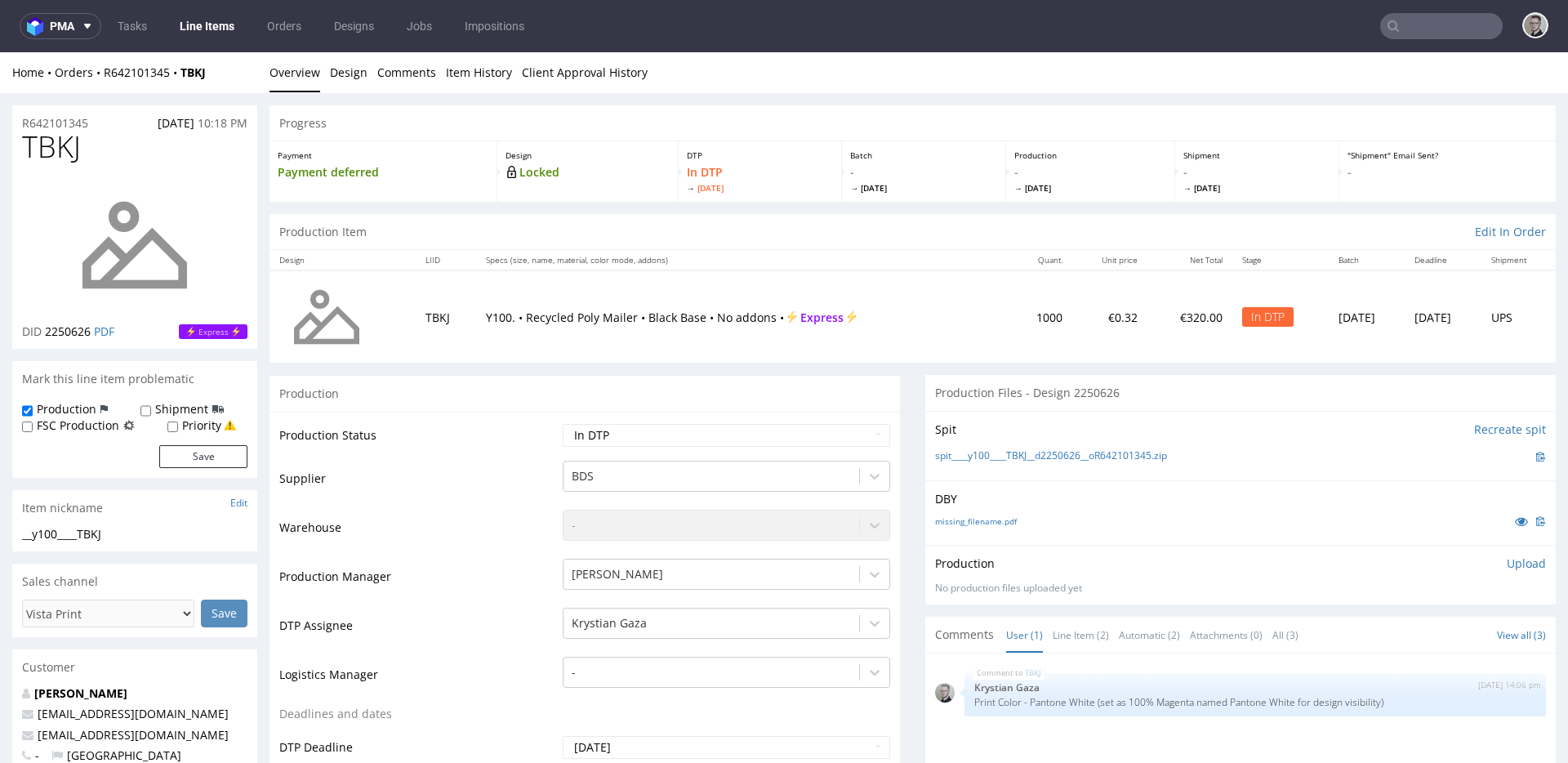
click at [926, 393] on div "Production Files - Design 2250626" at bounding box center [1240, 392] width 631 height 36
click at [984, 517] on link "missing_filename.pdf" at bounding box center [976, 520] width 82 height 11
click at [1043, 459] on link "spit____y100____TBKJ__d2250626__oR642101345.zip" at bounding box center [1051, 456] width 232 height 14
click at [1507, 564] on p "Upload" at bounding box center [1526, 563] width 39 height 17
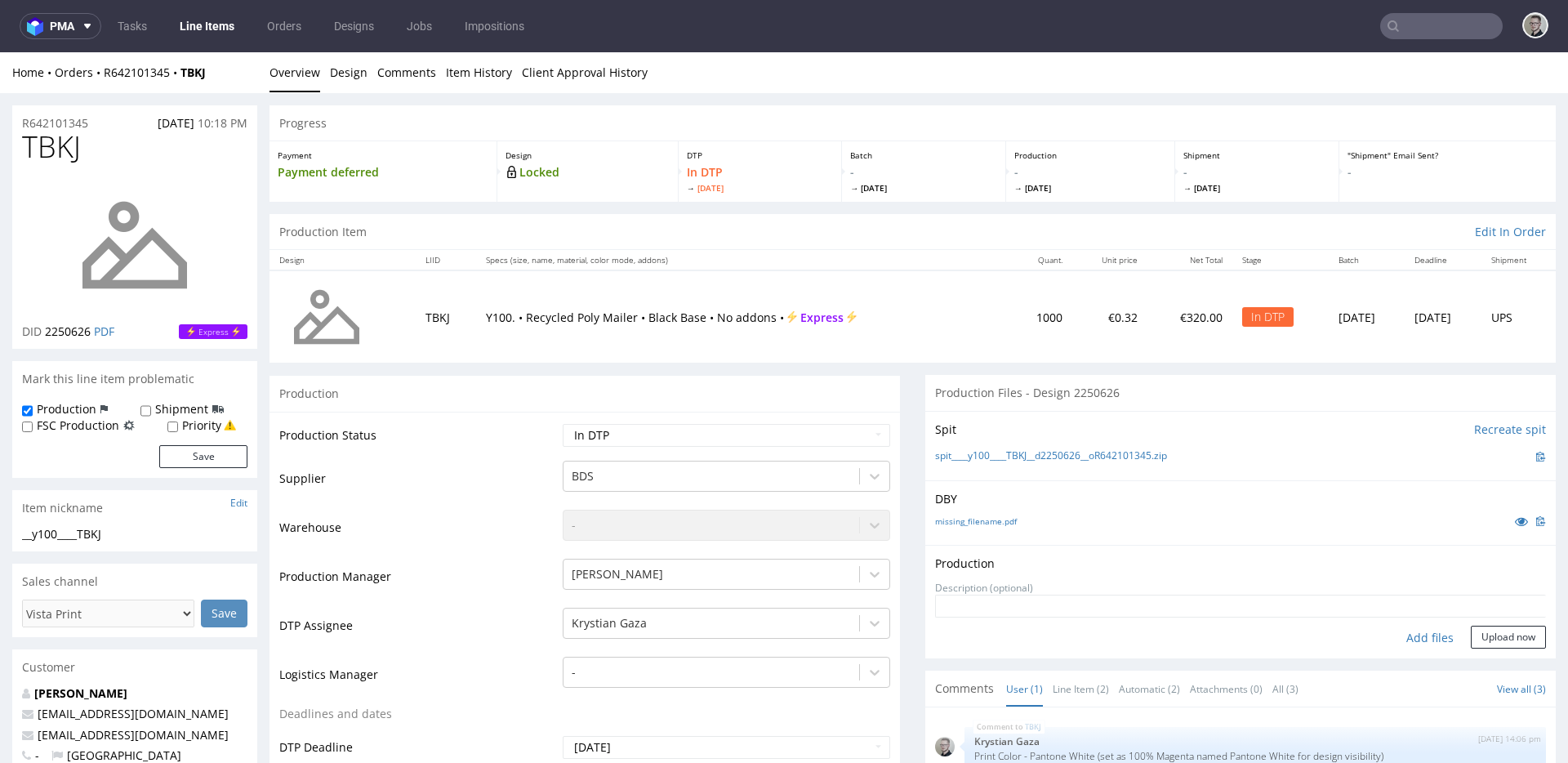
click at [1438, 632] on div "Add files" at bounding box center [1430, 638] width 82 height 24
type input "C:\fakepath\__y100____TBKJ__d2250626__oR642101345__latest__outside.pdf"
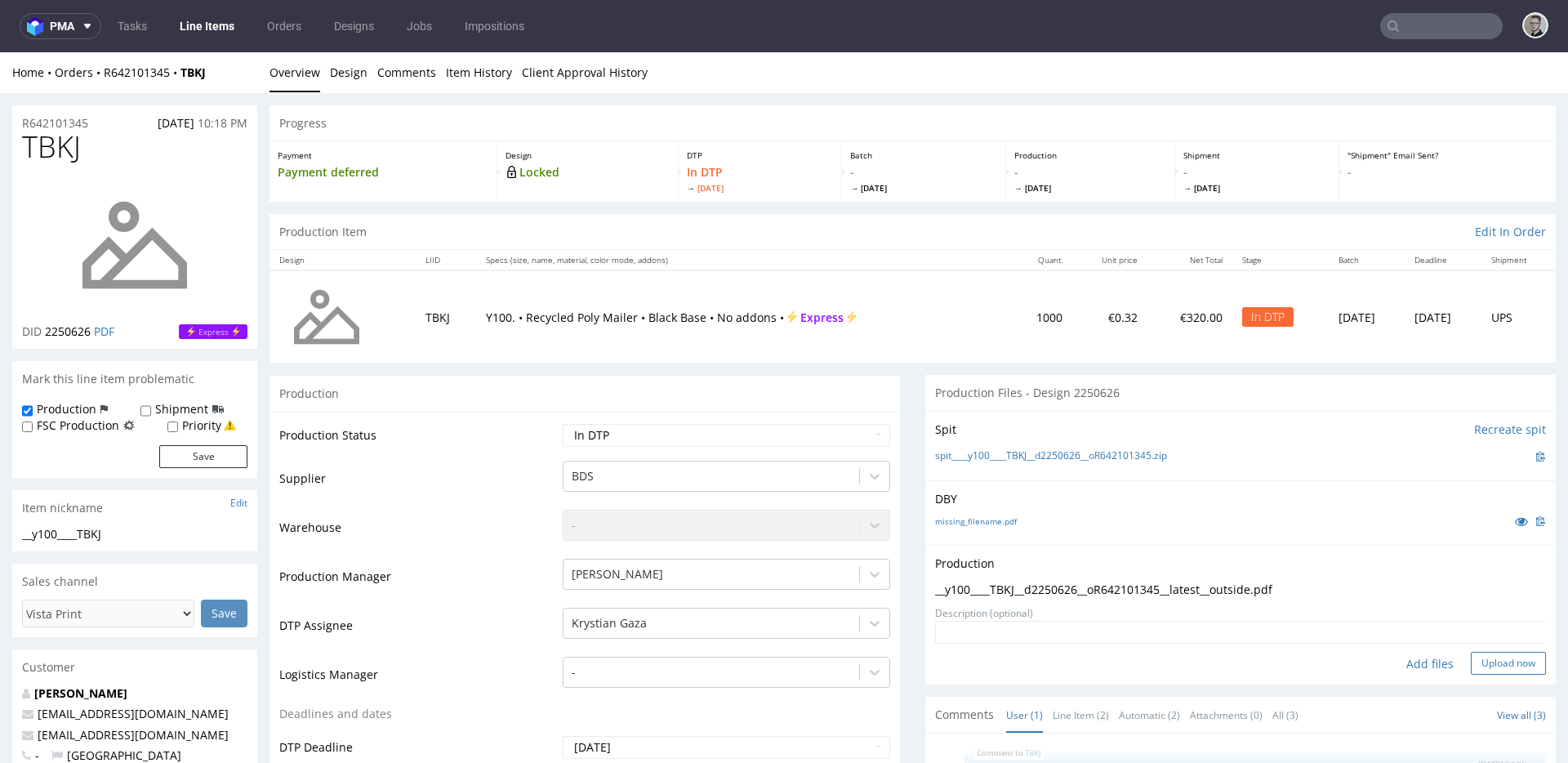
click at [1497, 663] on button "Upload now" at bounding box center [1508, 663] width 75 height 23
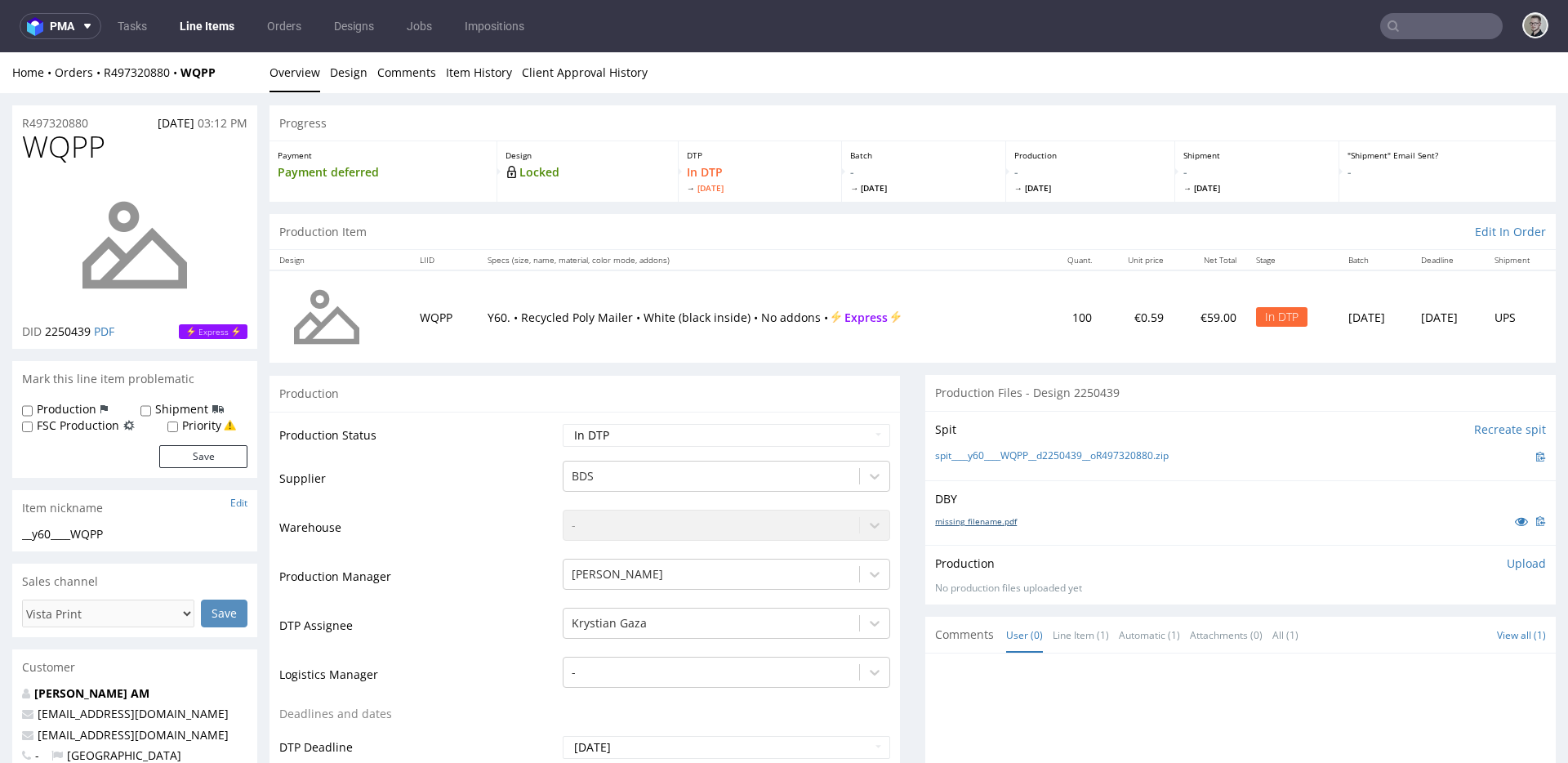
click at [961, 524] on link "missing_filename.pdf" at bounding box center [976, 520] width 82 height 11
click at [1011, 453] on link "spit____y60____WQPP__d2250439__oR497320880.zip" at bounding box center [1052, 456] width 233 height 14
drag, startPoint x: 1503, startPoint y: 559, endPoint x: 1479, endPoint y: 580, distance: 31.9
click at [1507, 559] on p "Upload" at bounding box center [1526, 563] width 39 height 17
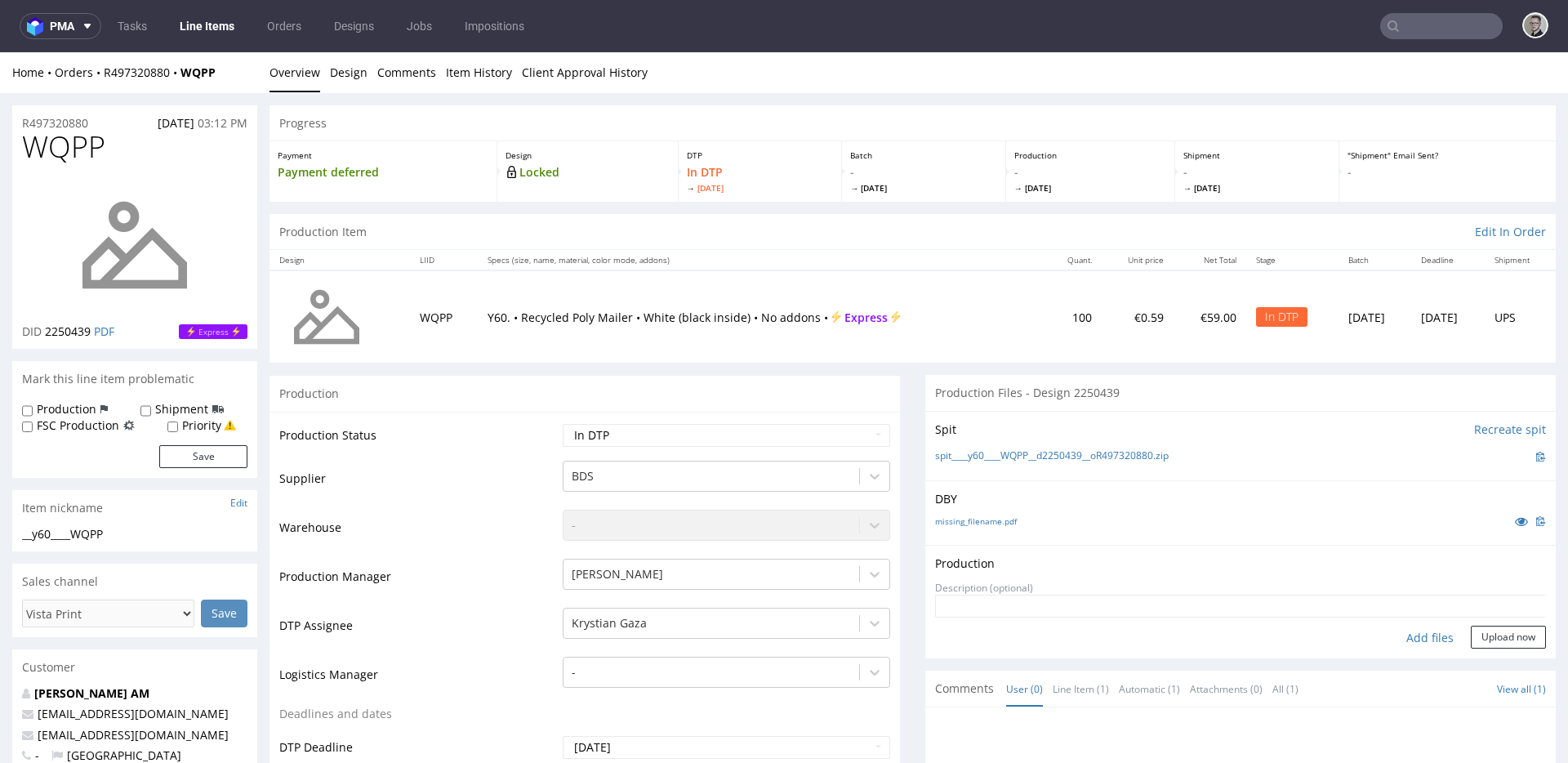
click at [1419, 635] on div "Add files" at bounding box center [1430, 638] width 82 height 24
type input "C:\fakepath\__y60____WQPP__d2250439__oR497320880__latest__outside.pdf"
click at [1508, 659] on button "Upload now" at bounding box center [1508, 663] width 75 height 23
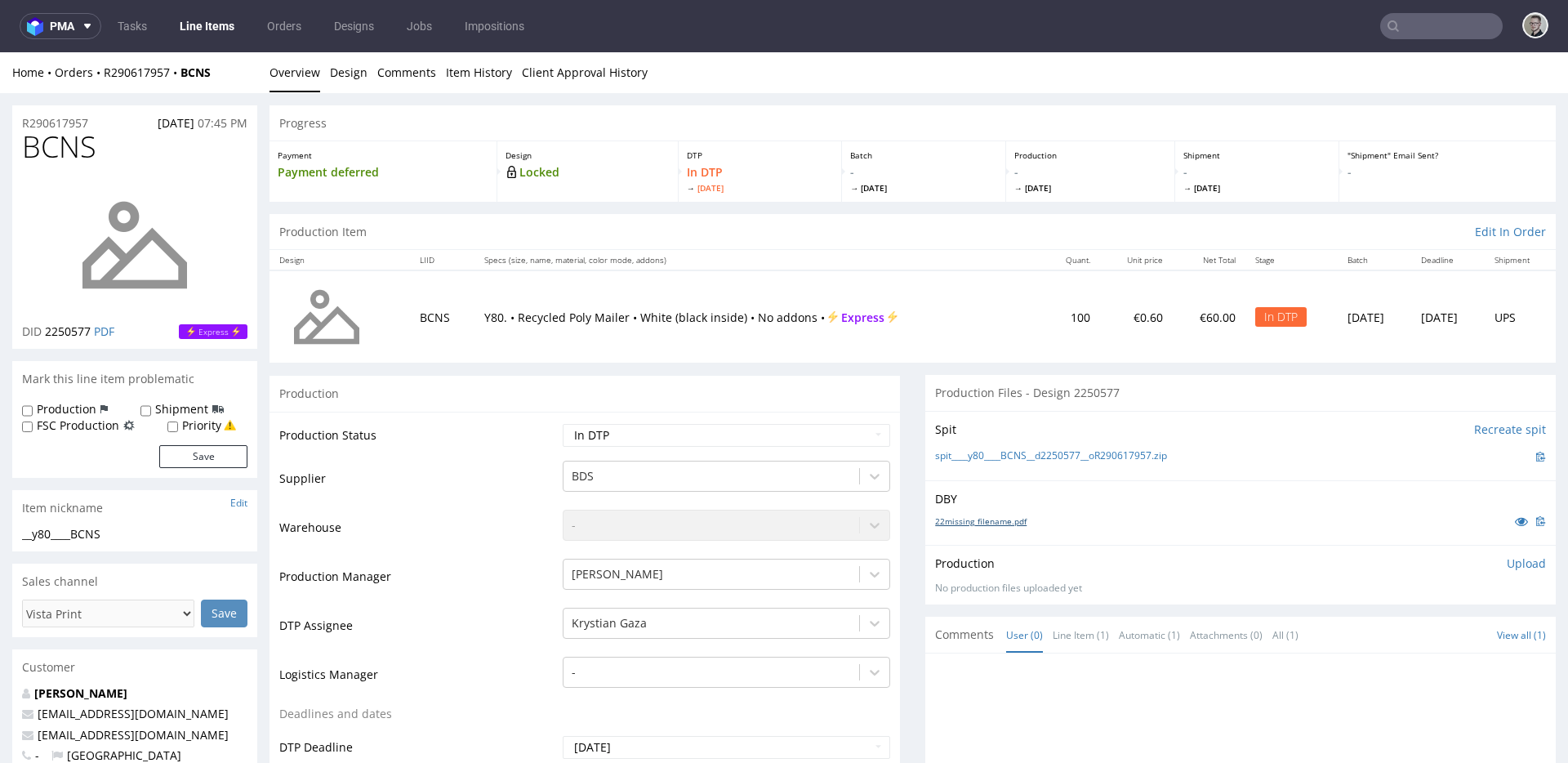
click at [993, 522] on link "22missing_filename.pdf" at bounding box center [981, 520] width 91 height 11
click at [1050, 459] on link "spit____y80____BCNS__d2250577__oR290617957.zip" at bounding box center [1051, 456] width 232 height 14
click at [1512, 559] on p "Upload" at bounding box center [1526, 563] width 39 height 17
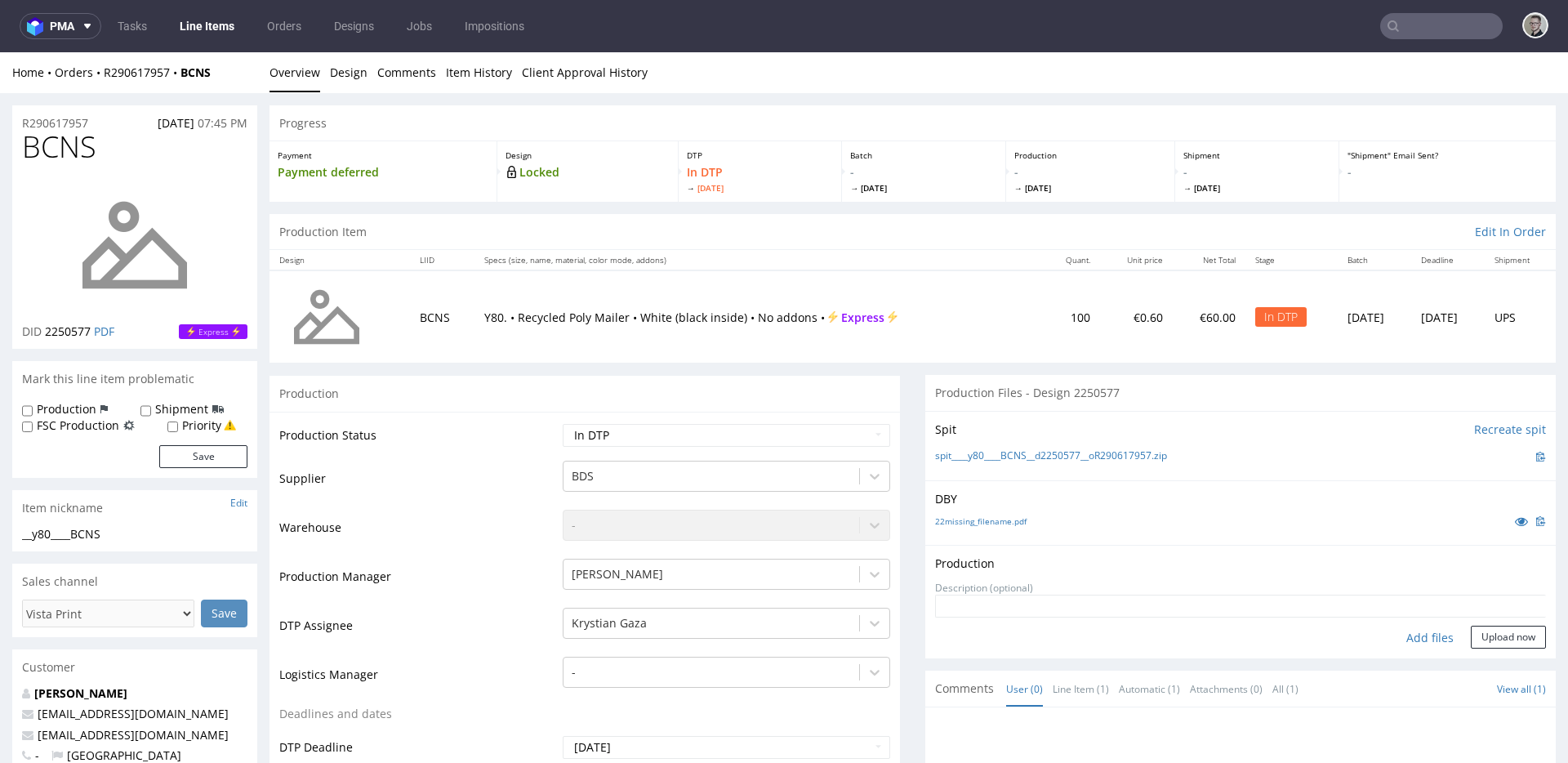
click at [1390, 643] on div "Add files" at bounding box center [1430, 638] width 82 height 24
type input "C:\fakepath\__y80____BCNS__d2250577__oR290617957__latest__outside.pdf"
click at [1484, 654] on button "Upload now" at bounding box center [1508, 663] width 75 height 23
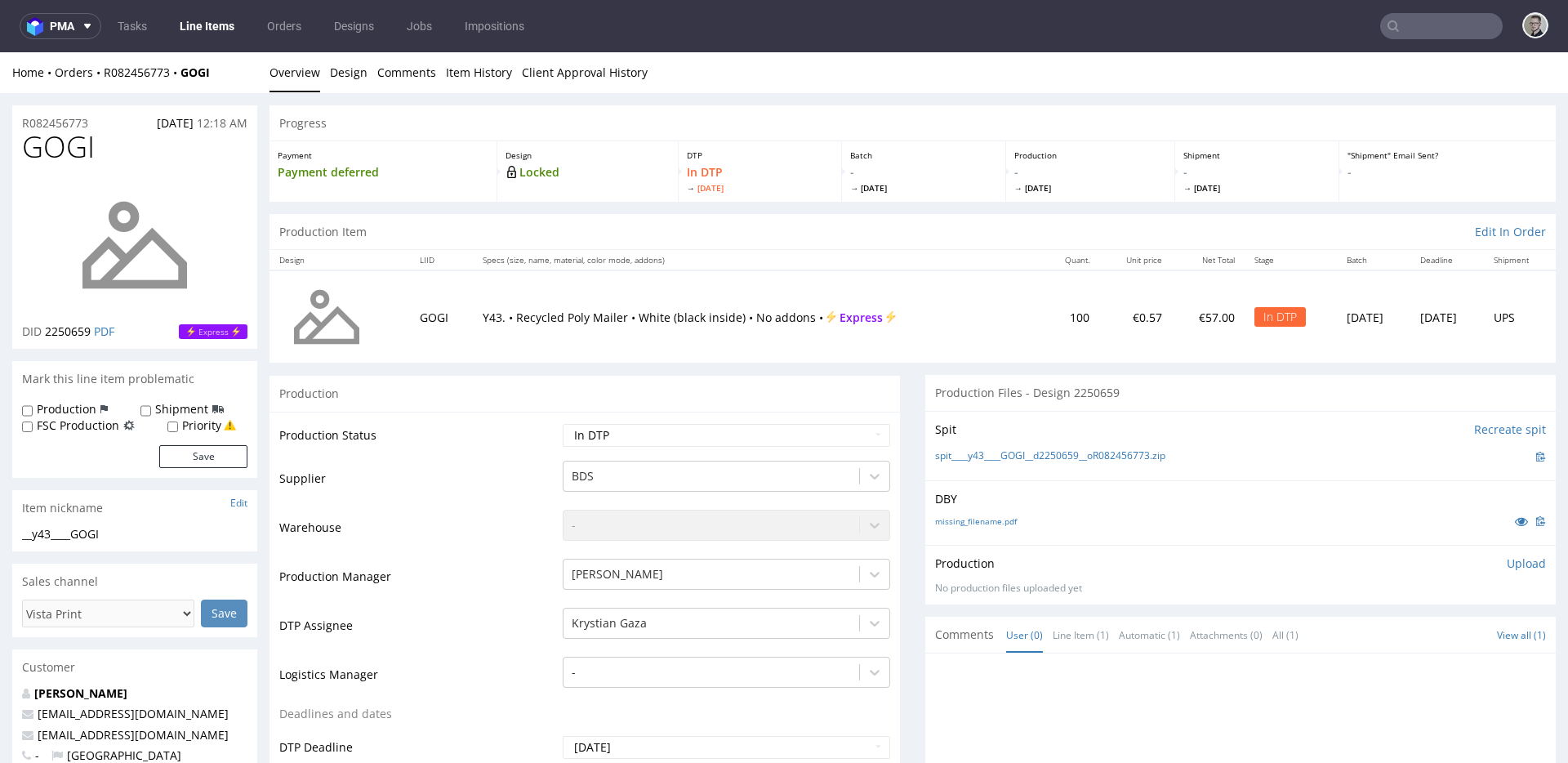
click at [996, 528] on div "missing_filename.pdf" at bounding box center [1241, 520] width 611 height 18
click at [1002, 515] on link "missing_filename.pdf" at bounding box center [976, 520] width 82 height 11
click at [1049, 452] on link "spit____y43____GOGI__d2250659__oR082456773.zip" at bounding box center [1050, 456] width 231 height 14
drag, startPoint x: 1509, startPoint y: 565, endPoint x: 1488, endPoint y: 579, distance: 25.2
click at [1510, 565] on p "Upload" at bounding box center [1526, 563] width 39 height 17
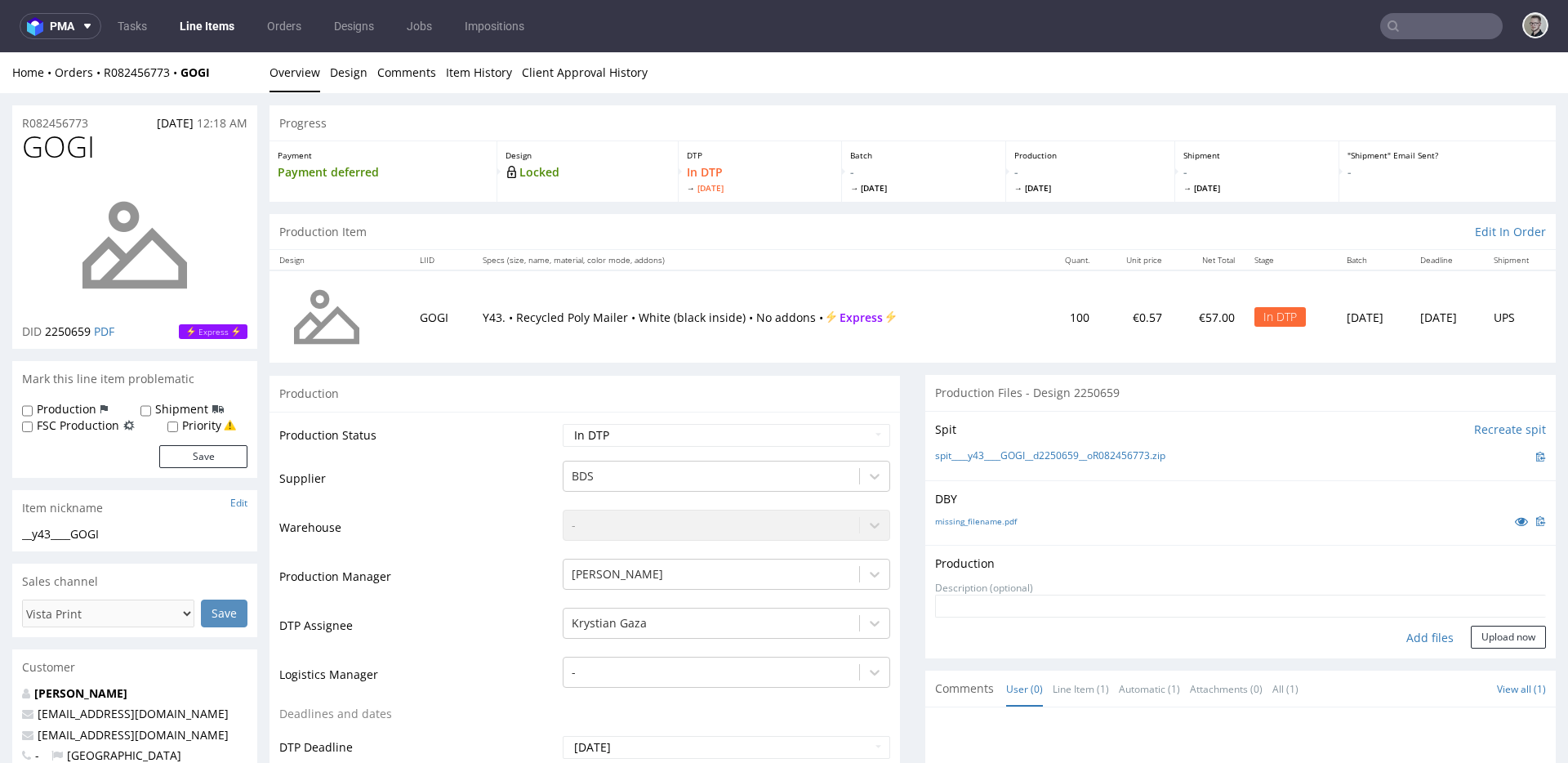
click at [1407, 636] on div "Add files" at bounding box center [1430, 638] width 82 height 24
type input "C:\fakepath\__y43____GOGI__d2250659__oR082456773__latest__outside.pdf"
click at [1482, 660] on button "Upload now" at bounding box center [1508, 663] width 75 height 23
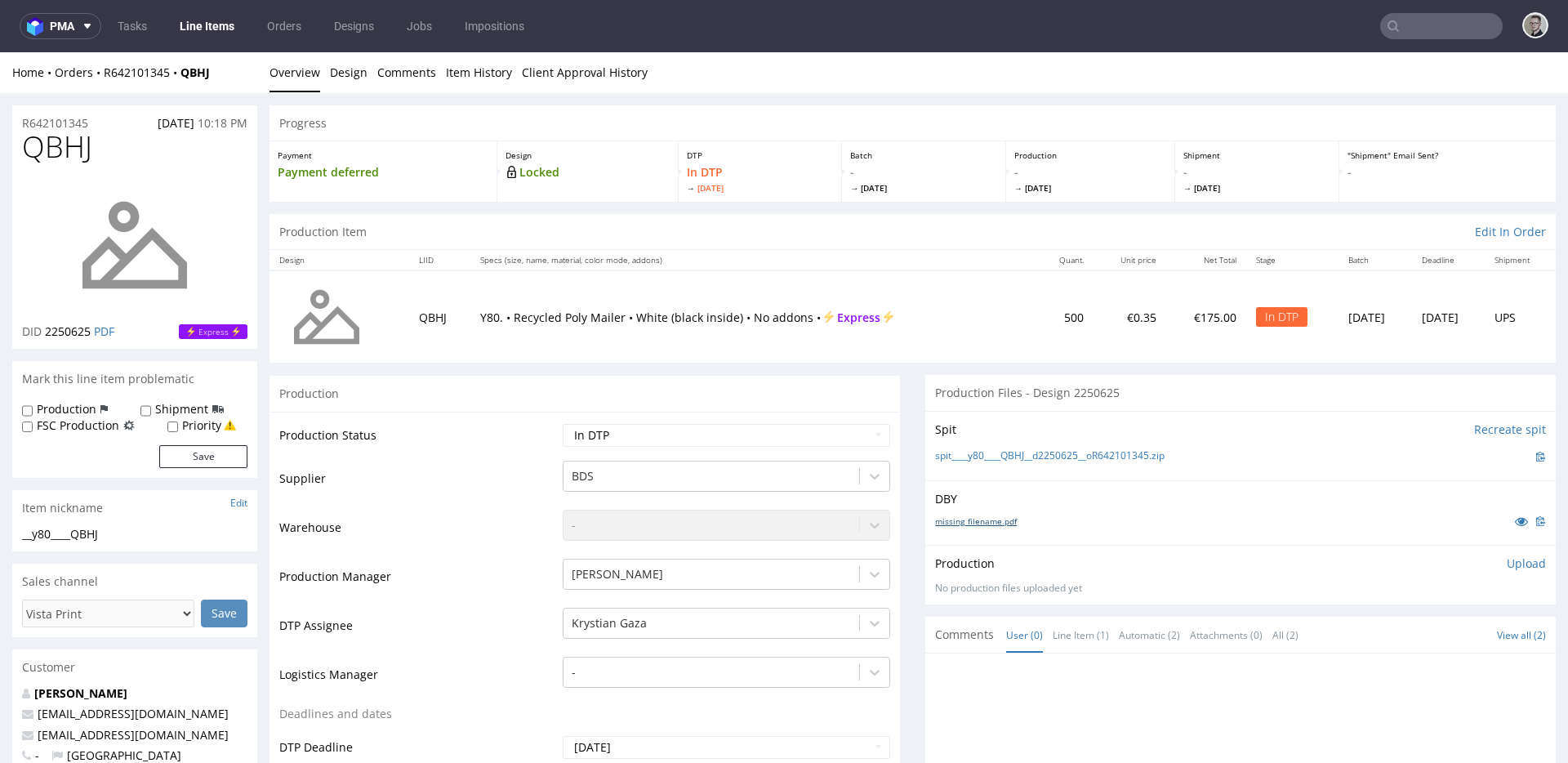
click at [979, 515] on link "missing_filename.pdf" at bounding box center [976, 520] width 82 height 11
click at [1027, 449] on link "spit____y80____QBHJ__d2250625__oR642101345.zip" at bounding box center [1050, 456] width 230 height 14
click at [1507, 560] on p "Upload" at bounding box center [1526, 563] width 39 height 17
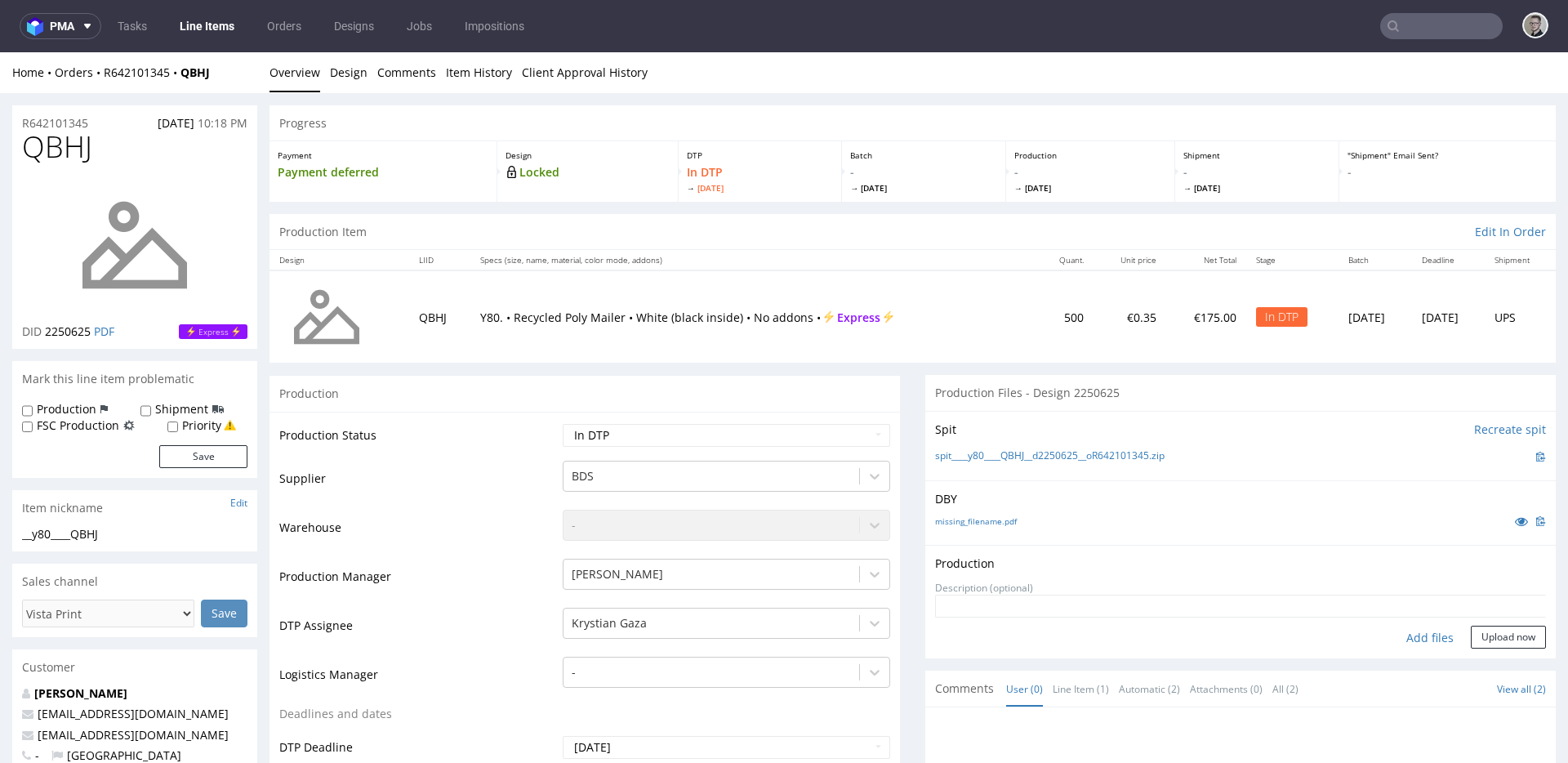
click at [1399, 632] on div "Add files" at bounding box center [1430, 638] width 82 height 24
type input "C:\fakepath\__y80____QBHJ__d2250625__oR642101345__latest__outside.pdf"
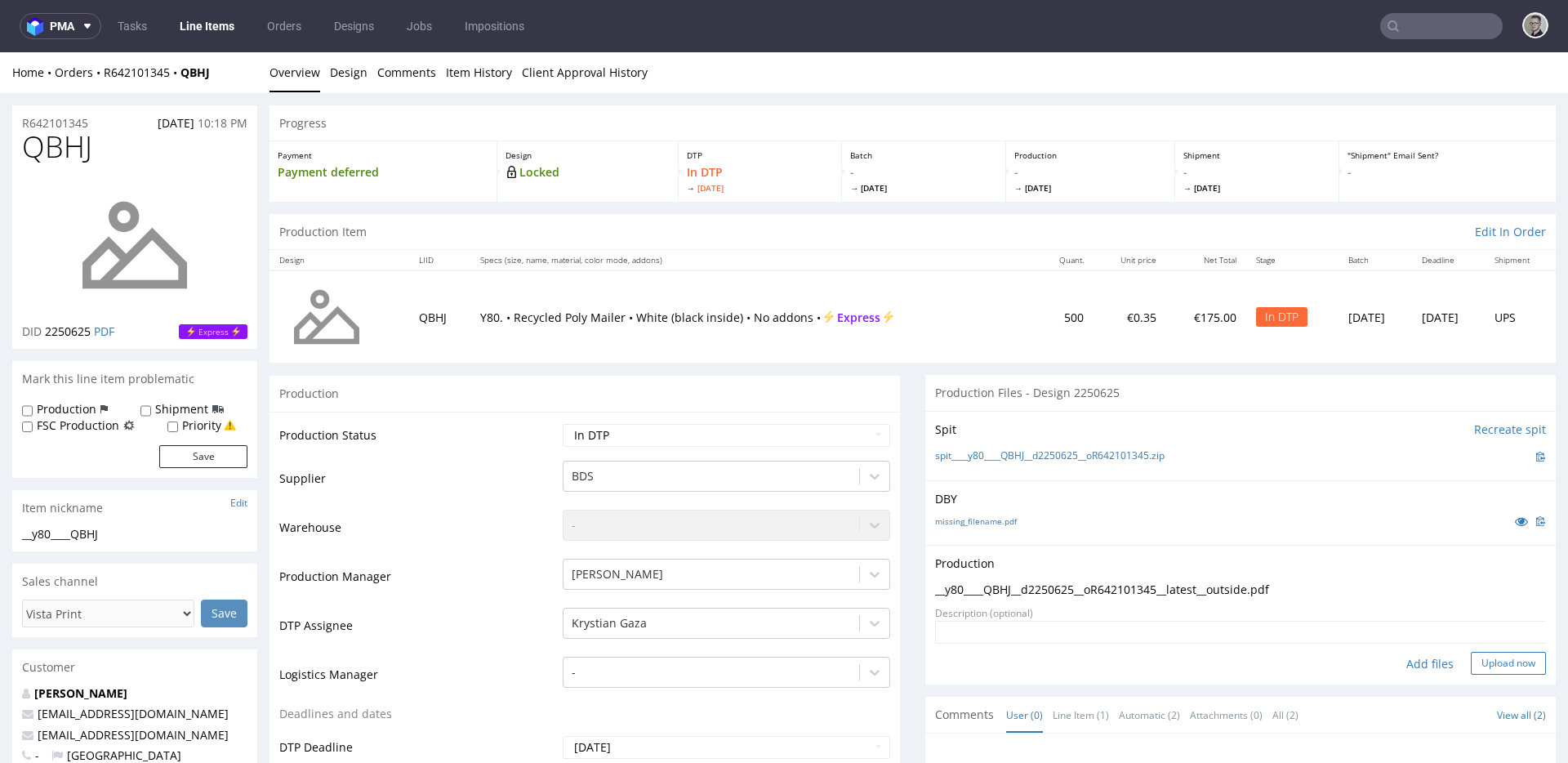
click at [1471, 660] on button "Upload now" at bounding box center [1508, 663] width 75 height 23
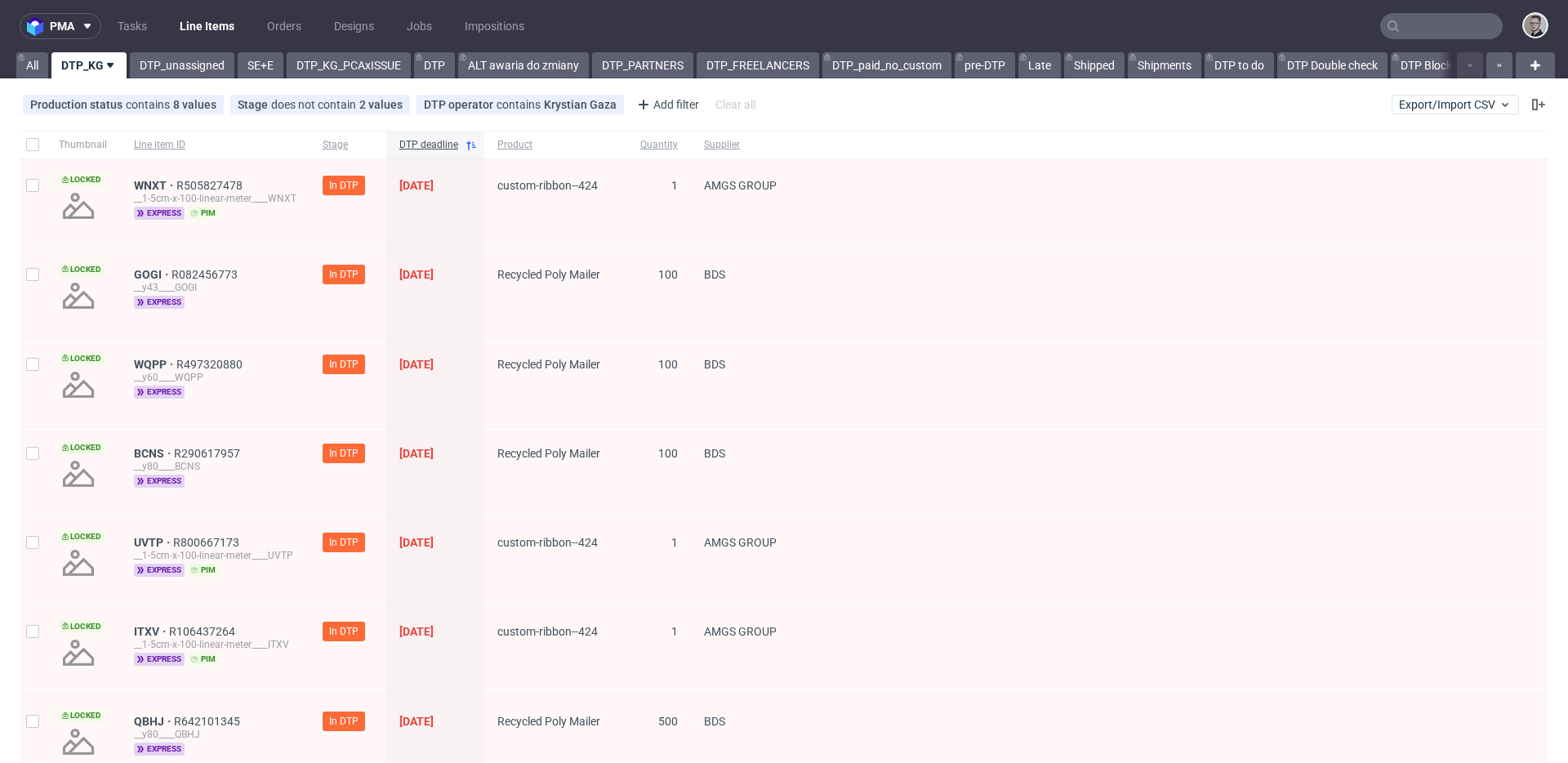
scroll to position [3, 0]
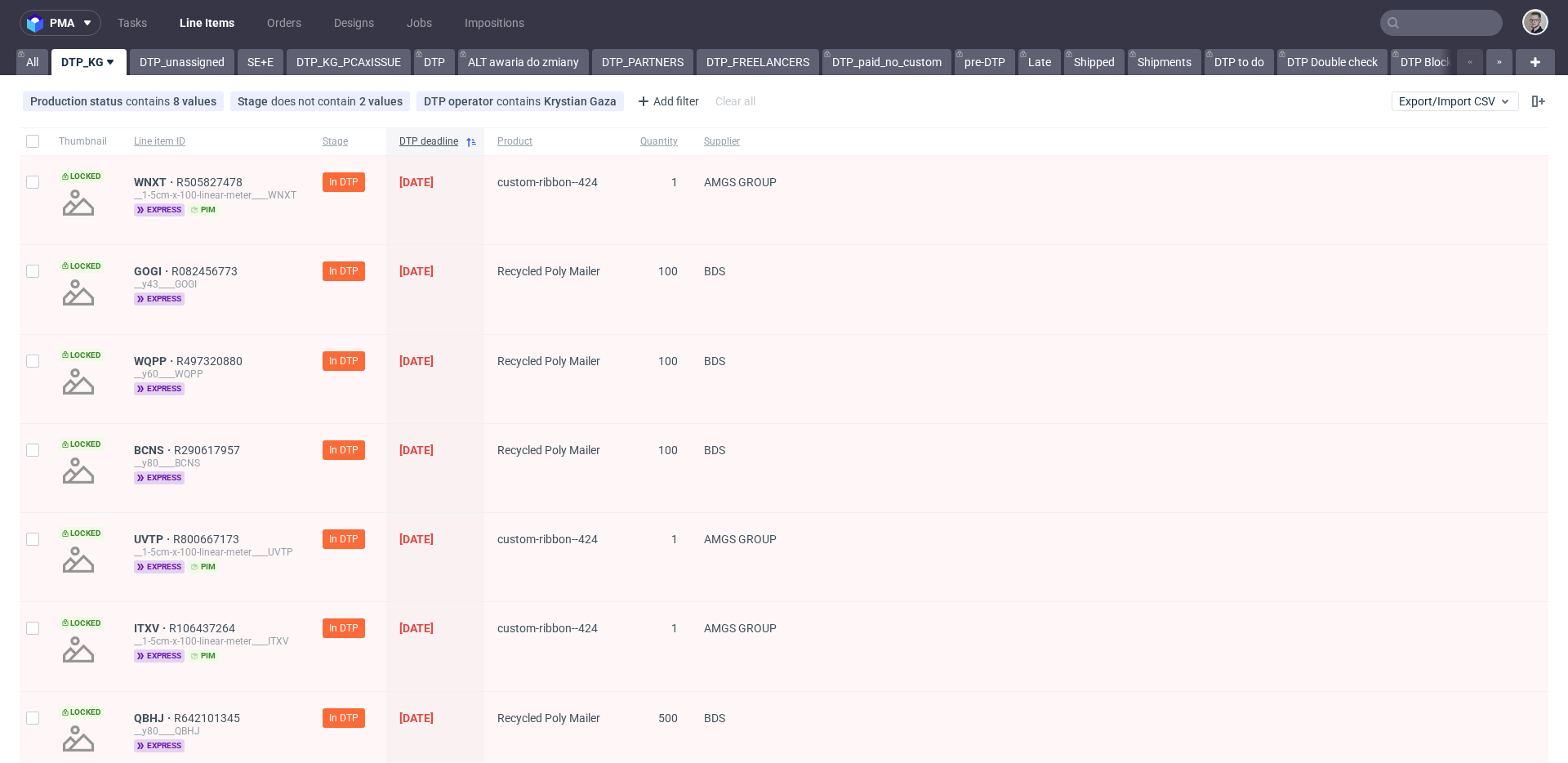
click at [24, 270] on div at bounding box center [33, 289] width 26 height 88
checkbox input "true"
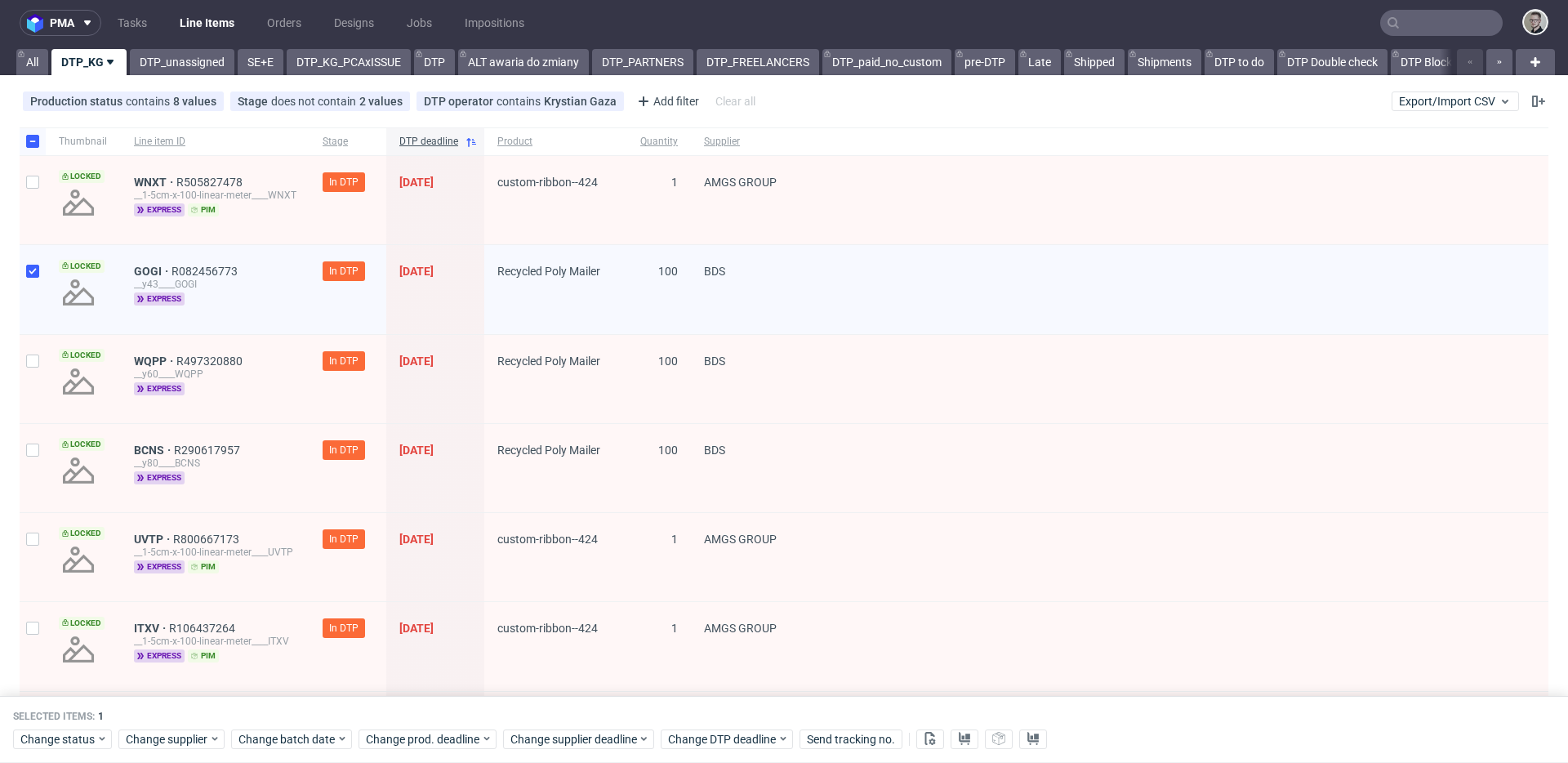
click at [22, 378] on div at bounding box center [33, 378] width 26 height 88
checkbox input "true"
drag, startPoint x: 33, startPoint y: 449, endPoint x: 98, endPoint y: 465, distance: 66.9
click at [34, 448] on input "checkbox" at bounding box center [32, 450] width 13 height 13
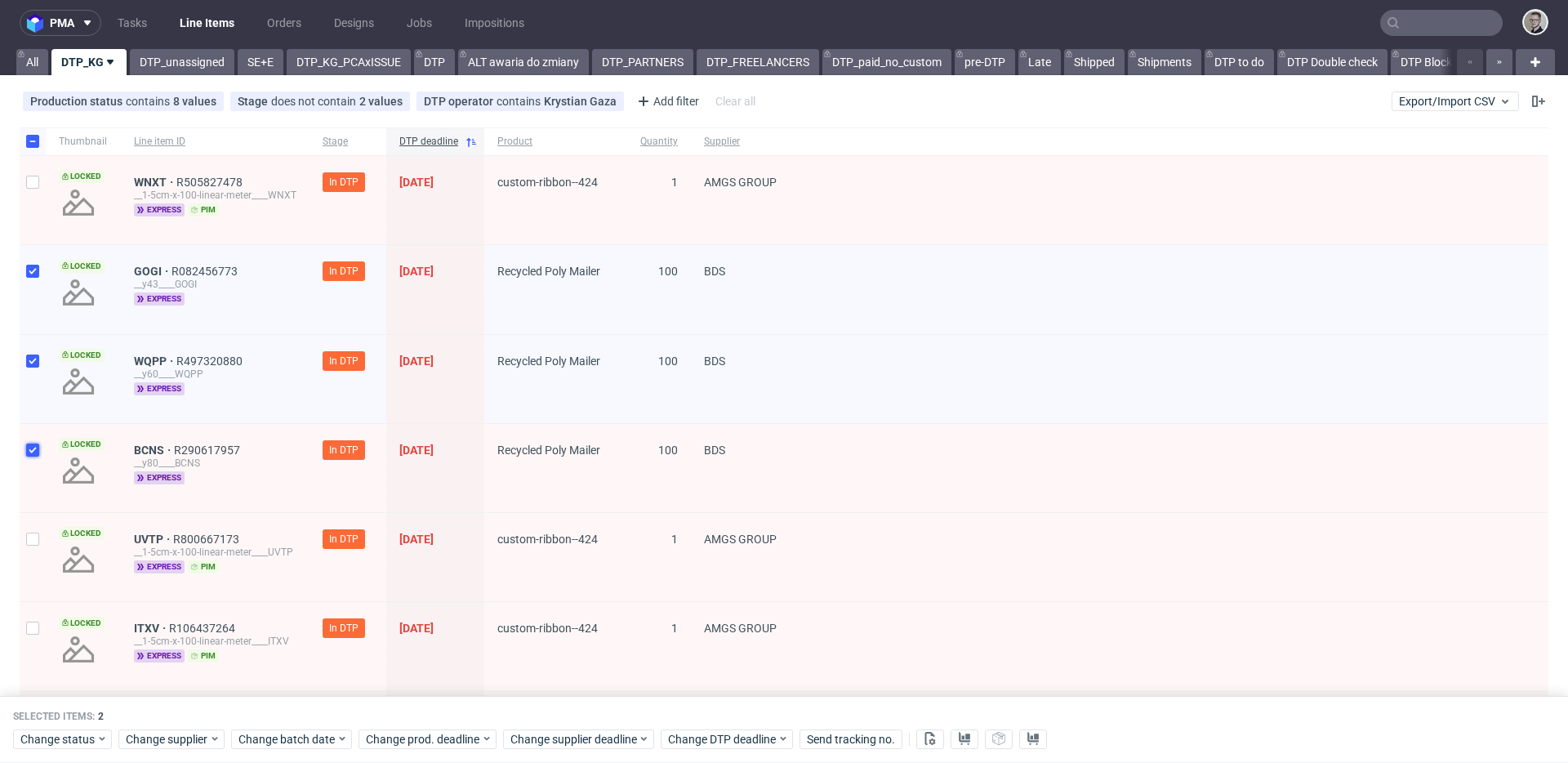
checkbox input "true"
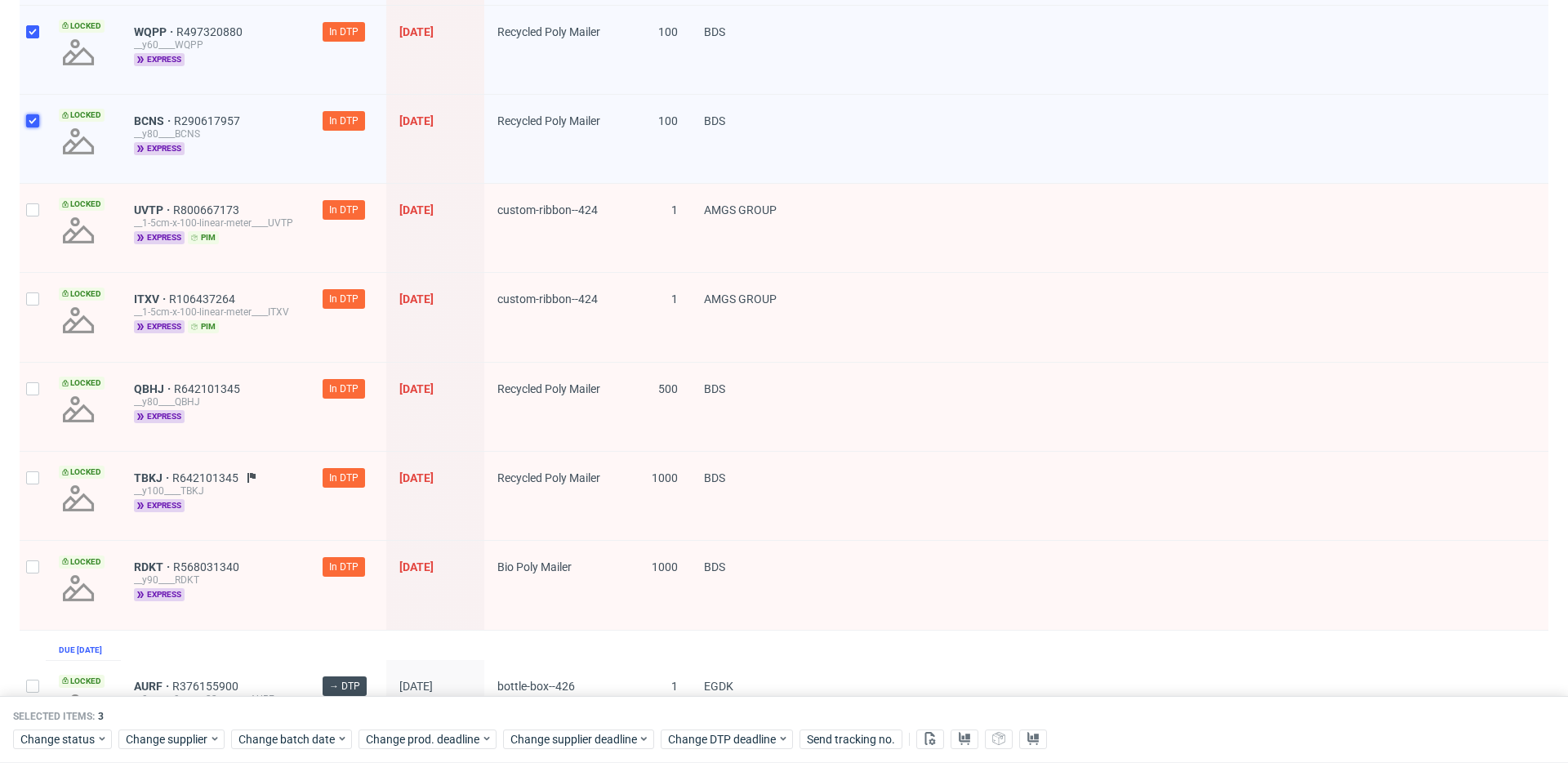
scroll to position [336, 0]
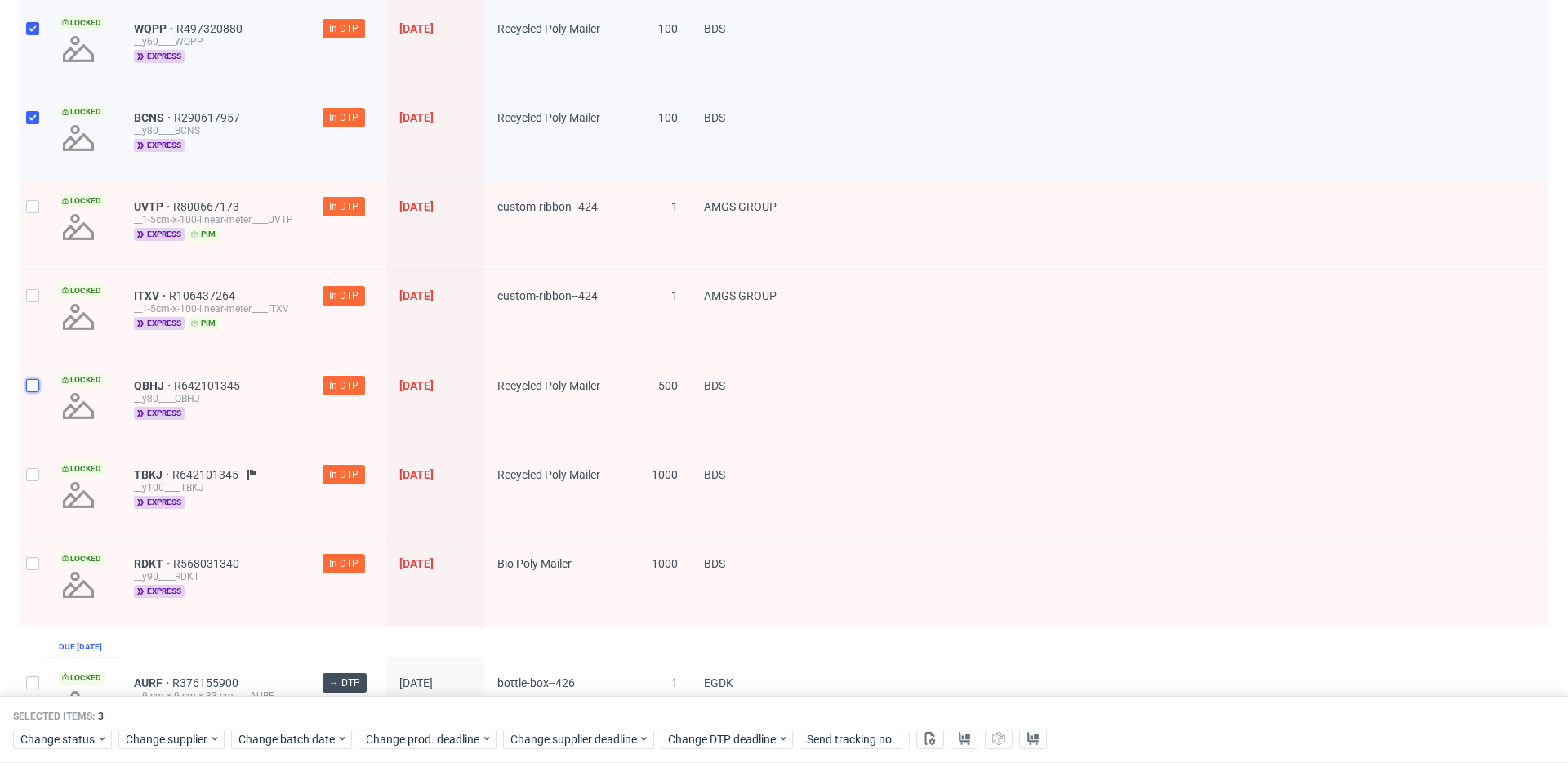
drag, startPoint x: 36, startPoint y: 388, endPoint x: 33, endPoint y: 432, distance: 44.1
click at [35, 388] on input "checkbox" at bounding box center [32, 385] width 13 height 13
checkbox input "true"
click at [26, 484] on div at bounding box center [33, 492] width 26 height 88
checkbox input "true"
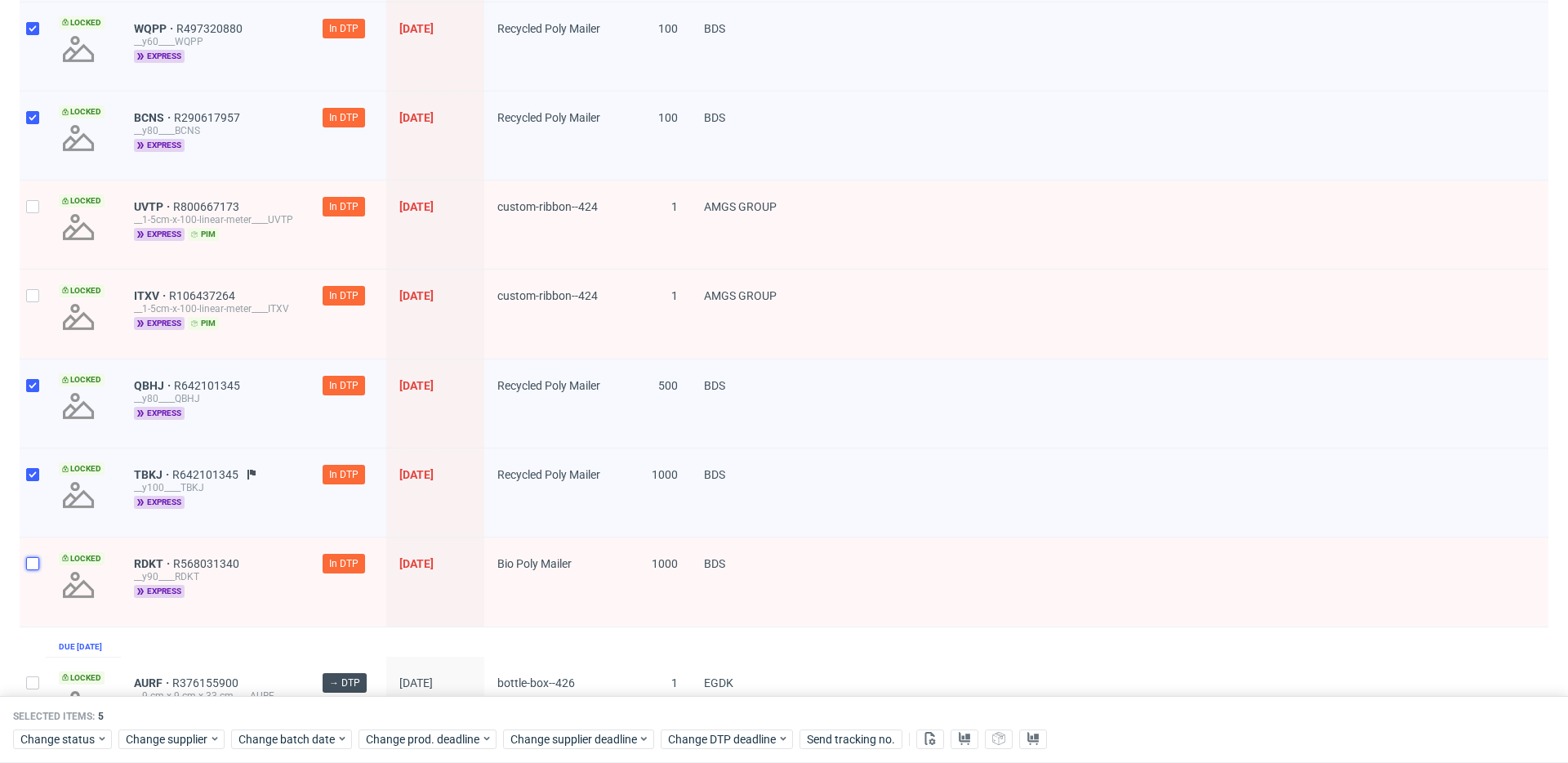
click at [30, 559] on input "checkbox" at bounding box center [32, 563] width 13 height 13
checkbox input "true"
drag, startPoint x: 77, startPoint y: 735, endPoint x: 94, endPoint y: 734, distance: 17.0
click at [77, 735] on span "Change status" at bounding box center [57, 739] width 76 height 17
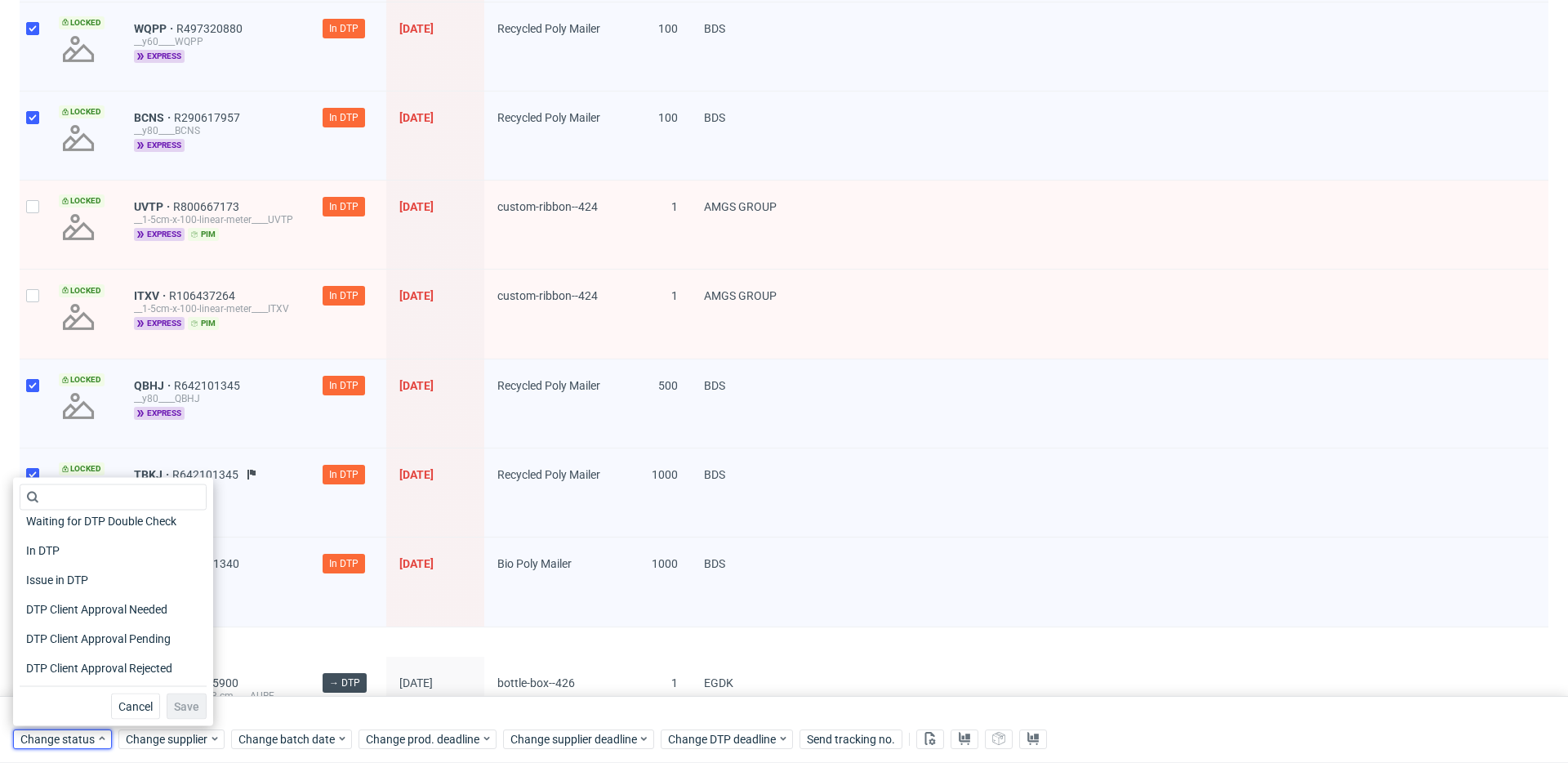
scroll to position [129, 0]
click at [139, 597] on span "DTP Production Ready" at bounding box center [84, 608] width 130 height 23
click at [181, 713] on button "Save" at bounding box center [186, 706] width 40 height 26
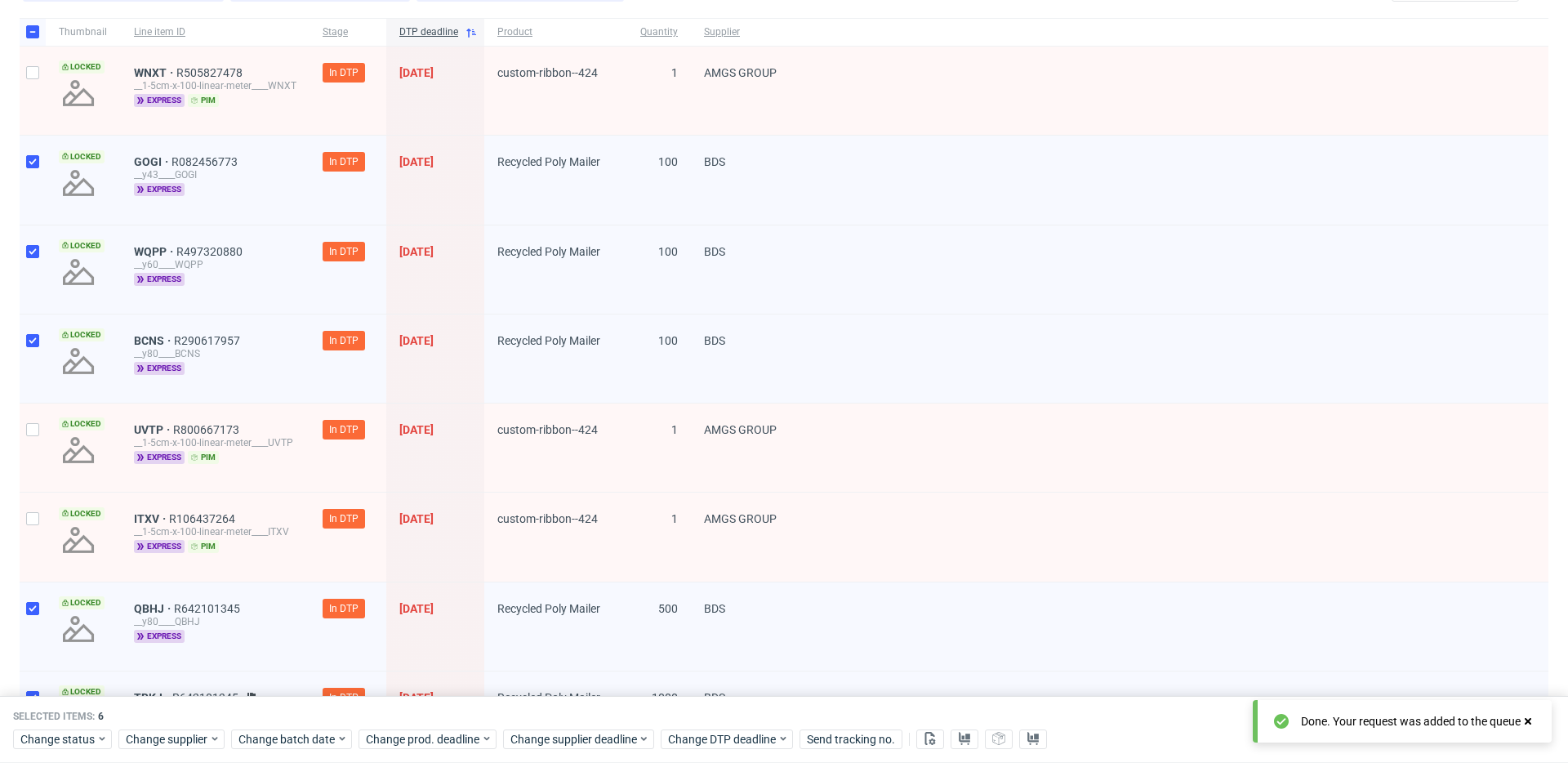
scroll to position [114, 0]
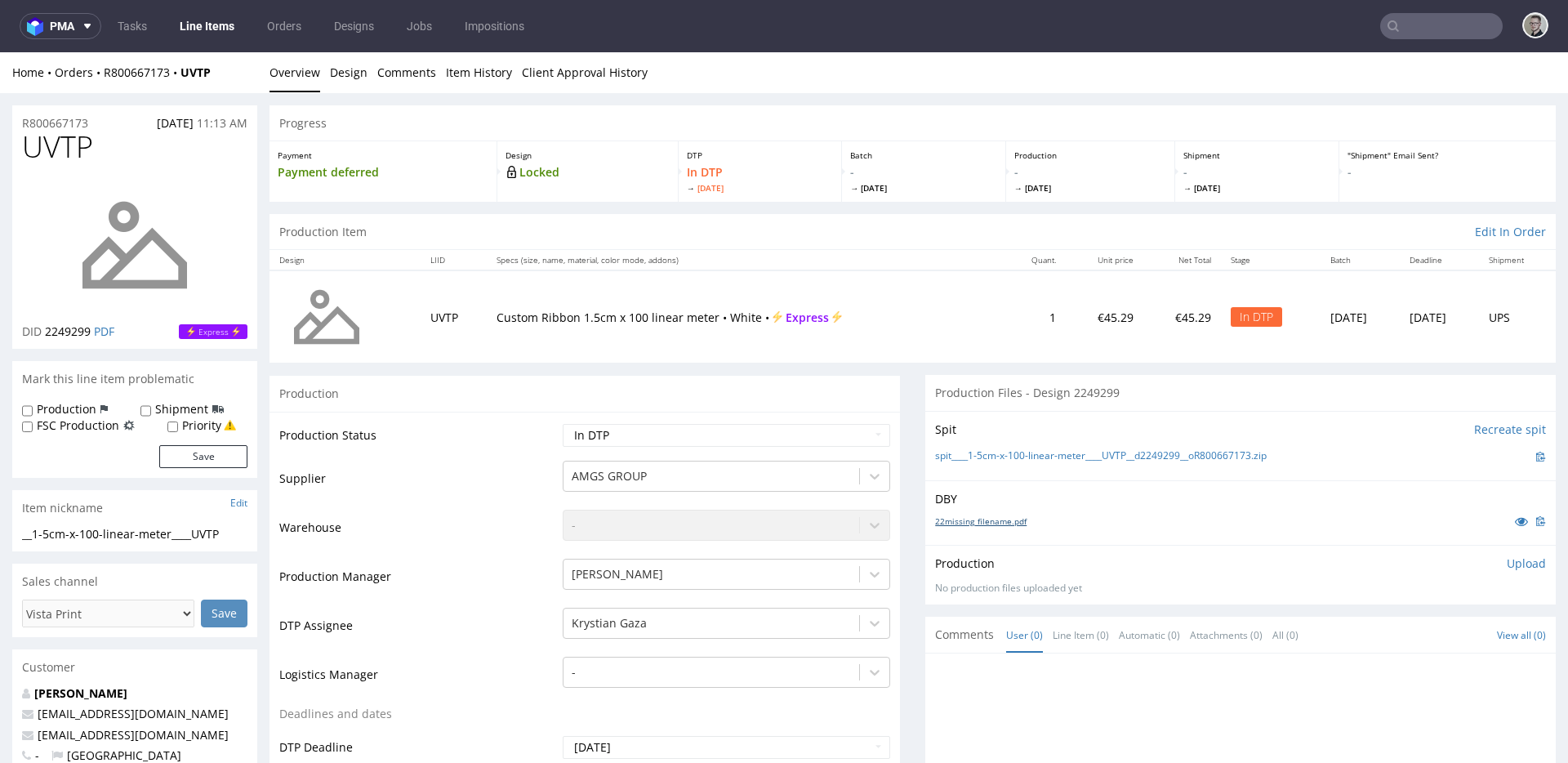
click at [1005, 517] on link "22missing_filename.pdf" at bounding box center [981, 520] width 91 height 11
click at [1081, 454] on link "spit____1-5cm-x-100-linear-meter____UVTP__d2249299__oR800667173.zip" at bounding box center [1101, 456] width 332 height 14
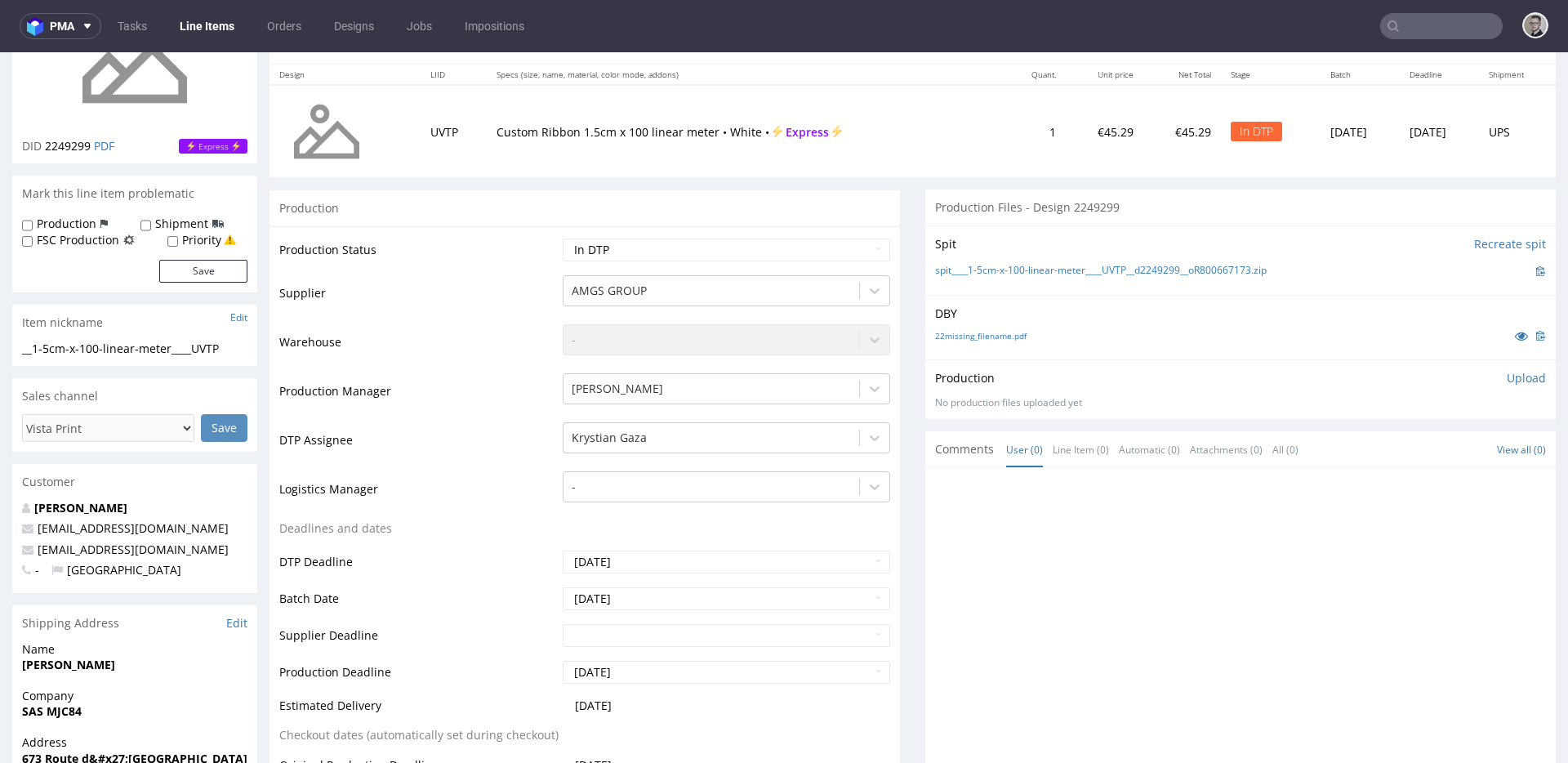
scroll to position [298, 0]
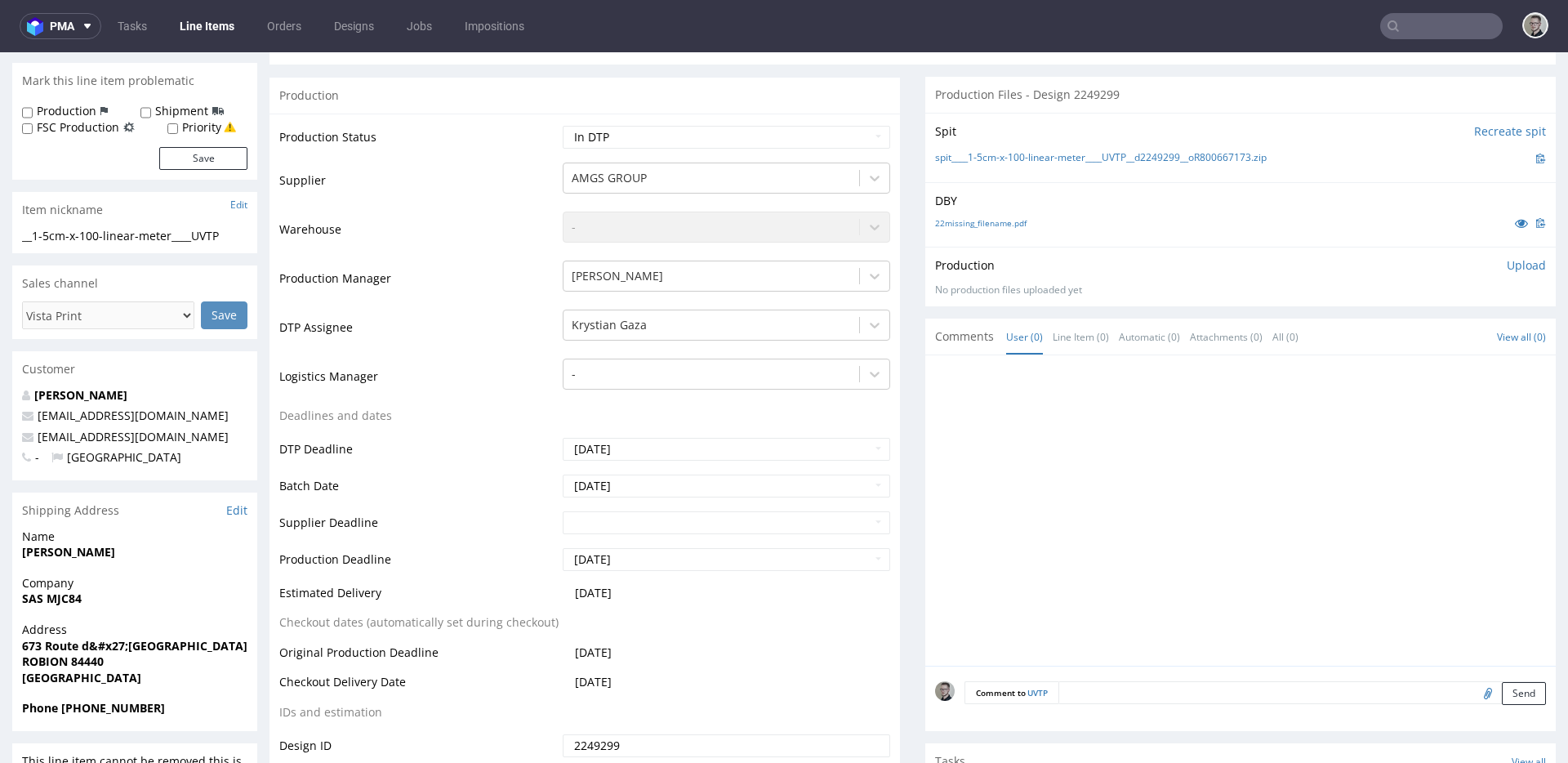
click at [1323, 692] on textarea at bounding box center [1302, 693] width 487 height 23
paste textarea "ISSUE: Texts in the design are smaller than minimal 2mm height and some white l…"
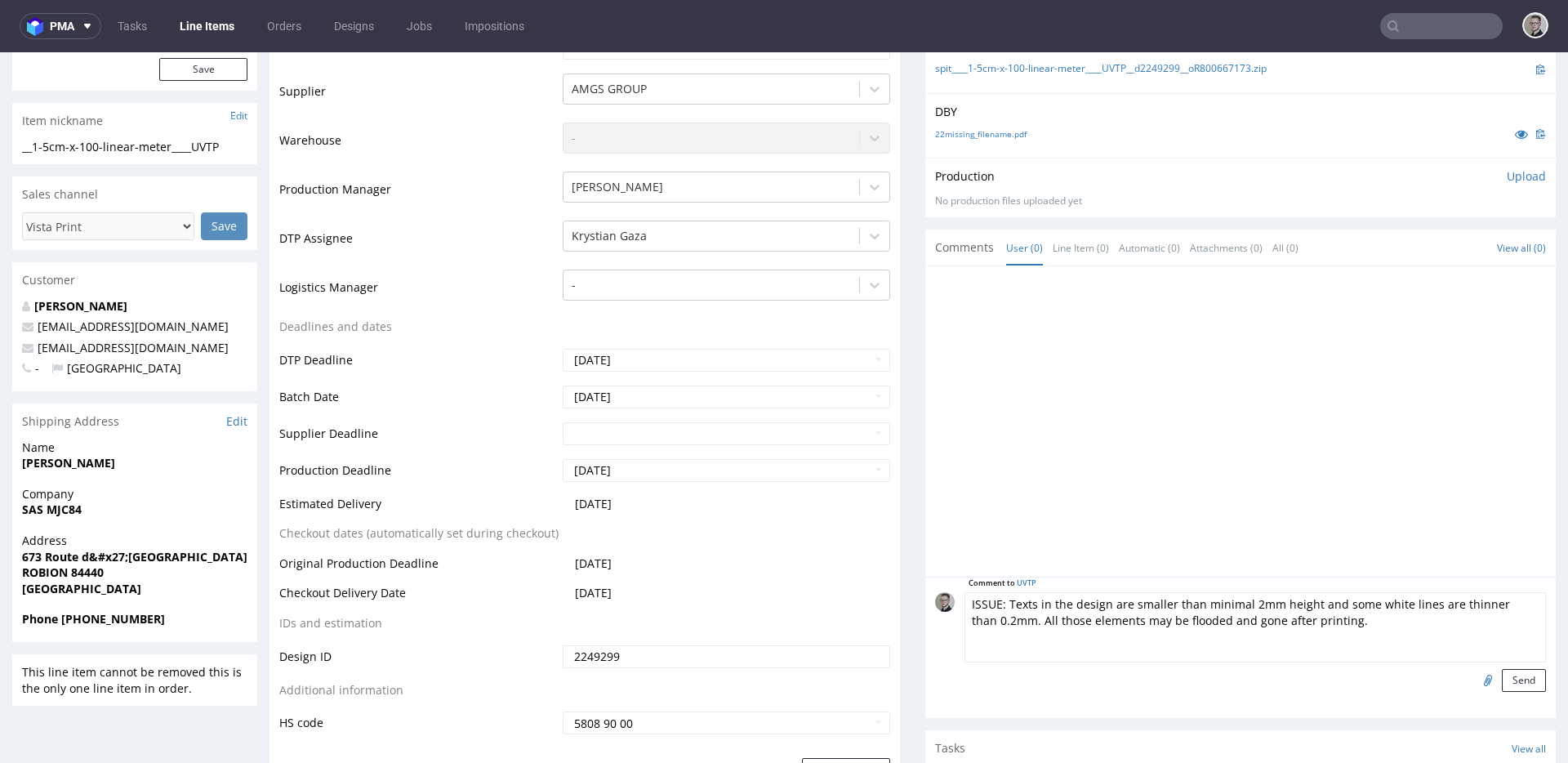
scroll to position [449, 0]
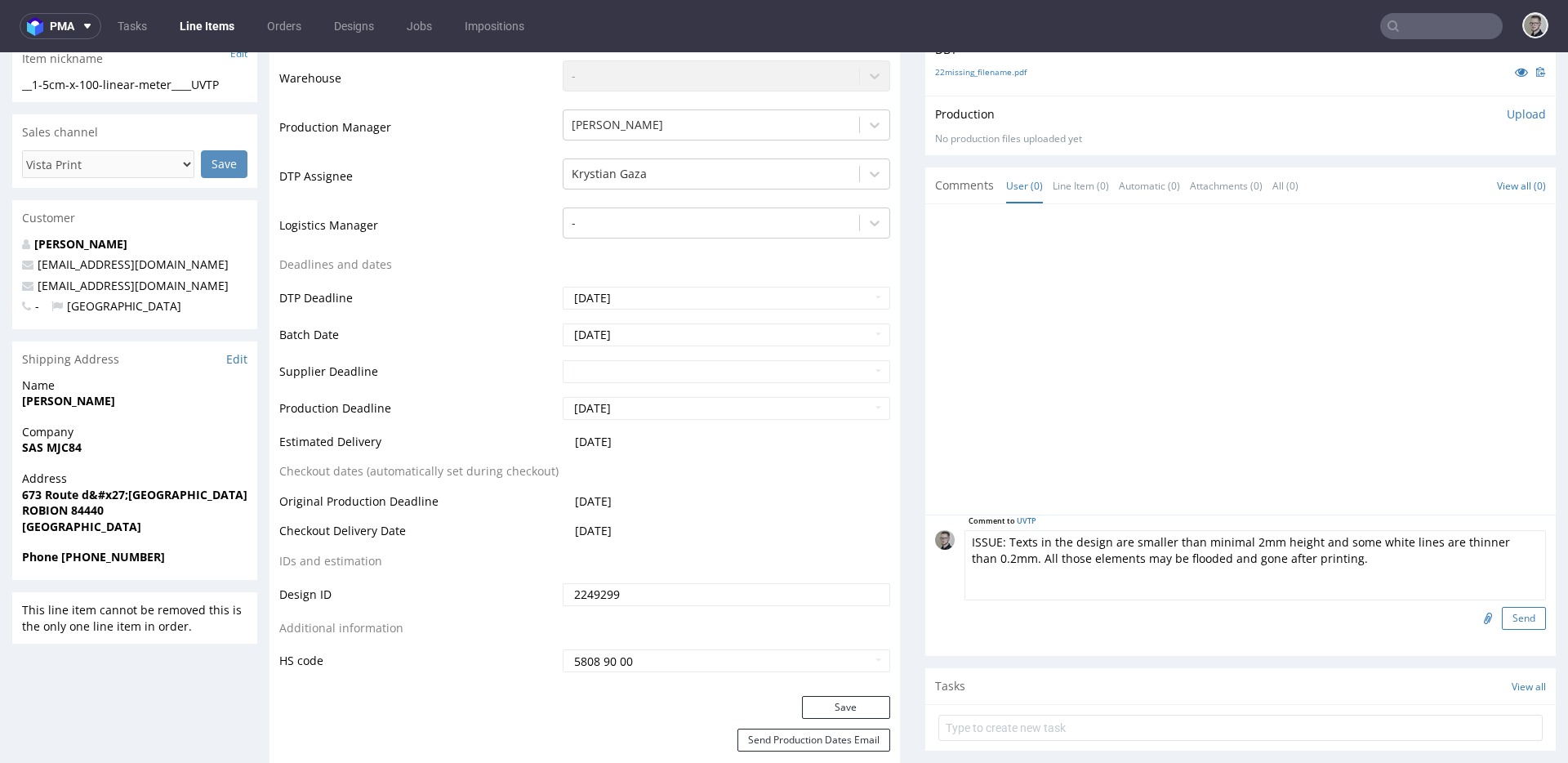
type textarea "ISSUE: Texts in the design are smaller than minimal 2mm height and some white l…"
click at [1512, 619] on button "Send" at bounding box center [1524, 618] width 44 height 23
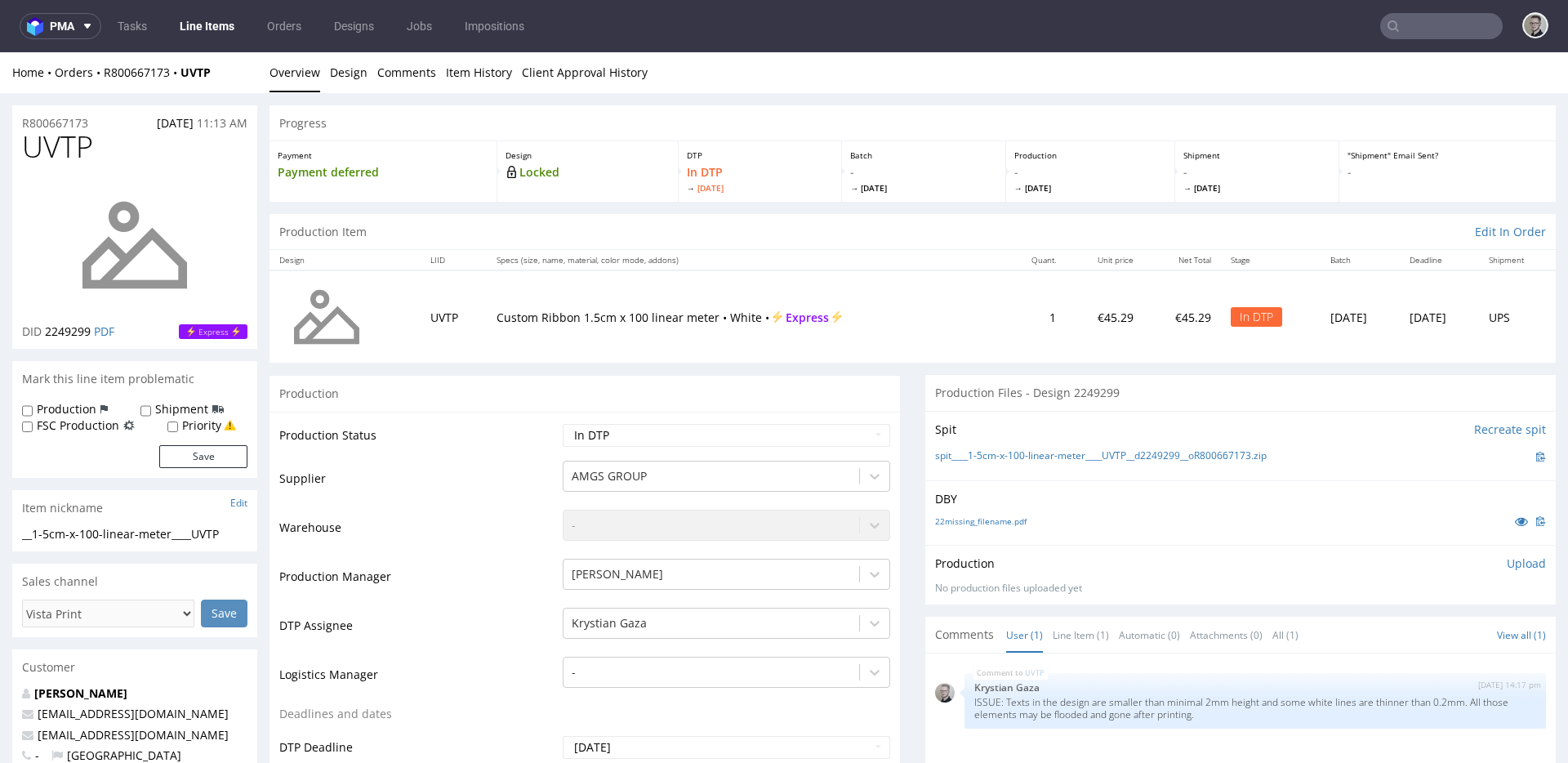
scroll to position [0, 0]
click at [1507, 562] on p "Upload" at bounding box center [1526, 563] width 39 height 17
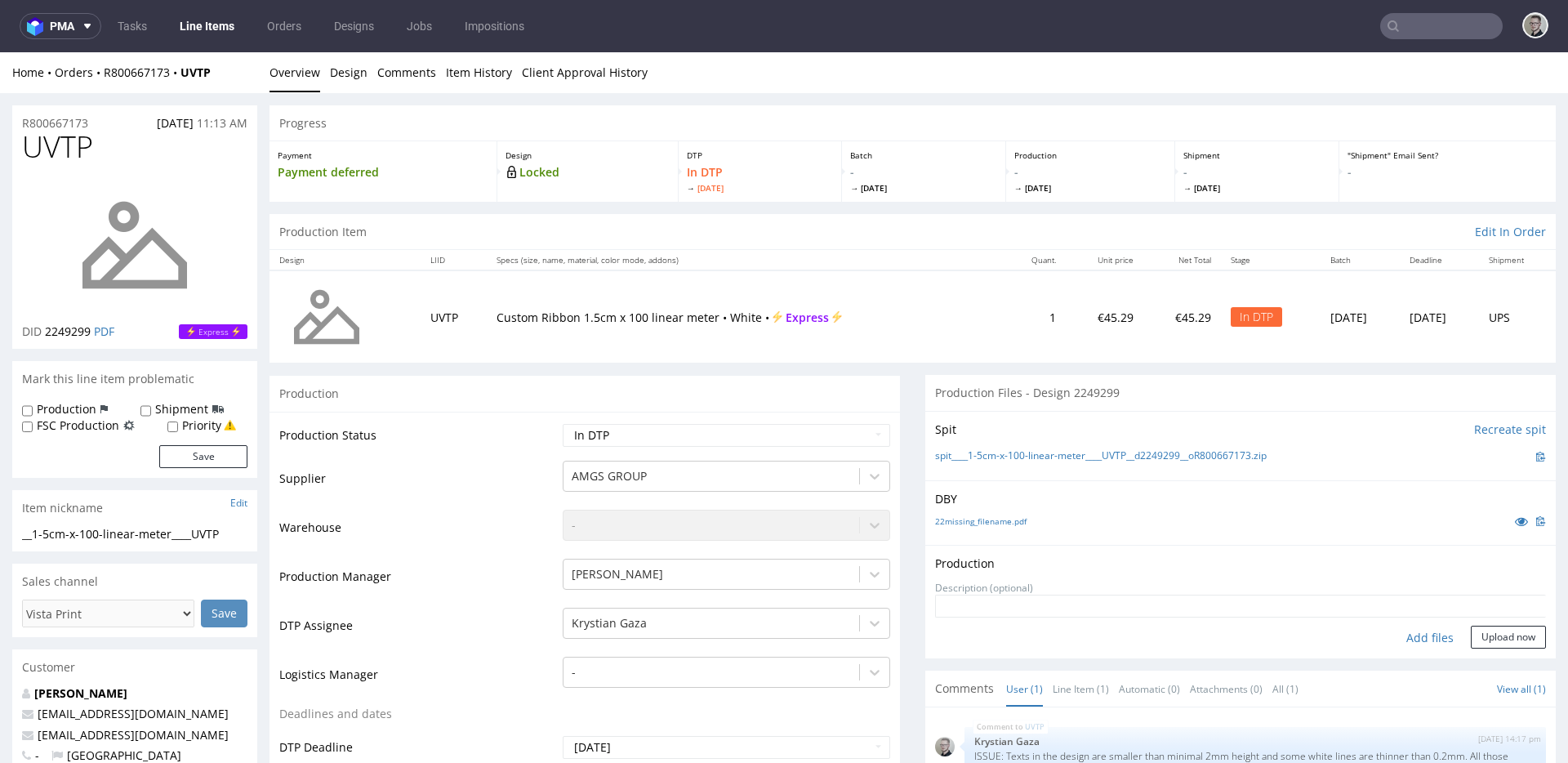
click at [1418, 634] on div "Add files" at bounding box center [1430, 638] width 82 height 24
type input "C:\fakepath\__1-5cm-x-100-linear-meter____UVTP__d2249299__oR800667173__latest__…"
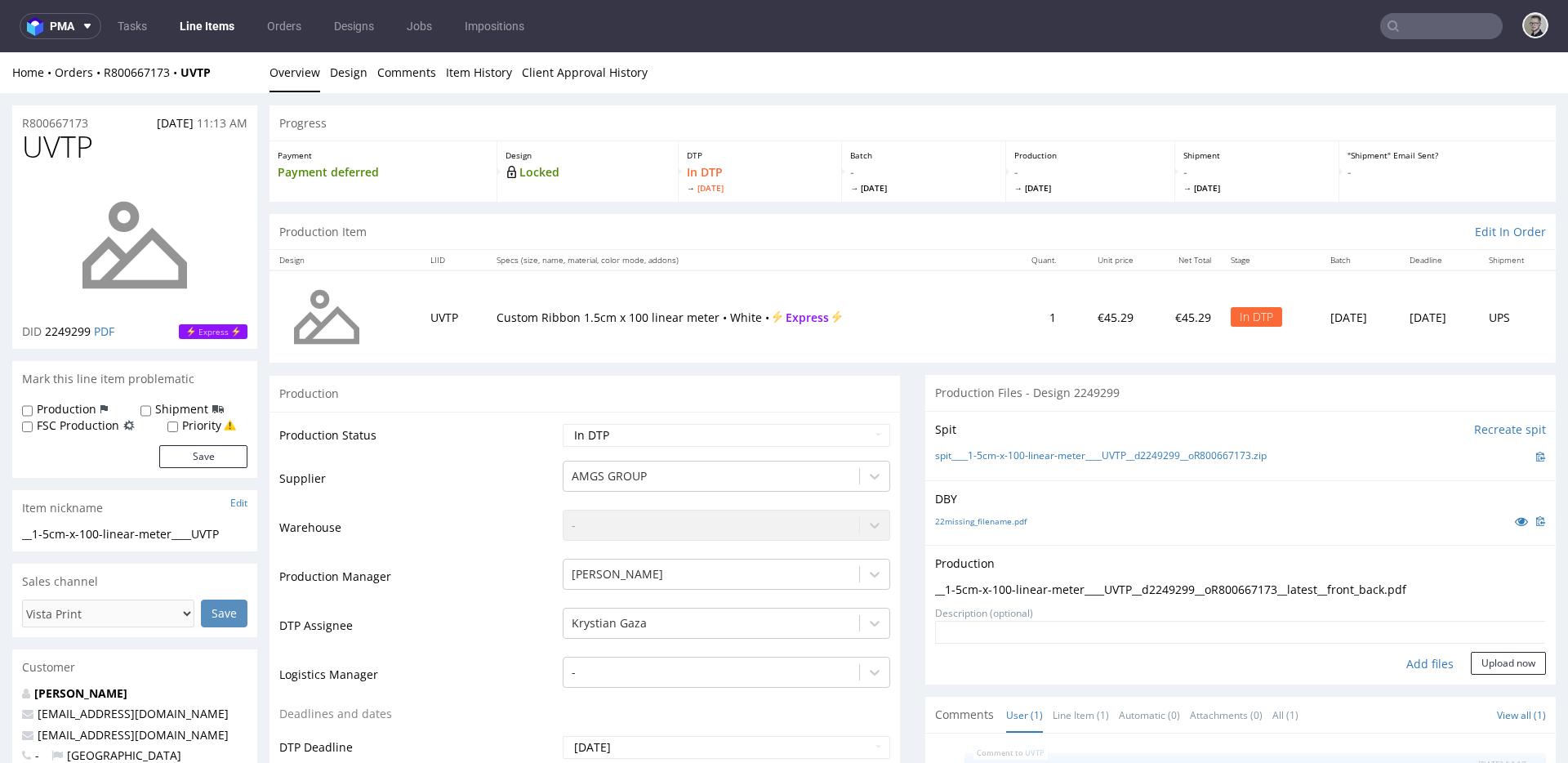
click at [1503, 648] on form "Add files Upload now" at bounding box center [1241, 647] width 611 height 54
click at [1497, 663] on button "Upload now" at bounding box center [1508, 663] width 75 height 23
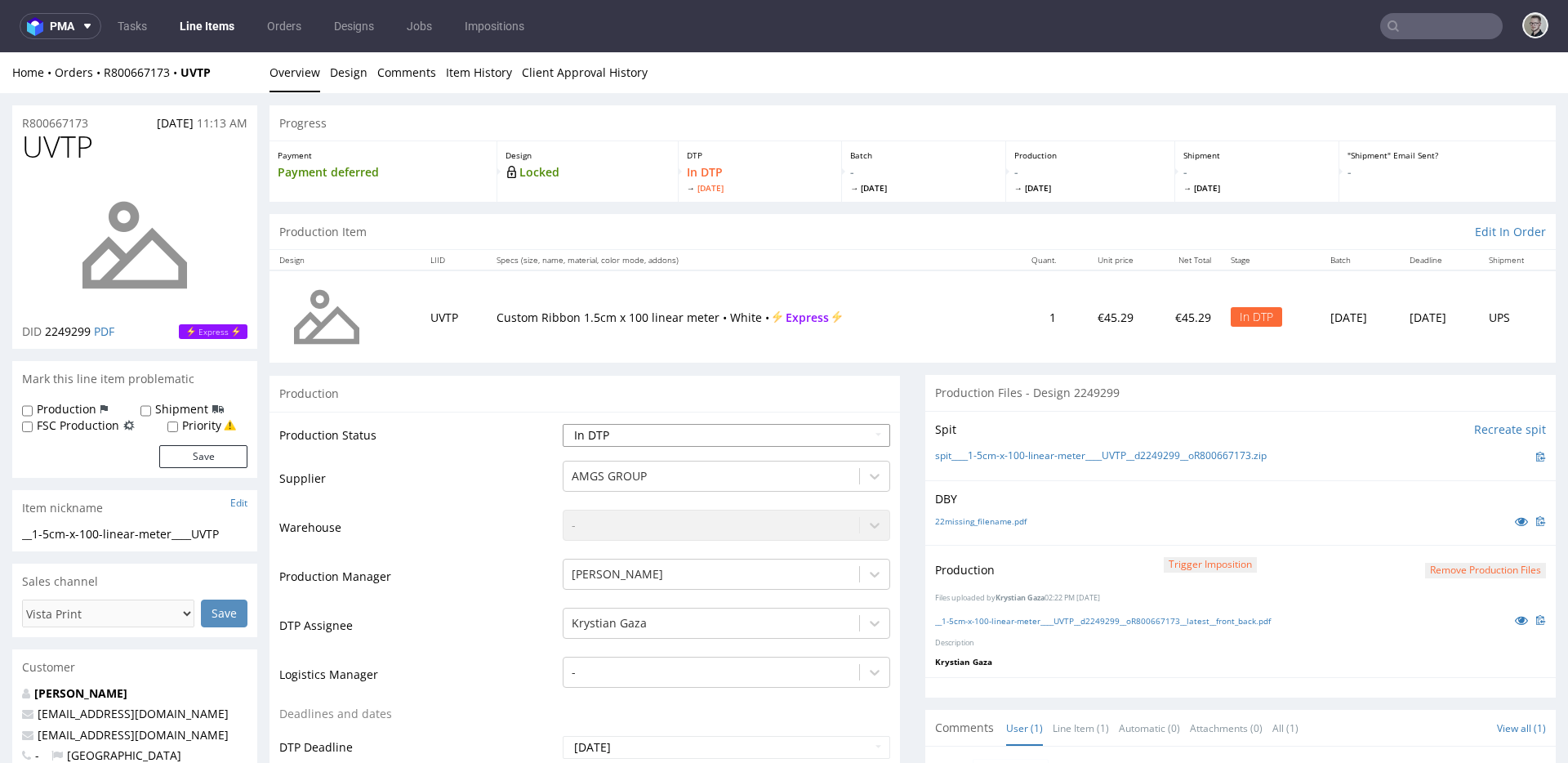
click at [659, 436] on select "Waiting for Artwork Waiting for Diecut Waiting for Mockup Waiting for DTP Waiti…" at bounding box center [727, 435] width 327 height 23
select select "dtp_production_ready"
click at [563, 424] on select "Waiting for Artwork Waiting for Diecut Waiting for Mockup Waiting for DTP Waiti…" at bounding box center [727, 435] width 327 height 23
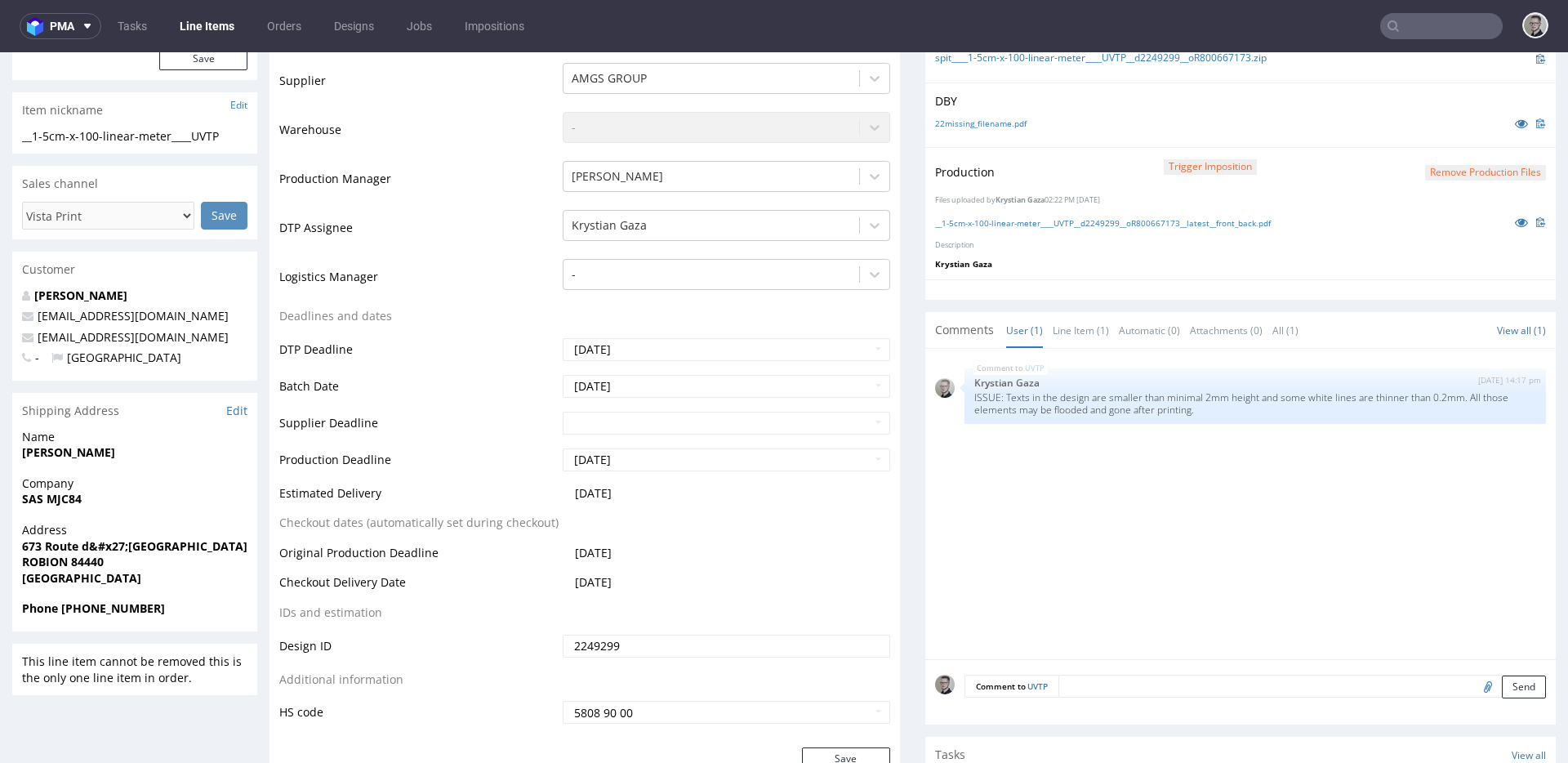
scroll to position [943, 0]
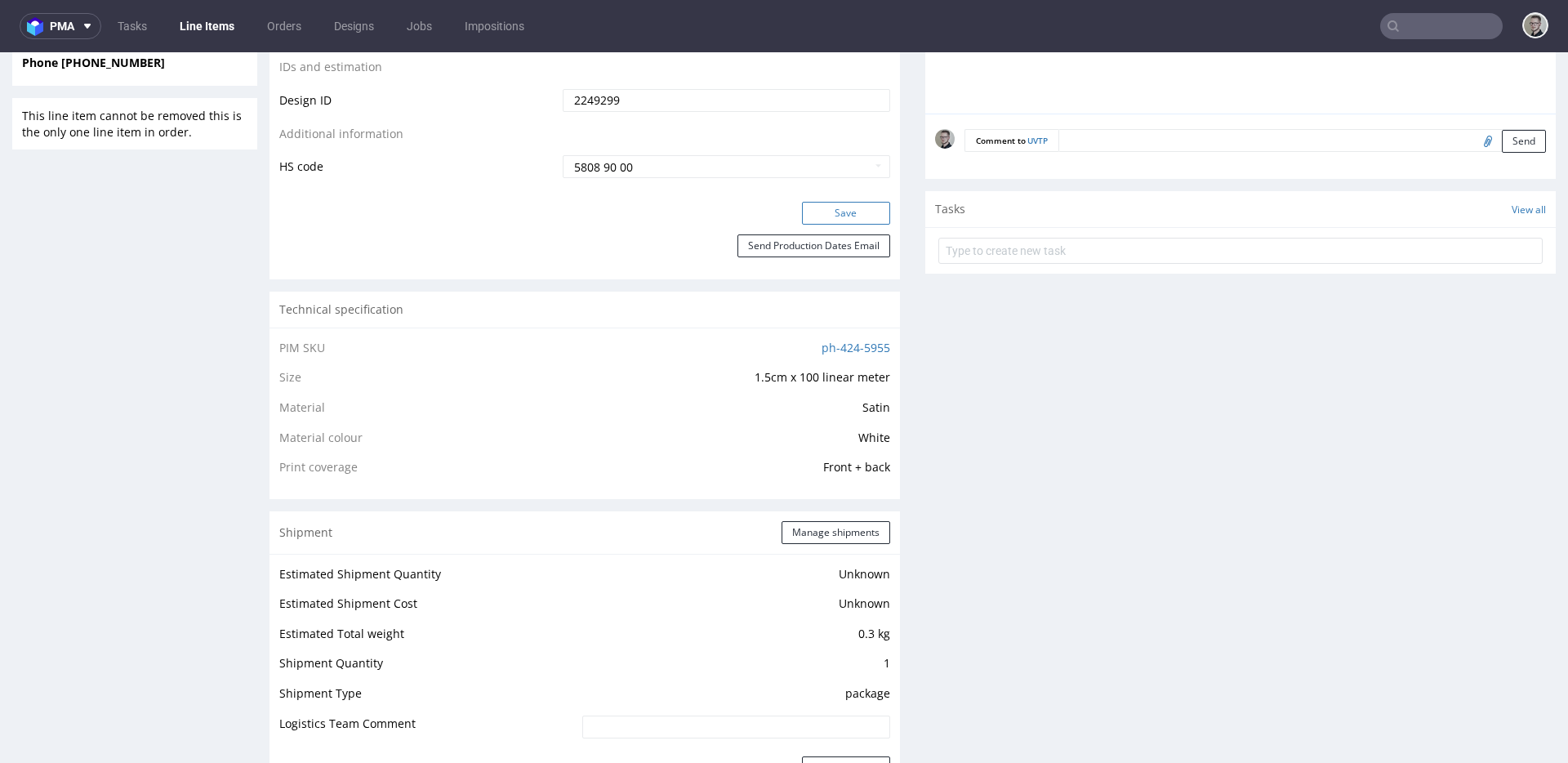
click at [849, 220] on button "Save" at bounding box center [846, 213] width 88 height 23
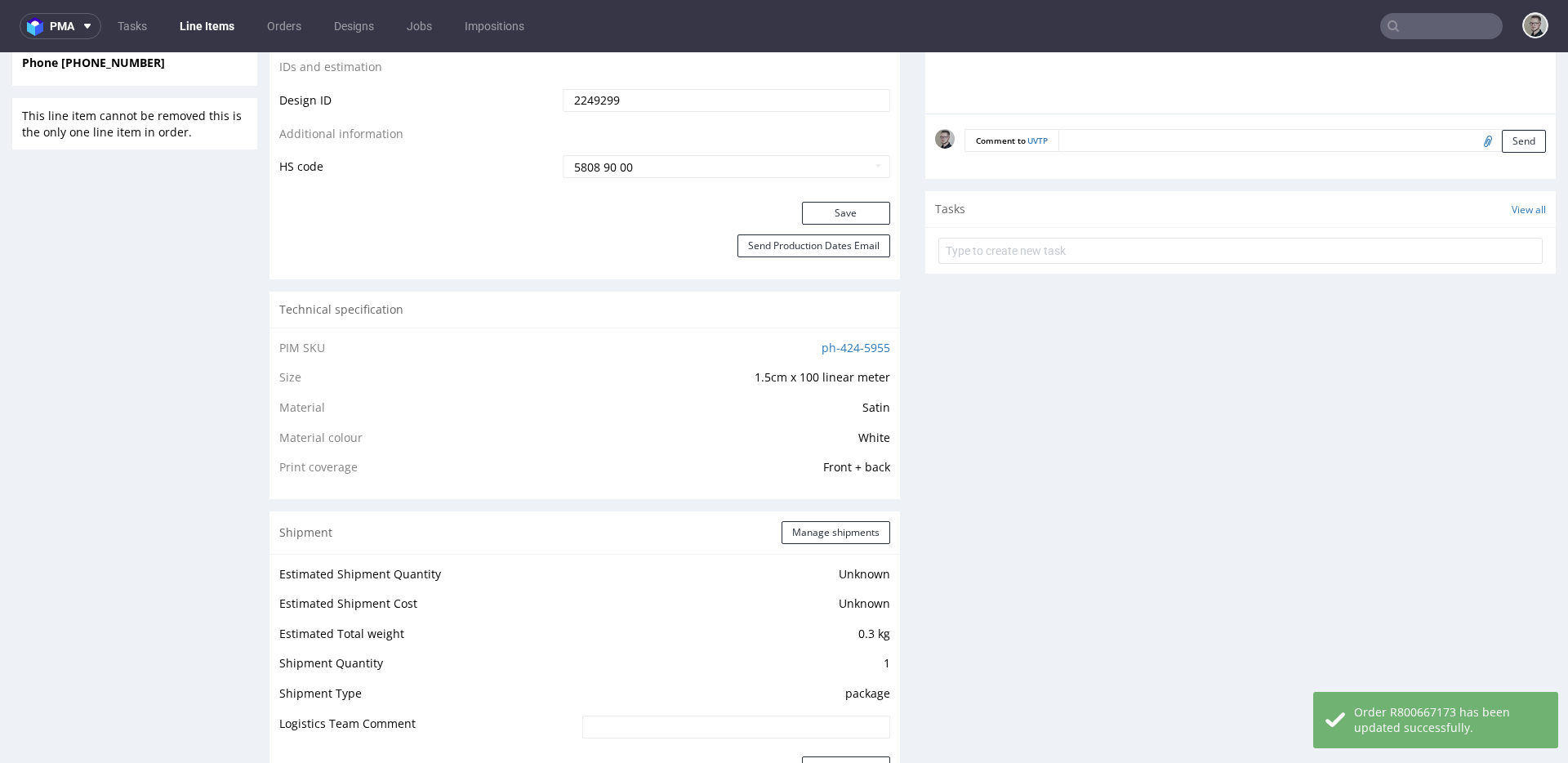
scroll to position [0, 0]
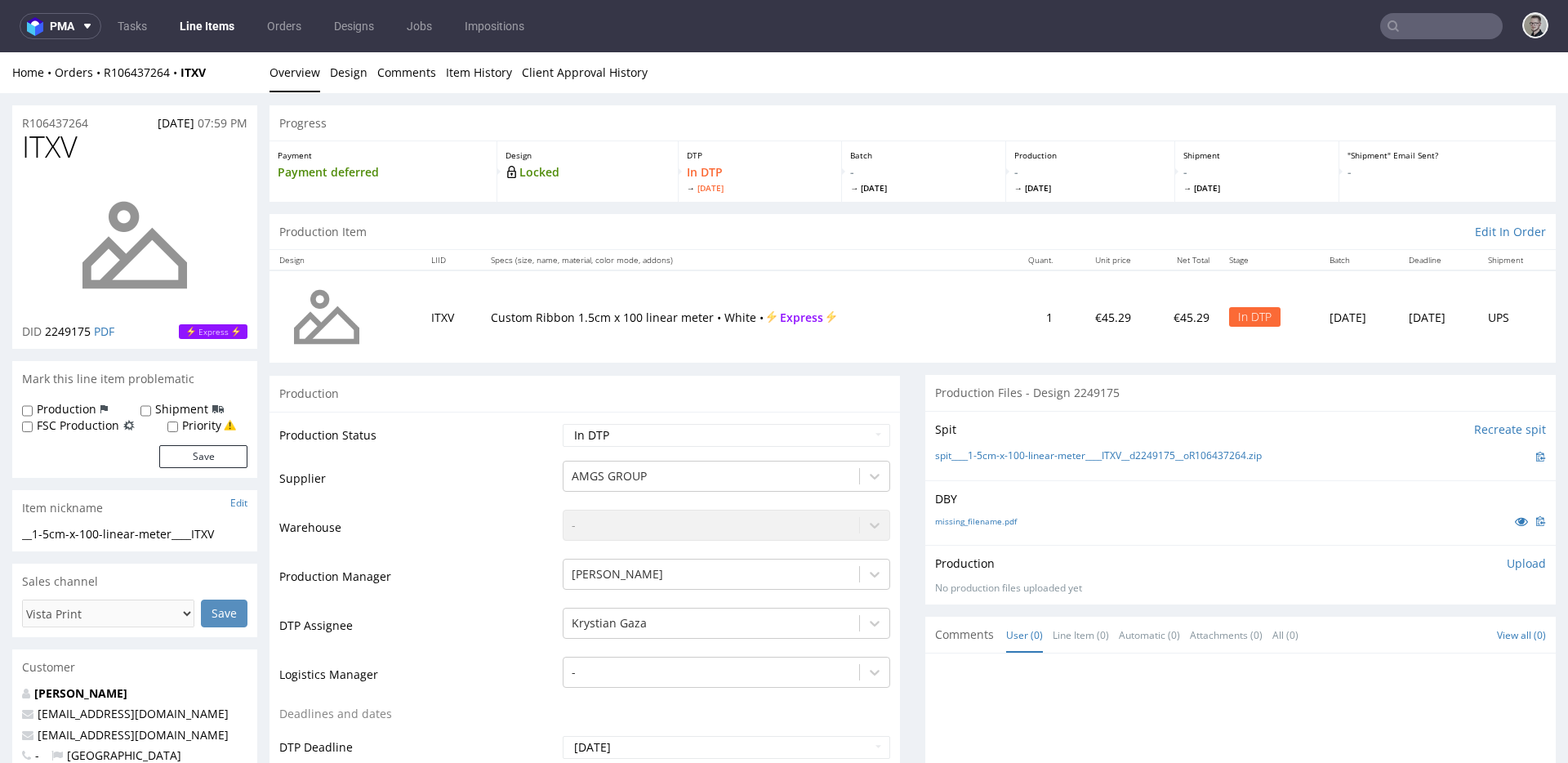
click at [957, 526] on div "missing_filename.pdf" at bounding box center [1241, 520] width 611 height 18
click at [962, 525] on link "missing_filename.pdf" at bounding box center [976, 520] width 82 height 11
click at [1013, 463] on link "spit____1-5cm-x-100-linear-meter____ITXV__d2249175__oR106437264.zip" at bounding box center [1098, 456] width 326 height 14
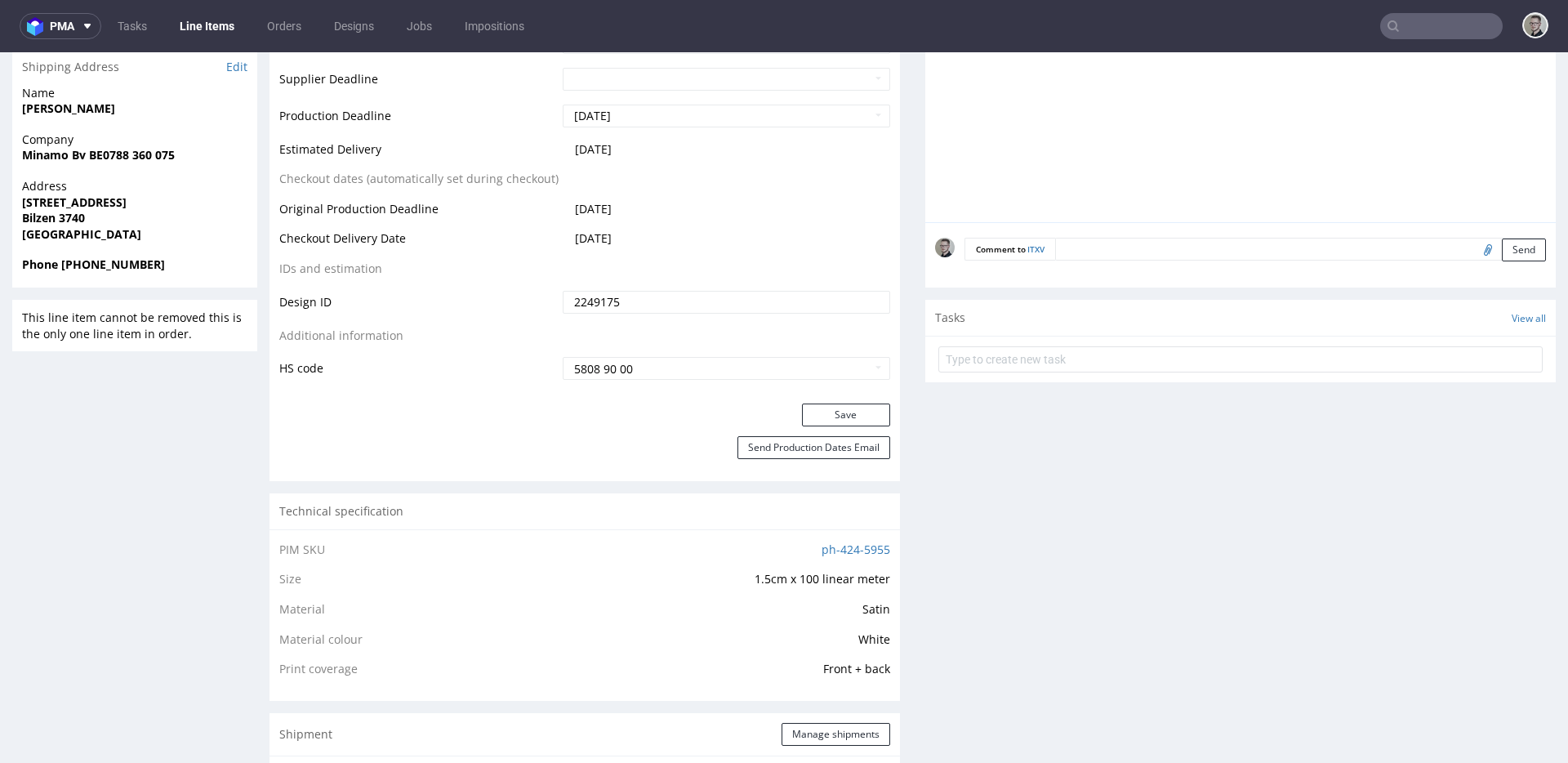
click at [1219, 246] on textarea at bounding box center [1301, 249] width 491 height 23
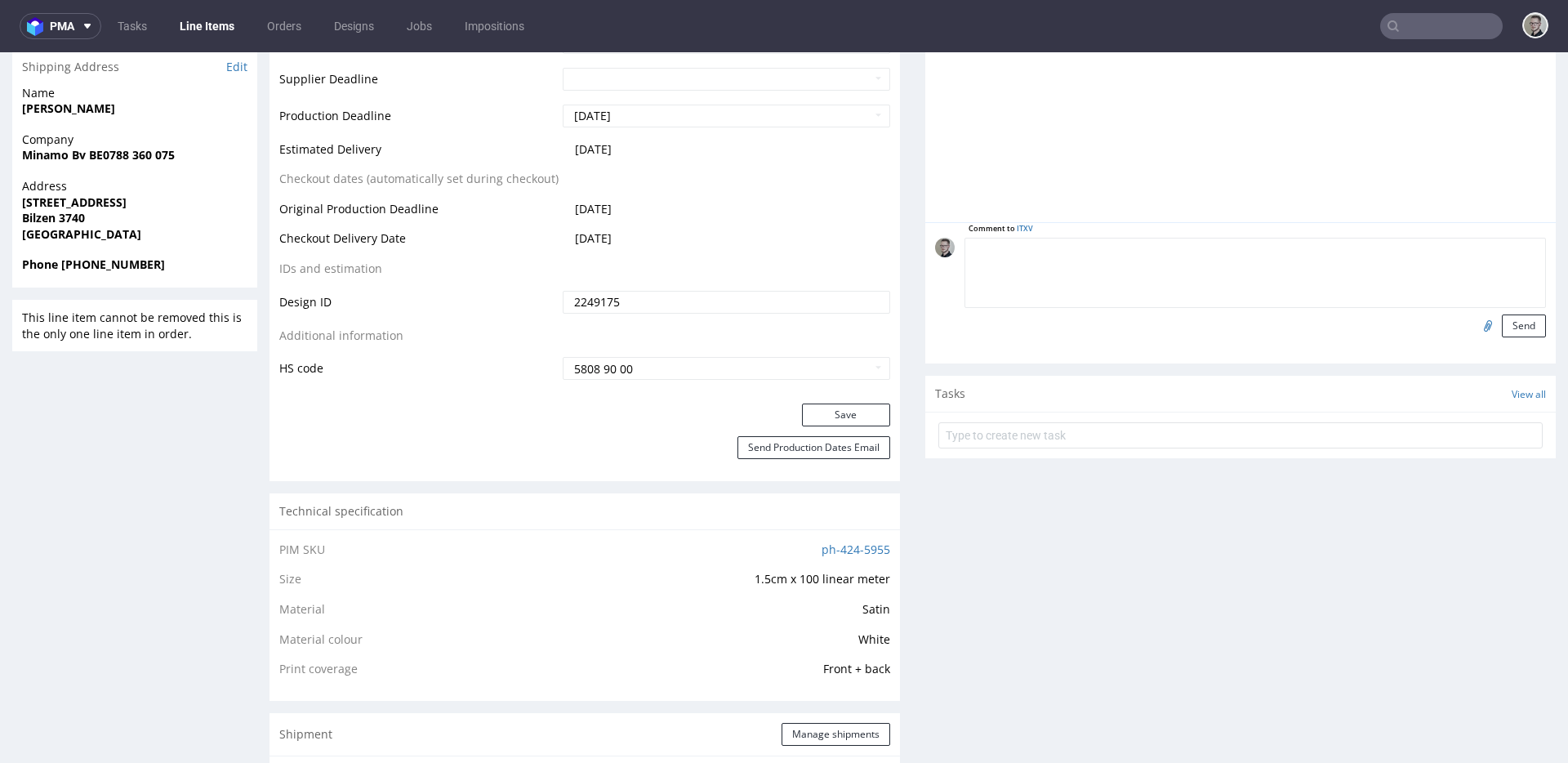
paste textarea "ISSUE: Texts in the design are smaller than minimal 2mm height and some white l…"
type textarea "ISSUE: Texts in the design are smaller than minimal 2mm height and some white l…"
click at [1502, 334] on button "Send" at bounding box center [1524, 325] width 44 height 23
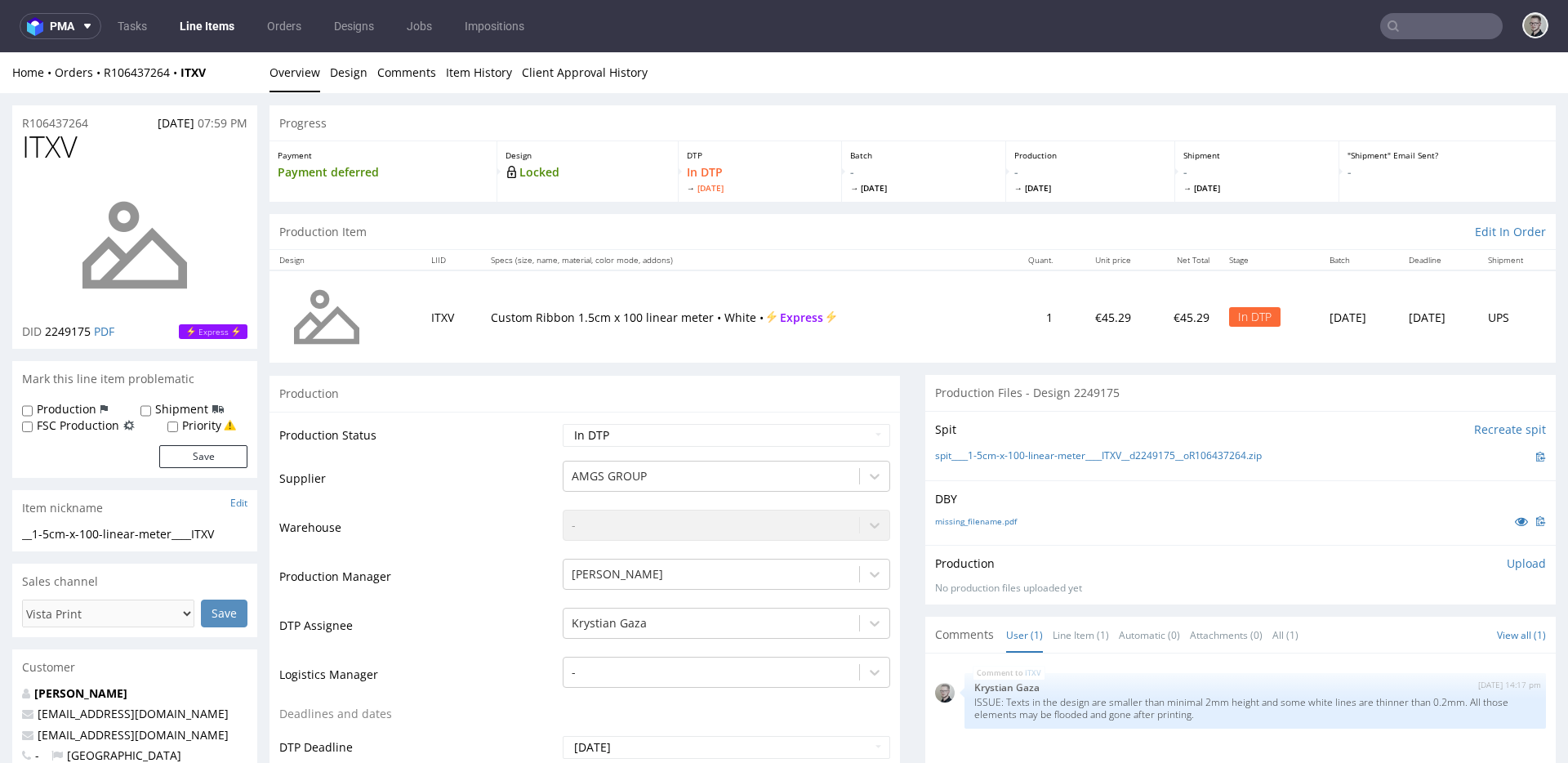
scroll to position [0, 0]
click at [1507, 567] on p "Upload" at bounding box center [1526, 563] width 39 height 17
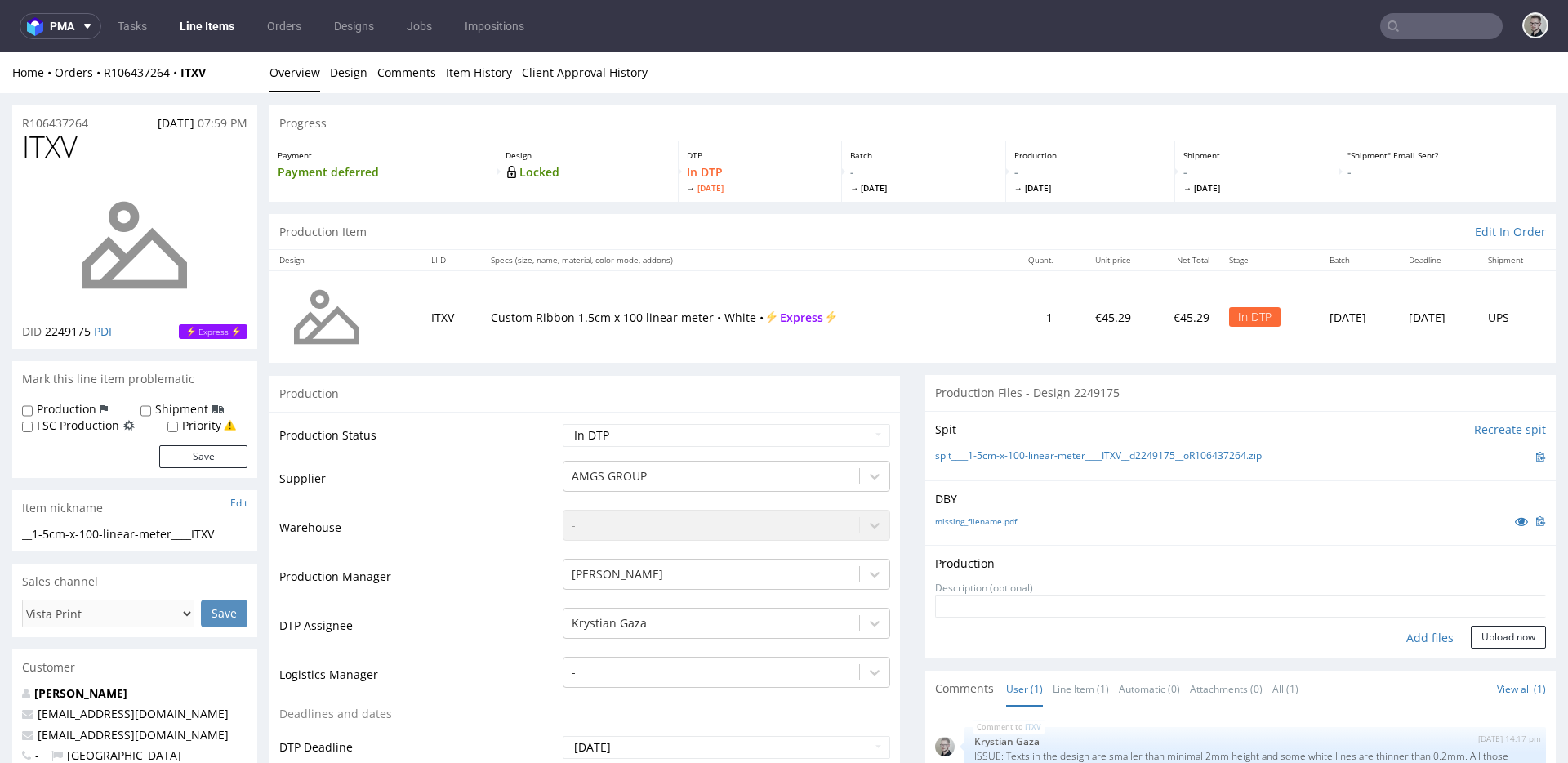
click at [1425, 637] on div "Add files" at bounding box center [1430, 638] width 82 height 24
type input "C:\fakepath\__1-5cm-x-100-linear-meter____ITXV__d2249175__oR106437264__latest__…"
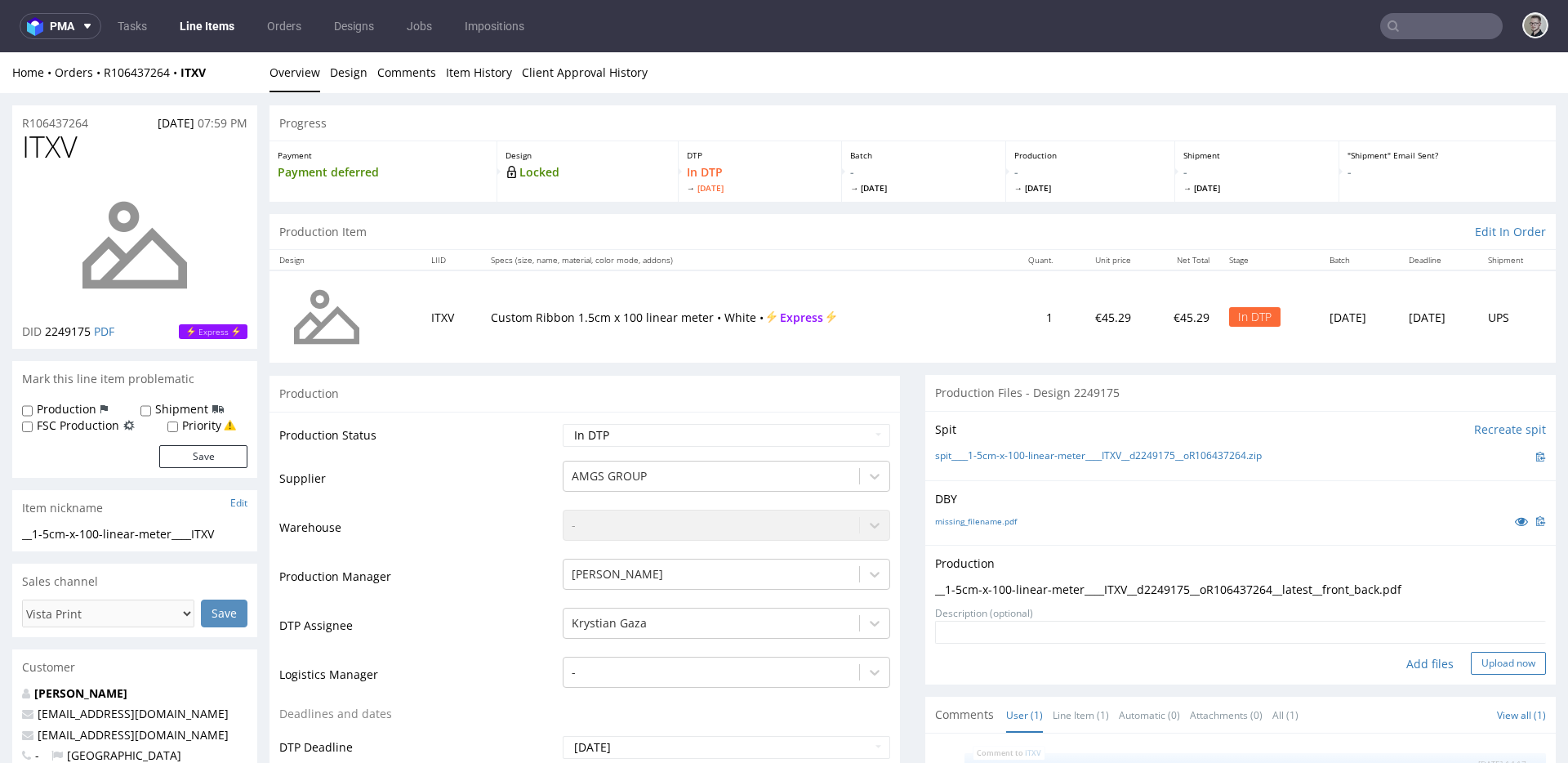
click at [1482, 661] on button "Upload now" at bounding box center [1508, 663] width 75 height 23
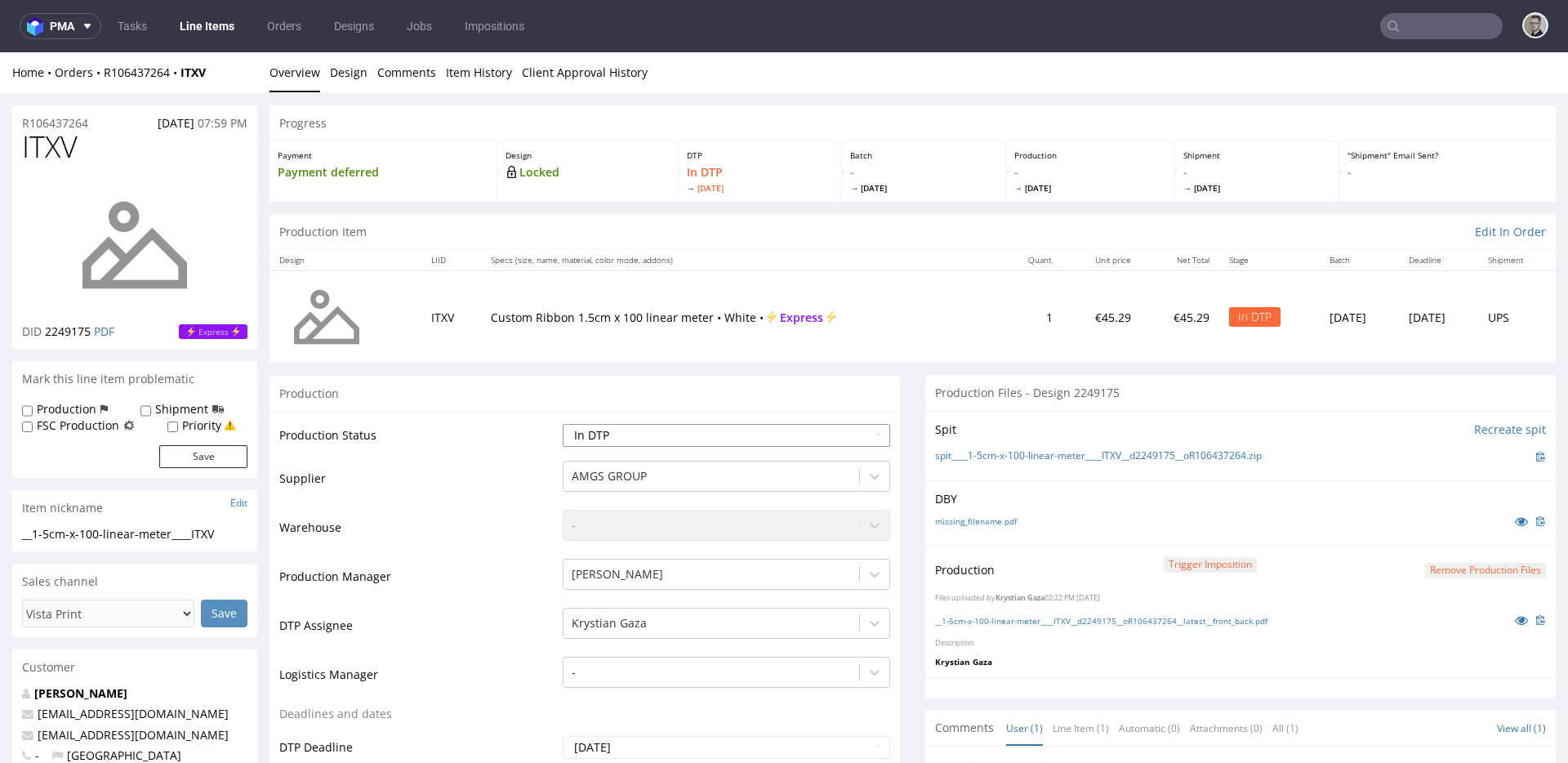
click at [688, 429] on select "Waiting for Artwork Waiting for Diecut Waiting for Mockup Waiting for DTP Waiti…" at bounding box center [727, 435] width 327 height 23
select select "dtp_production_ready"
click at [563, 424] on select "Waiting for Artwork Waiting for Diecut Waiting for Mockup Waiting for DTP Waiti…" at bounding box center [727, 435] width 327 height 23
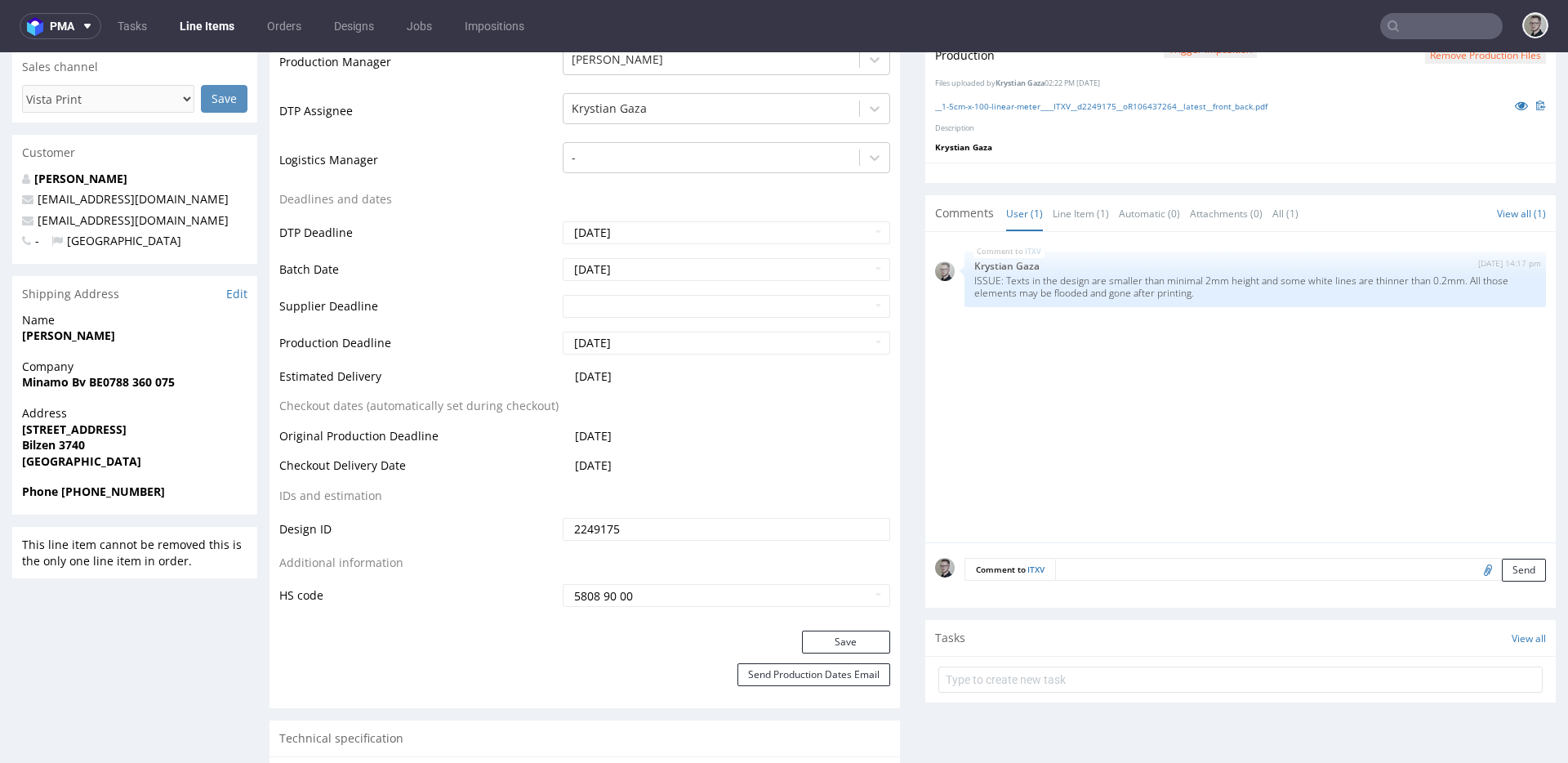
scroll to position [983, 0]
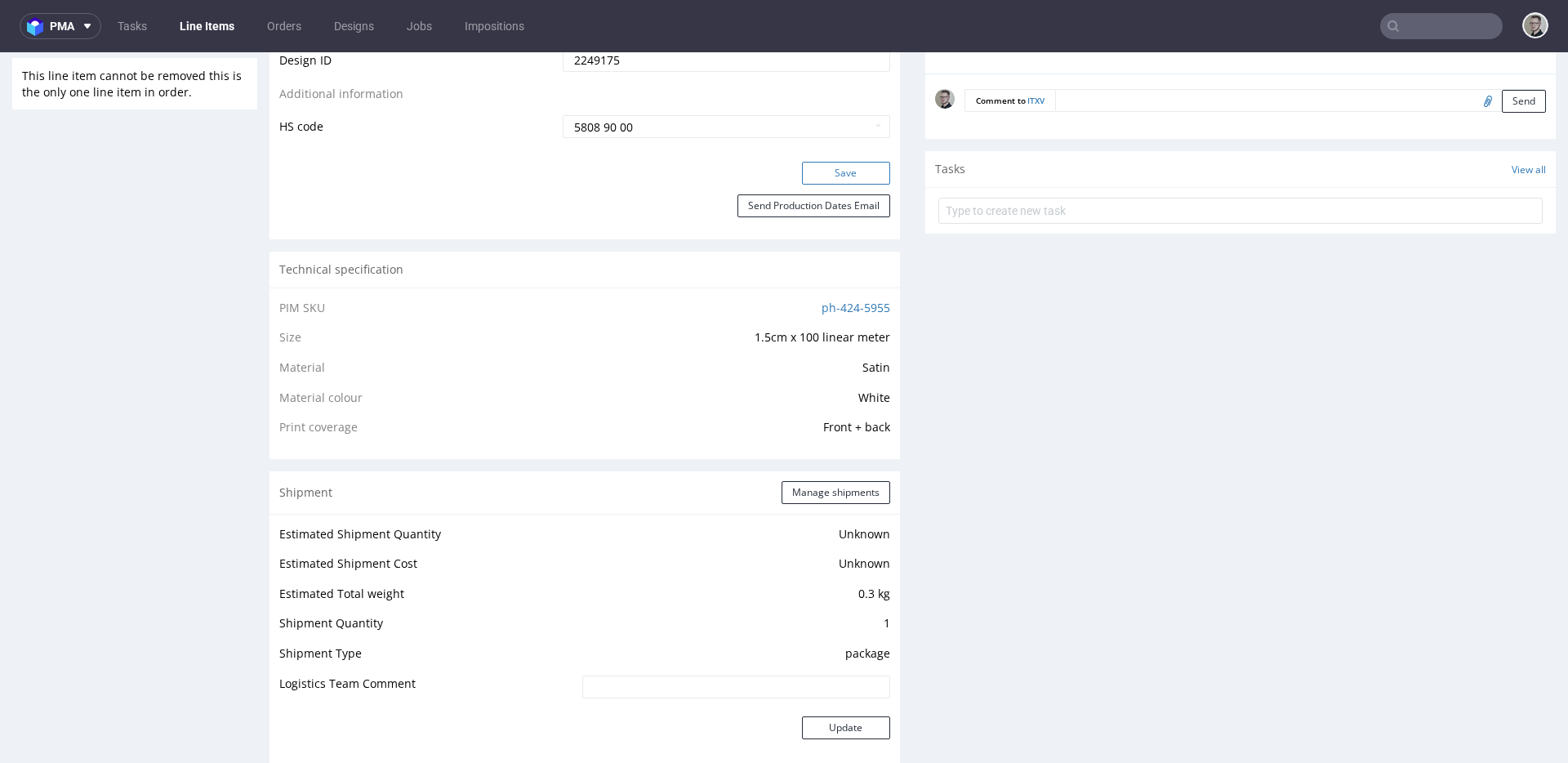
click at [858, 171] on button "Save" at bounding box center [846, 173] width 88 height 23
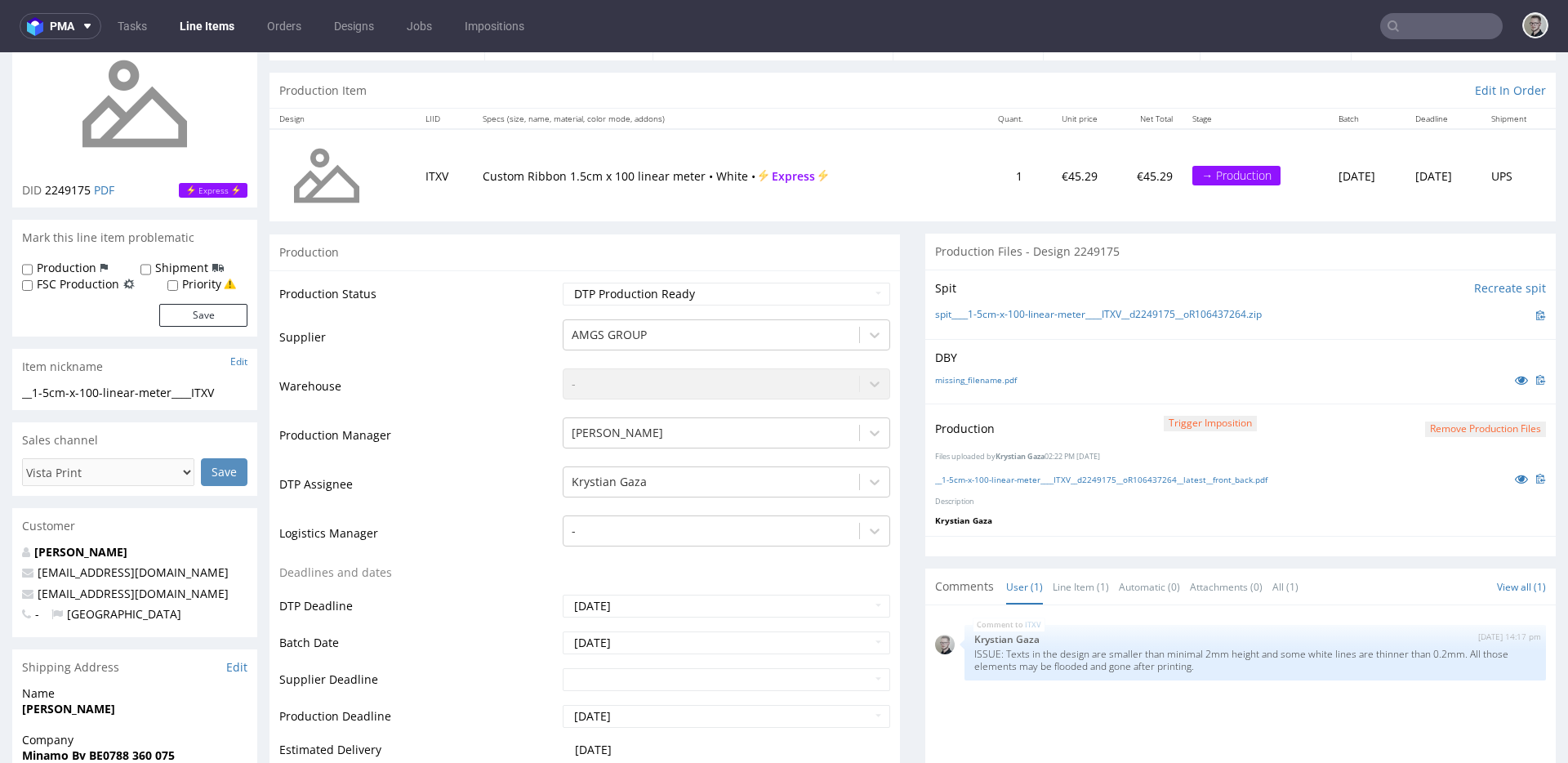
scroll to position [0, 0]
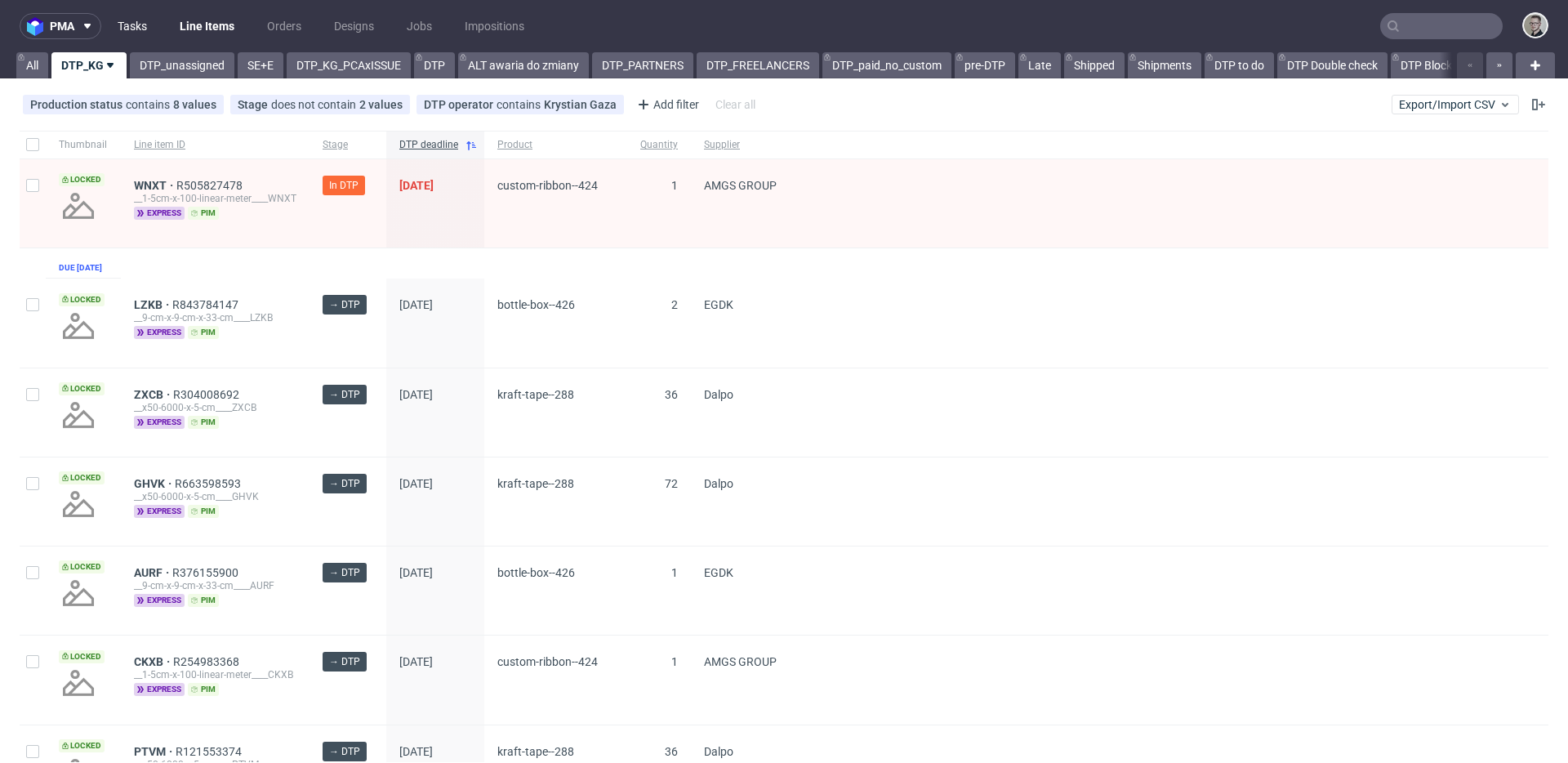
click at [153, 29] on link "Tasks" at bounding box center [132, 26] width 49 height 26
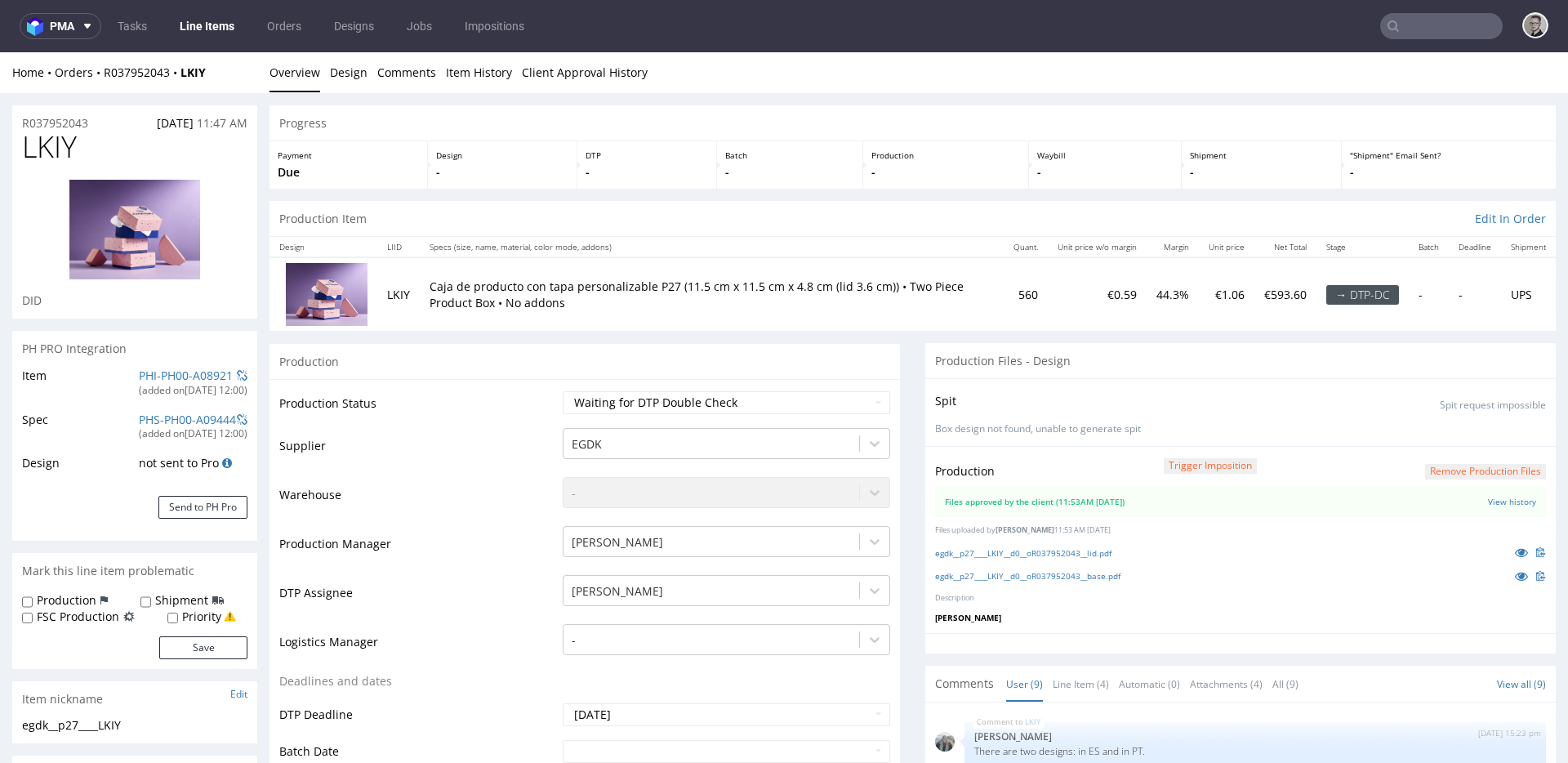
scroll to position [261, 0]
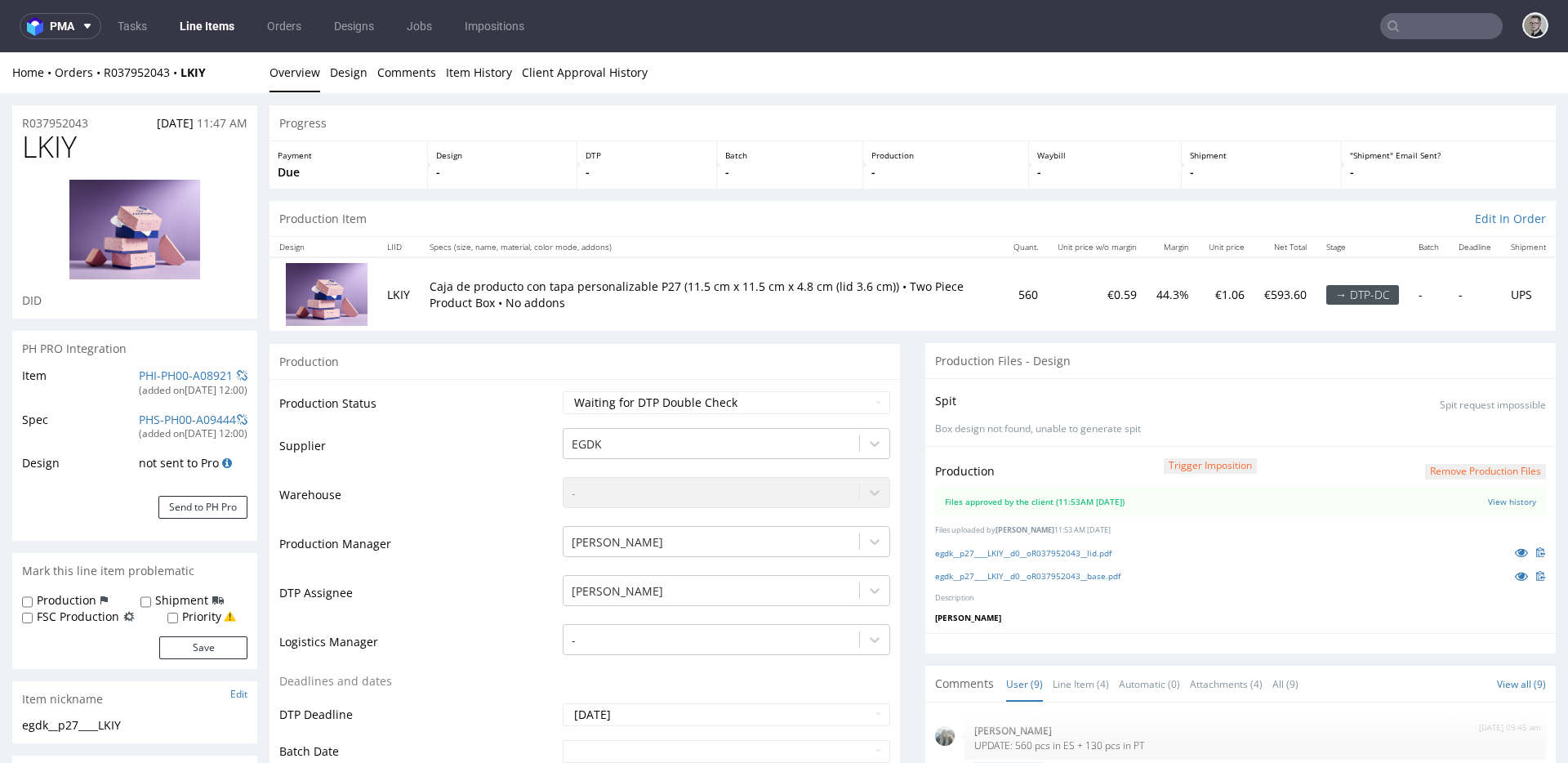
click at [1256, 598] on p "Description" at bounding box center [1241, 598] width 611 height 10
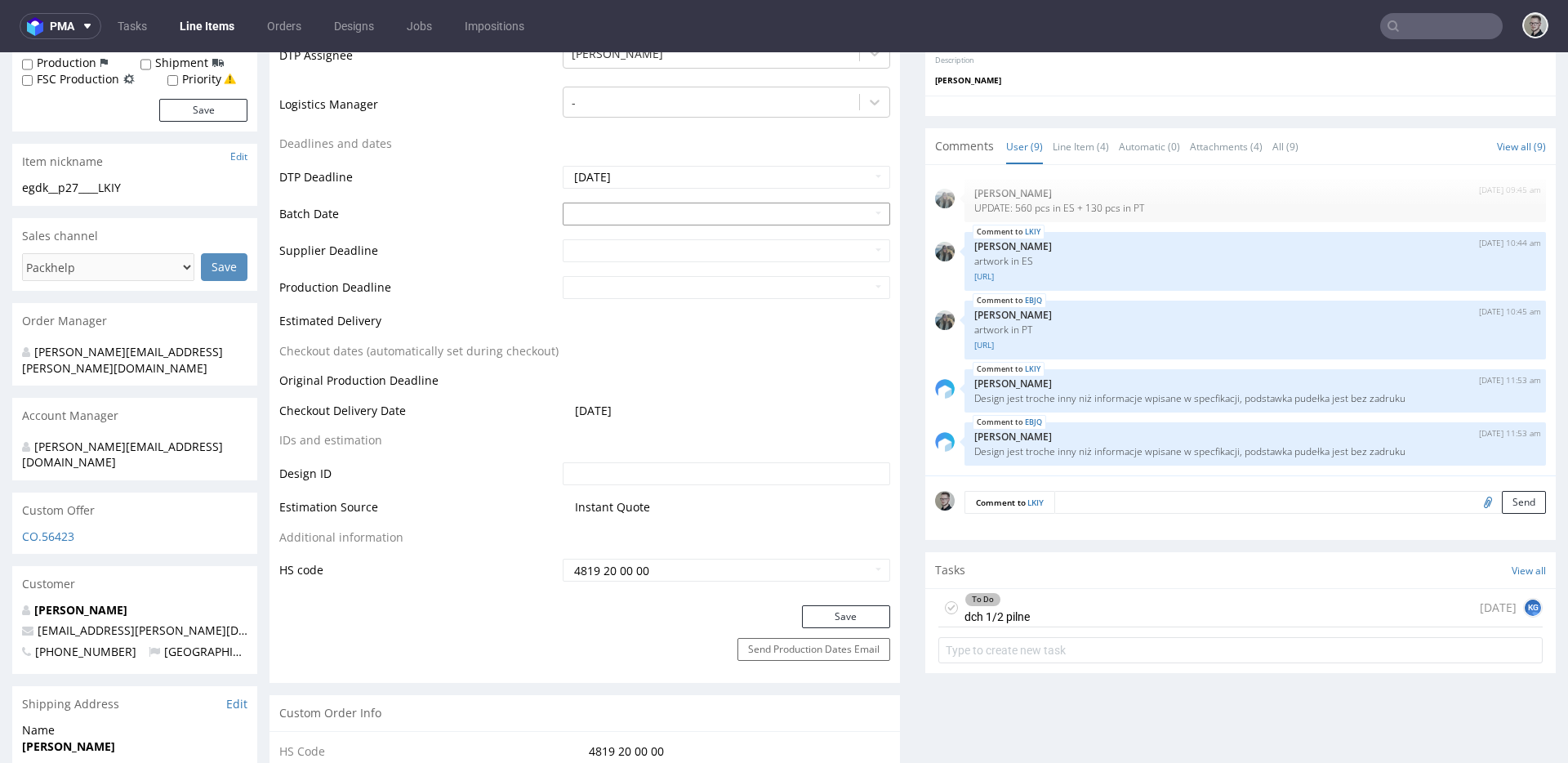
scroll to position [537, 0]
click at [1069, 150] on link "Line Item (4)" at bounding box center [1081, 147] width 57 height 35
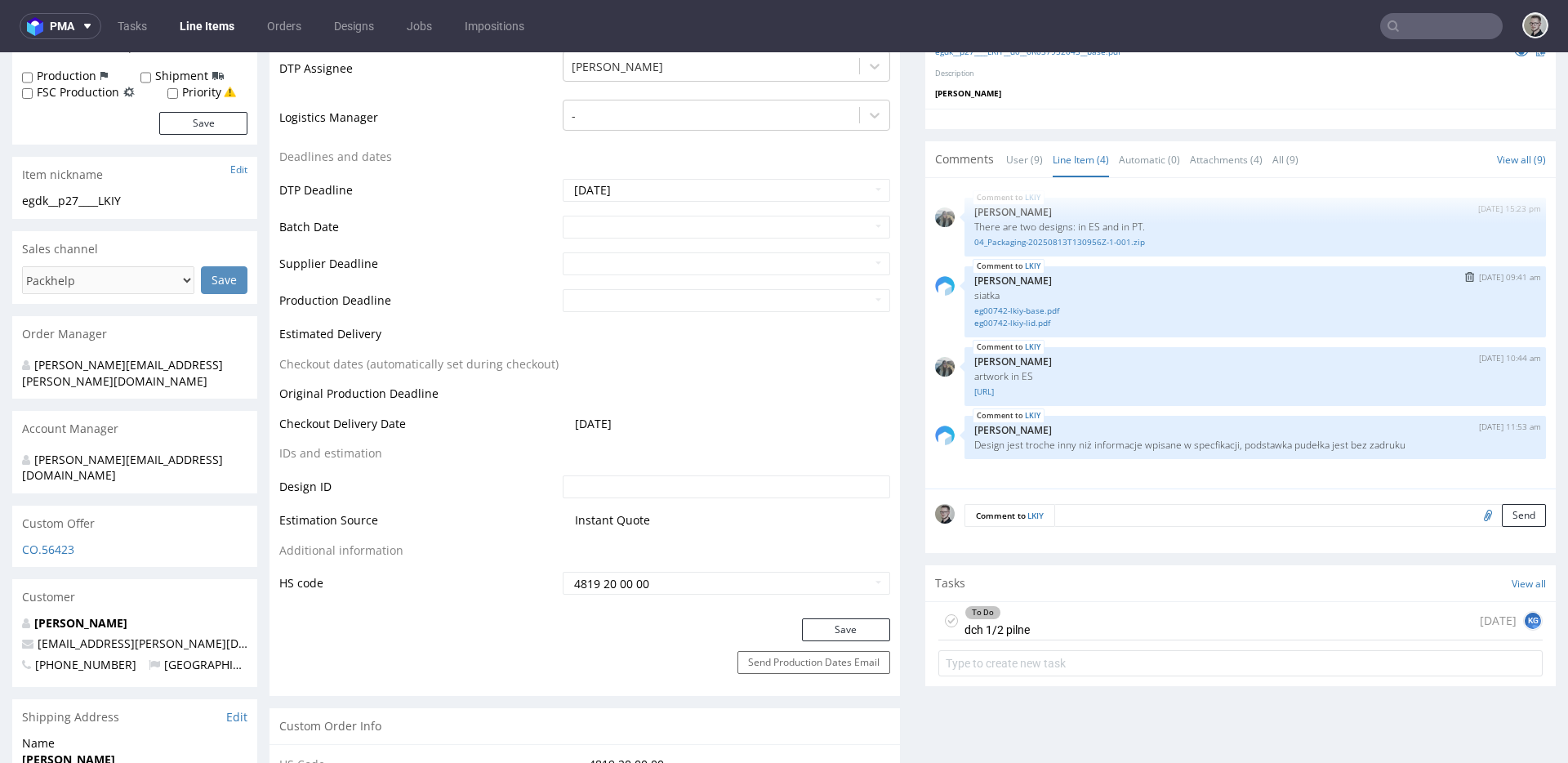
scroll to position [511, 0]
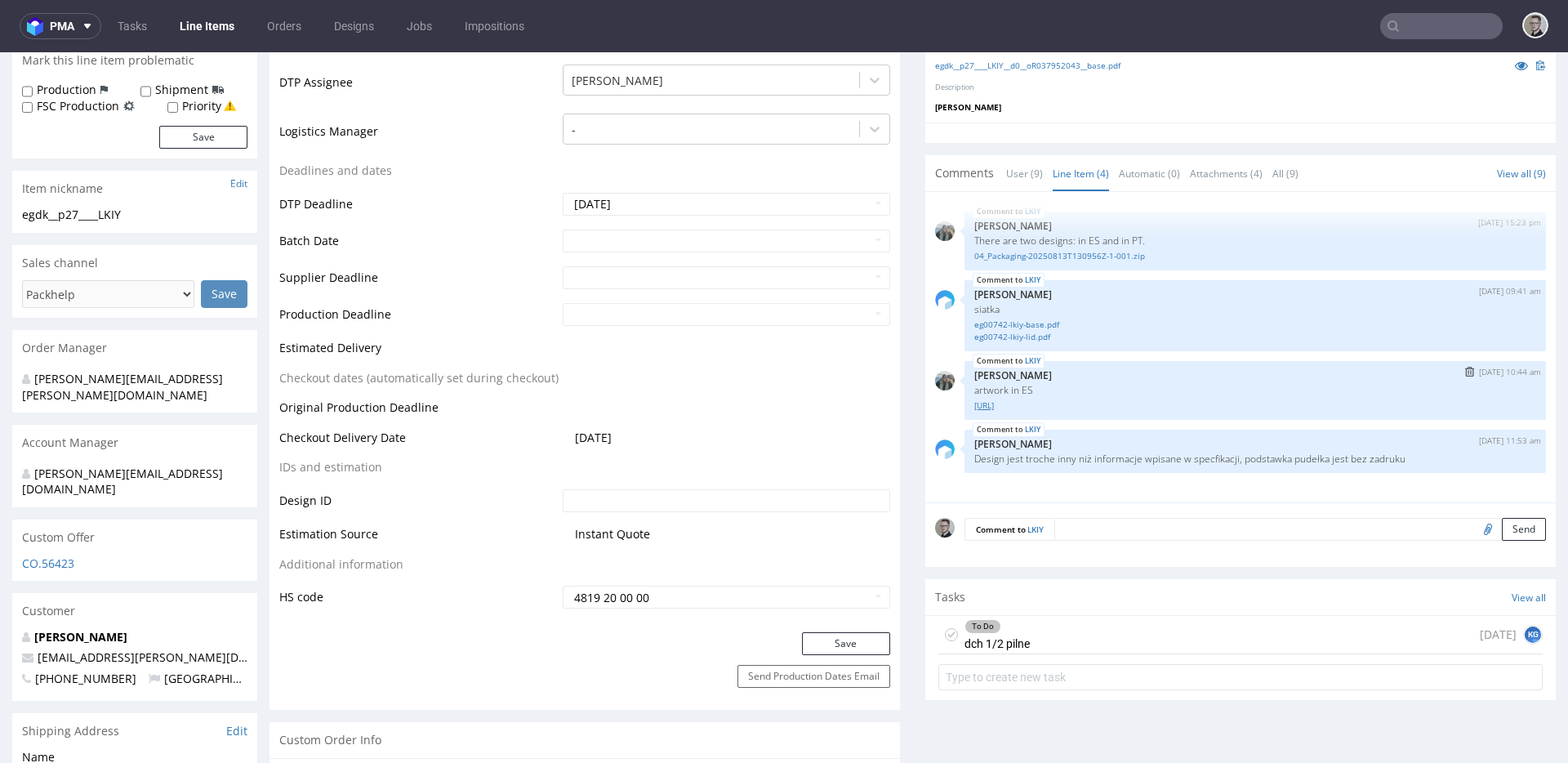
click at [1028, 405] on link "6026208-box-es-product-box-two-pieces-27-kraft-print-indigo-color-foil-none-ai_…" at bounding box center [1256, 405] width 562 height 12
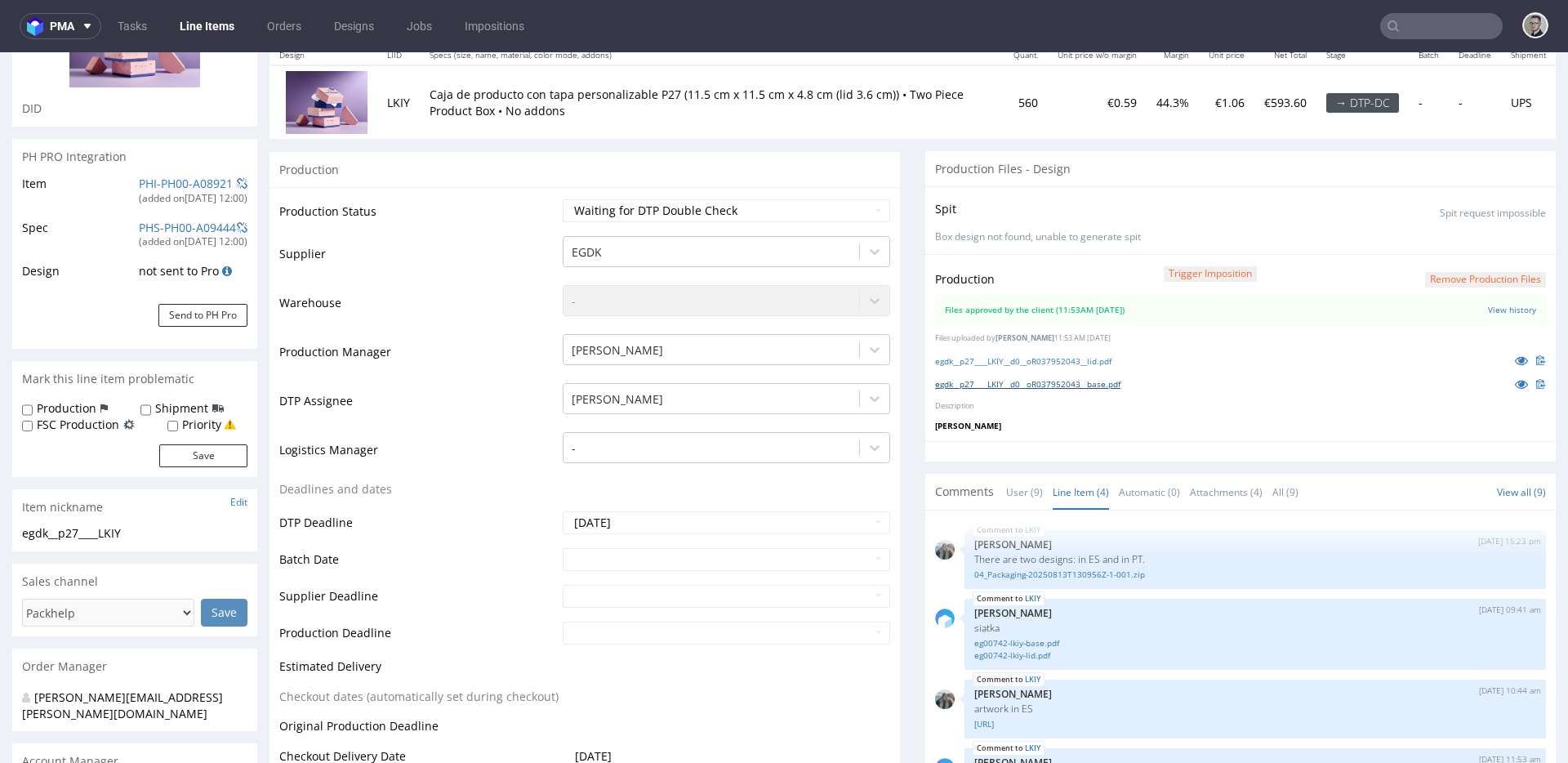
click at [1066, 385] on link "egdk__p27____LKIY__d0__oR037952043__base.pdf" at bounding box center [1028, 384] width 185 height 11
click at [1071, 358] on link "egdk__p27____LKIY__d0__oR037952043__lid.pdf" at bounding box center [1023, 360] width 177 height 11
click at [698, 208] on select "Waiting for Artwork Waiting for Diecut Waiting for Mockup Waiting for DTP Waiti…" at bounding box center [727, 211] width 327 height 23
select select "dtp_production_ready"
click at [563, 199] on select "Waiting for Artwork Waiting for Diecut Waiting for Mockup Waiting for DTP Waiti…" at bounding box center [727, 211] width 327 height 23
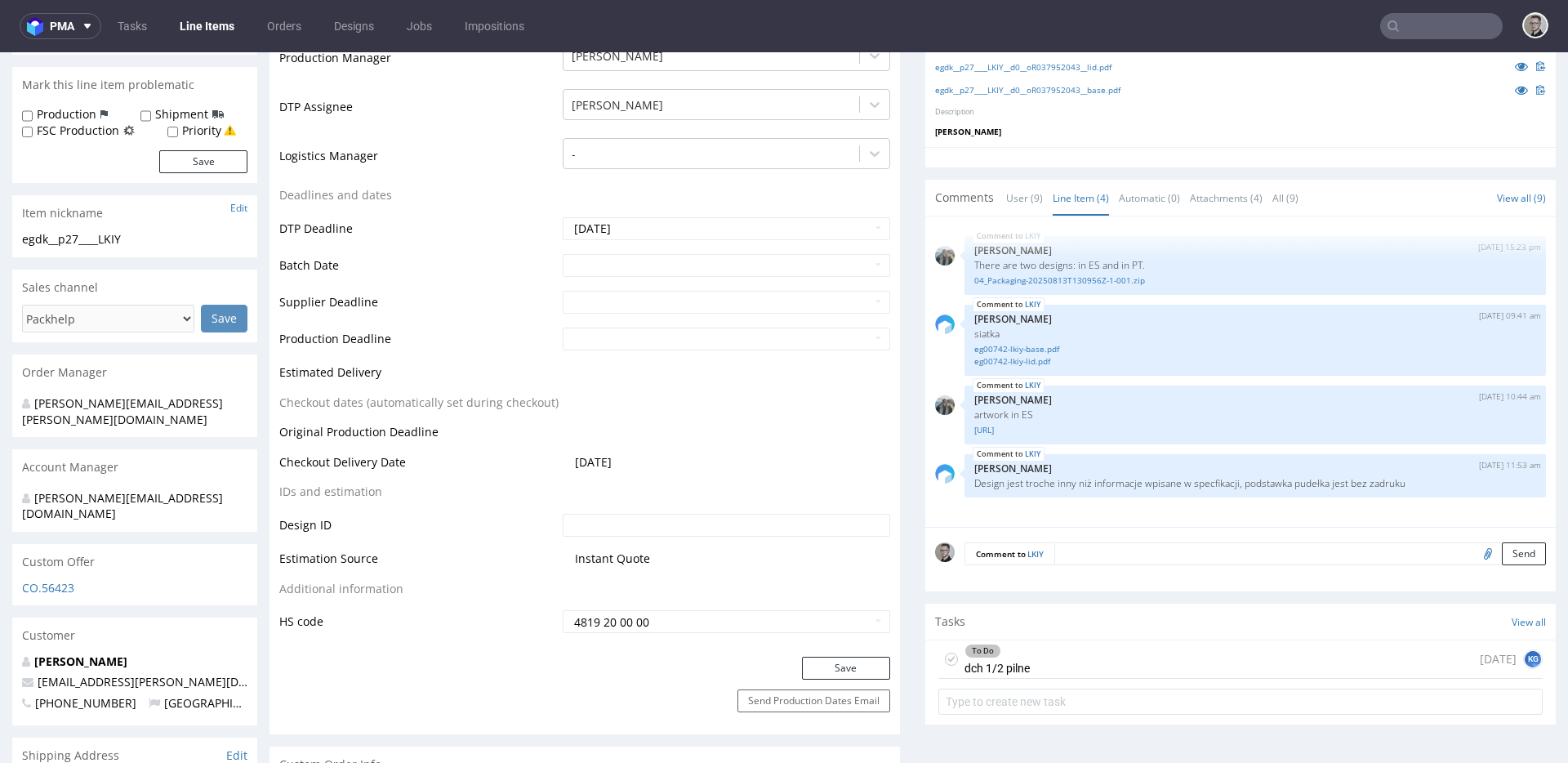
scroll to position [702, 0]
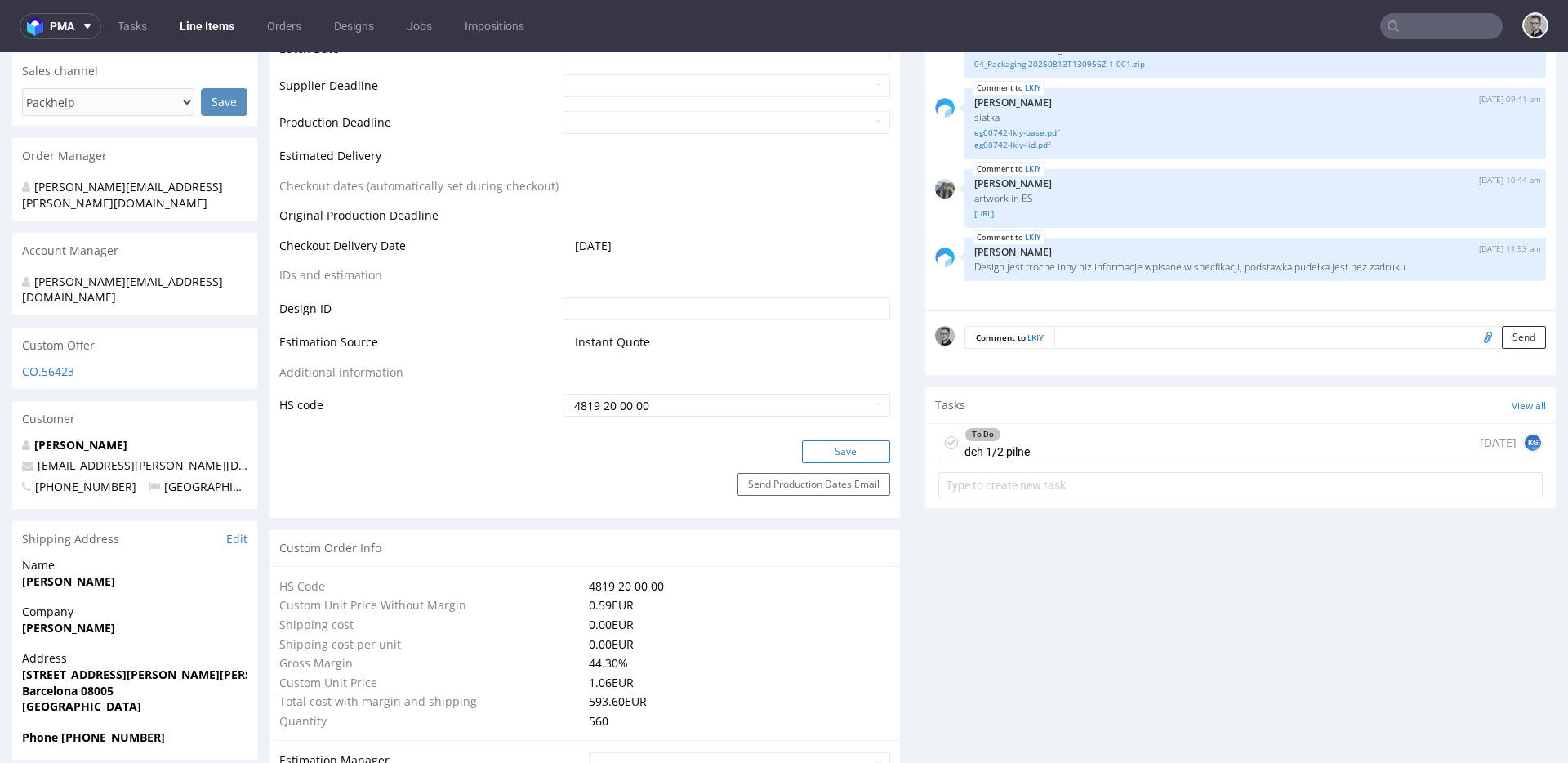
click at [842, 447] on button "Save" at bounding box center [846, 452] width 88 height 23
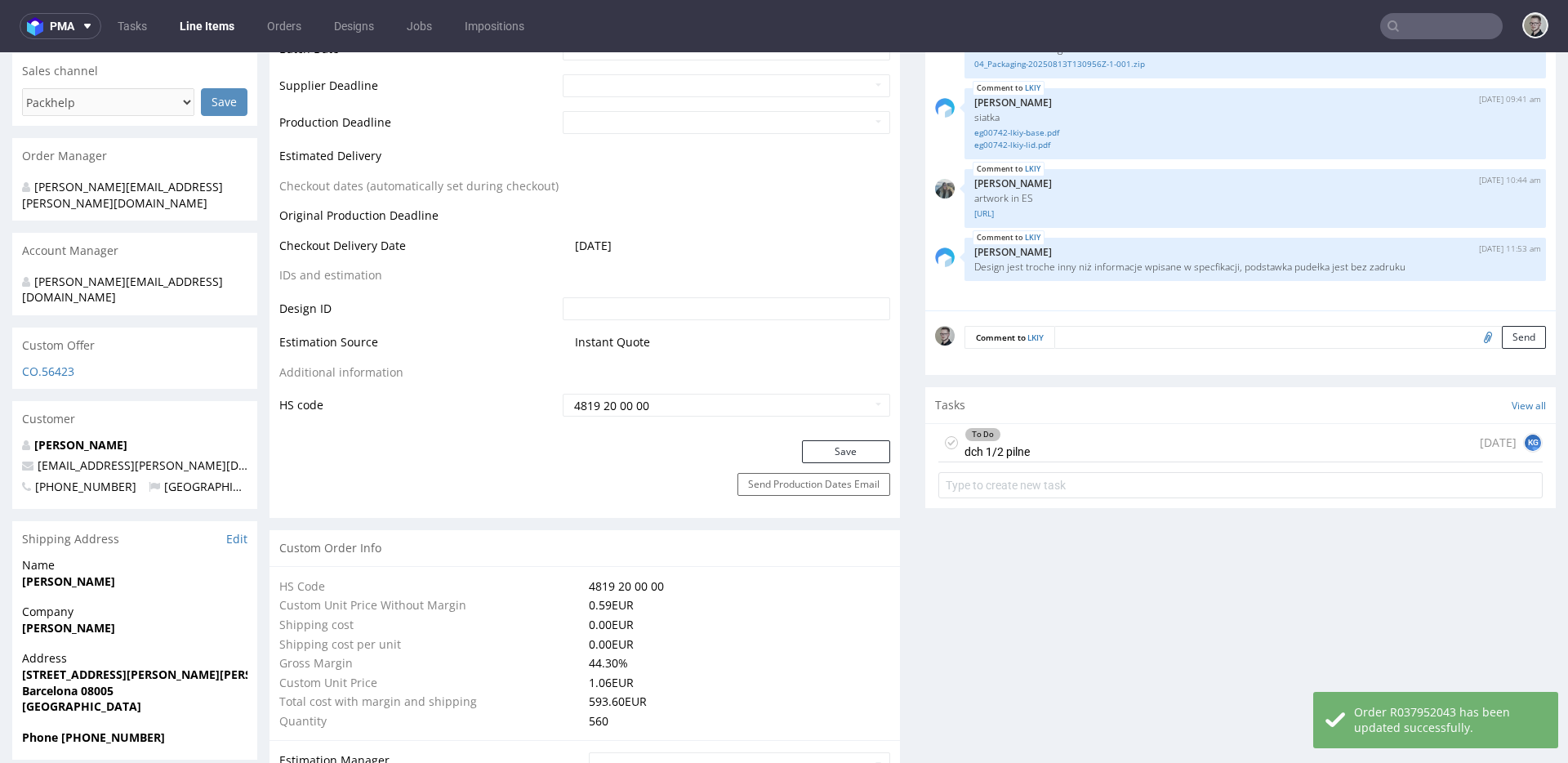
click at [945, 442] on icon at bounding box center [951, 442] width 13 height 13
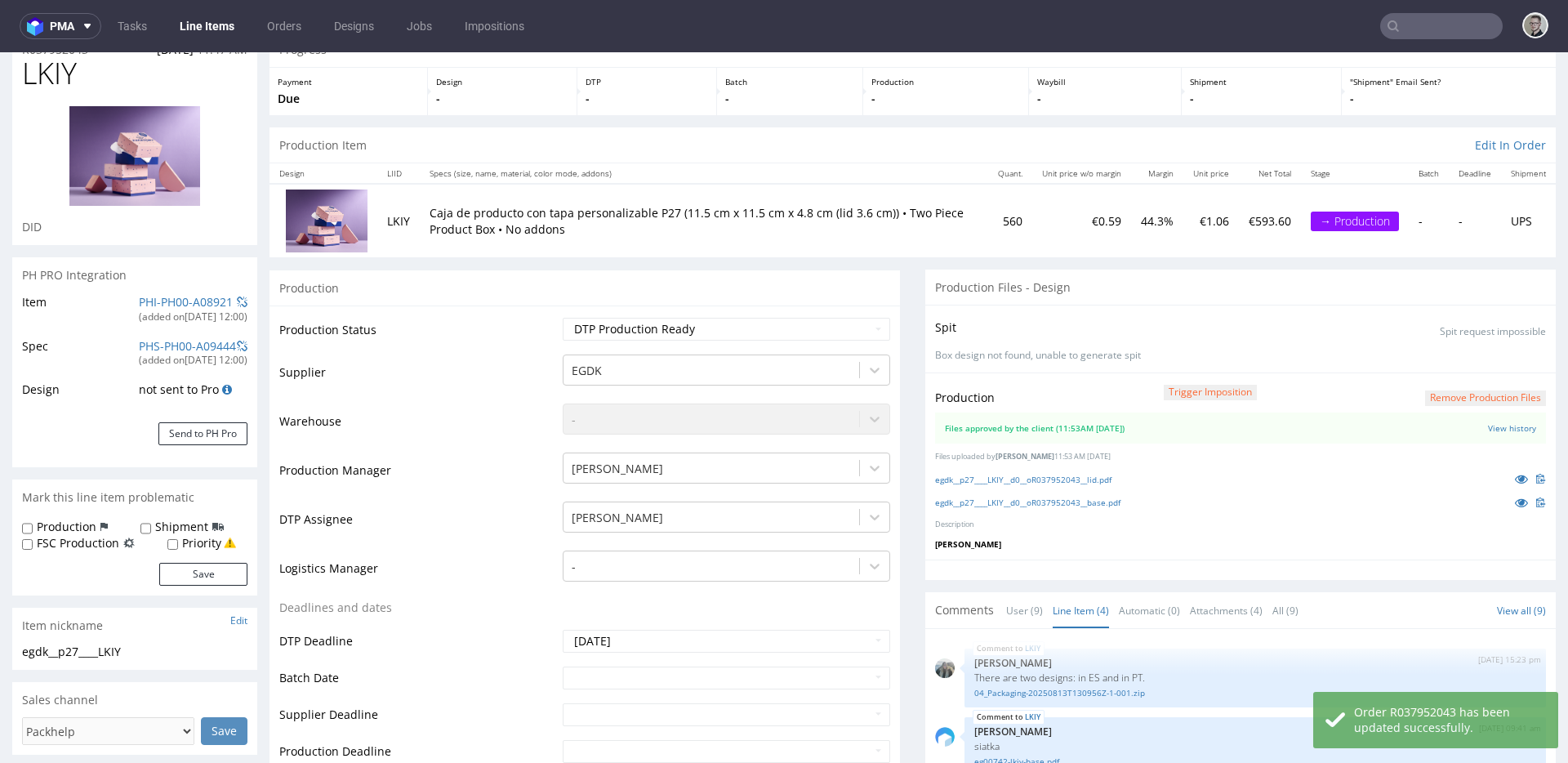
scroll to position [0, 0]
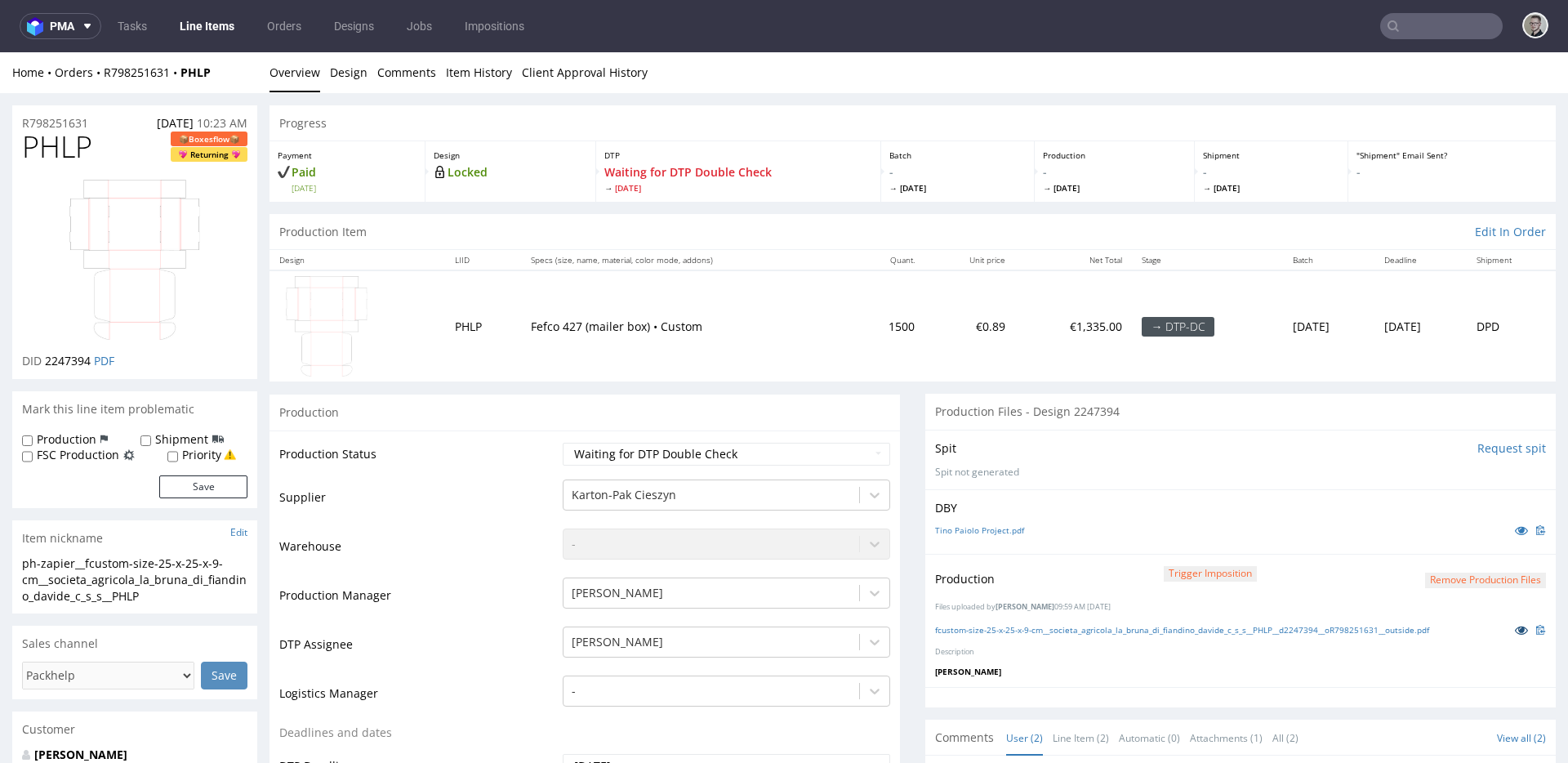
click at [1515, 631] on icon at bounding box center [1521, 629] width 13 height 11
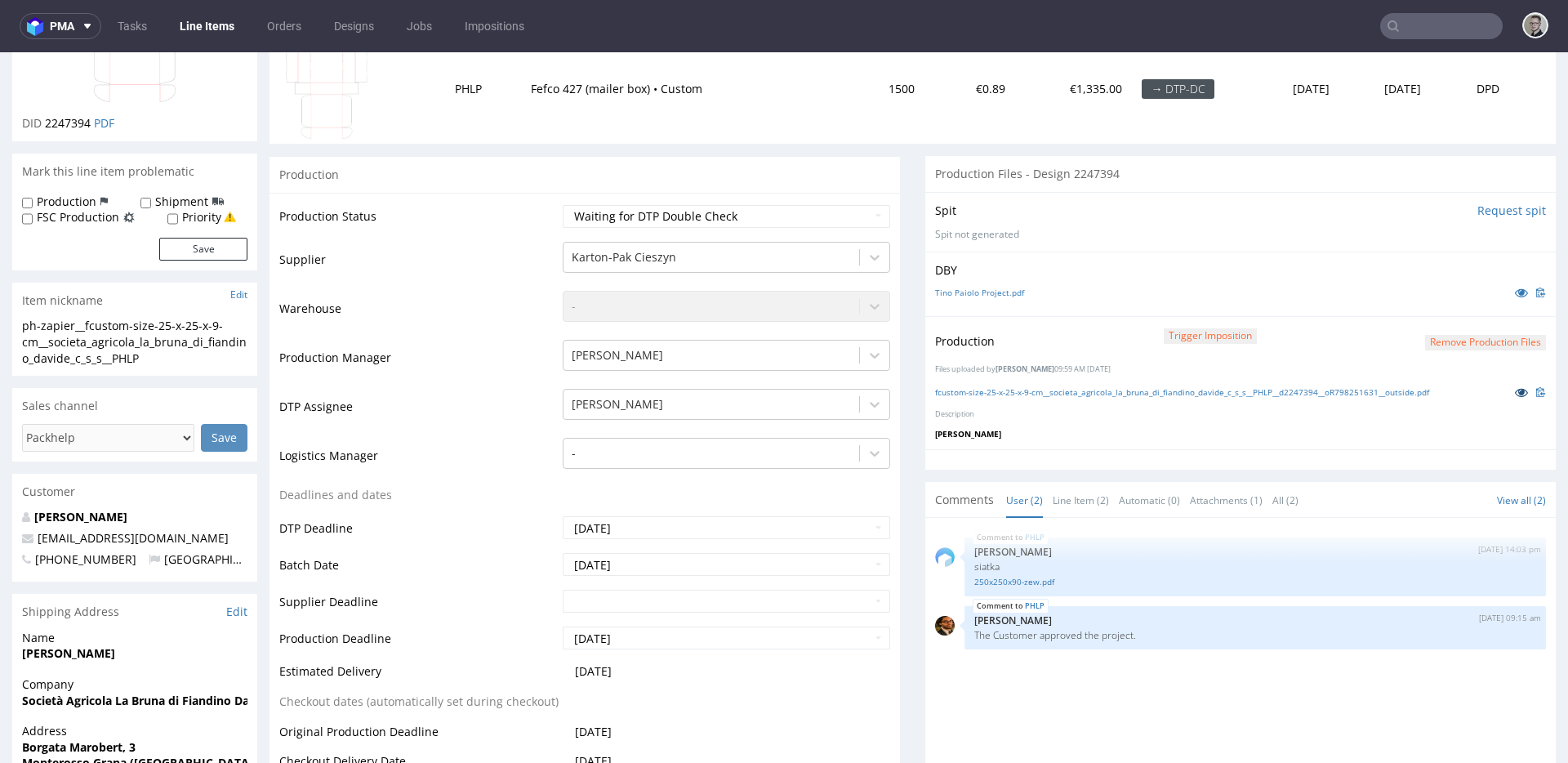
scroll to position [503, 0]
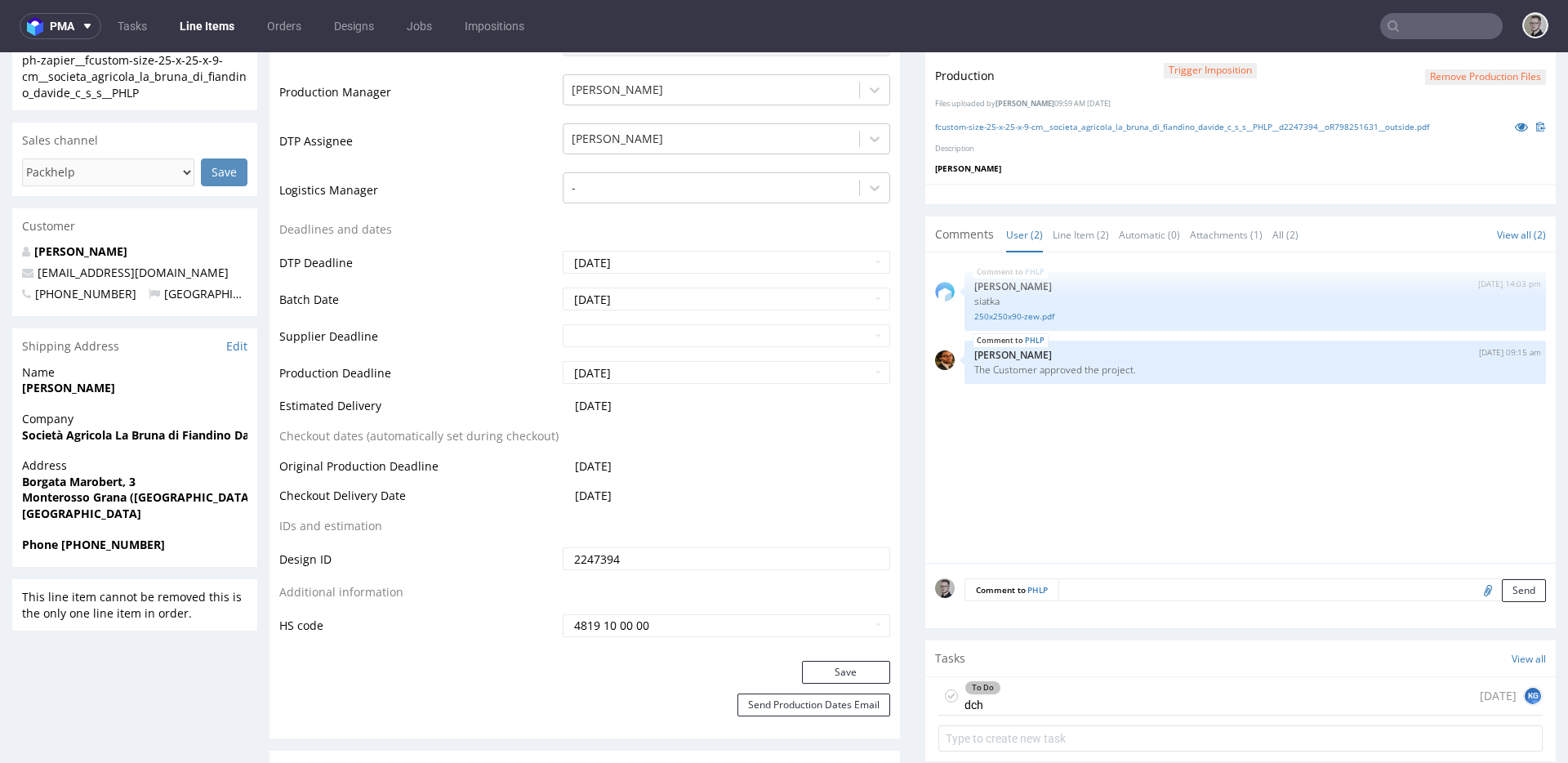
click at [1032, 684] on div "To Do dch today KG" at bounding box center [1240, 696] width 605 height 38
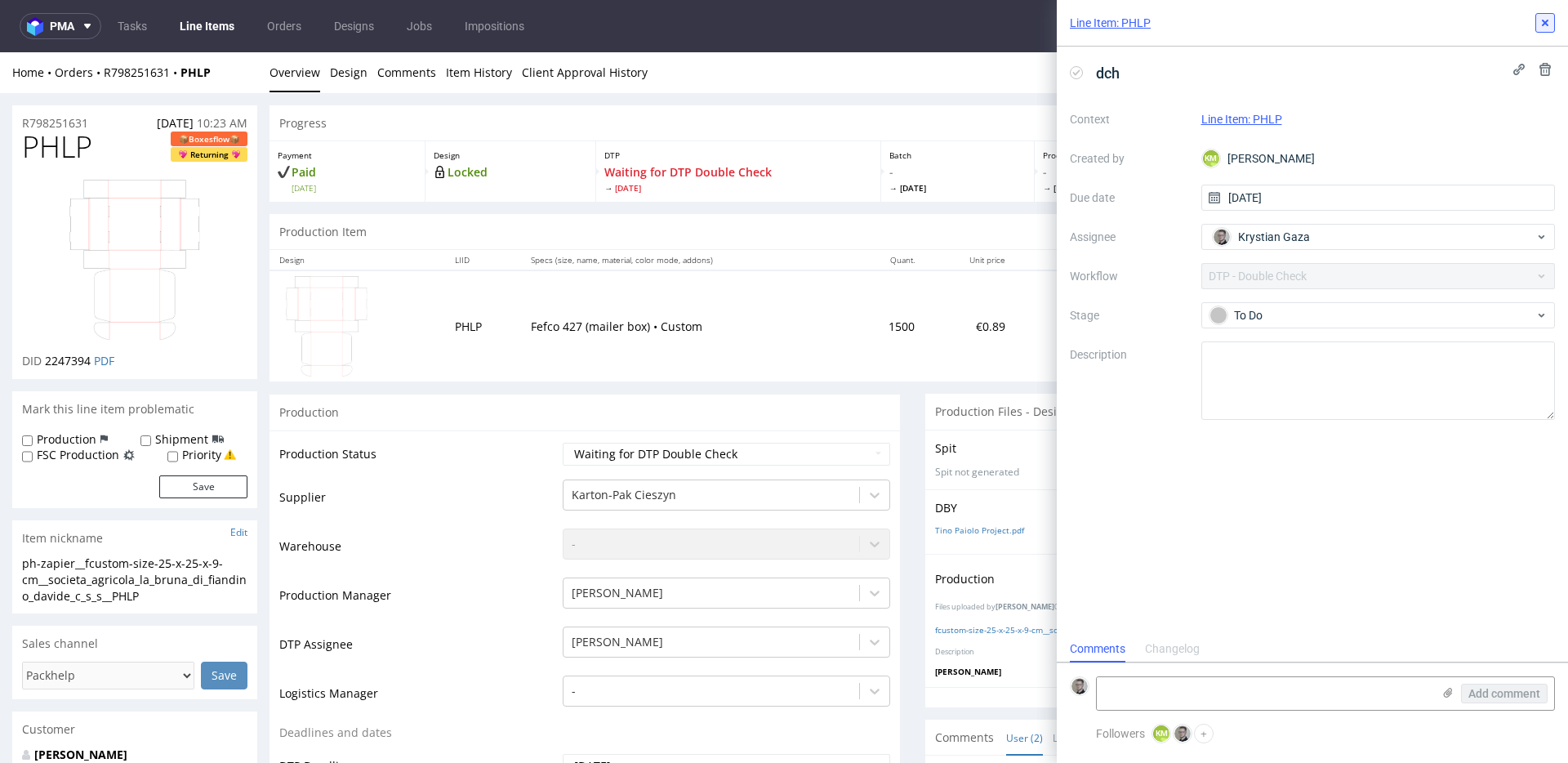
click at [1559, 14] on div "Line Item: PHLP" at bounding box center [1312, 23] width 512 height 46
click at [1548, 17] on icon at bounding box center [1545, 23] width 13 height 13
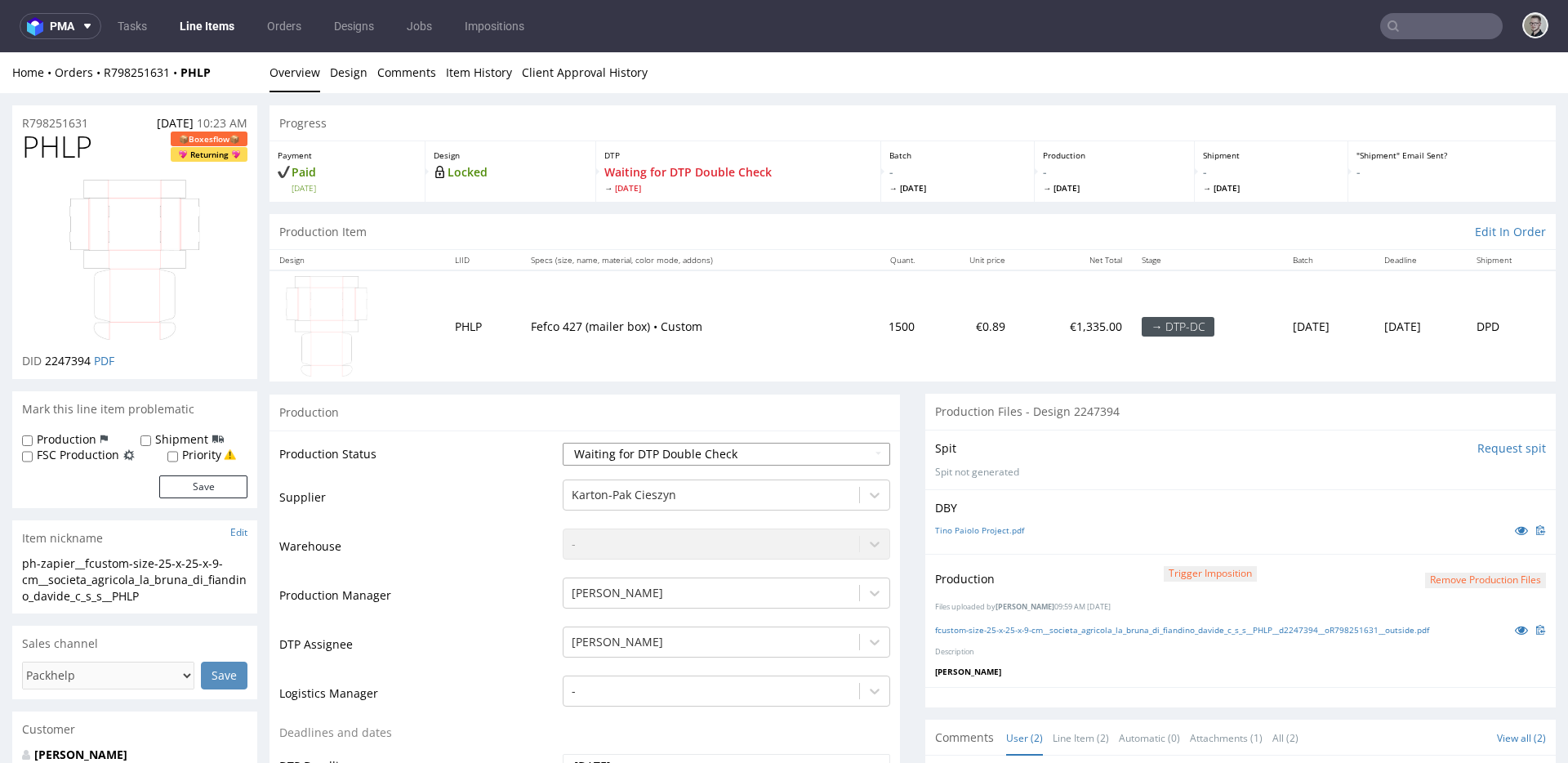
click at [767, 453] on select "Waiting for Artwork Waiting for Diecut Waiting for Mockup Waiting for DTP Waiti…" at bounding box center [727, 454] width 327 height 23
select select "dtp_production_ready"
click at [563, 443] on select "Waiting for Artwork Waiting for Diecut Waiting for Mockup Waiting for DTP Waiti…" at bounding box center [727, 454] width 327 height 23
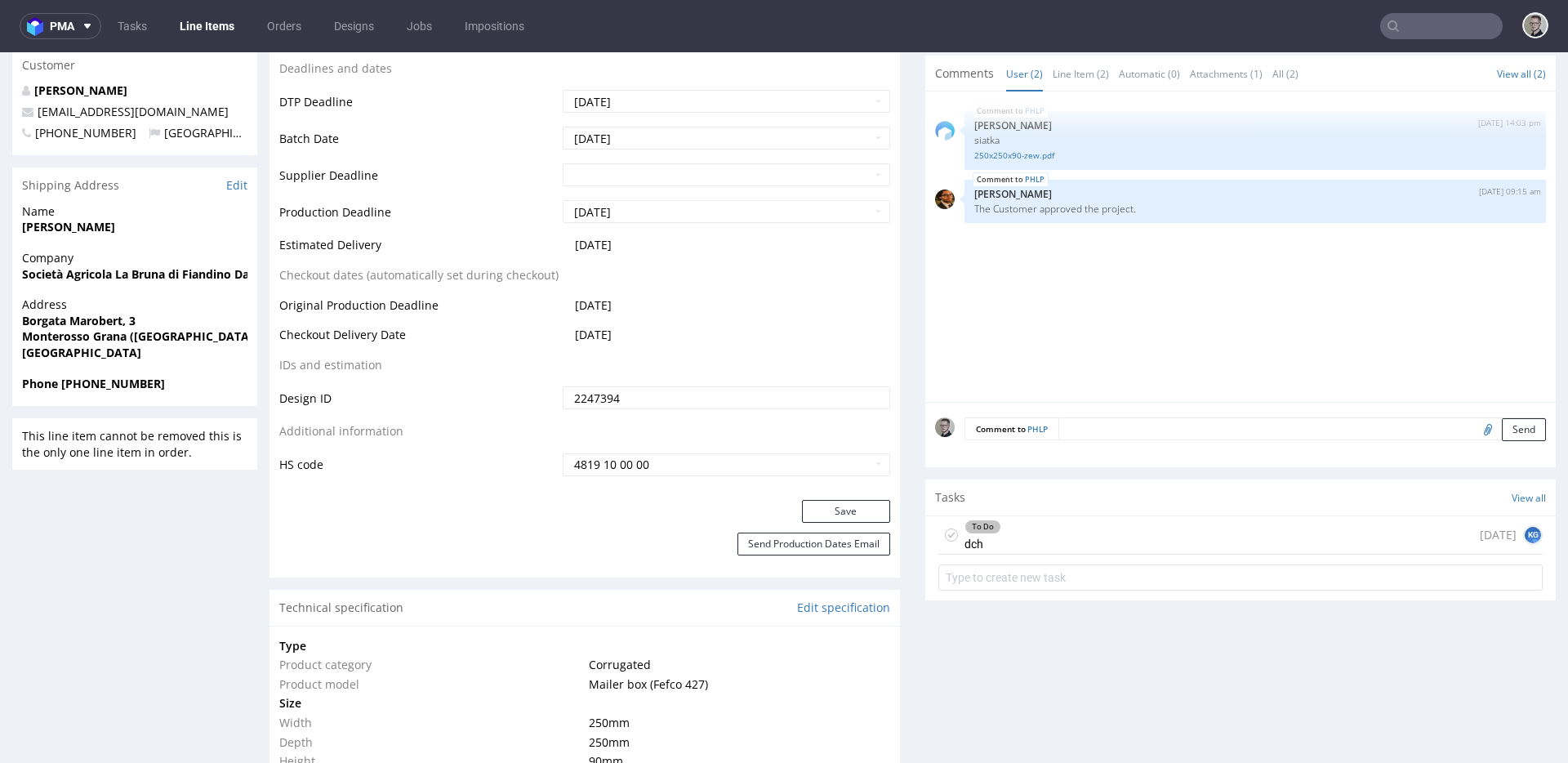
scroll to position [730, 0]
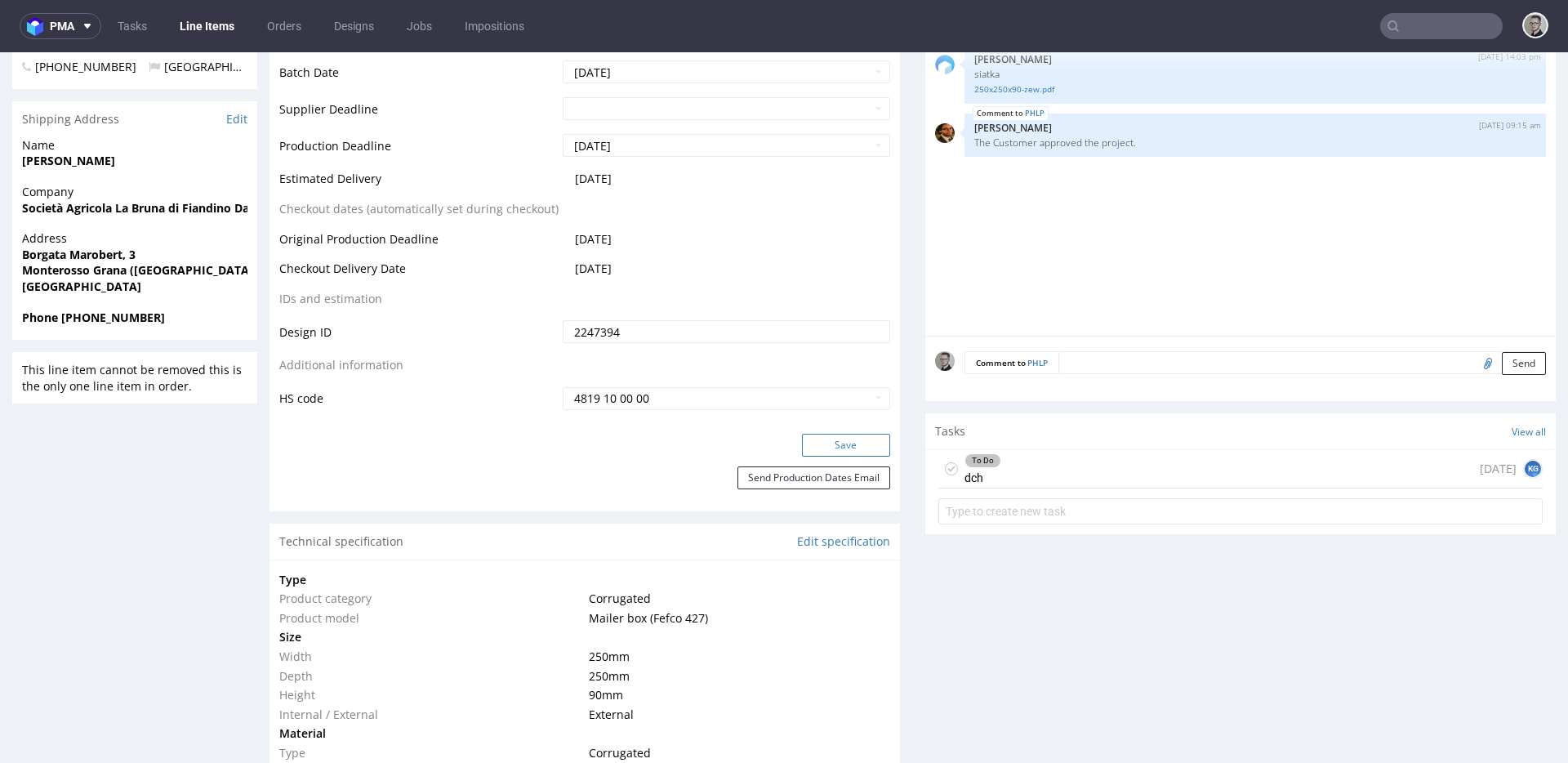
click at [865, 449] on button "Save" at bounding box center [846, 445] width 88 height 23
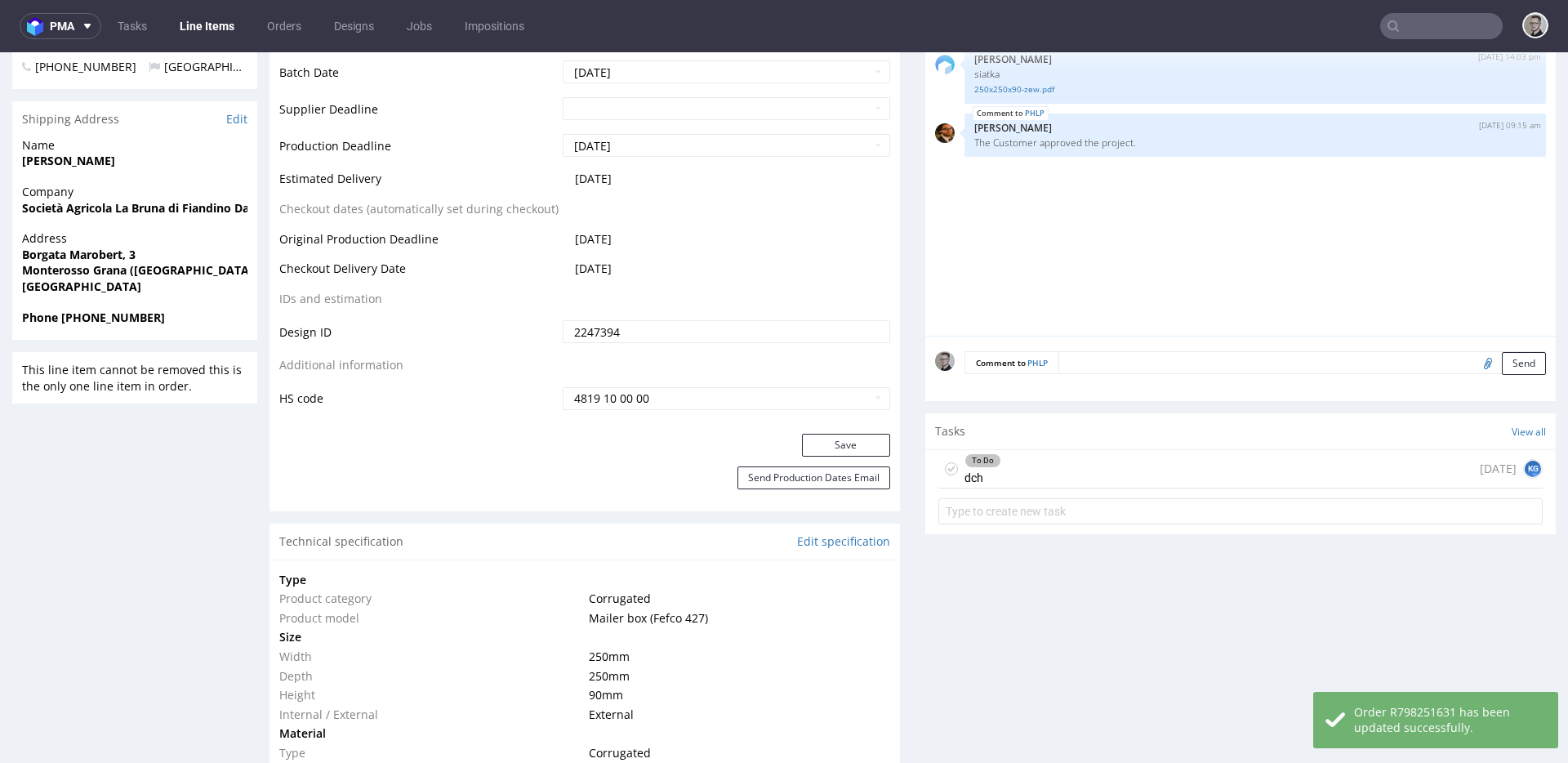
click at [945, 465] on icon at bounding box center [951, 468] width 13 height 13
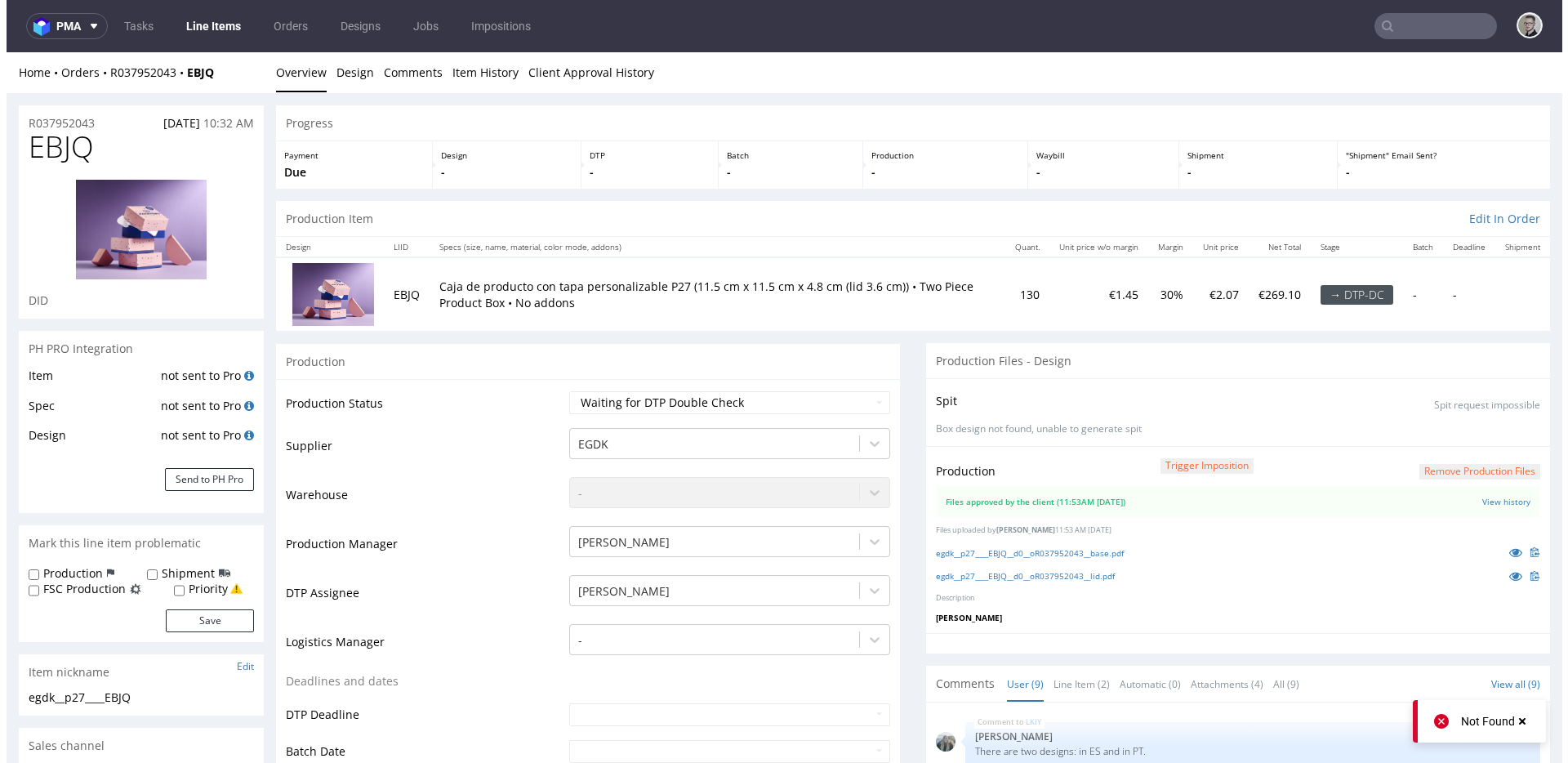
scroll to position [261, 0]
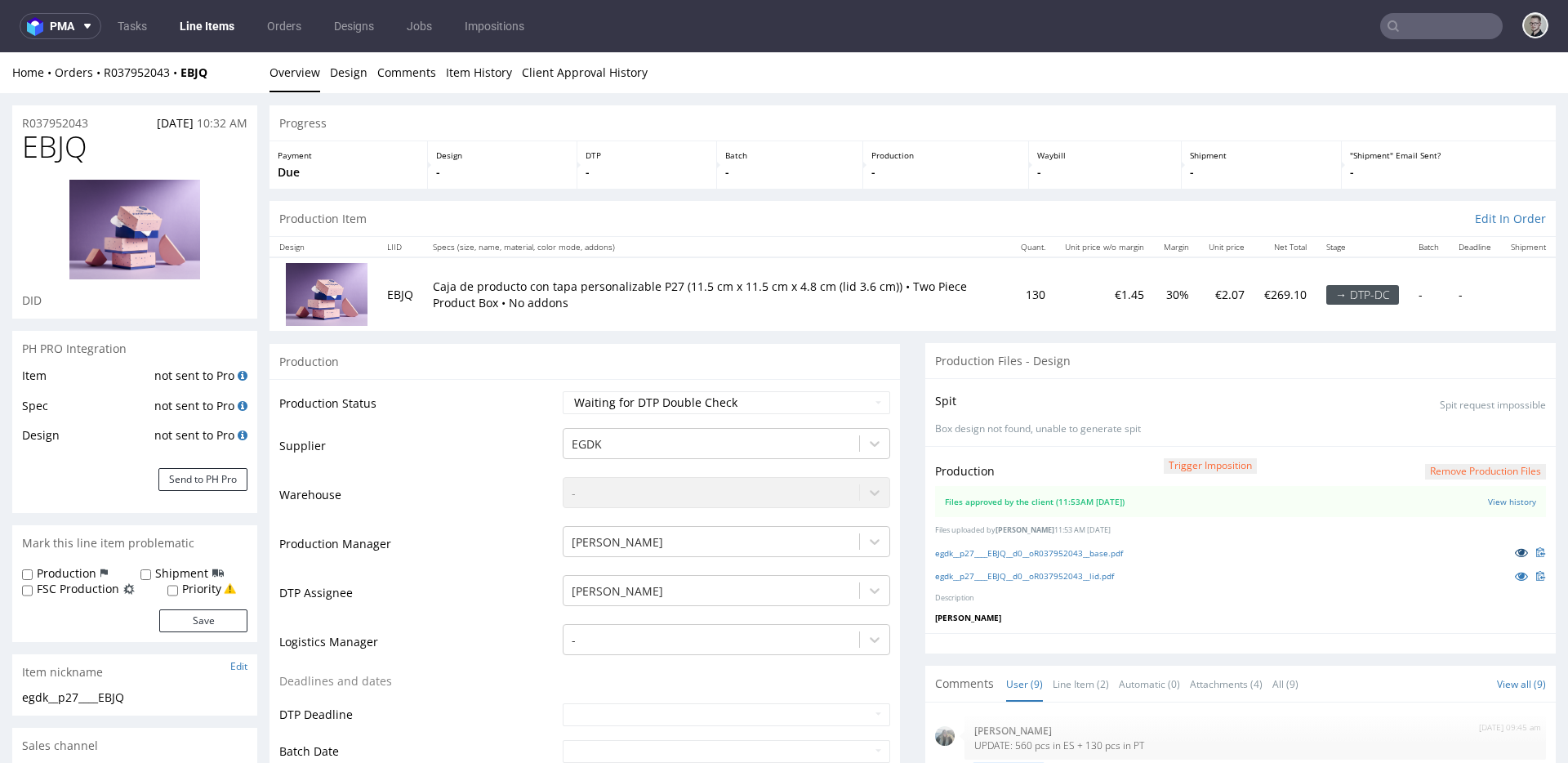
click at [1515, 552] on icon at bounding box center [1521, 552] width 13 height 11
click at [1515, 571] on icon at bounding box center [1521, 575] width 13 height 11
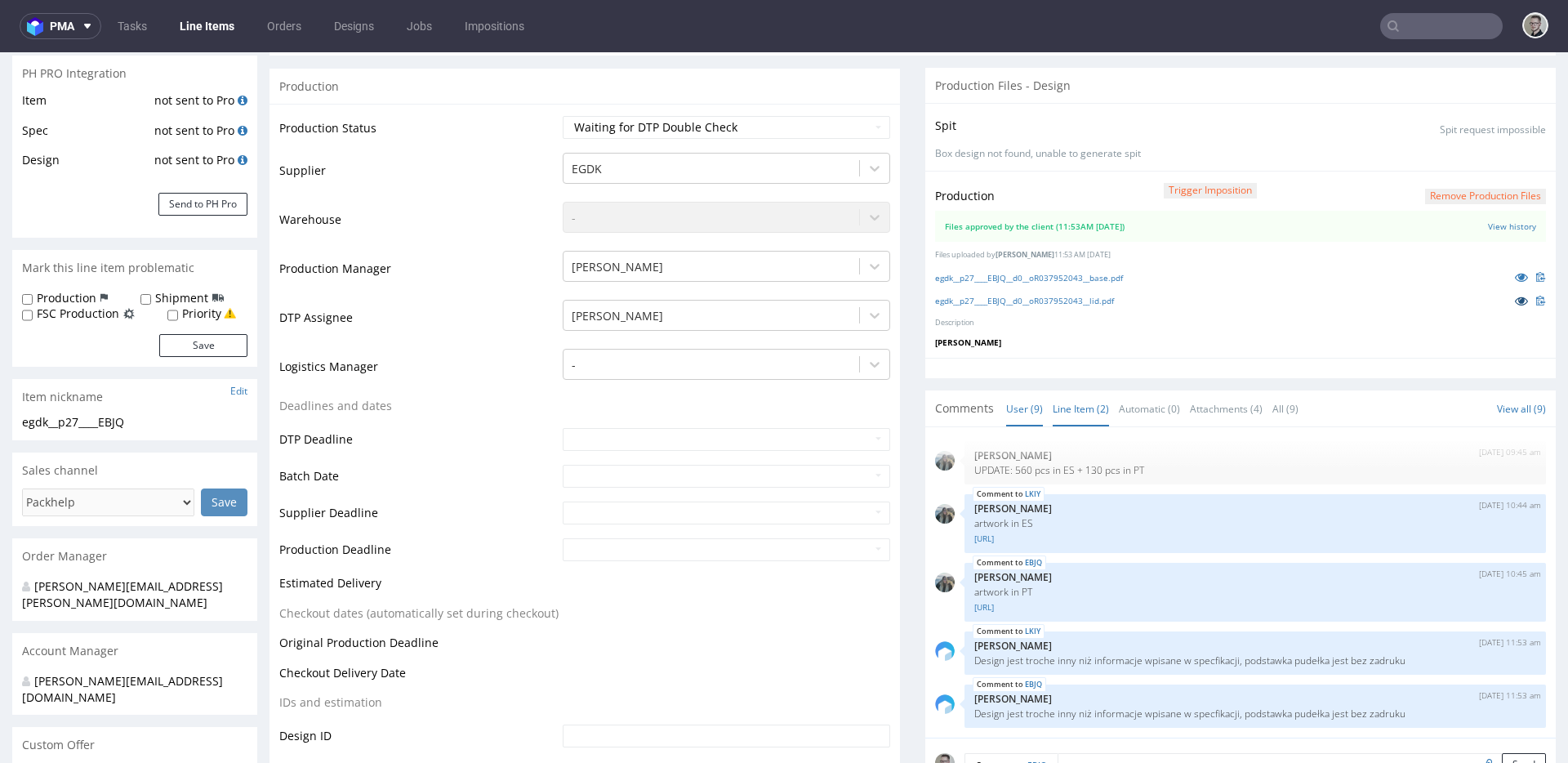
scroll to position [276, 0]
click at [1078, 412] on link "Line Item (2)" at bounding box center [1081, 408] width 57 height 35
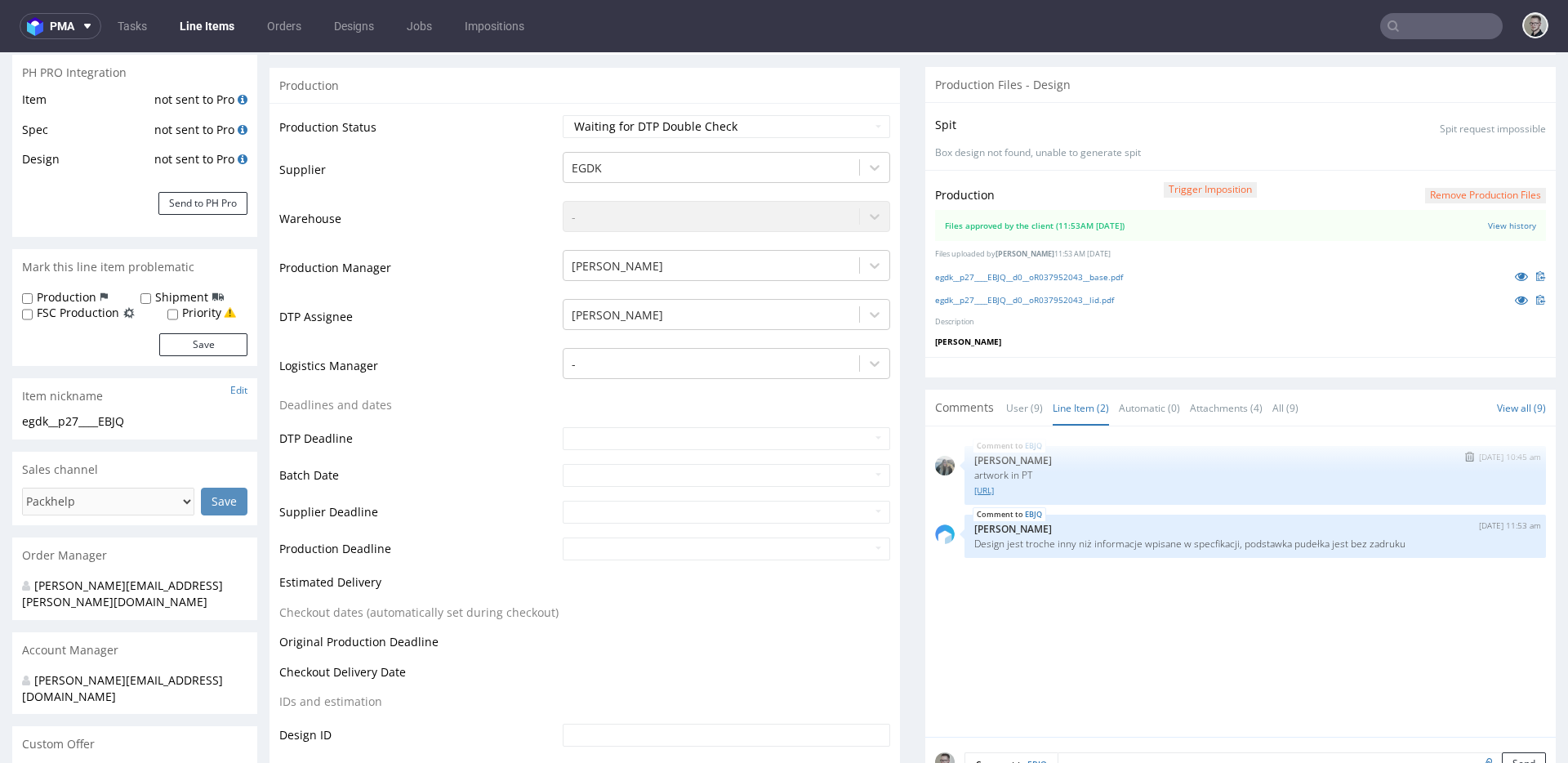
click at [1045, 491] on link "[URL]" at bounding box center [1256, 491] width 562 height 12
click at [1069, 299] on link "egdk__p27____EBJQ__d0__oR037952043__lid.pdf" at bounding box center [1025, 299] width 179 height 11
click at [1088, 279] on link "egdk__p27____EBJQ__d0__oR037952043__base.pdf" at bounding box center [1029, 277] width 188 height 11
click at [726, 134] on select "Waiting for Artwork Waiting for Diecut Waiting for Mockup Waiting for DTP Waiti…" at bounding box center [727, 126] width 327 height 23
select select "dtp_production_ready"
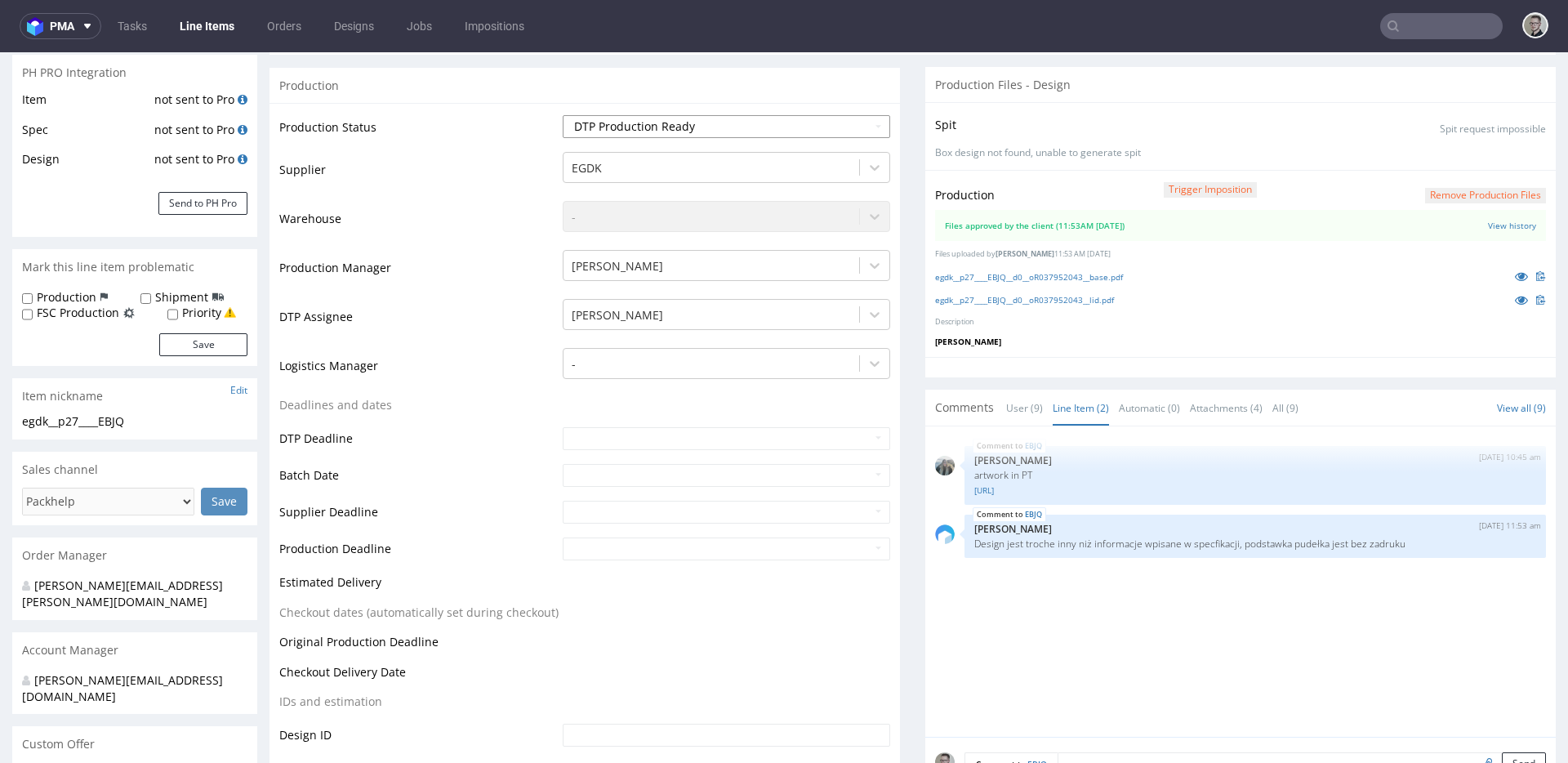
click at [563, 115] on select "Waiting for Artwork Waiting for Diecut Waiting for Mockup Waiting for DTP Waiti…" at bounding box center [727, 126] width 327 height 23
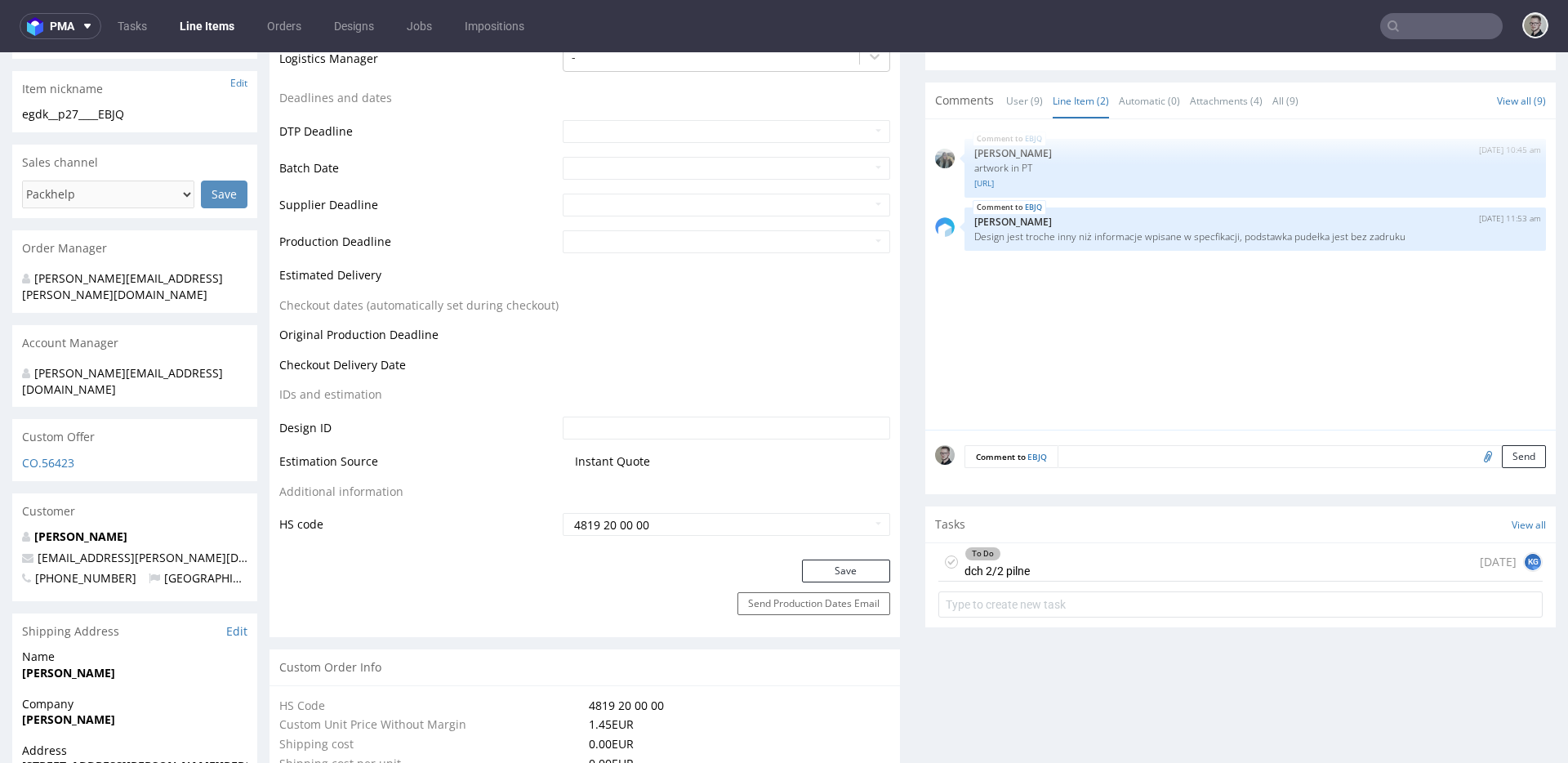
scroll to position [772, 0]
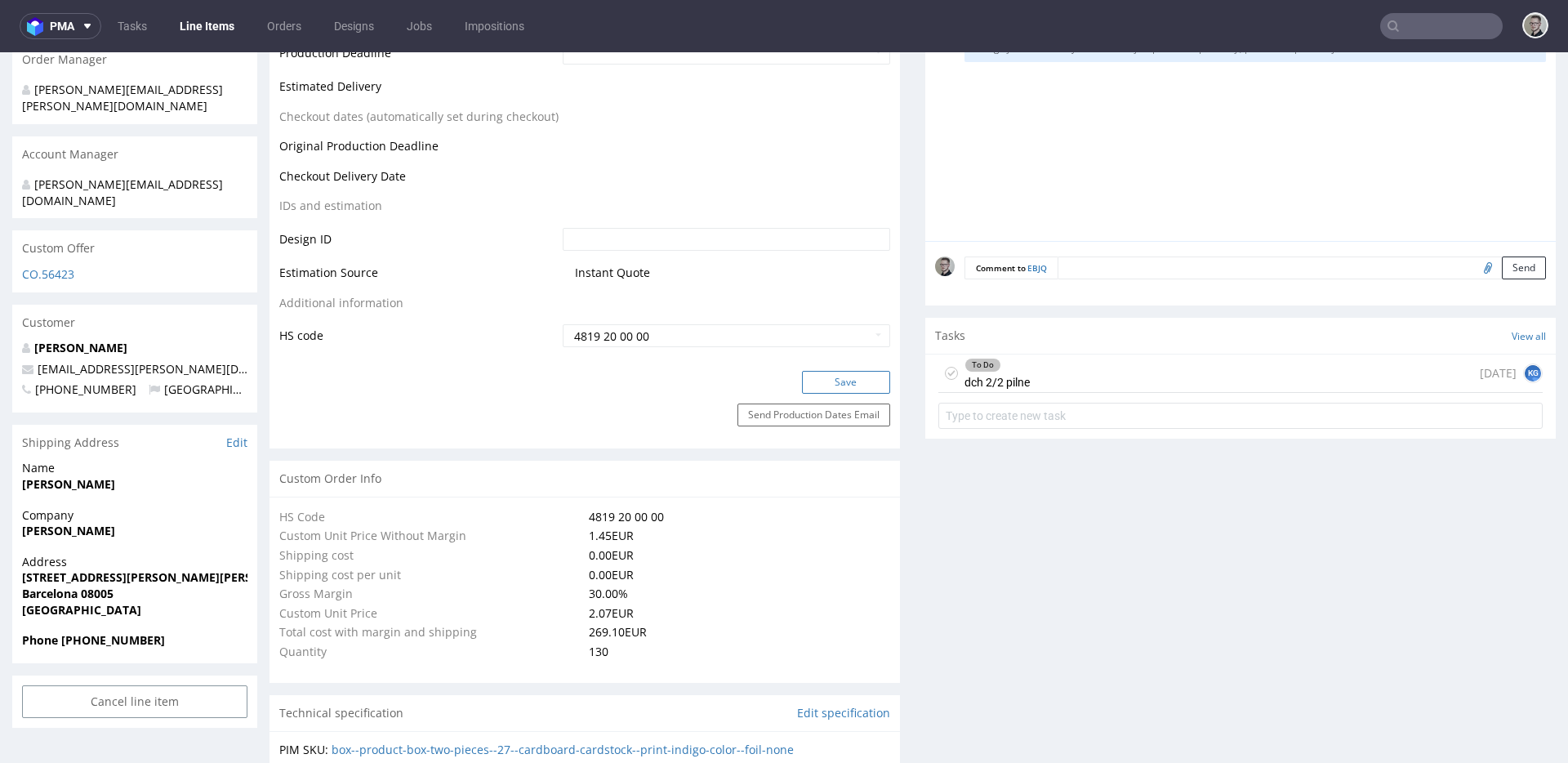
click at [843, 384] on button "Save" at bounding box center [846, 382] width 88 height 23
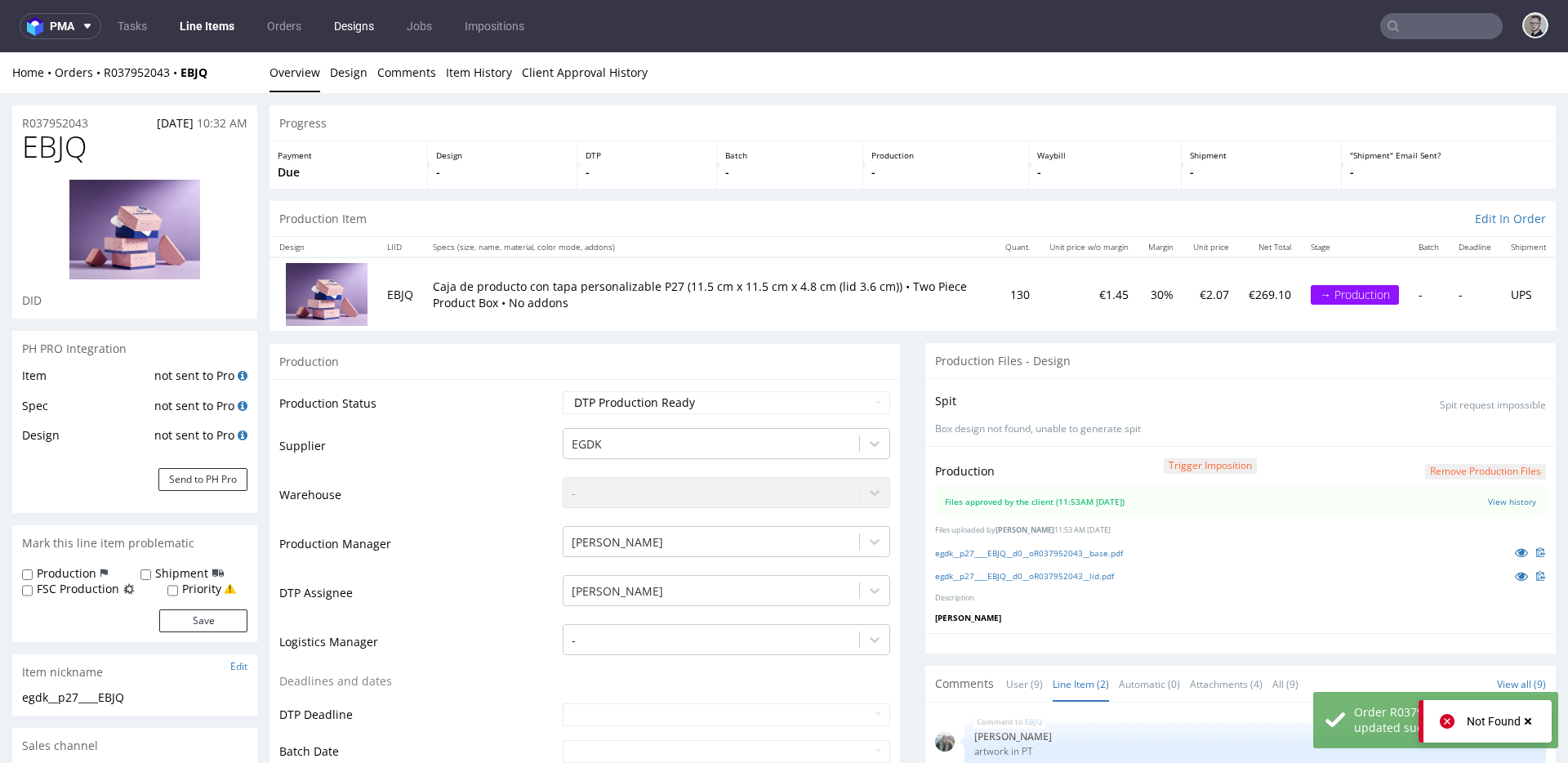
scroll to position [761, 0]
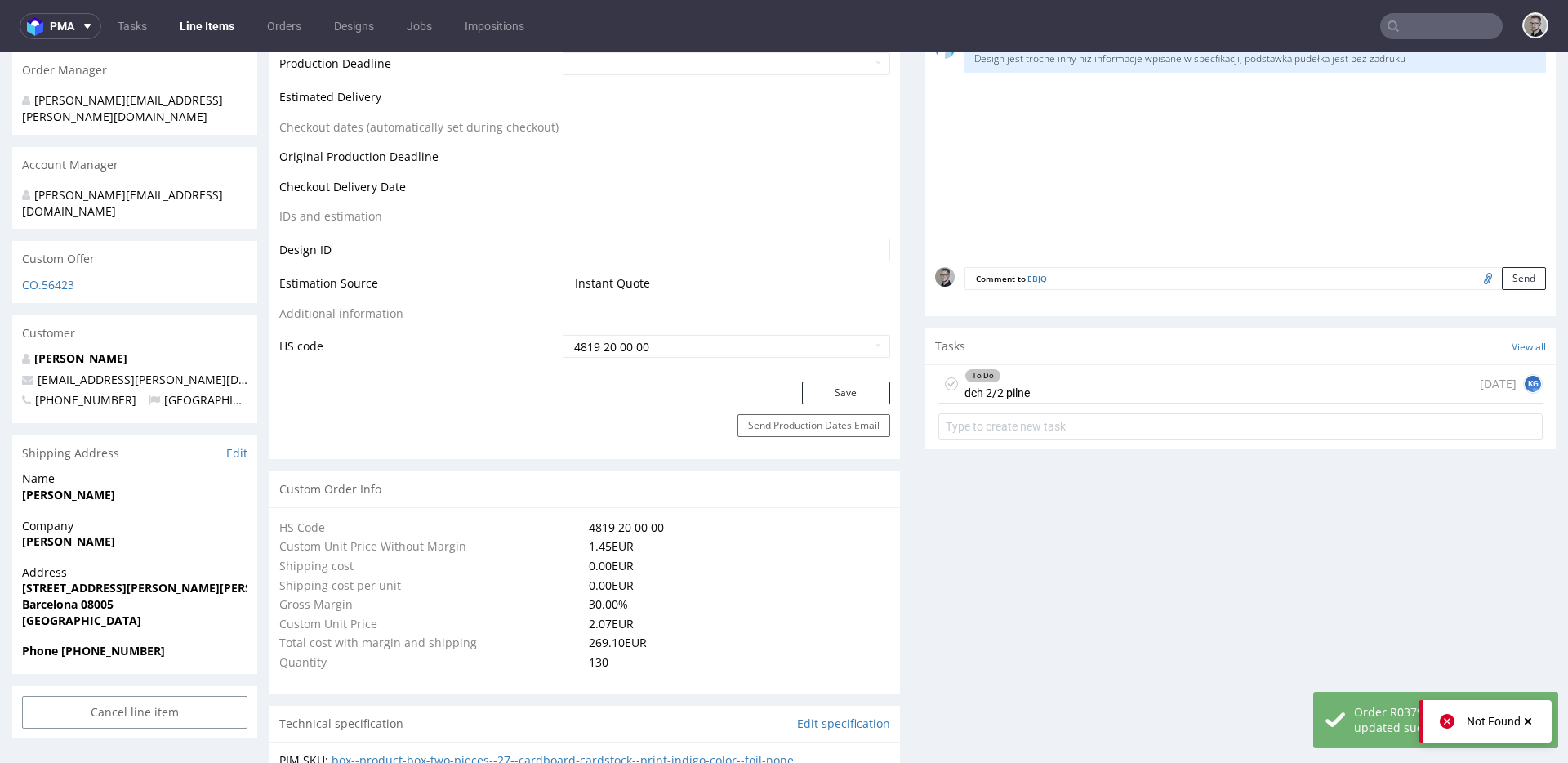
click at [945, 378] on icon at bounding box center [951, 384] width 13 height 13
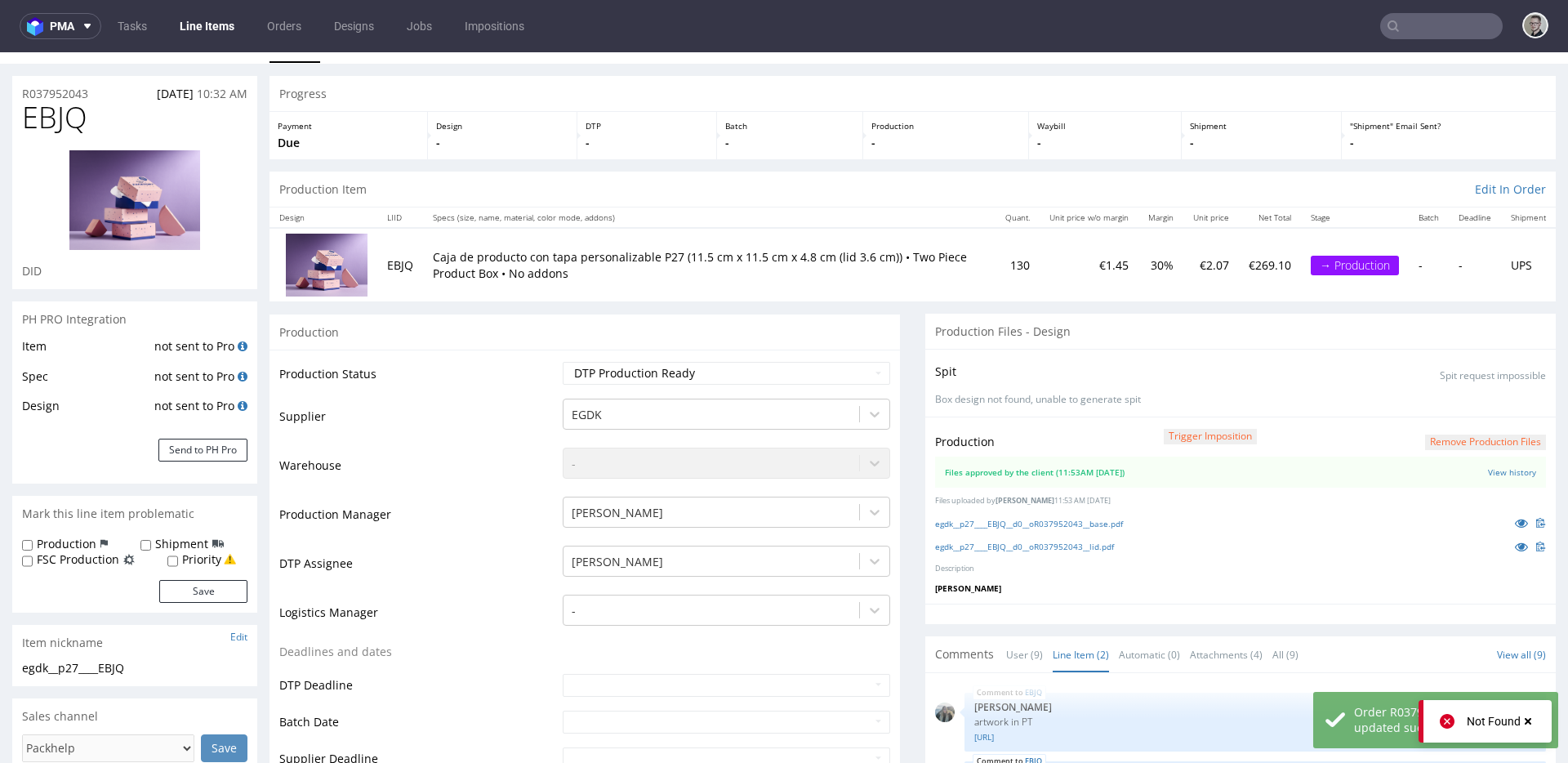
scroll to position [0, 0]
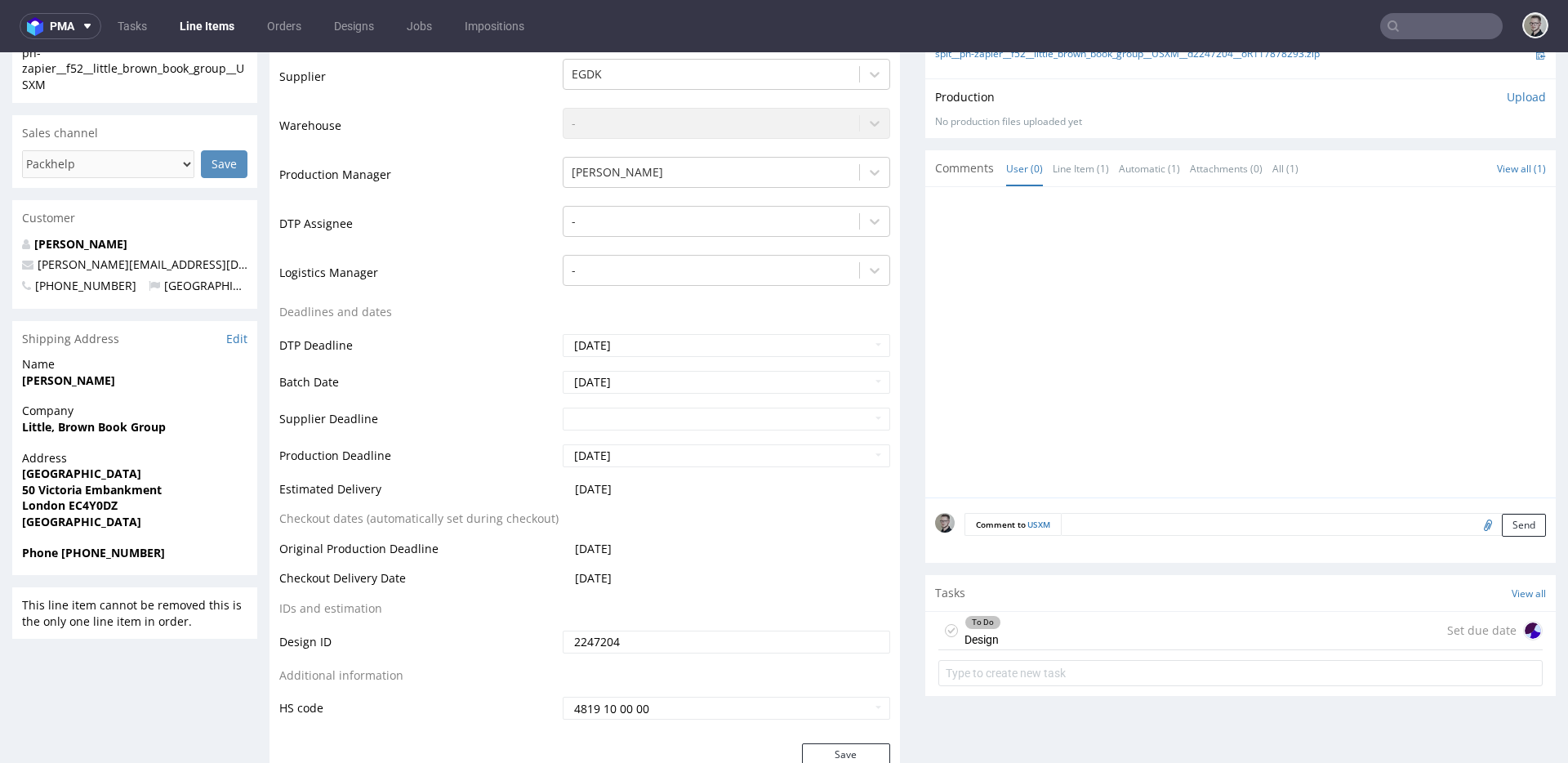
scroll to position [564, 0]
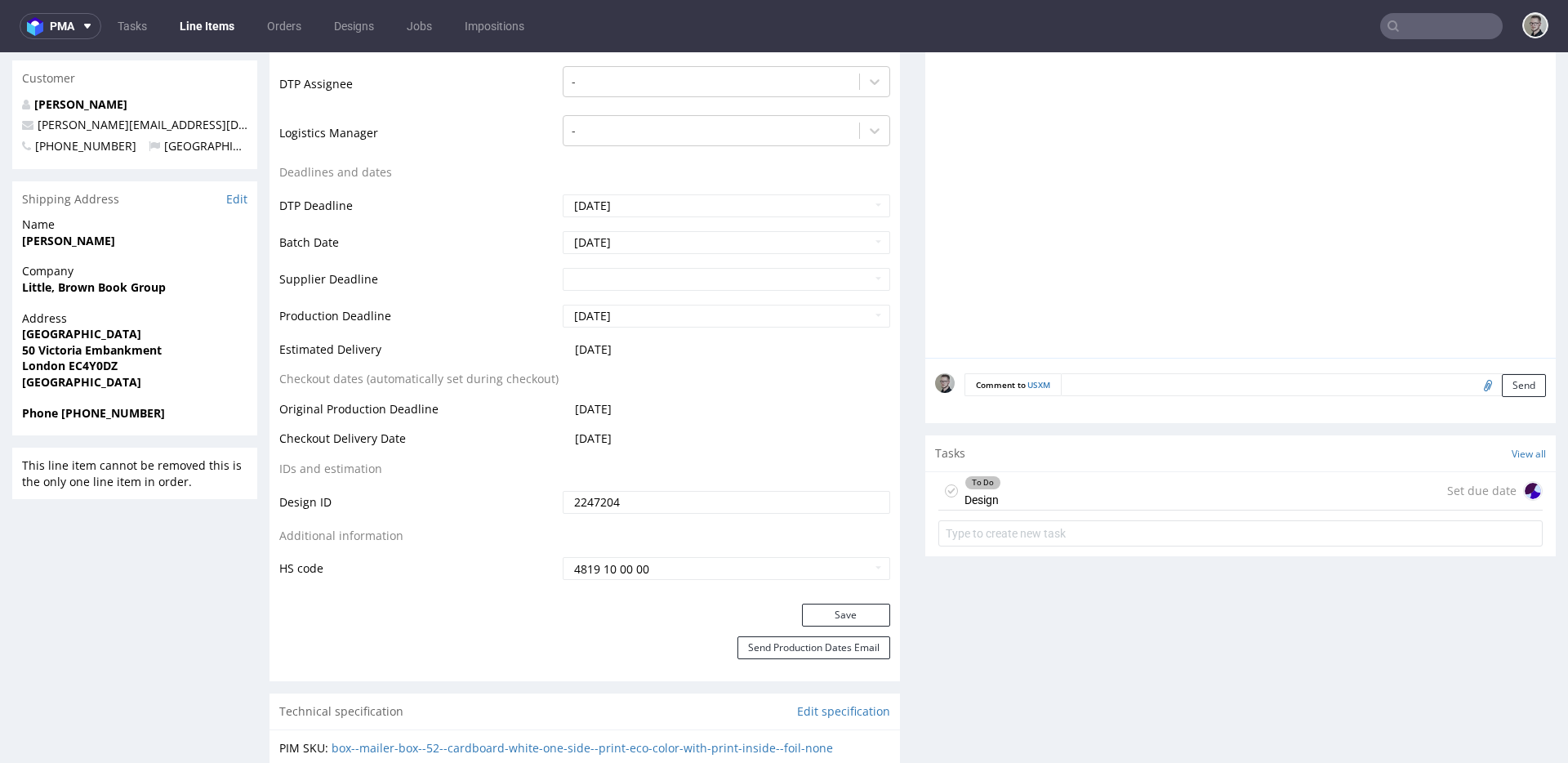
drag, startPoint x: 1211, startPoint y: 476, endPoint x: 1210, endPoint y: 528, distance: 52.0
click at [1211, 476] on div "To Do Design Set due date" at bounding box center [1240, 491] width 605 height 38
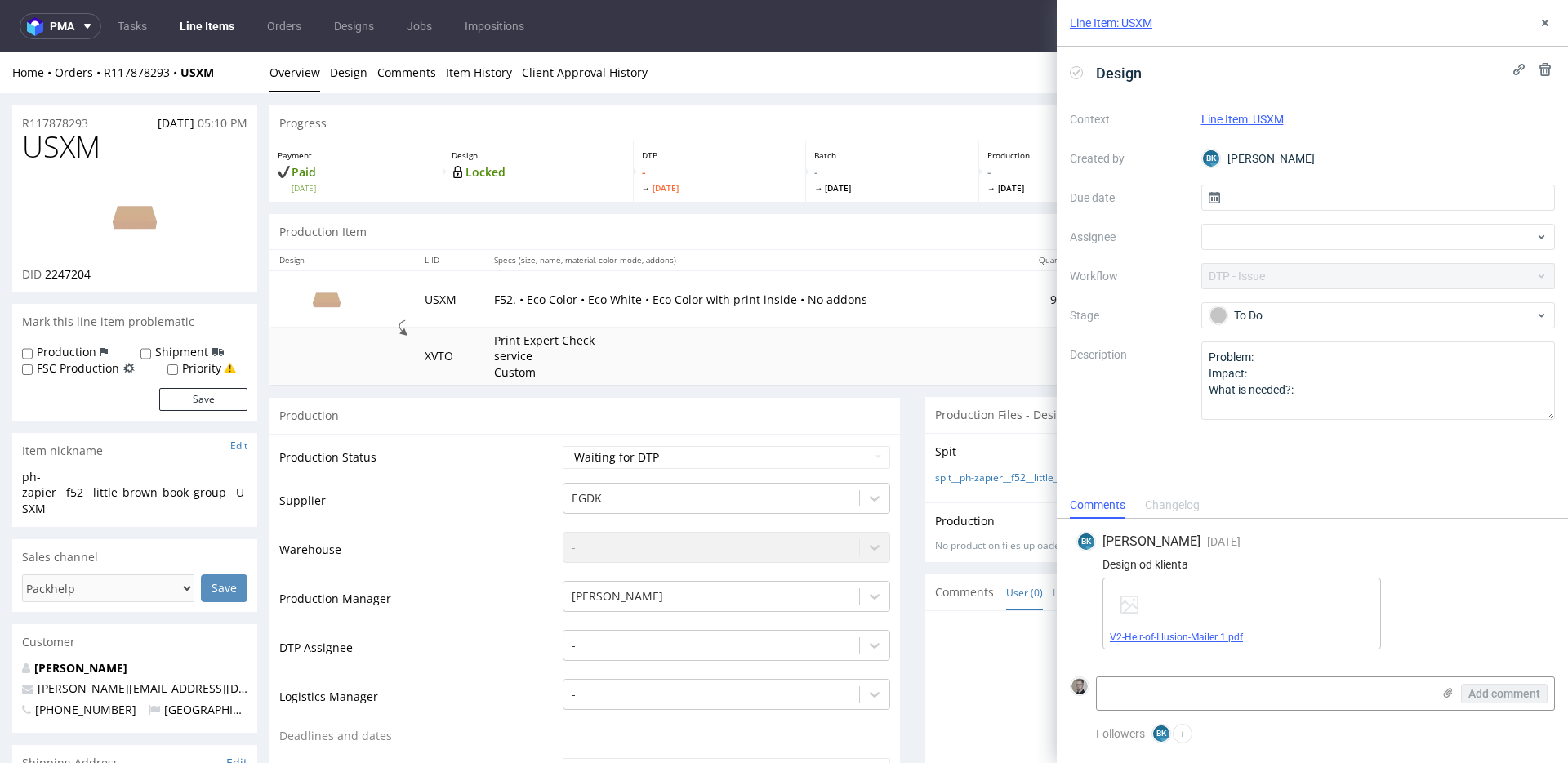
click at [1176, 638] on link "V2-Heir-of-Illusion-Mailer 1.pdf" at bounding box center [1176, 636] width 133 height 11
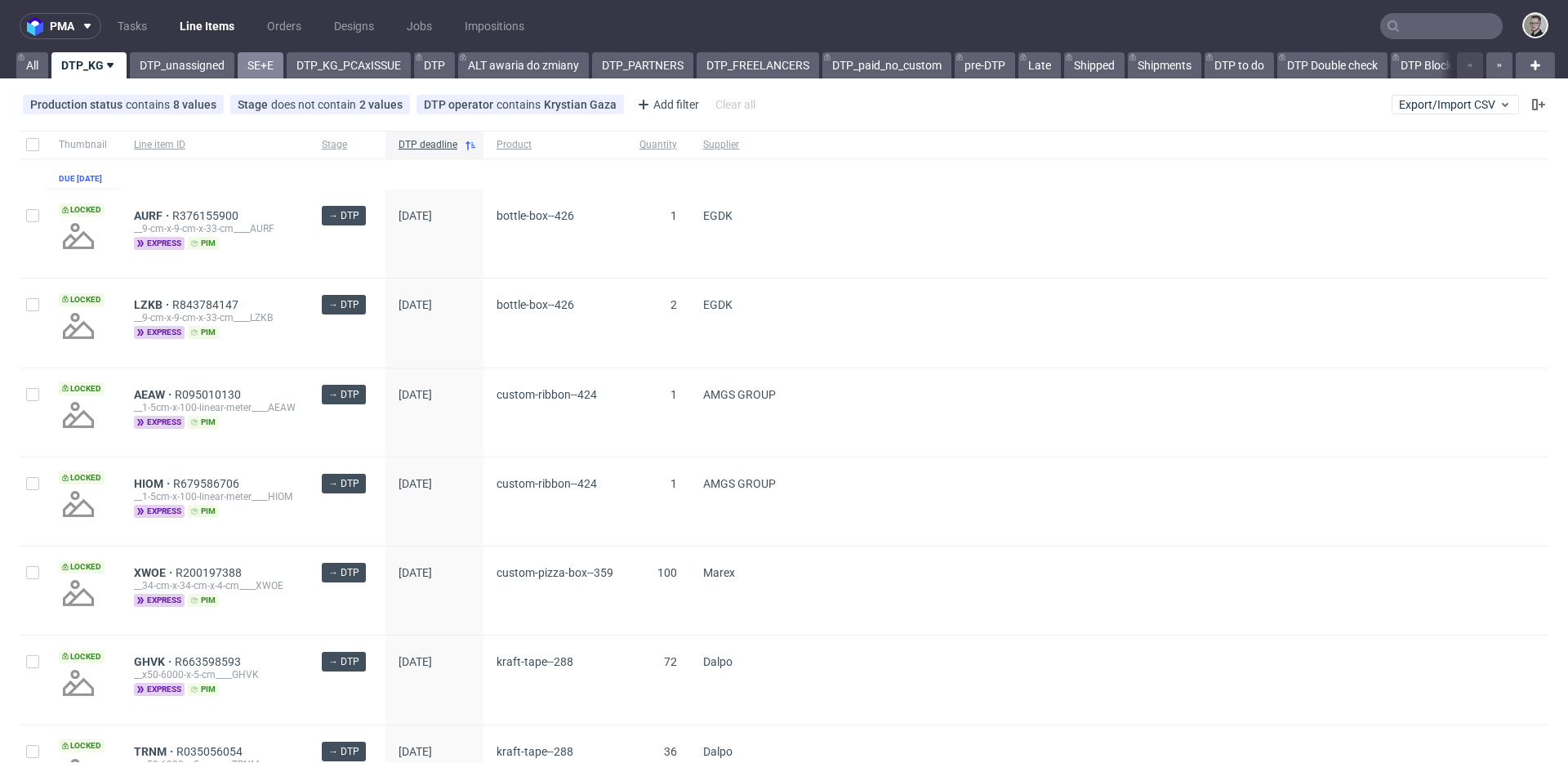
click at [272, 73] on link "SE+E" at bounding box center [260, 65] width 46 height 26
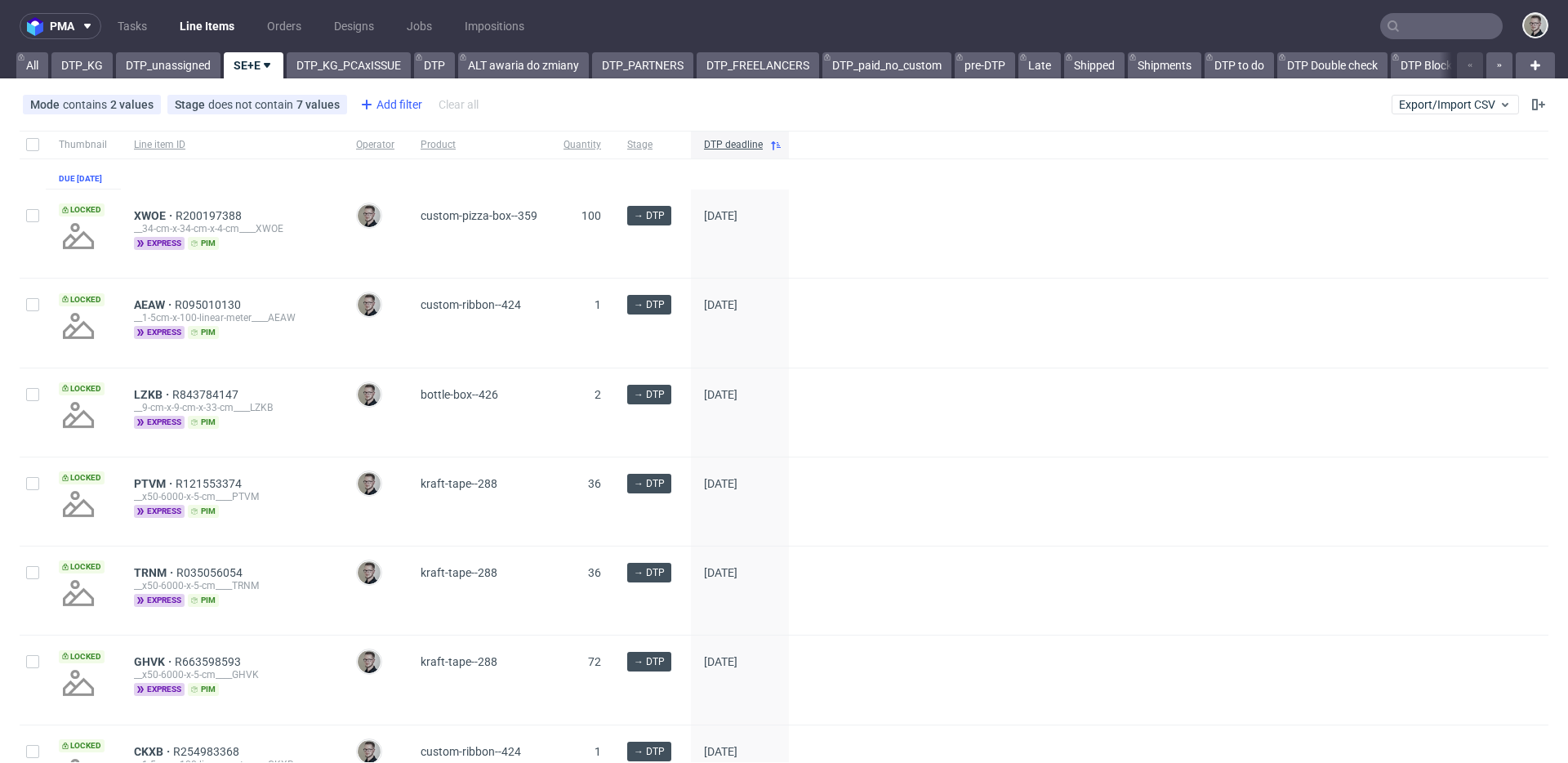
click at [380, 102] on div "Add filter" at bounding box center [389, 104] width 72 height 26
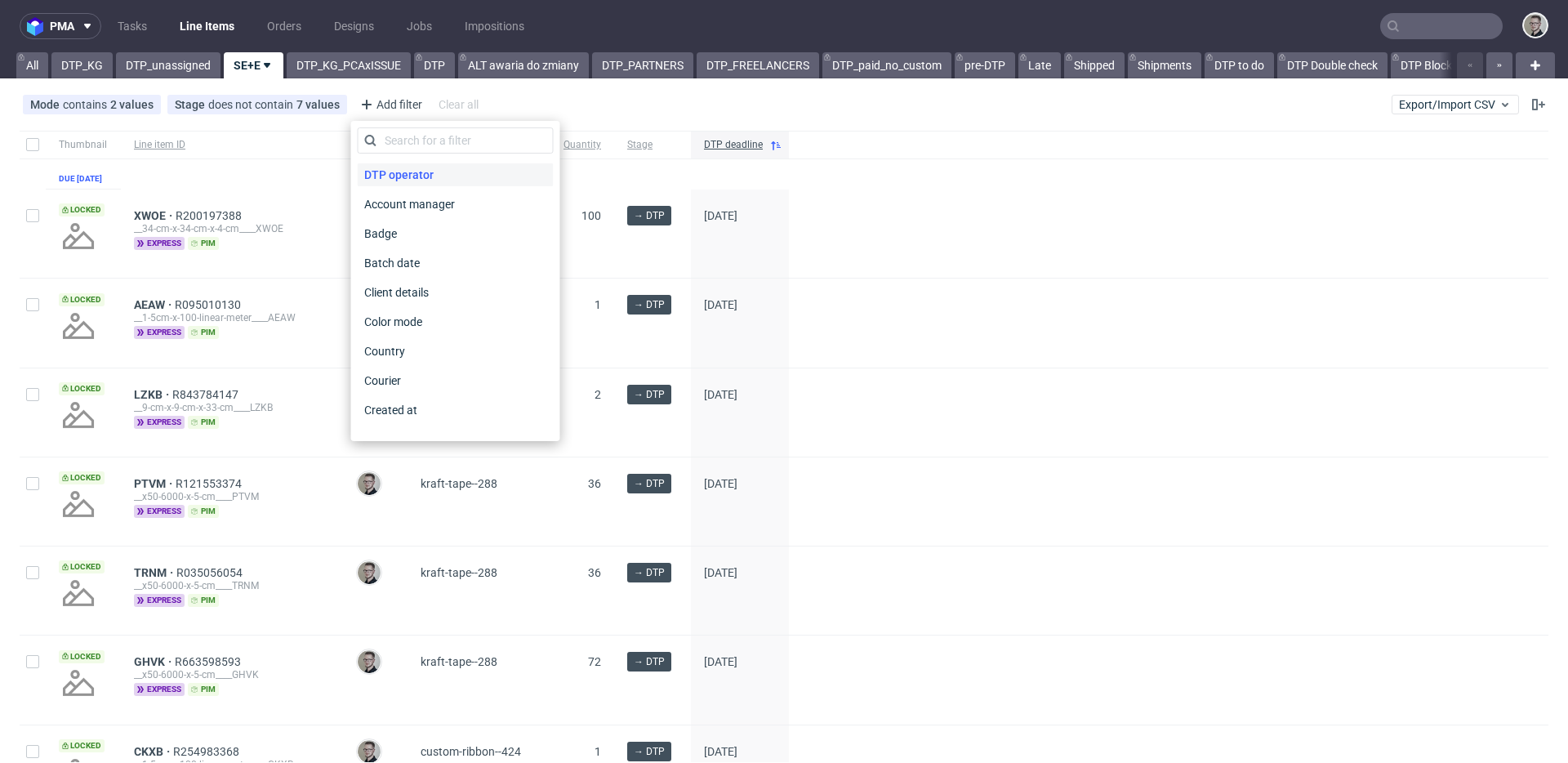
click at [420, 174] on span "DTP operator" at bounding box center [399, 175] width 83 height 23
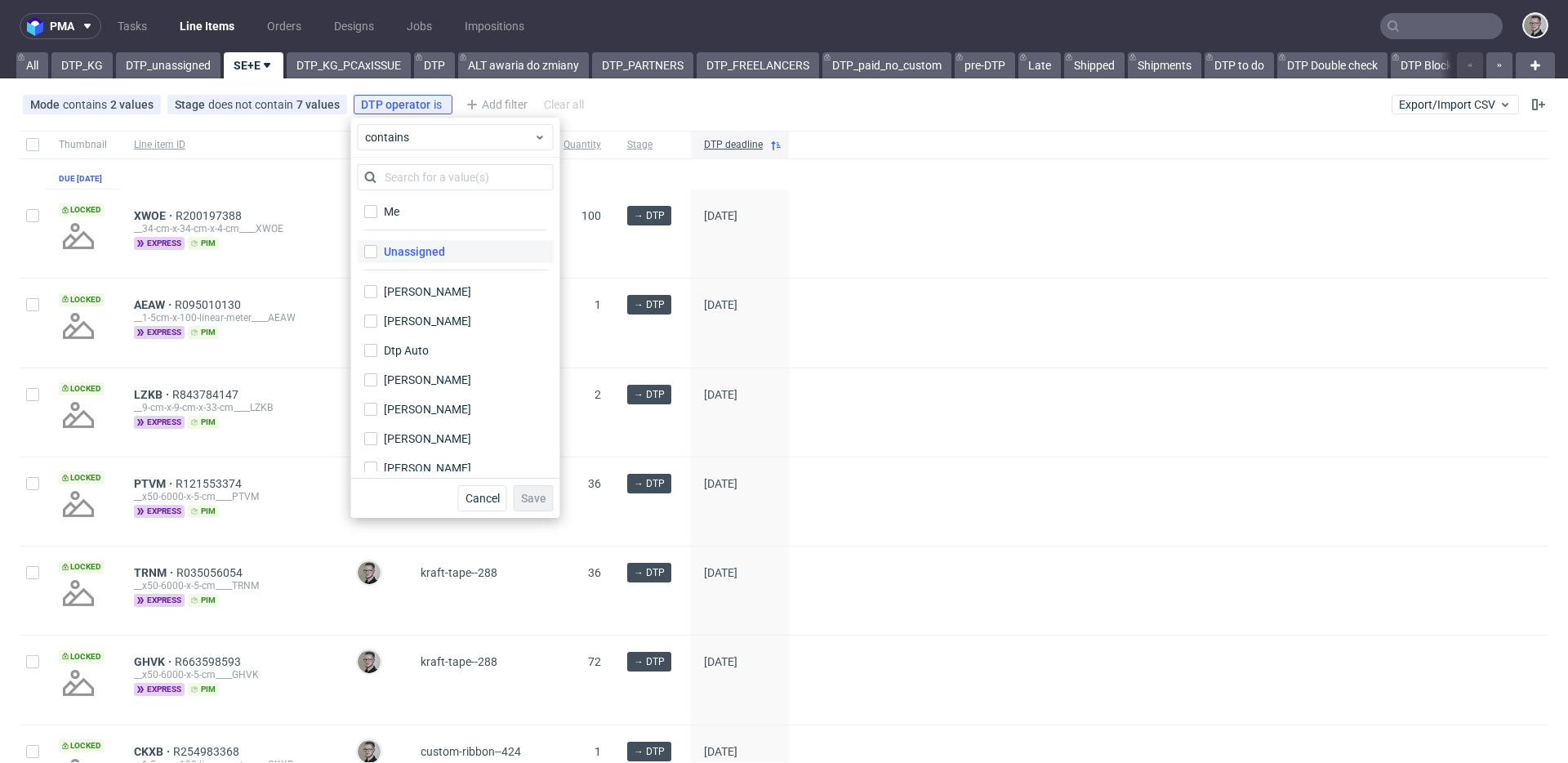
click at [438, 252] on div "Unassigned" at bounding box center [414, 251] width 61 height 17
click at [378, 252] on input "Unassigned" at bounding box center [371, 251] width 13 height 13
checkbox input "true"
click at [513, 490] on button "Save" at bounding box center [533, 498] width 40 height 26
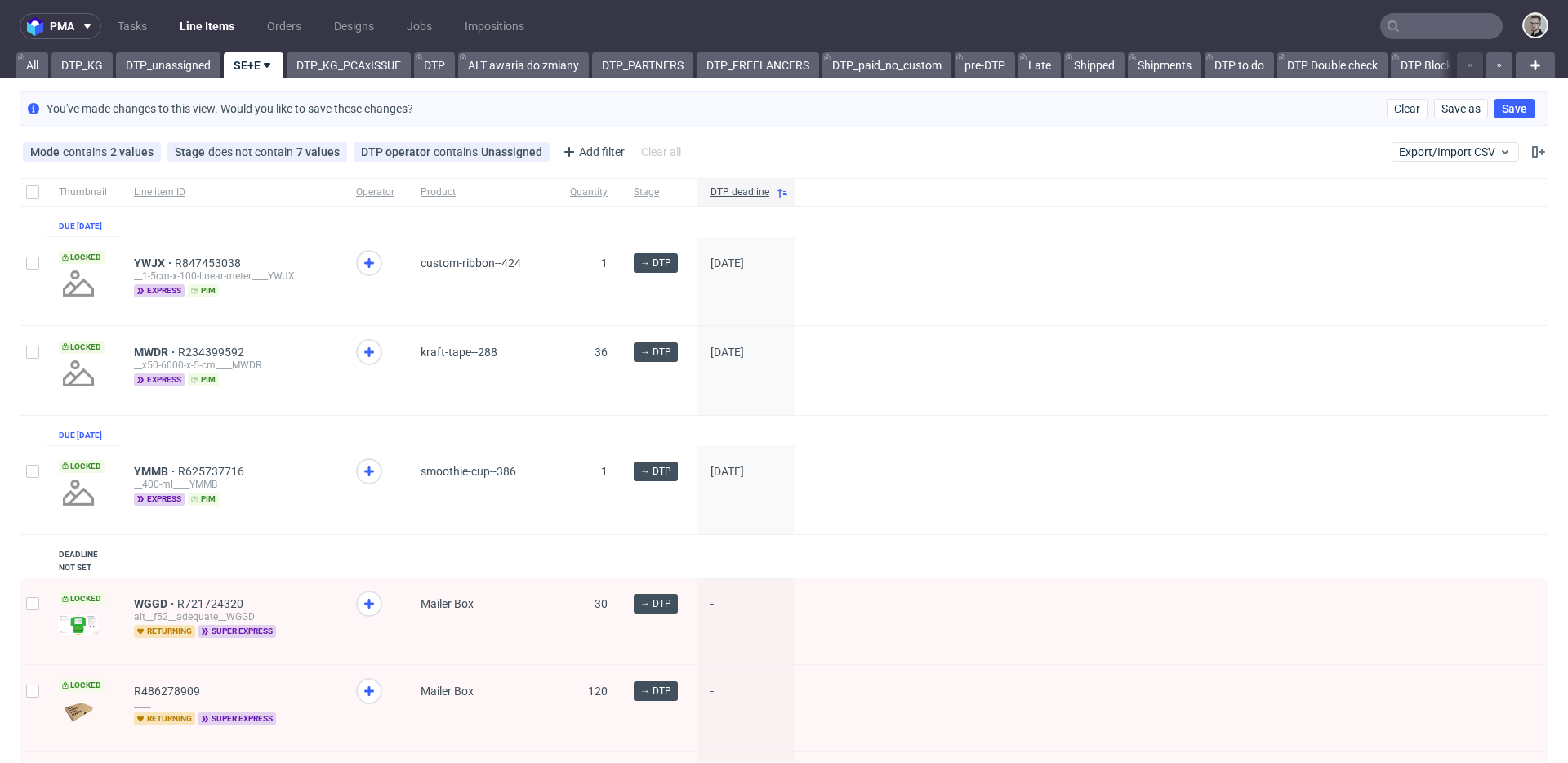
scroll to position [3, 0]
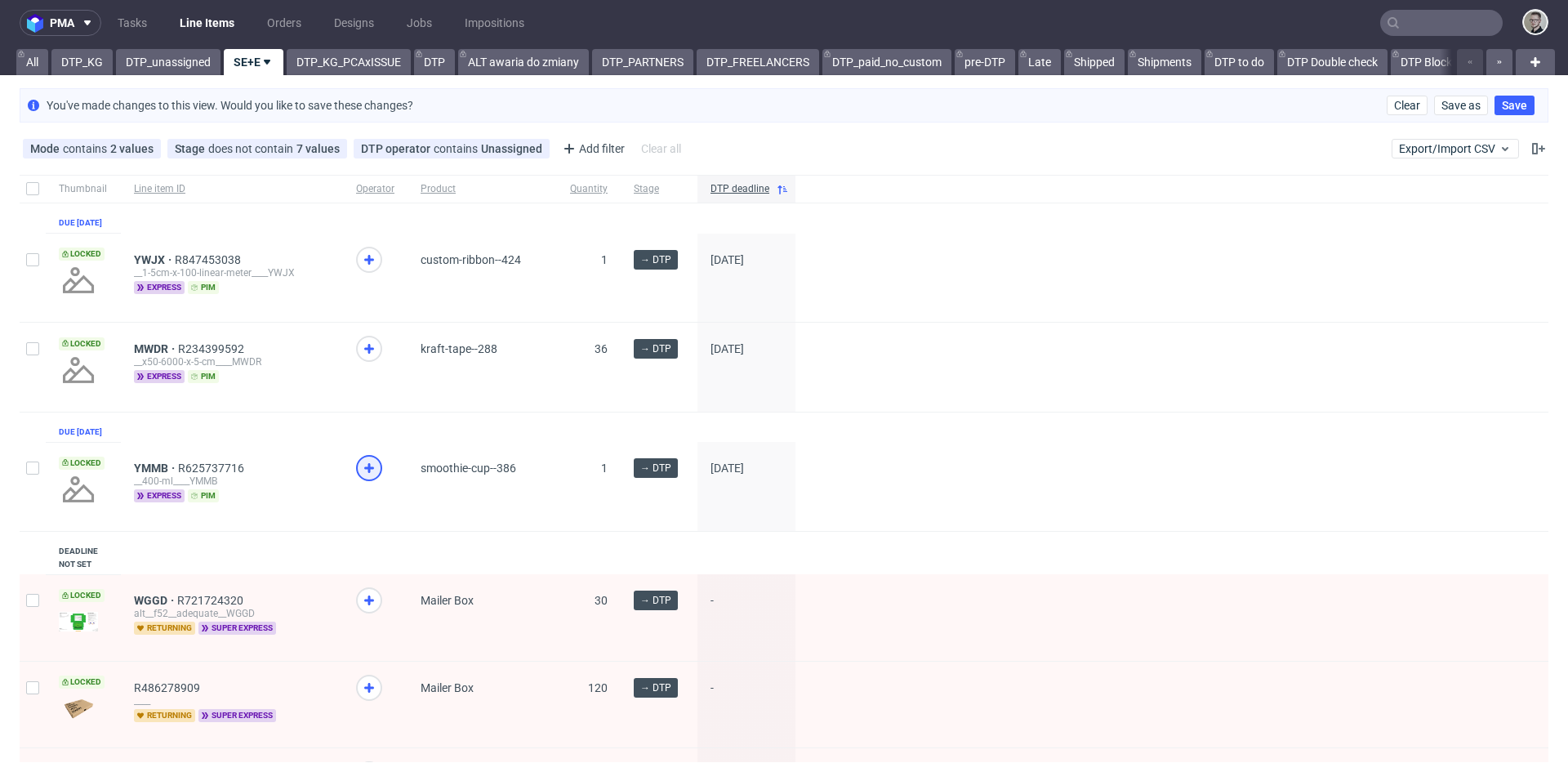
click at [363, 478] on icon at bounding box center [369, 468] width 20 height 20
click at [367, 353] on use at bounding box center [369, 348] width 10 height 10
click at [370, 270] on icon at bounding box center [369, 259] width 20 height 20
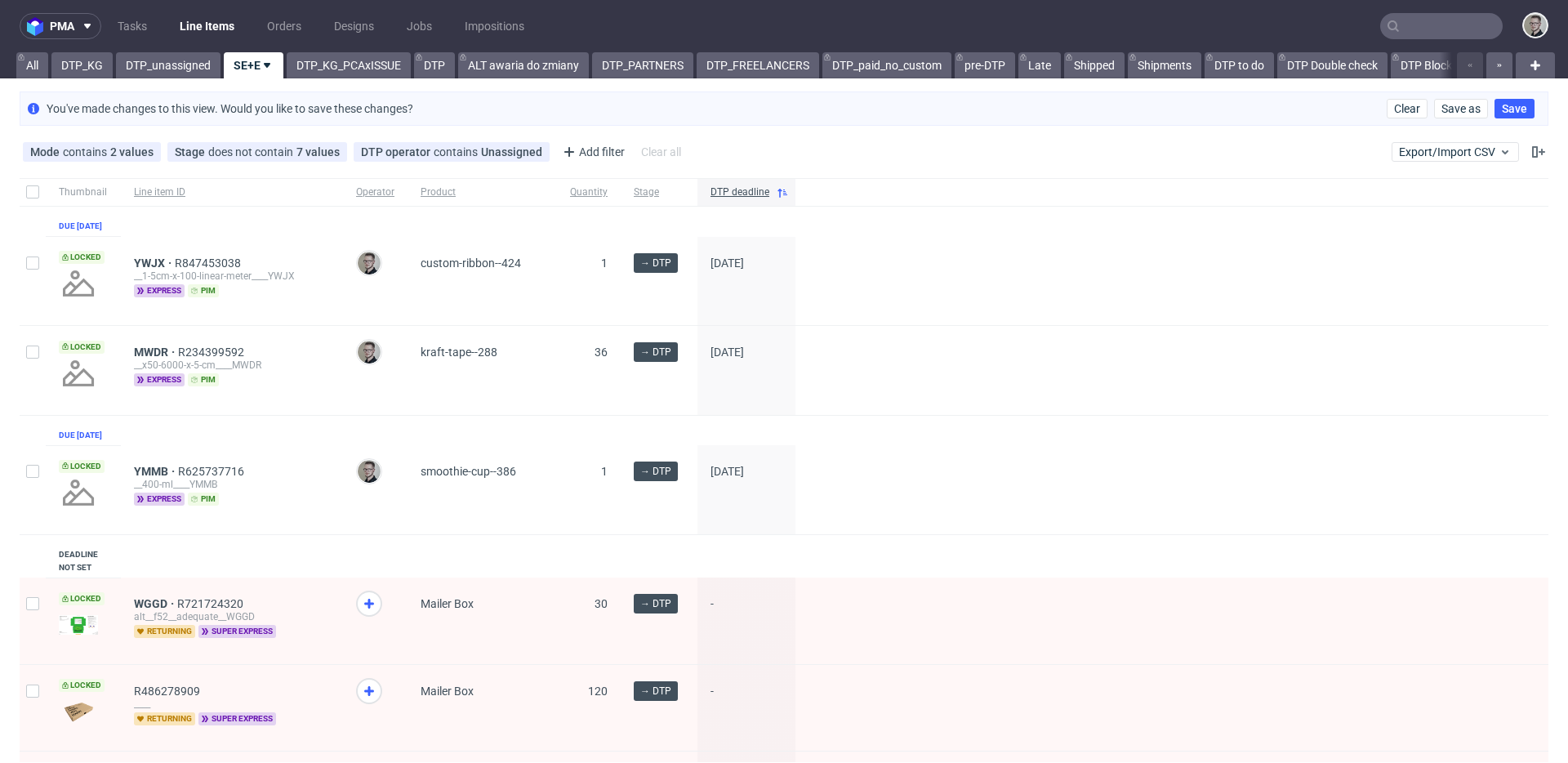
scroll to position [0, 0]
click at [171, 50] on nav "pma Tasks Line Items Orders Designs Jobs Impositions" at bounding box center [784, 26] width 1568 height 52
click at [166, 65] on link "DTP_unassigned" at bounding box center [168, 65] width 104 height 26
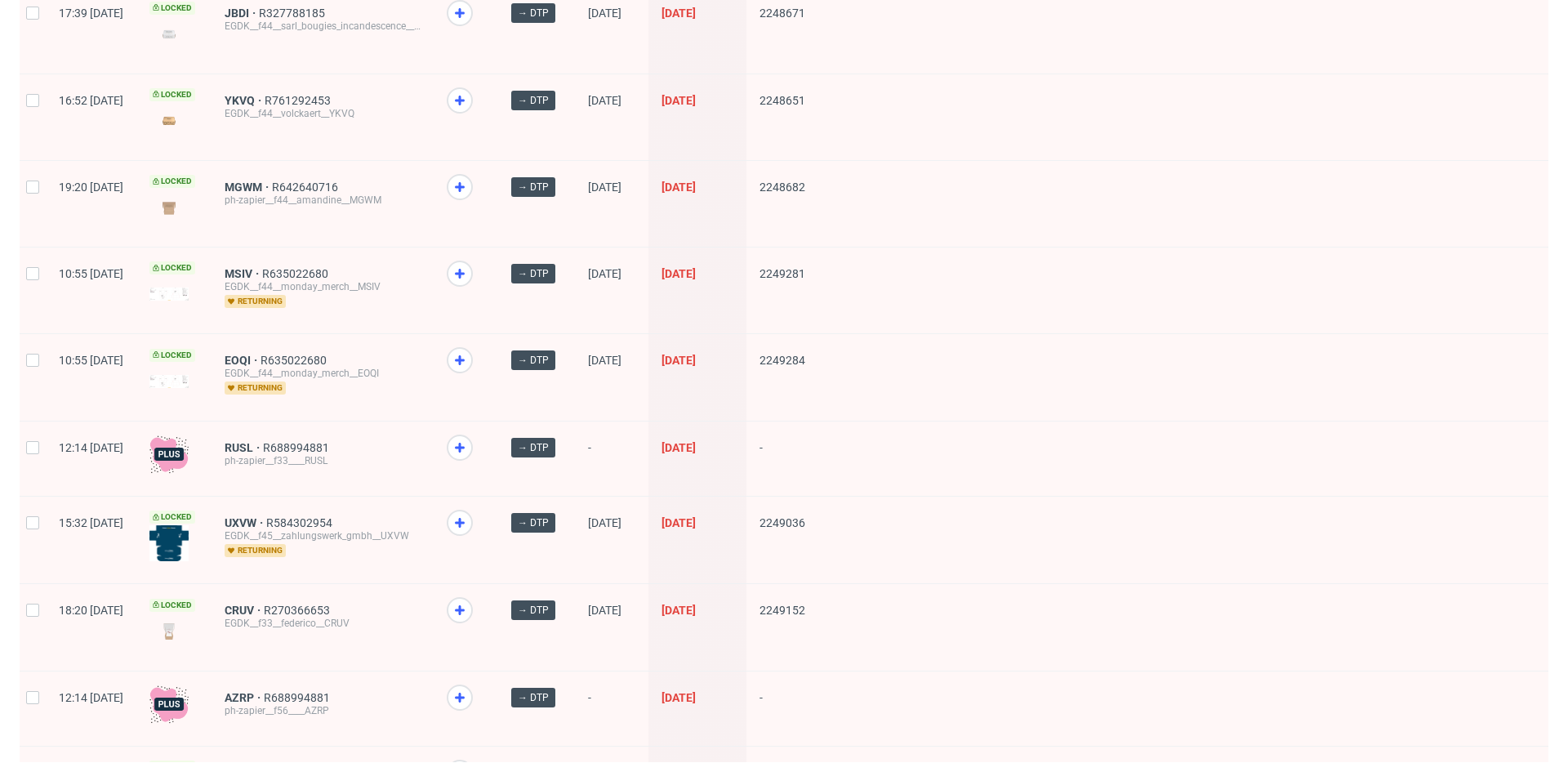
scroll to position [2059, 0]
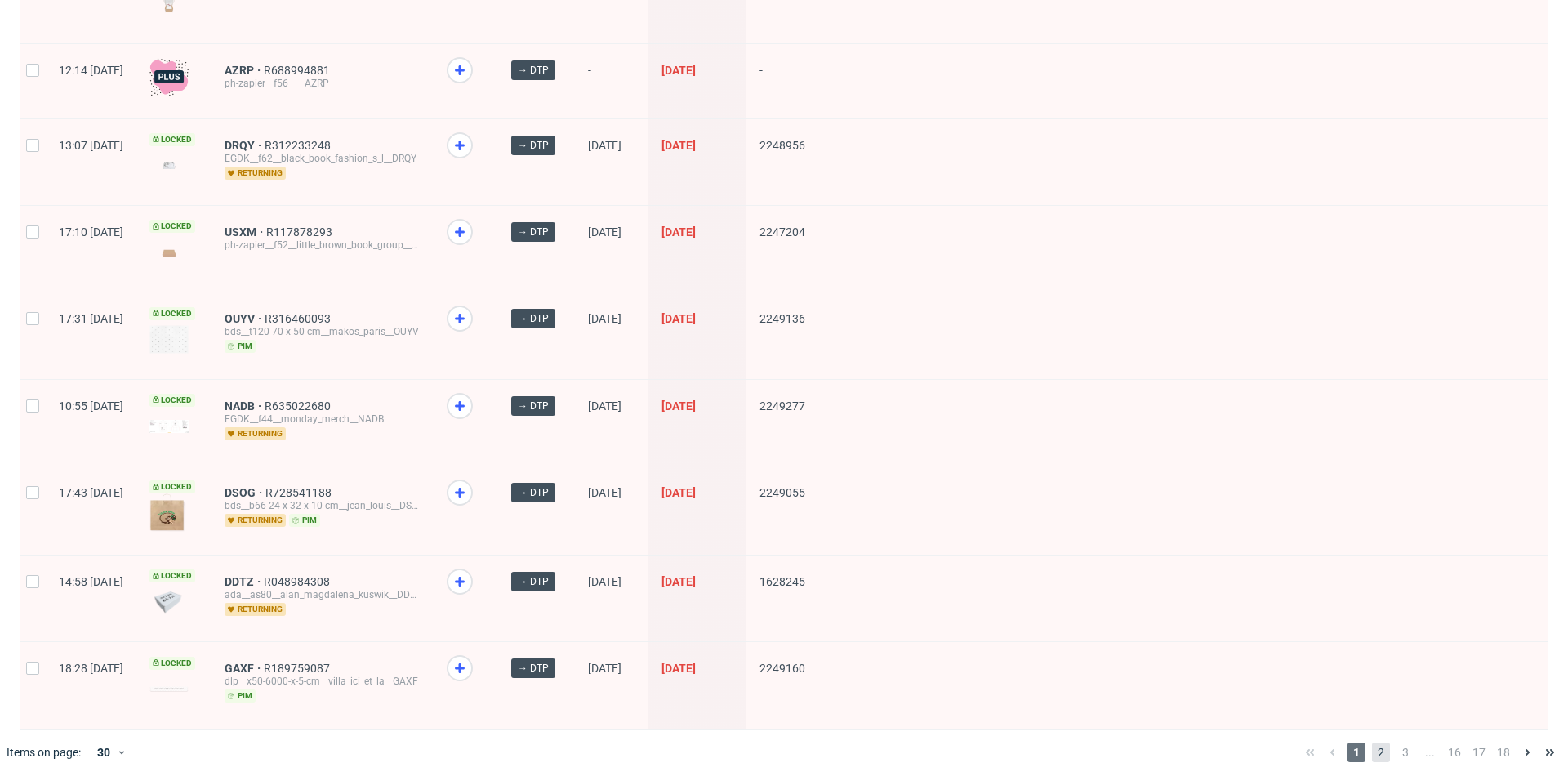
click at [1372, 742] on span "2" at bounding box center [1381, 752] width 18 height 20
